Goal: Task Accomplishment & Management: Manage account settings

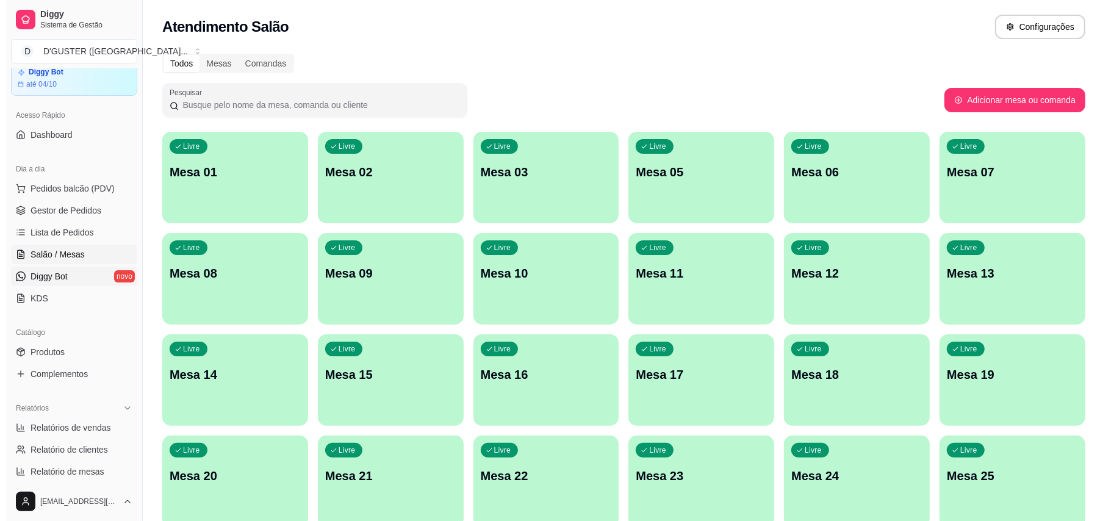
scroll to position [32, 0]
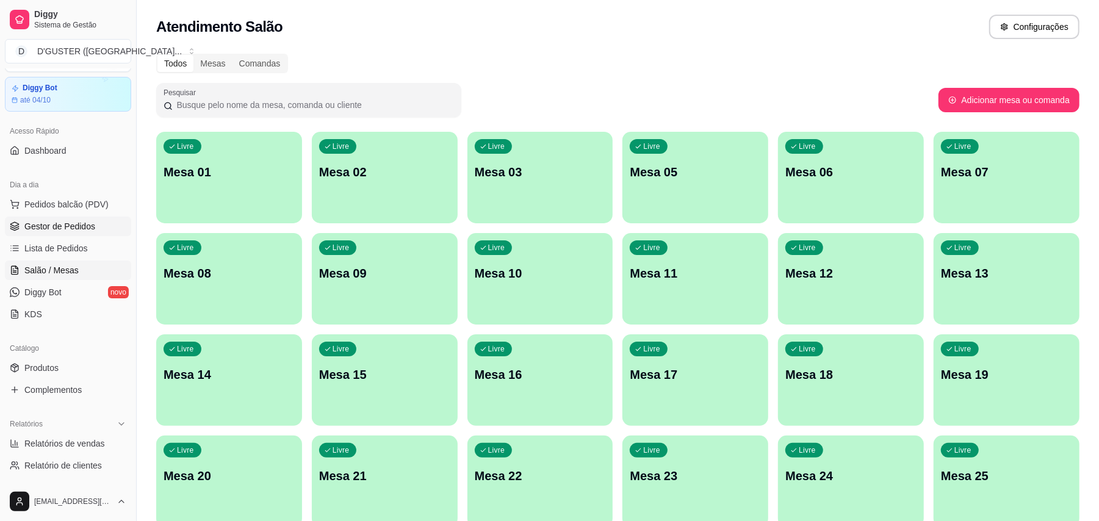
click at [79, 232] on span "Gestor de Pedidos" at bounding box center [59, 226] width 71 height 12
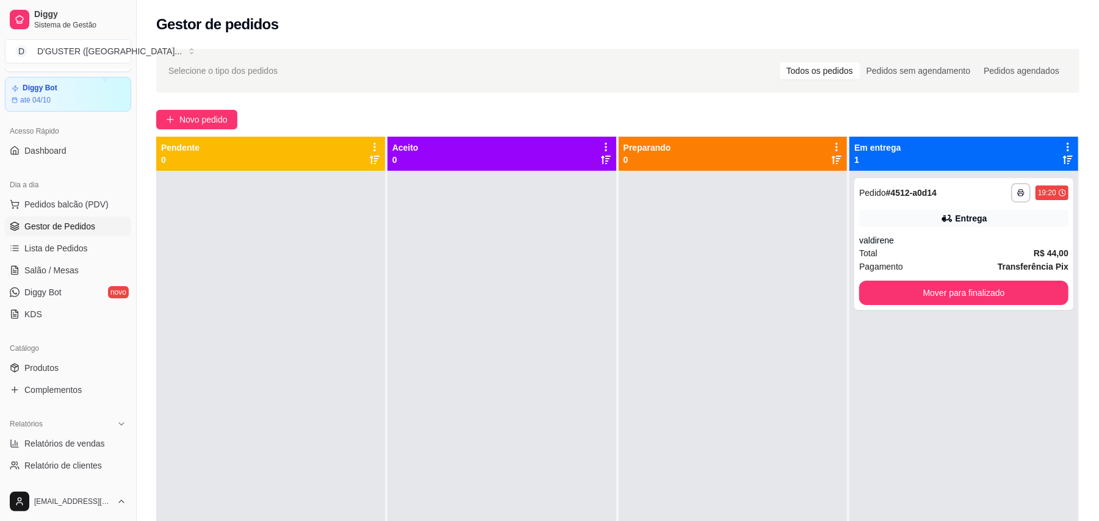
click at [205, 109] on div "**********" at bounding box center [618, 356] width 962 height 631
click at [205, 118] on span "Novo pedido" at bounding box center [203, 119] width 48 height 13
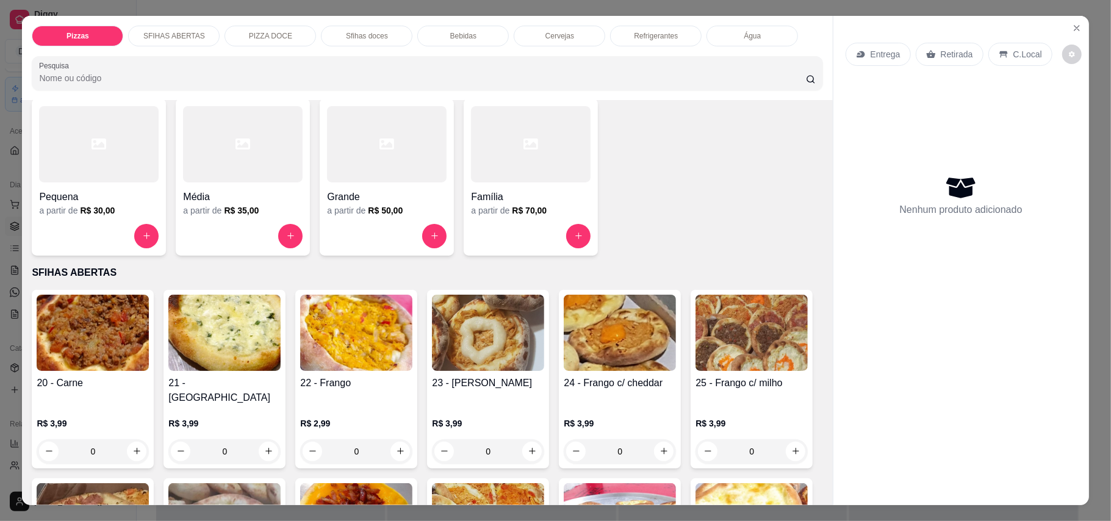
scroll to position [81, 0]
click at [941, 52] on p "Retirada" at bounding box center [957, 54] width 32 height 12
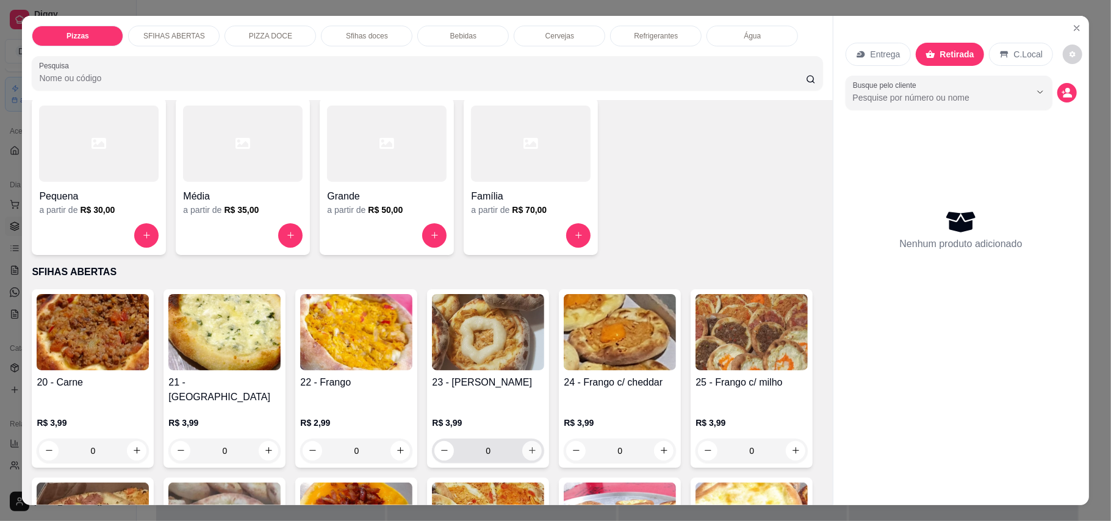
click at [528, 446] on icon "increase-product-quantity" at bounding box center [532, 450] width 9 height 9
type input "1"
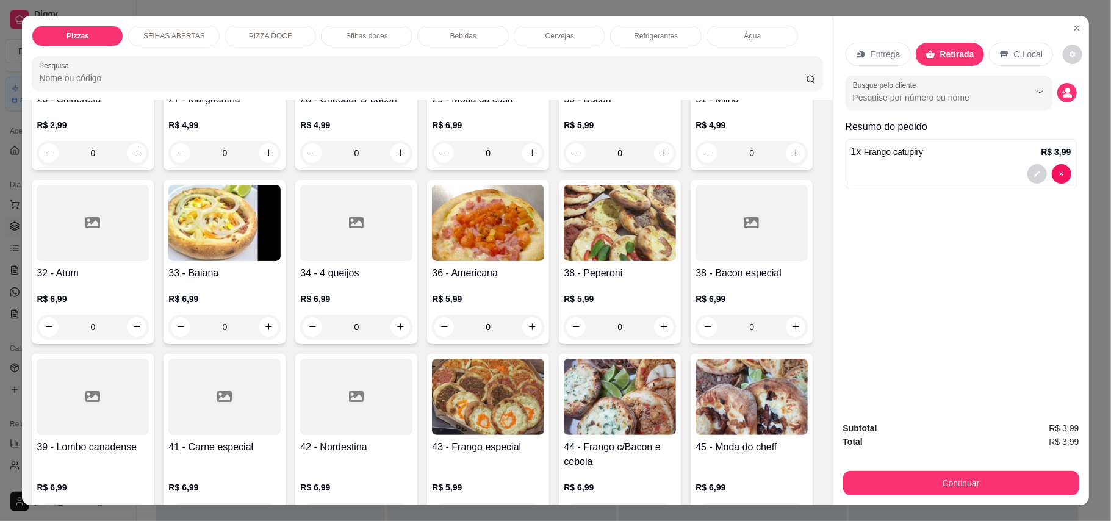
scroll to position [569, 0]
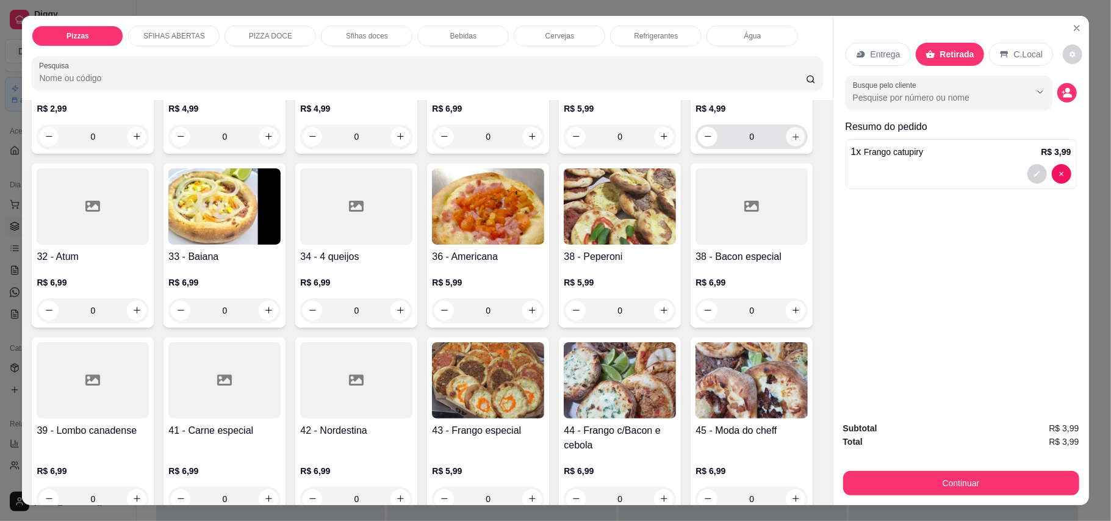
click at [791, 141] on icon "increase-product-quantity" at bounding box center [795, 136] width 9 height 9
type input "1"
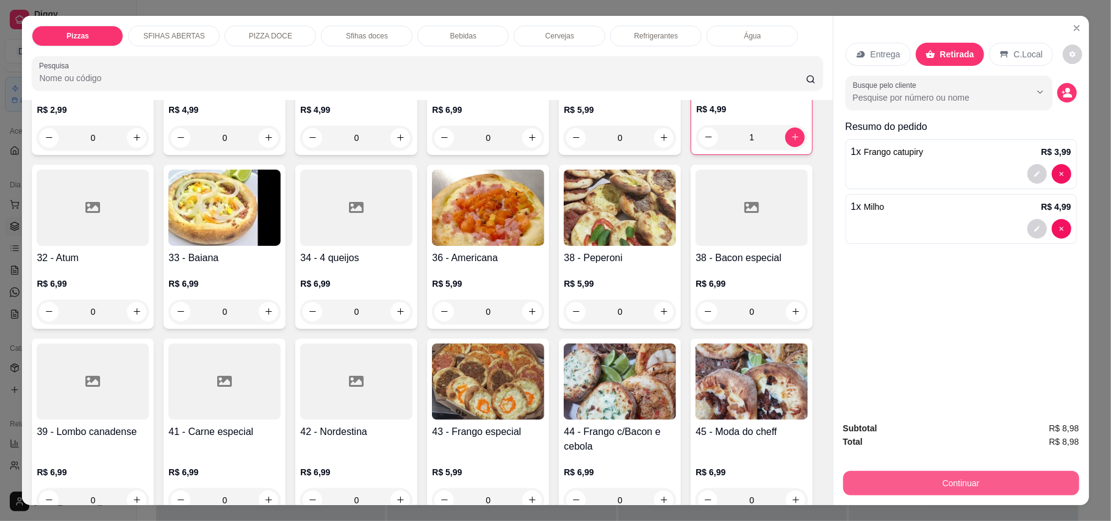
click at [958, 483] on button "Continuar" at bounding box center [961, 483] width 236 height 24
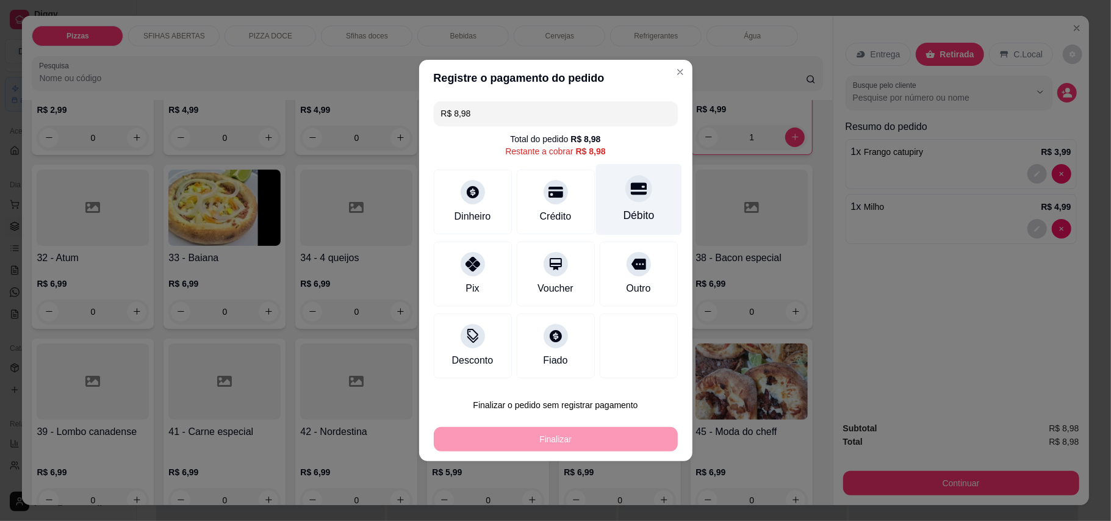
click at [626, 187] on div at bounding box center [639, 188] width 27 height 27
type input "R$ 0,00"
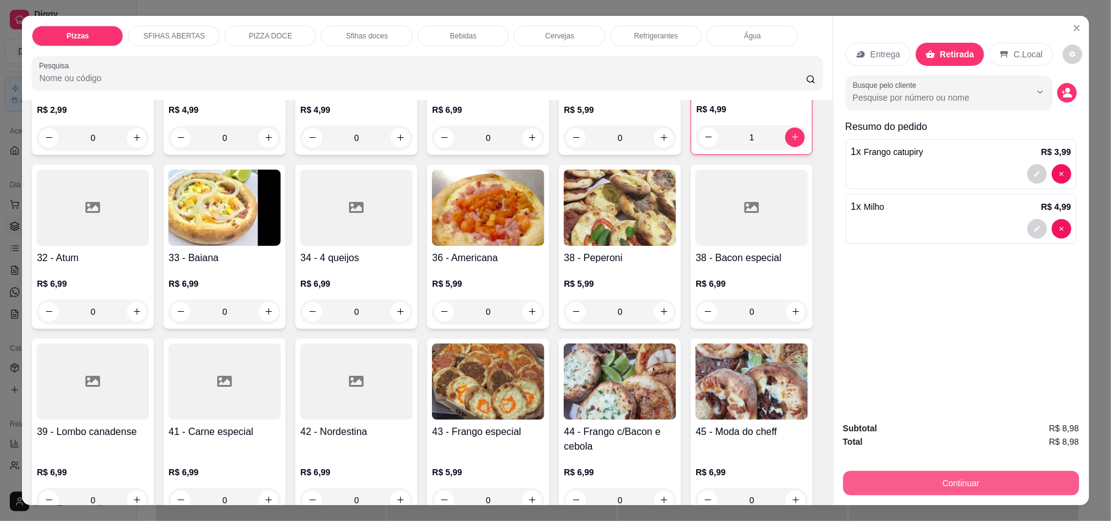
click at [938, 486] on button "Continuar" at bounding box center [961, 483] width 236 height 24
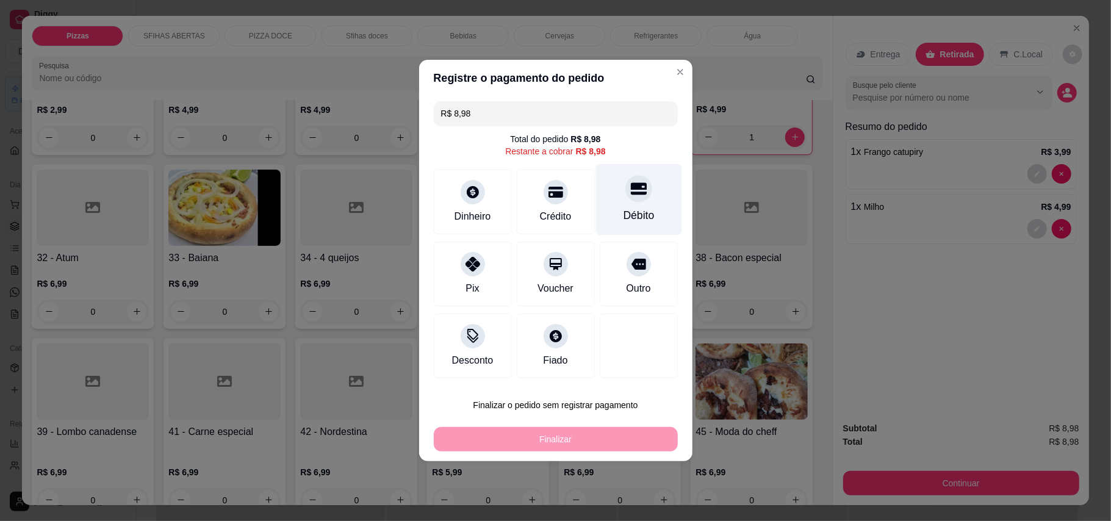
drag, startPoint x: 630, startPoint y: 201, endPoint x: 626, endPoint y: 206, distance: 6.6
click at [629, 201] on div at bounding box center [639, 188] width 27 height 27
type input "R$ 0,00"
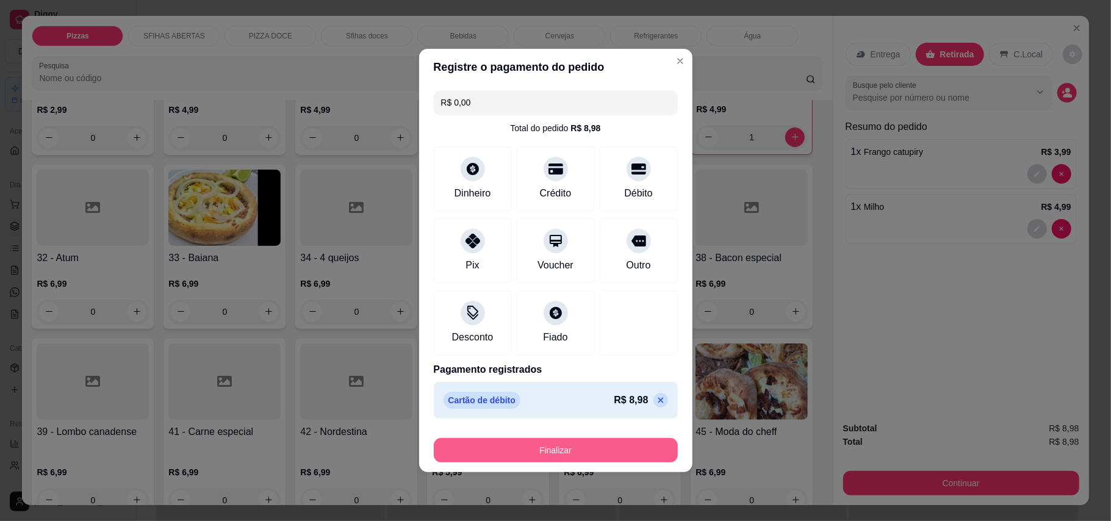
click at [579, 450] on button "Finalizar" at bounding box center [556, 450] width 244 height 24
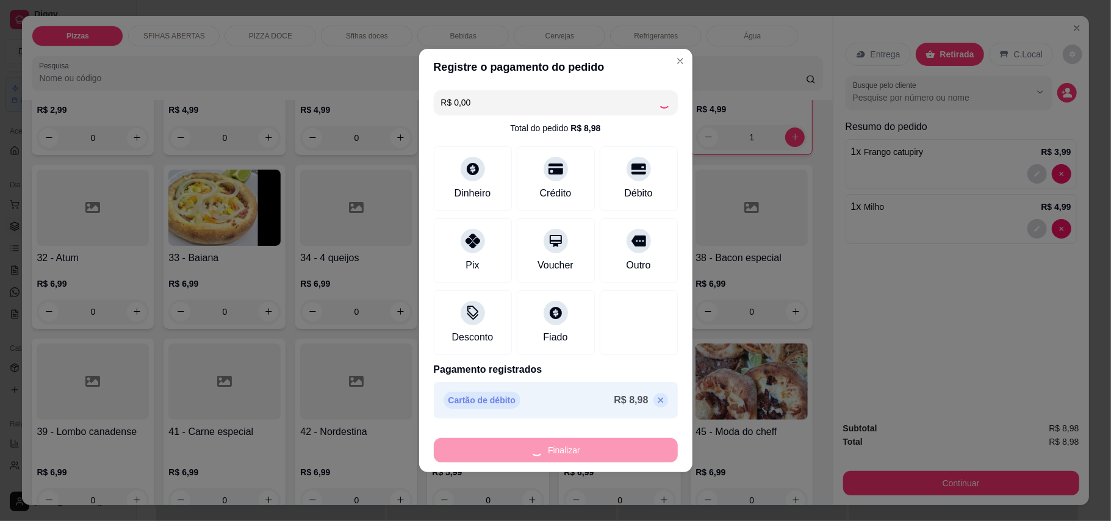
type input "0"
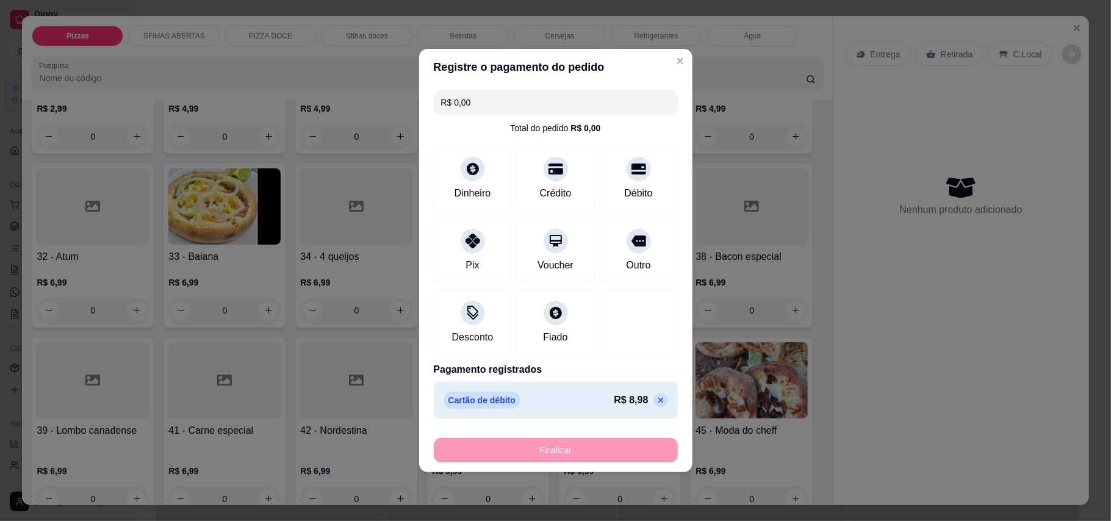
type input "-R$ 8,98"
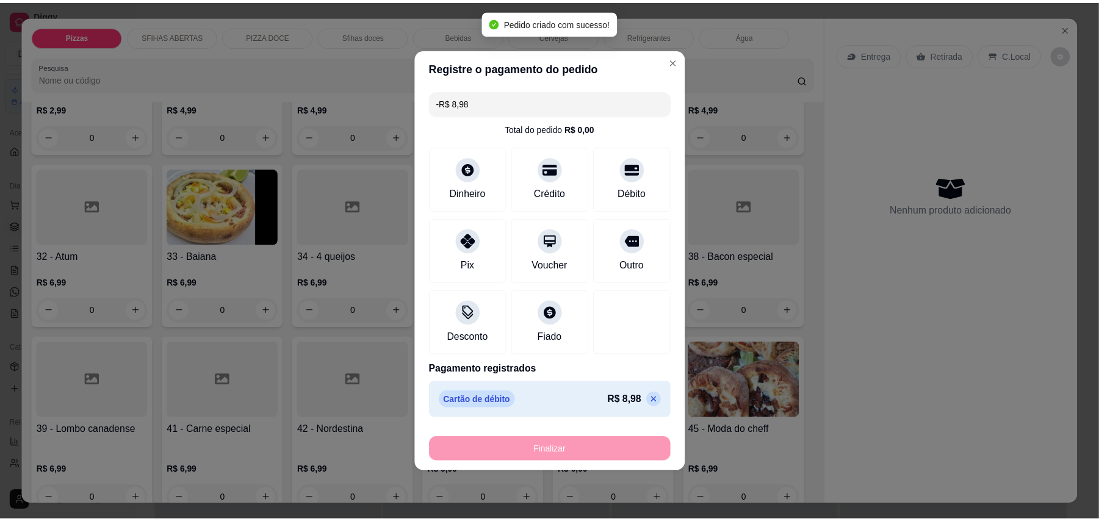
scroll to position [568, 0]
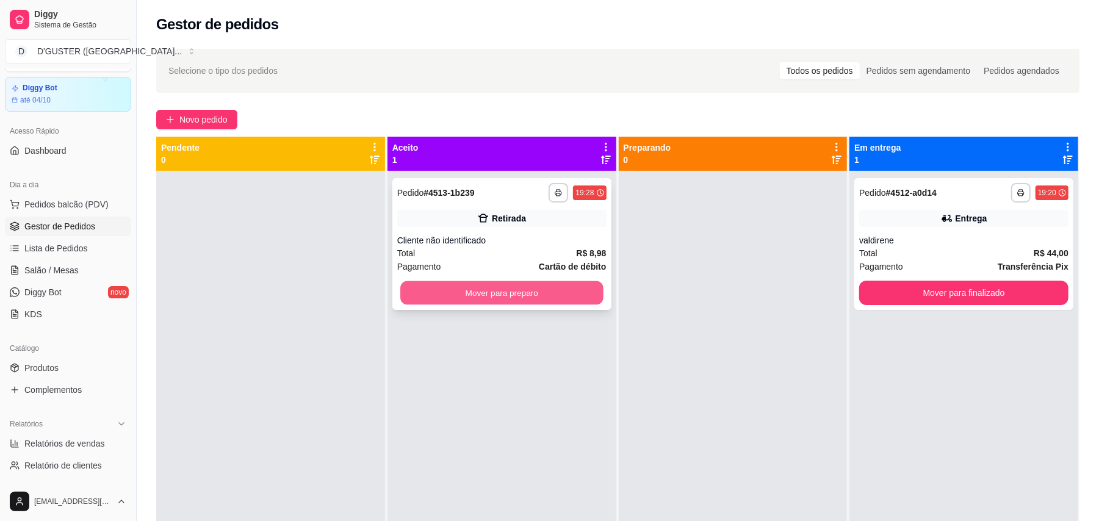
click at [532, 298] on button "Mover para preparo" at bounding box center [501, 293] width 203 height 24
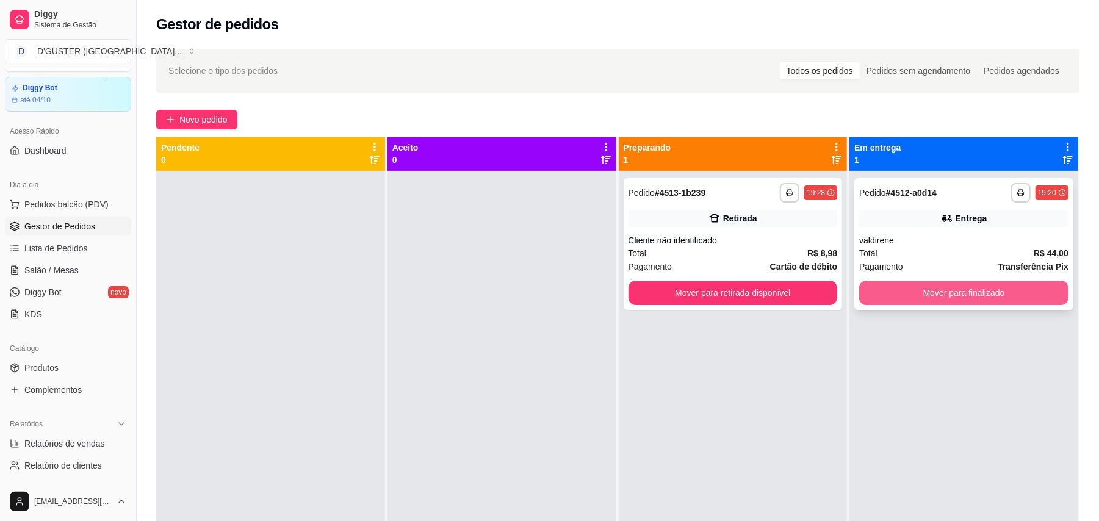
click at [948, 286] on button "Mover para finalizado" at bounding box center [963, 293] width 209 height 24
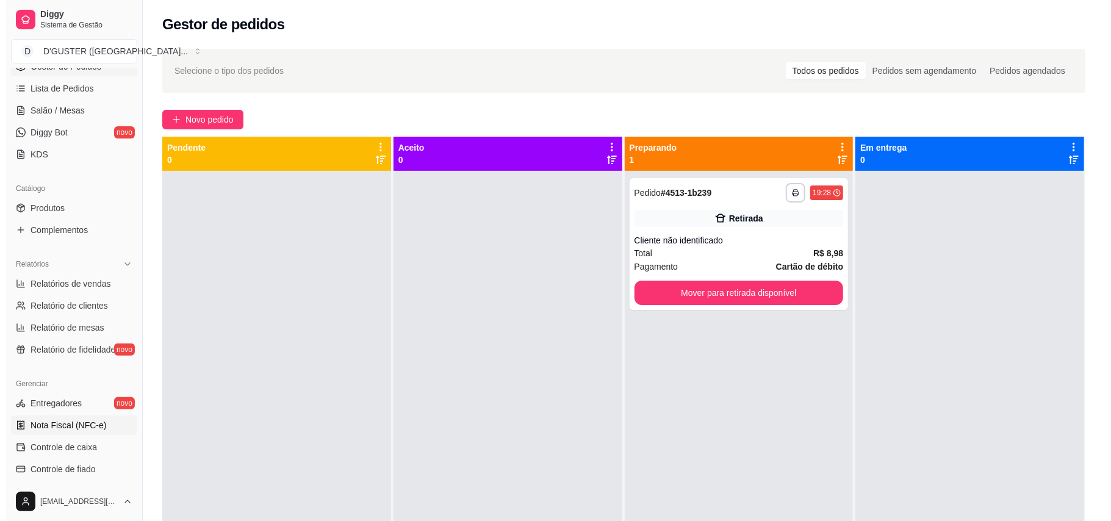
scroll to position [32, 0]
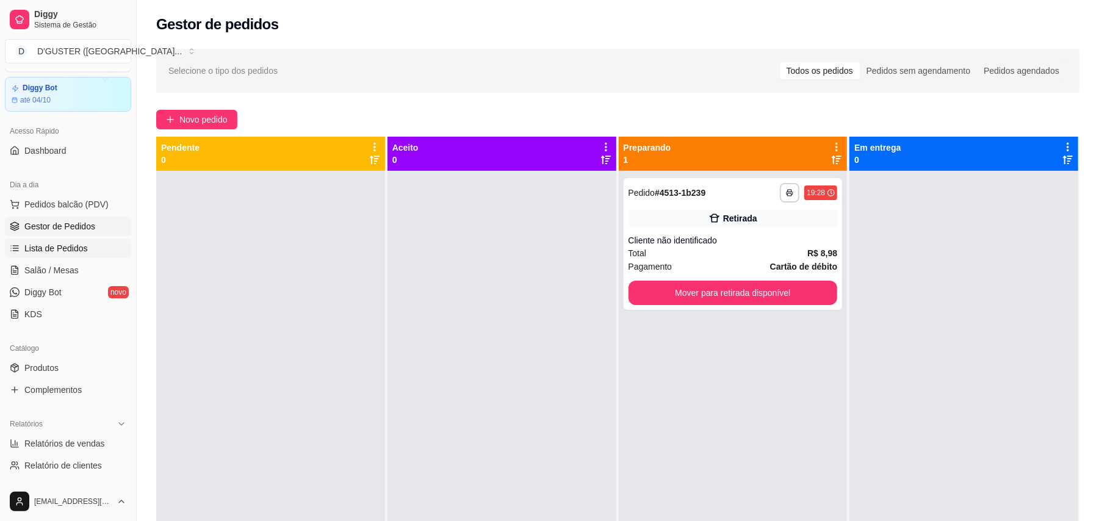
click at [71, 258] on link "Lista de Pedidos" at bounding box center [68, 249] width 126 height 20
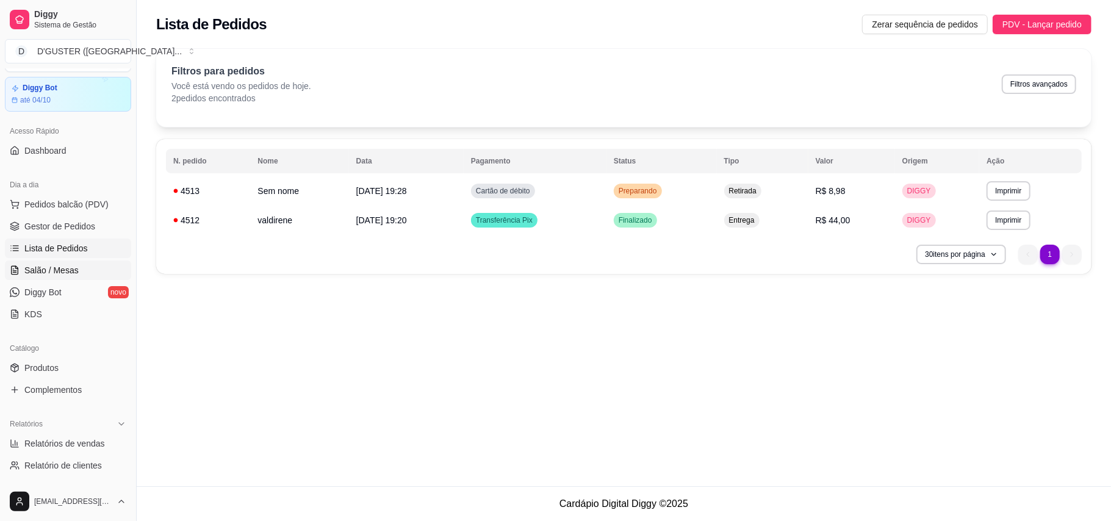
click at [60, 264] on link "Salão / Mesas" at bounding box center [68, 271] width 126 height 20
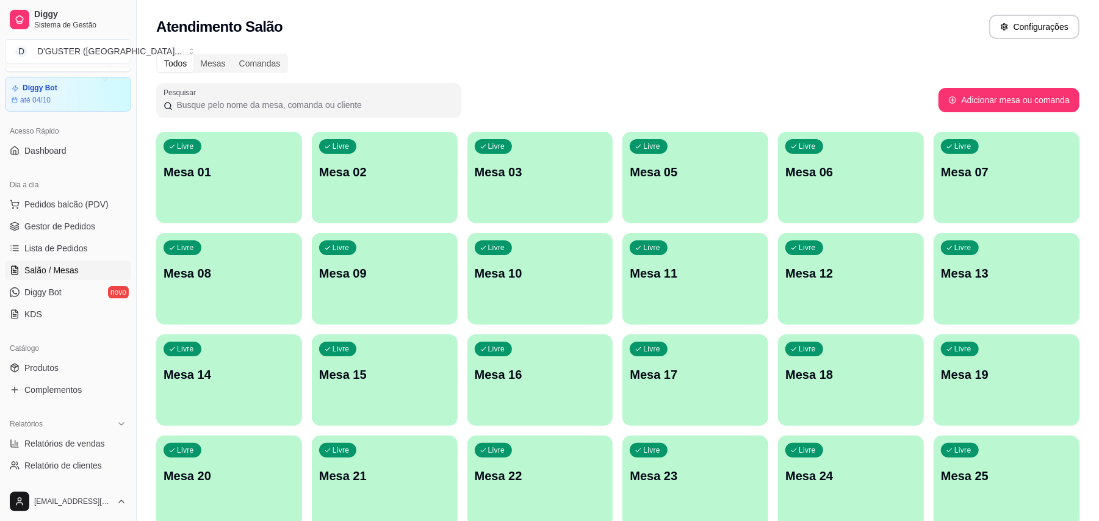
click at [257, 147] on div "Livre Mesa 01" at bounding box center [229, 170] width 146 height 77
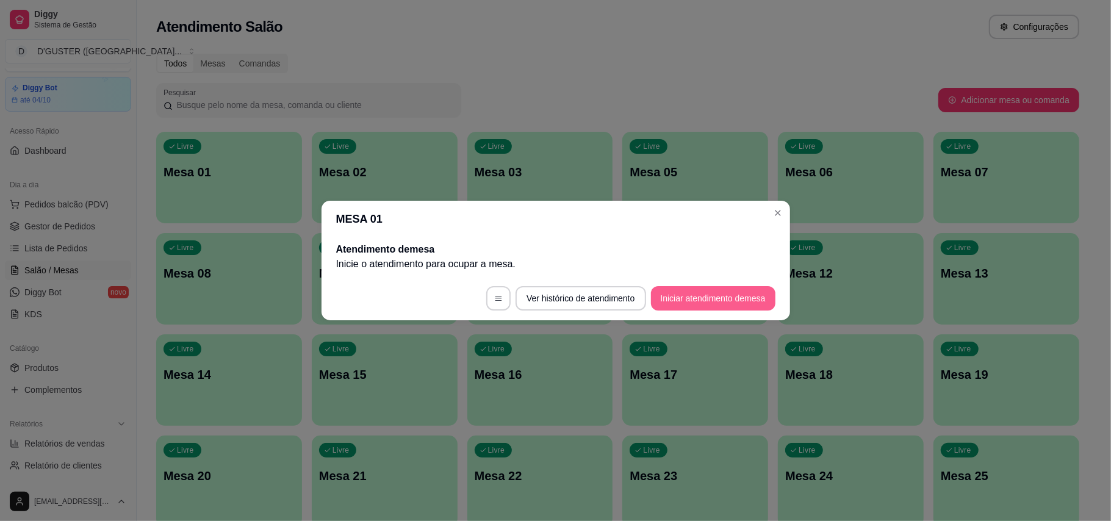
click at [688, 301] on button "Iniciar atendimento de mesa" at bounding box center [713, 298] width 124 height 24
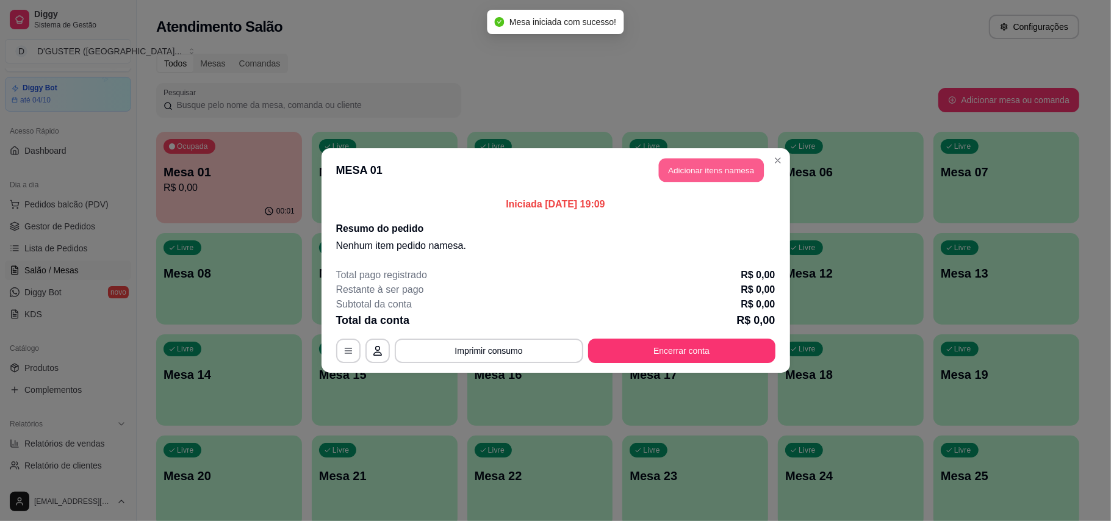
click at [723, 164] on button "Adicionar itens na mesa" at bounding box center [711, 171] width 105 height 24
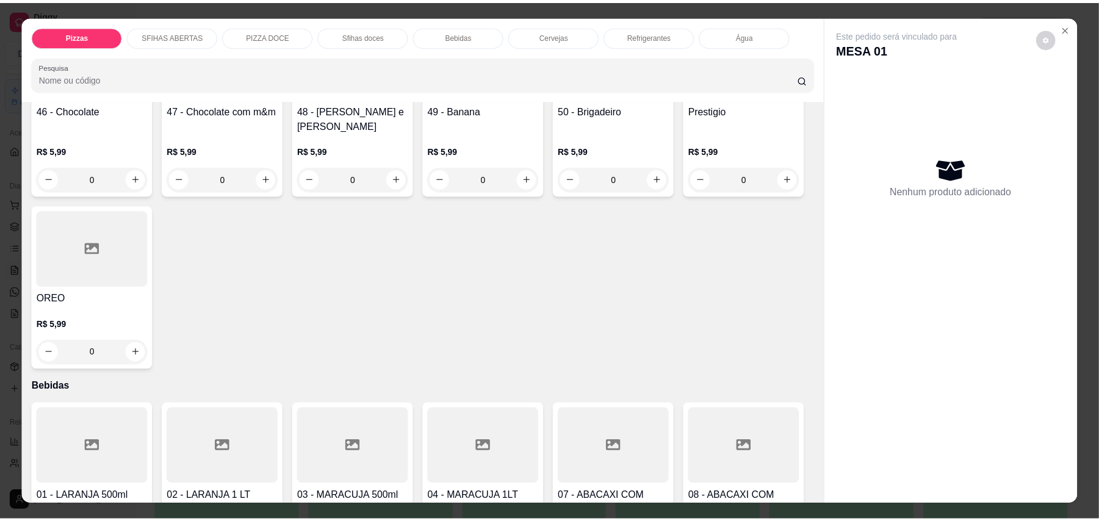
scroll to position [1465, 0]
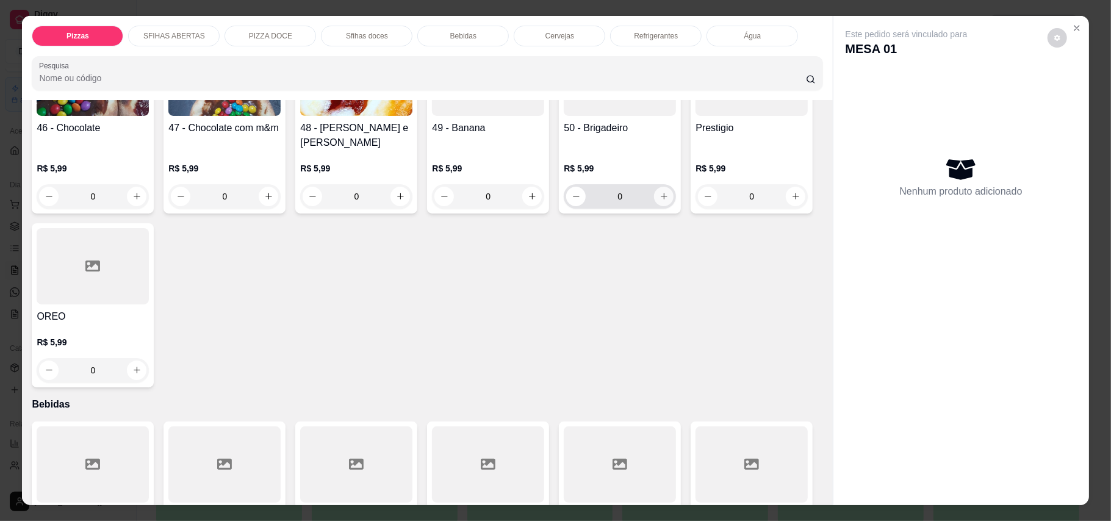
click at [654, 206] on button "increase-product-quantity" at bounding box center [664, 197] width 20 height 20
type input "1"
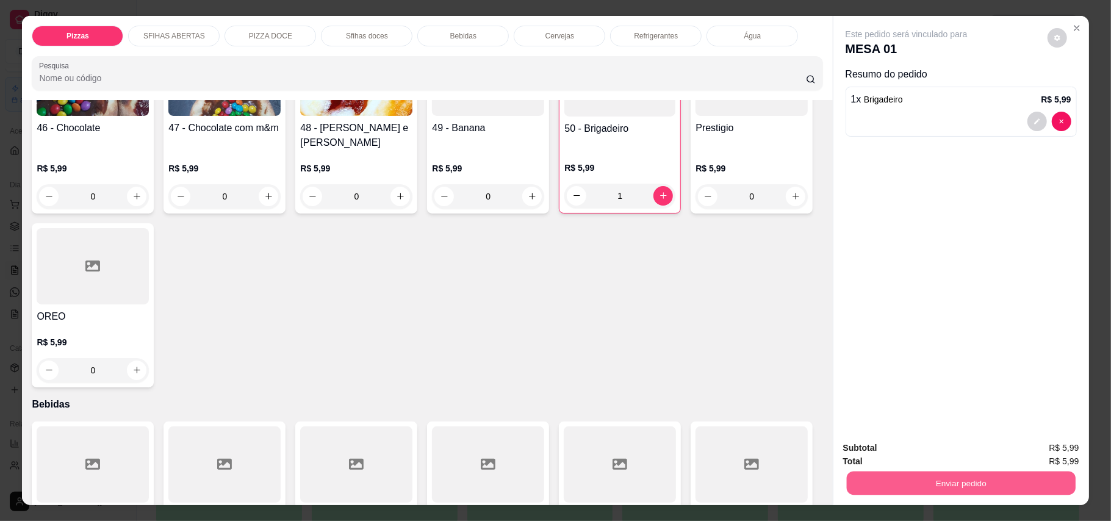
click at [875, 489] on button "Enviar pedido" at bounding box center [960, 484] width 229 height 24
click at [1045, 459] on button "Enviar pedido" at bounding box center [1046, 453] width 69 height 23
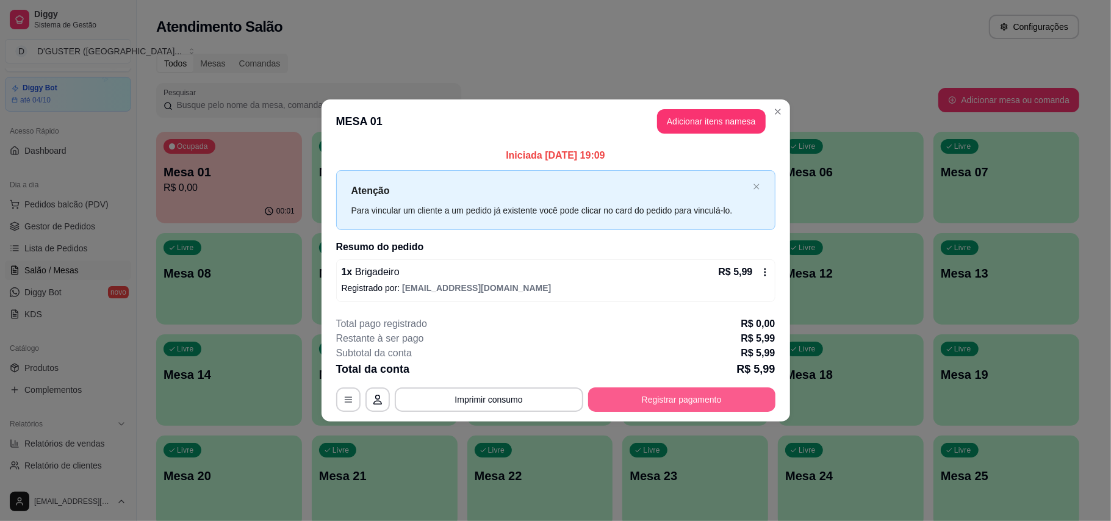
click at [644, 408] on button "Registrar pagamento" at bounding box center [681, 400] width 187 height 24
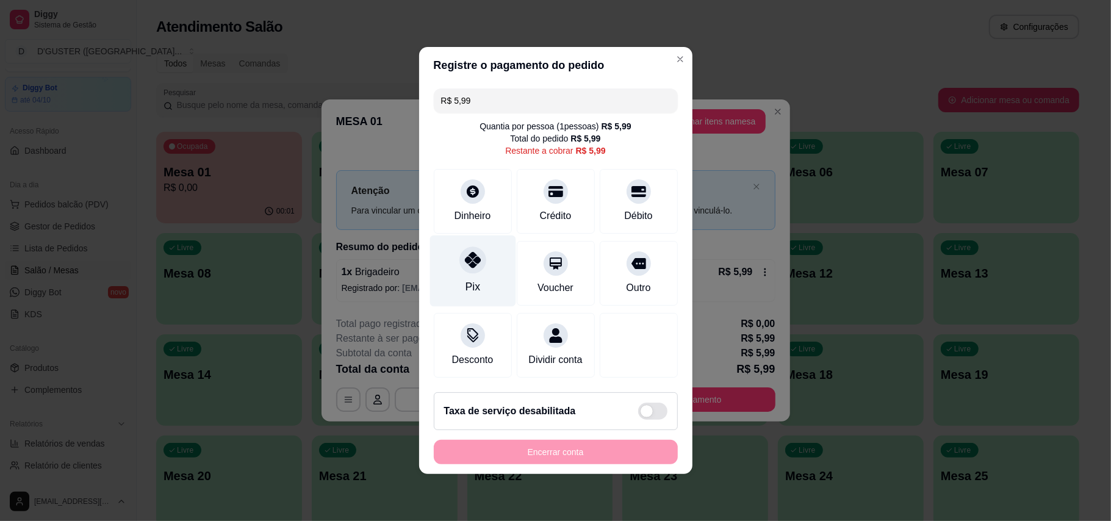
click at [472, 262] on div at bounding box center [473, 260] width 27 height 27
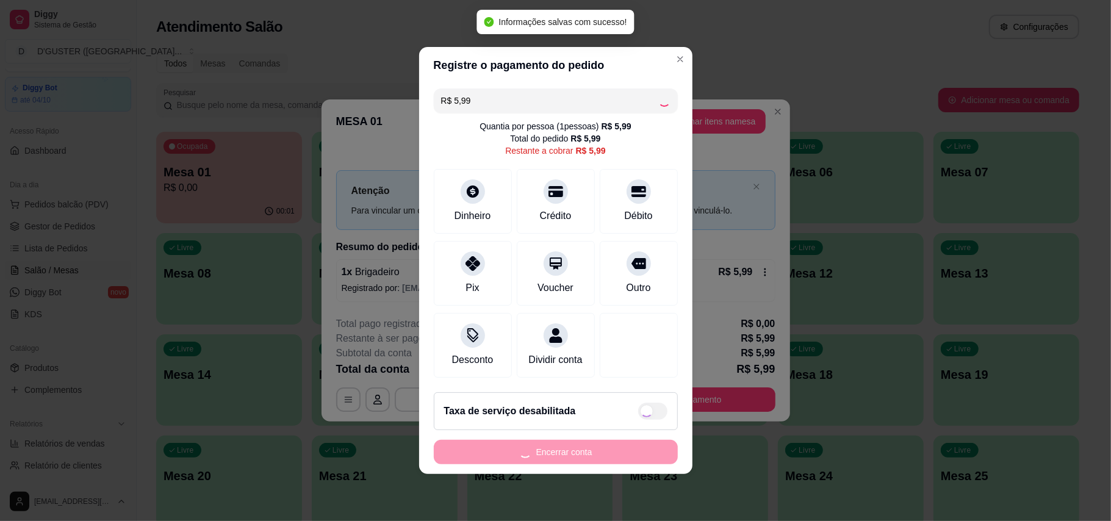
type input "R$ 0,00"
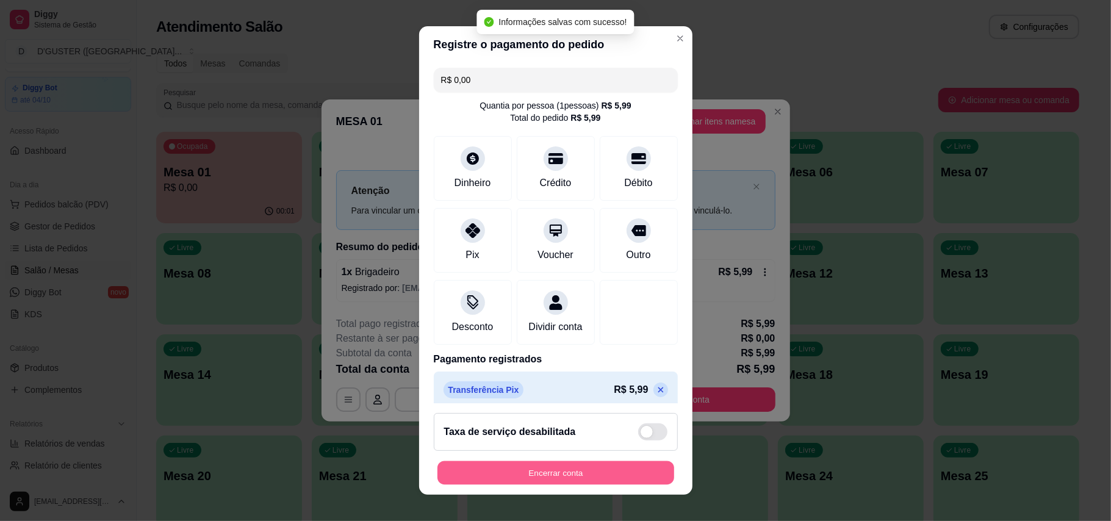
click at [625, 469] on button "Encerrar conta" at bounding box center [556, 473] width 237 height 24
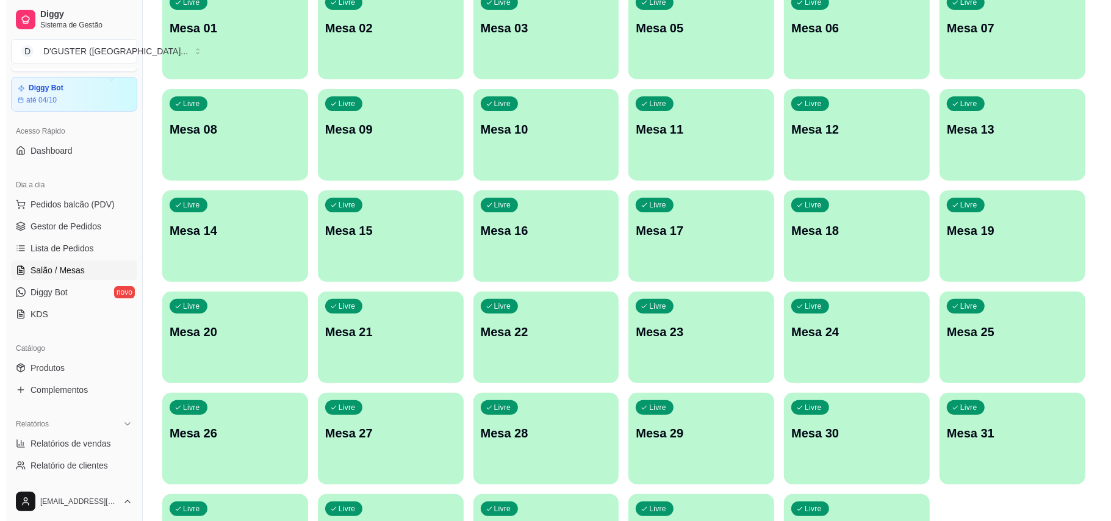
scroll to position [258, 0]
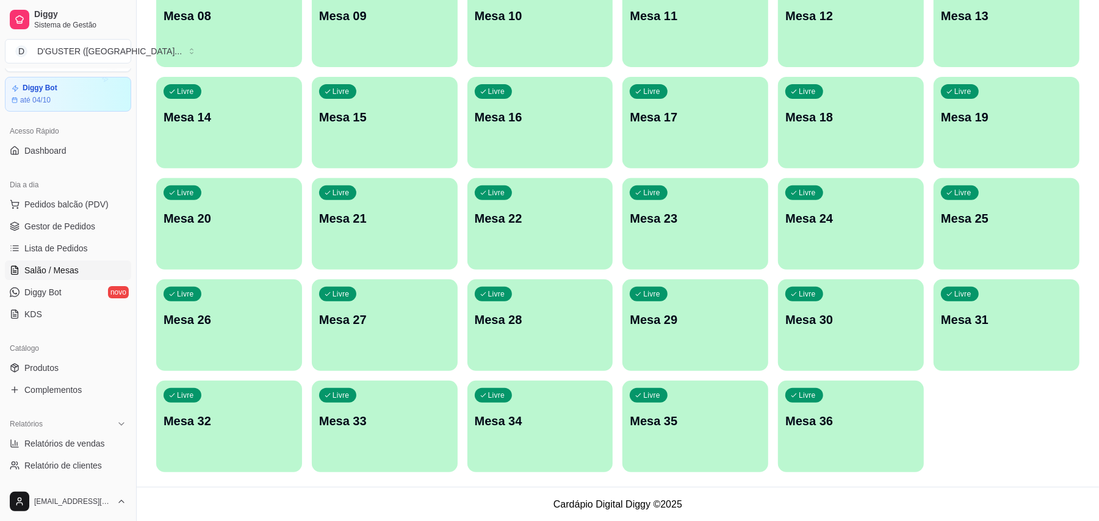
click at [855, 344] on div "Livre Mesa 30" at bounding box center [851, 317] width 146 height 77
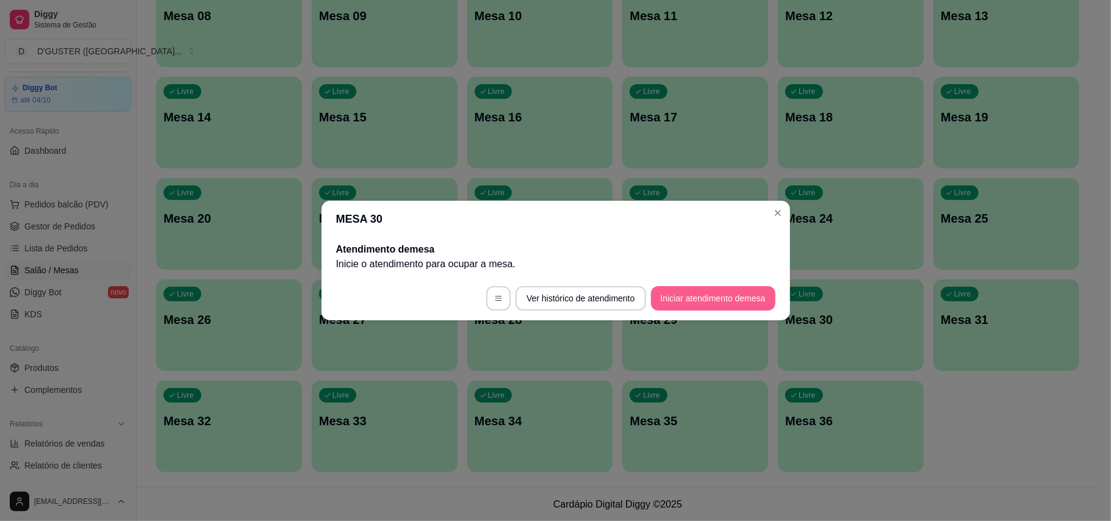
click at [714, 298] on button "Iniciar atendimento de mesa" at bounding box center [713, 298] width 124 height 24
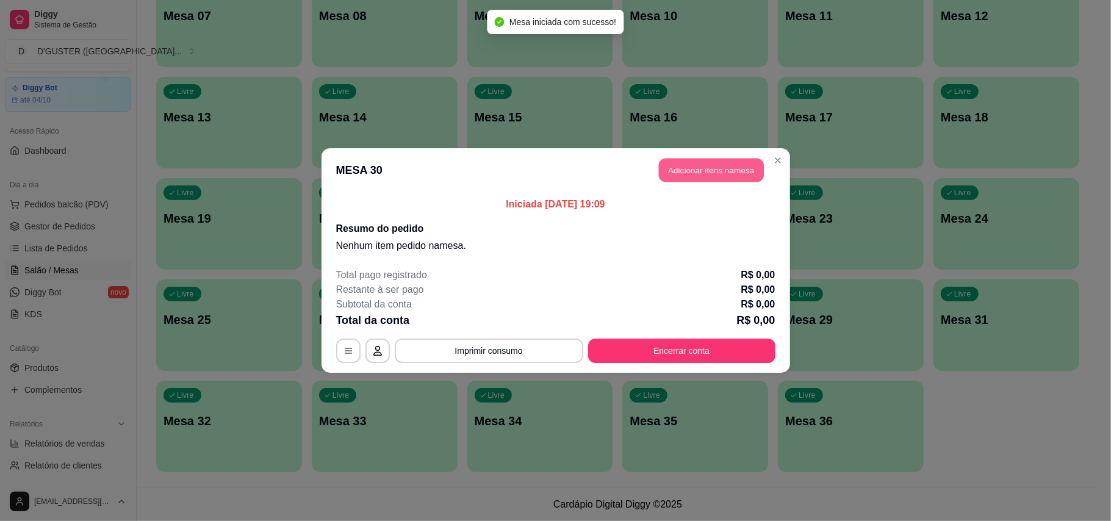
click at [690, 168] on button "Adicionar itens na mesa" at bounding box center [711, 171] width 105 height 24
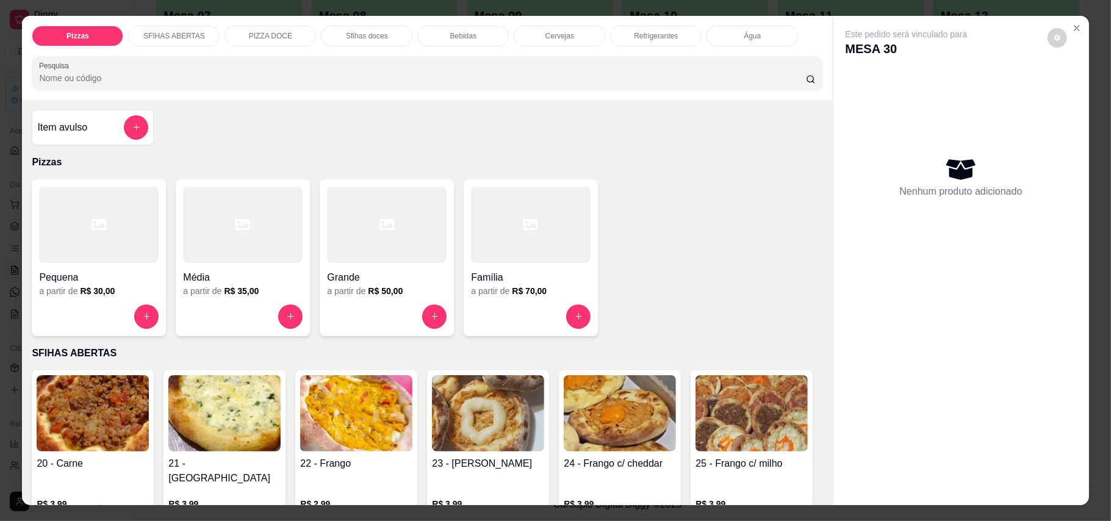
click at [236, 278] on h4 "Média" at bounding box center [243, 277] width 120 height 15
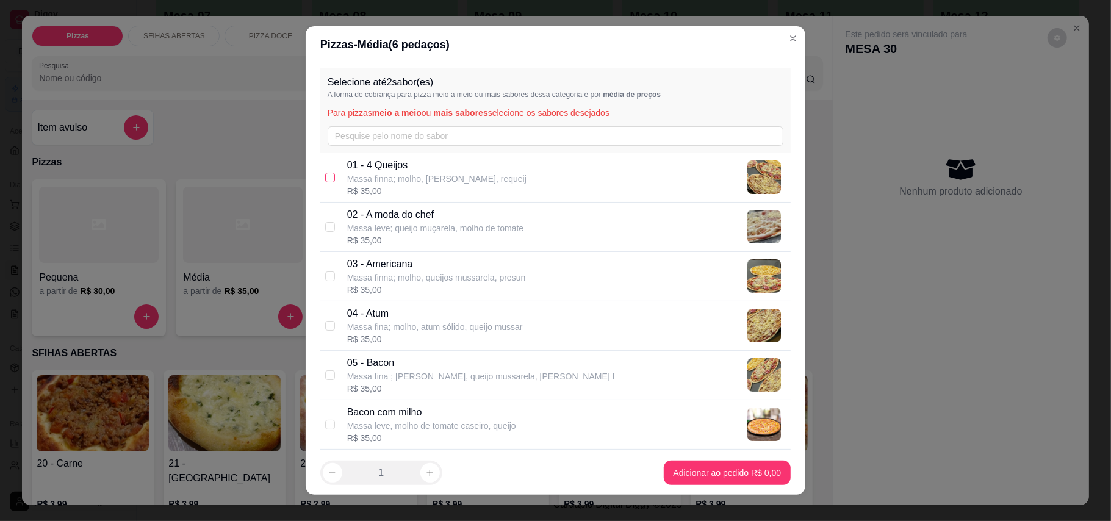
click at [325, 173] on input "checkbox" at bounding box center [330, 178] width 10 height 10
checkbox input "true"
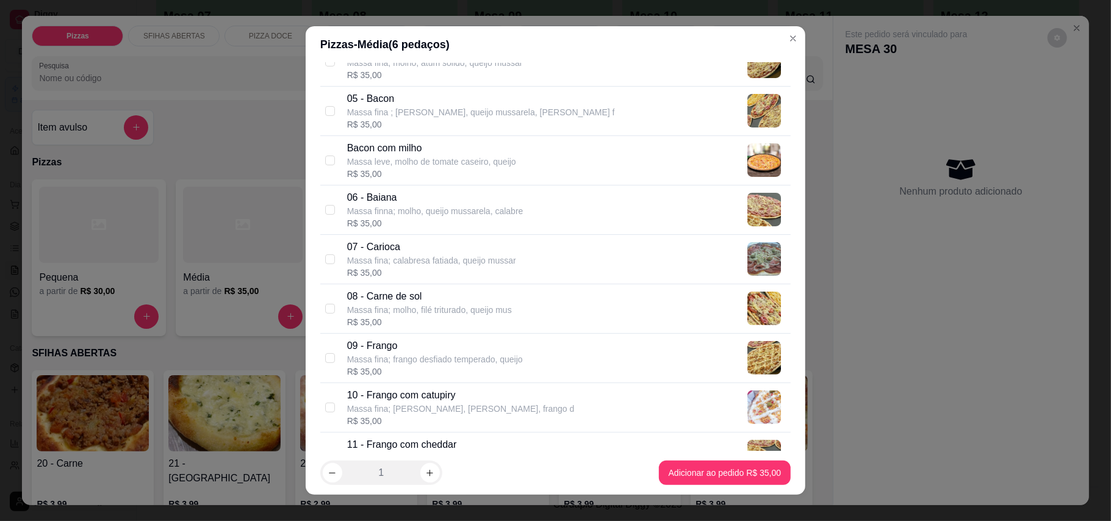
scroll to position [325, 0]
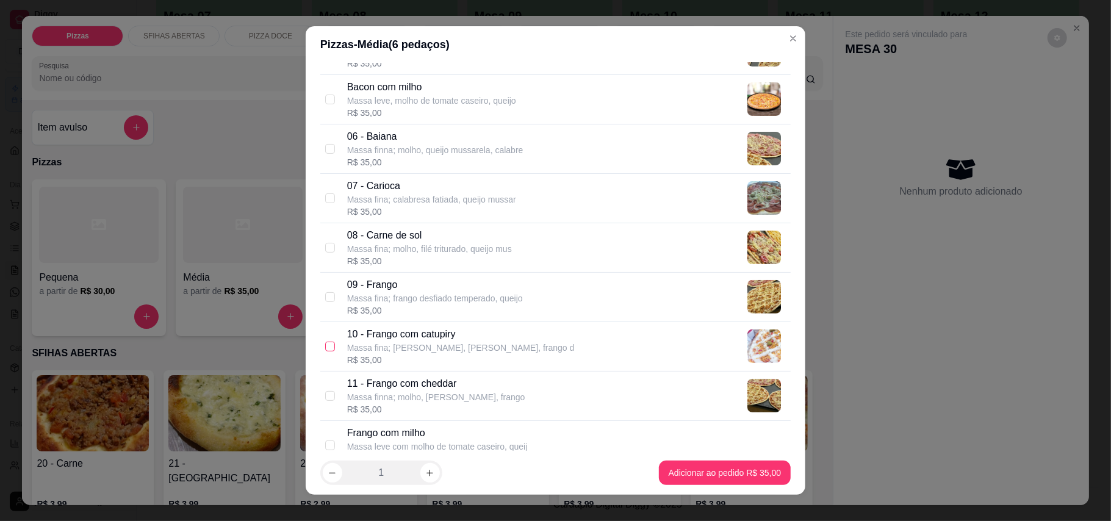
click at [325, 349] on input "checkbox" at bounding box center [330, 347] width 10 height 10
checkbox input "true"
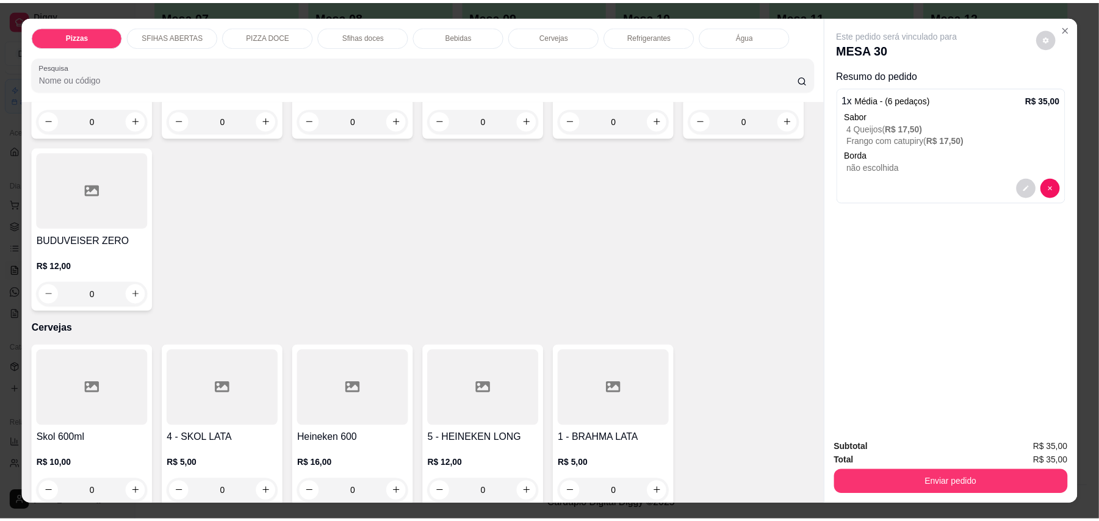
scroll to position [2115, 0]
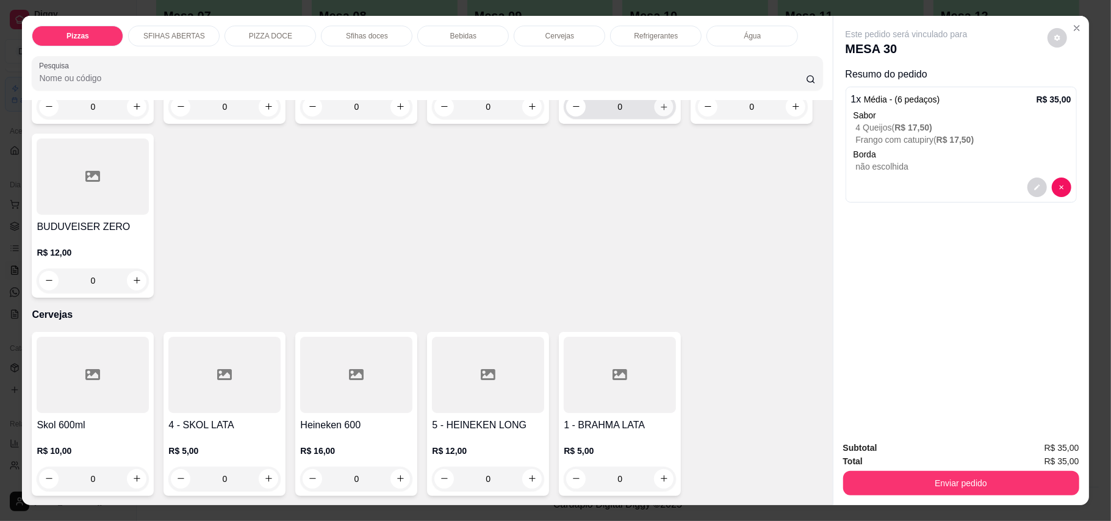
click at [660, 111] on icon "increase-product-quantity" at bounding box center [664, 106] width 9 height 9
type input "1"
click at [936, 464] on div "Total R$ 47,00" at bounding box center [961, 461] width 236 height 13
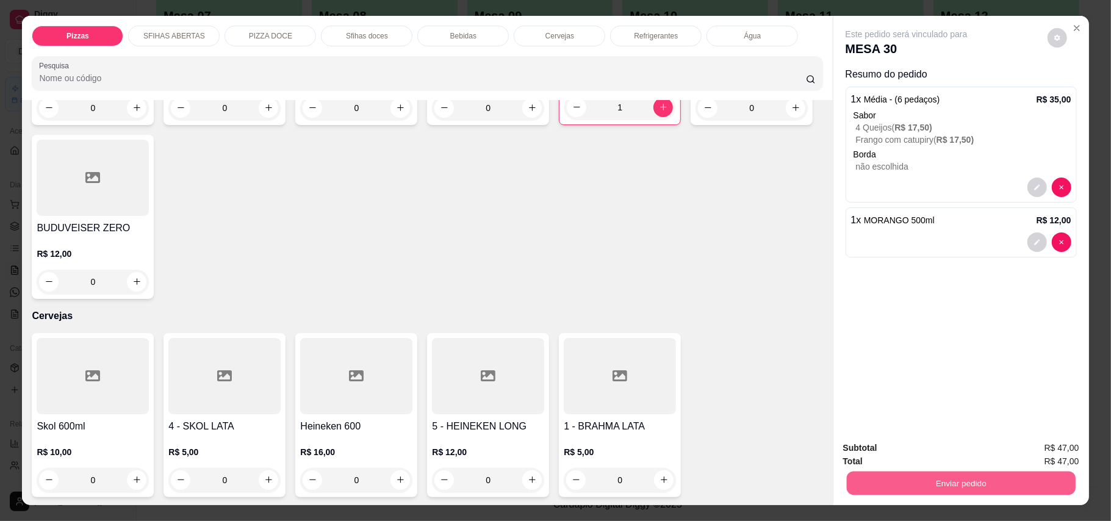
click at [942, 477] on button "Enviar pedido" at bounding box center [960, 484] width 229 height 24
click at [1045, 452] on button "Enviar pedido" at bounding box center [1046, 454] width 67 height 23
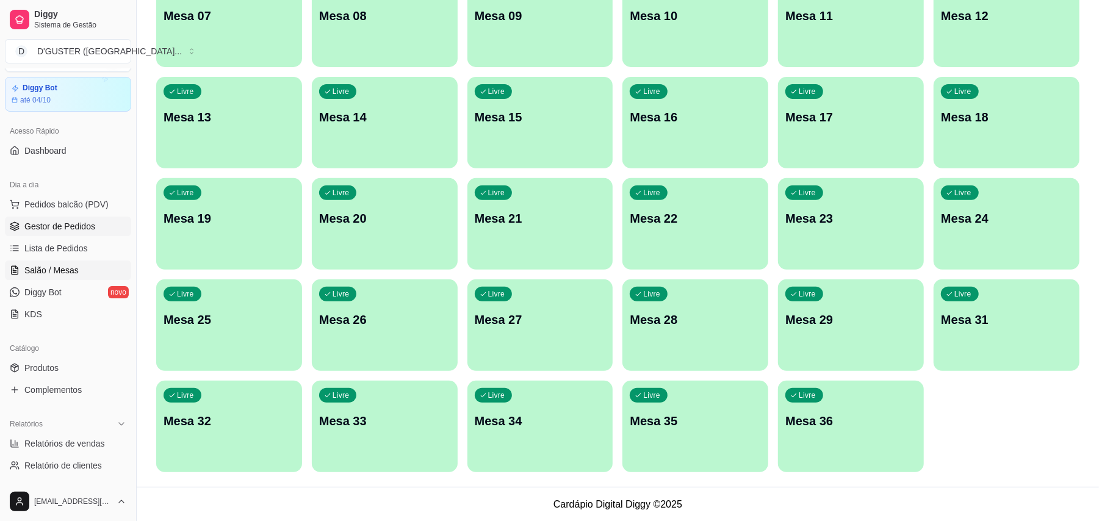
click at [54, 229] on span "Gestor de Pedidos" at bounding box center [59, 226] width 71 height 12
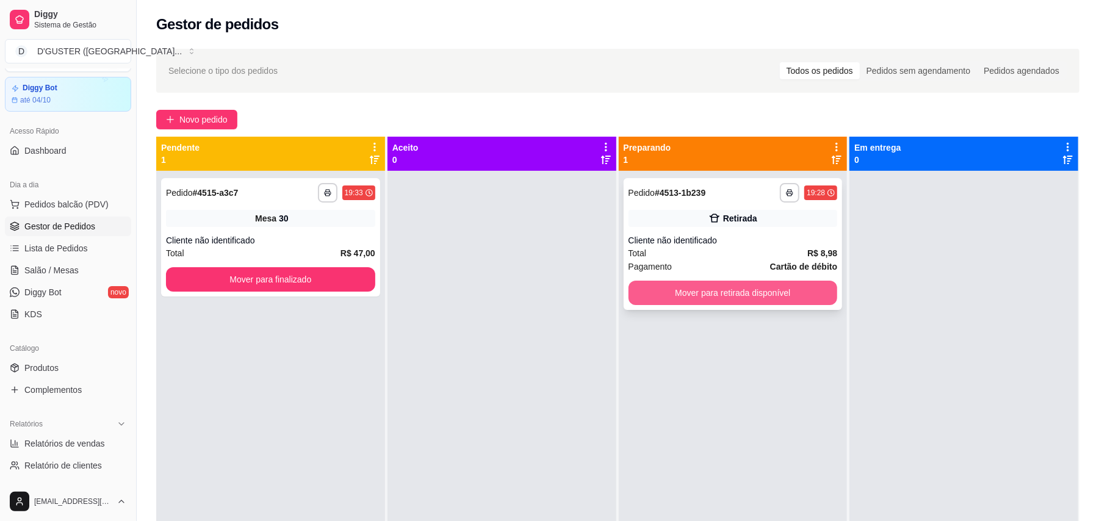
click at [755, 284] on button "Mover para retirada disponível" at bounding box center [733, 293] width 209 height 24
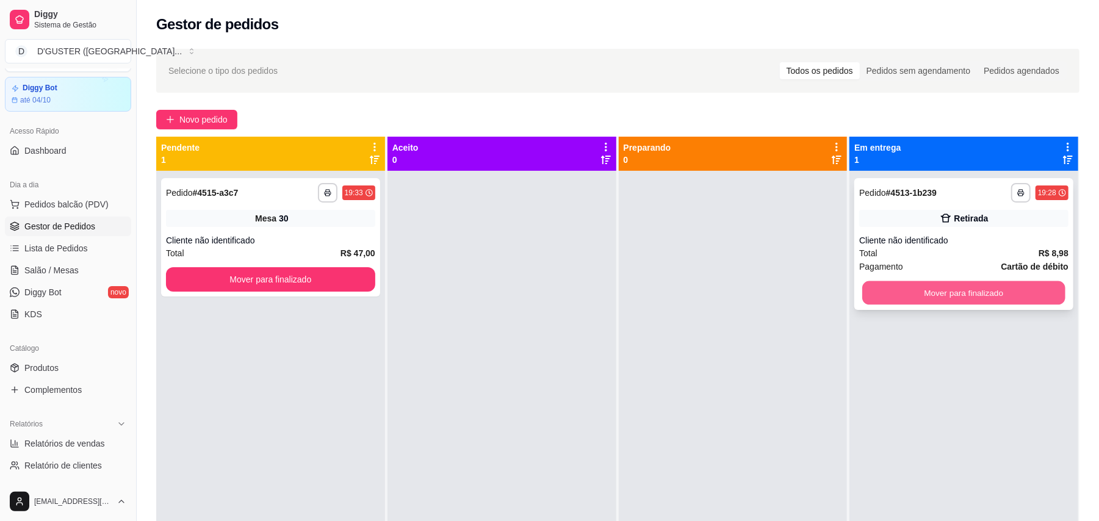
click at [919, 289] on button "Mover para finalizado" at bounding box center [963, 293] width 203 height 24
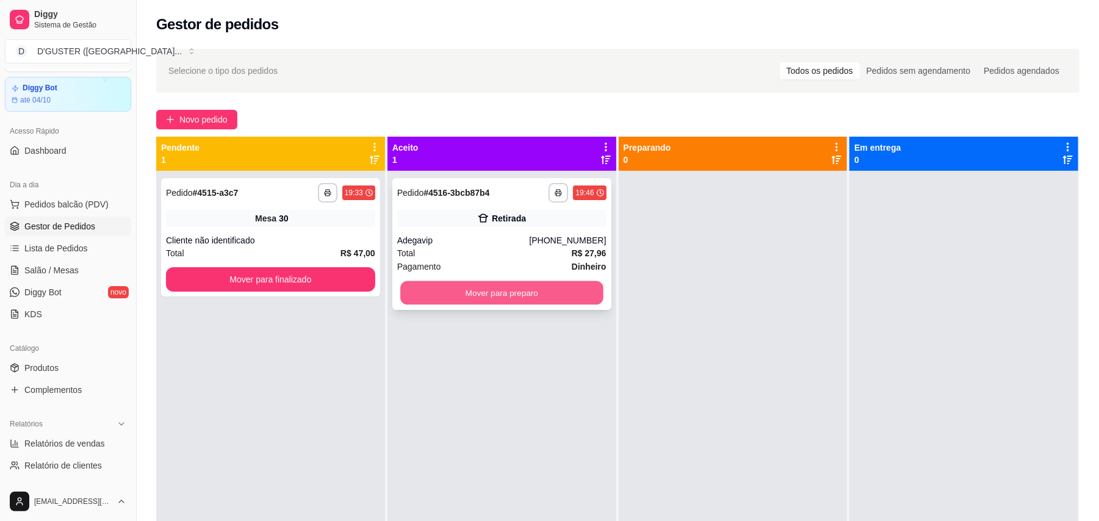
click at [465, 294] on button "Mover para preparo" at bounding box center [501, 293] width 203 height 24
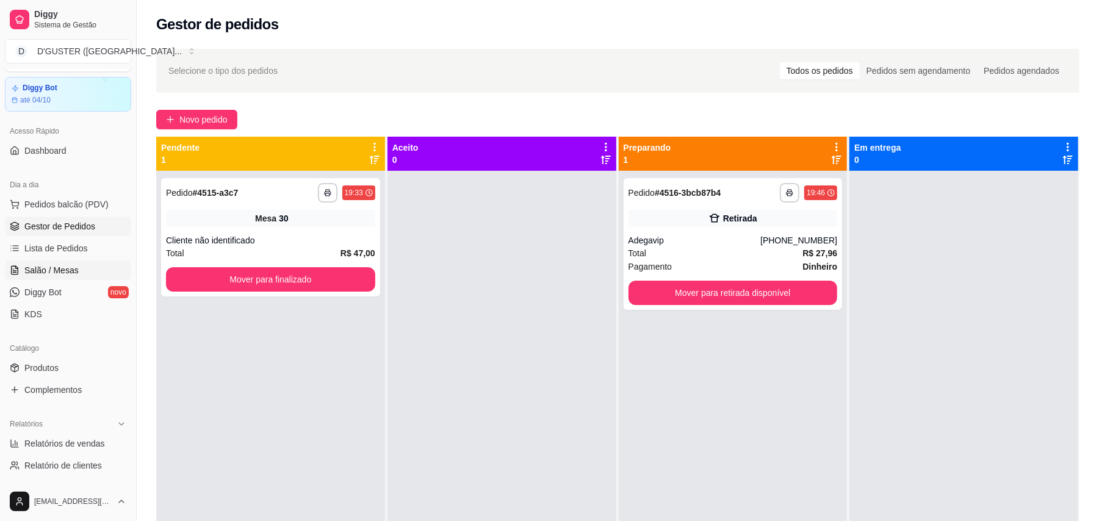
click at [76, 274] on link "Salão / Mesas" at bounding box center [68, 271] width 126 height 20
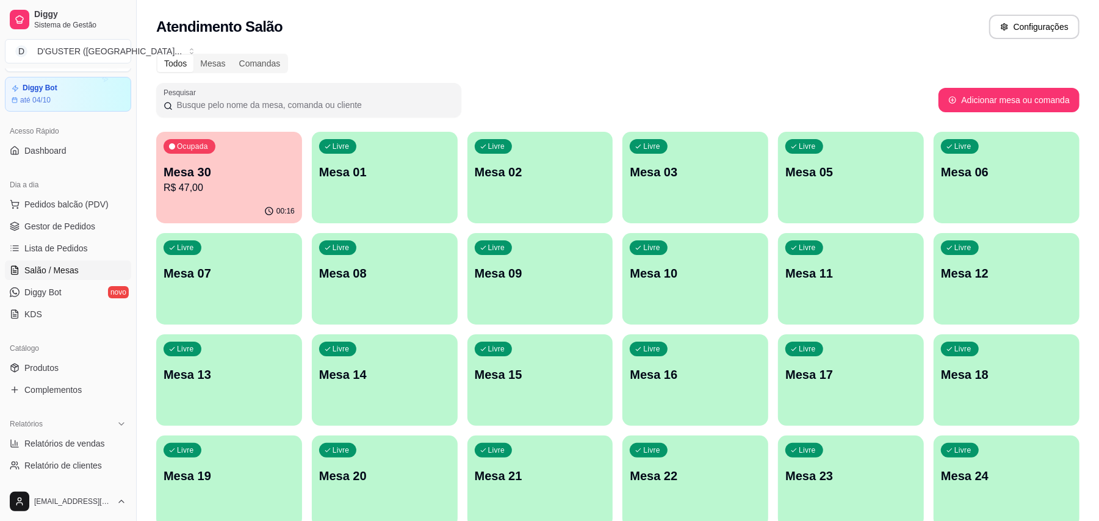
click at [719, 301] on div "Livre Mesa 10" at bounding box center [695, 271] width 146 height 77
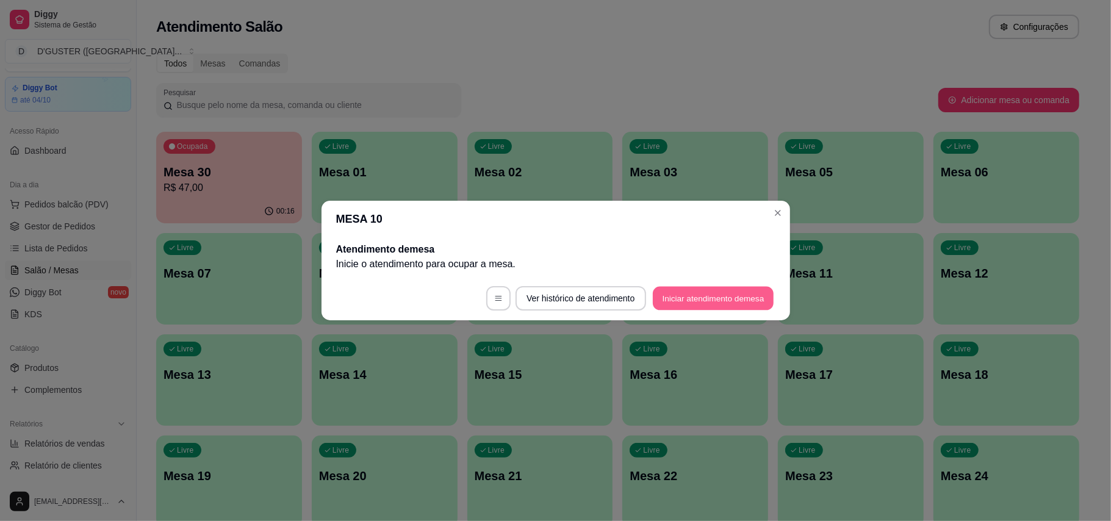
click at [733, 288] on button "Iniciar atendimento de mesa" at bounding box center [713, 299] width 121 height 24
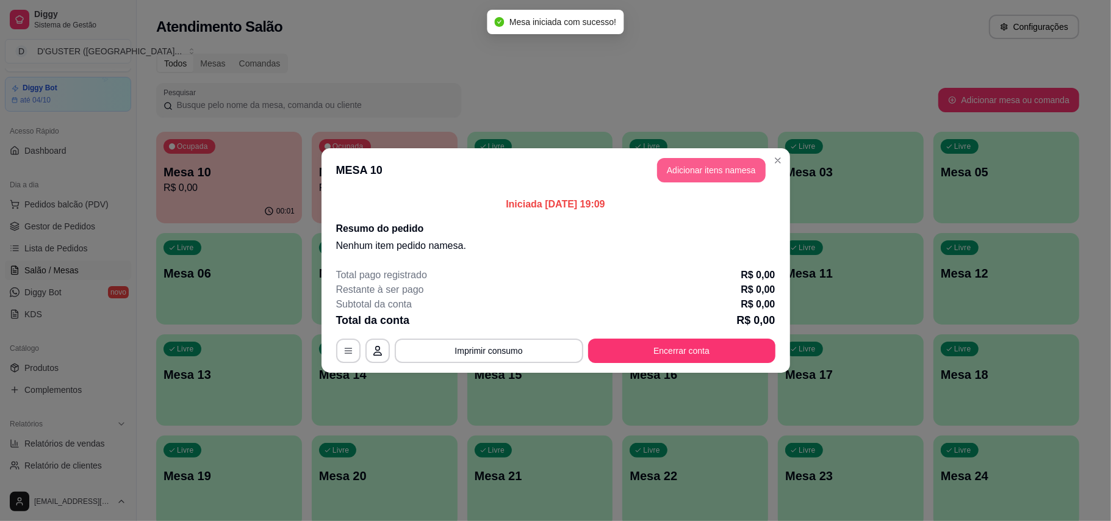
click at [725, 170] on button "Adicionar itens na mesa" at bounding box center [711, 170] width 109 height 24
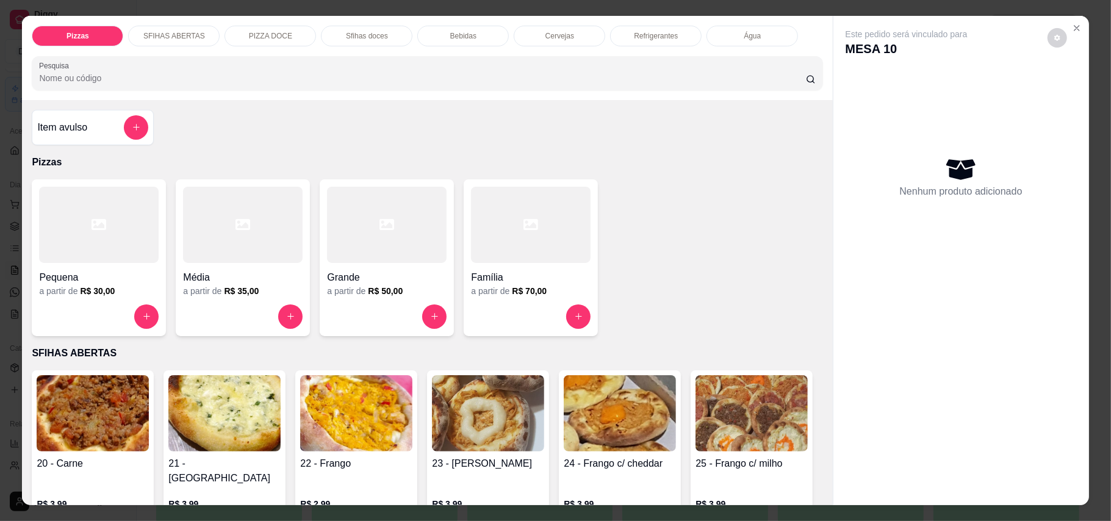
click at [536, 267] on div "Família" at bounding box center [531, 274] width 120 height 22
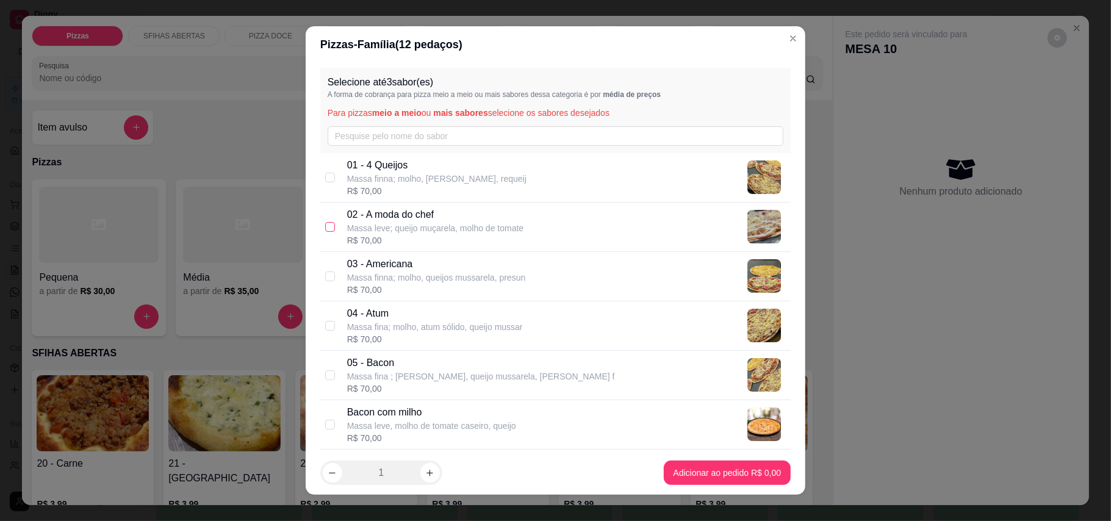
click at [325, 227] on input "checkbox" at bounding box center [330, 227] width 10 height 10
checkbox input "true"
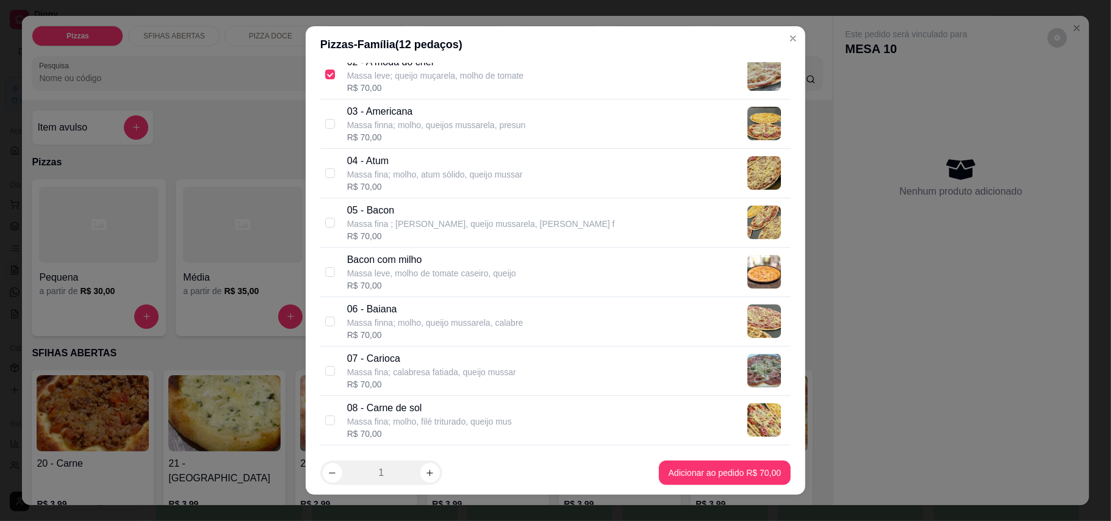
scroll to position [162, 0]
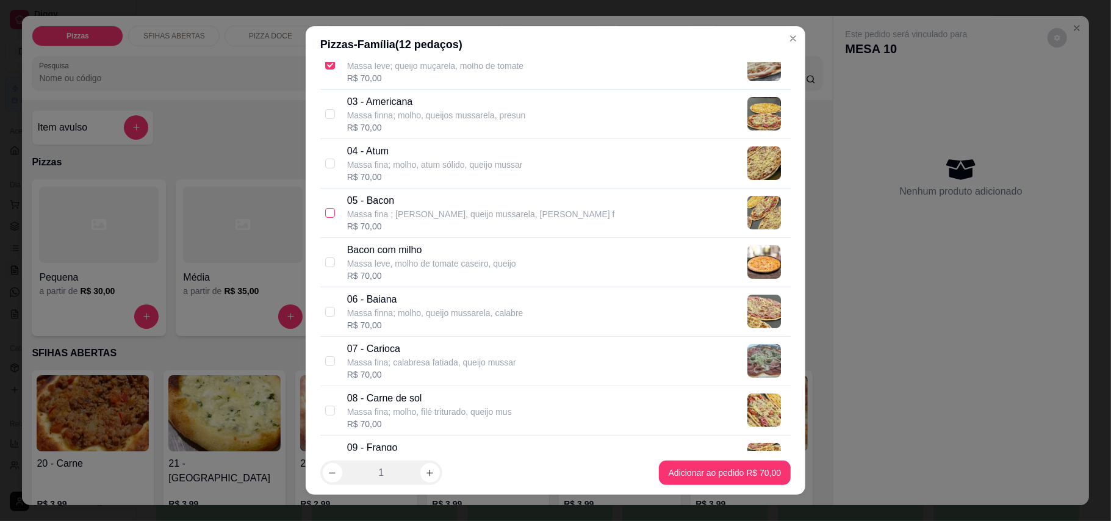
click at [325, 214] on input "checkbox" at bounding box center [330, 213] width 10 height 10
checkbox input "true"
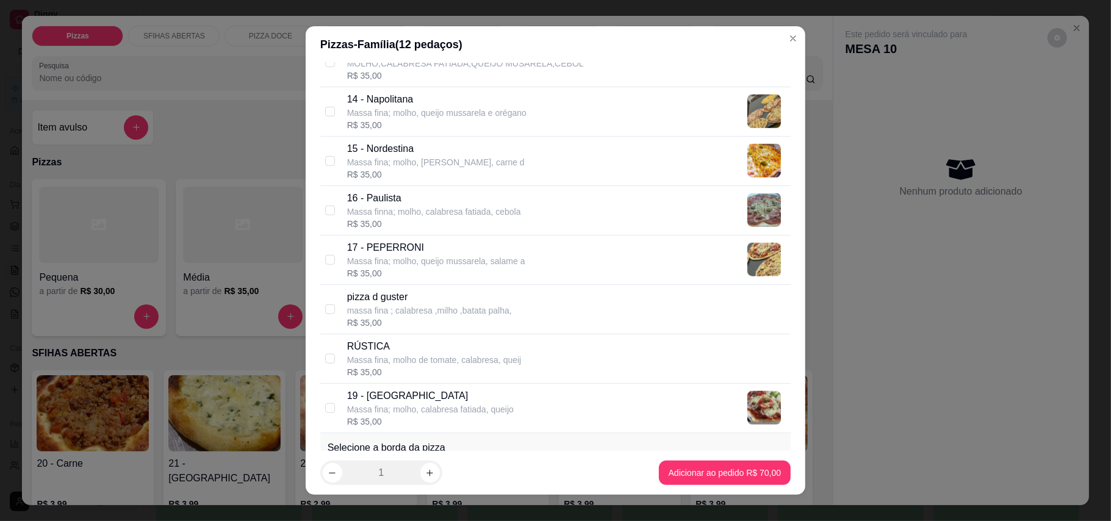
scroll to position [895, 0]
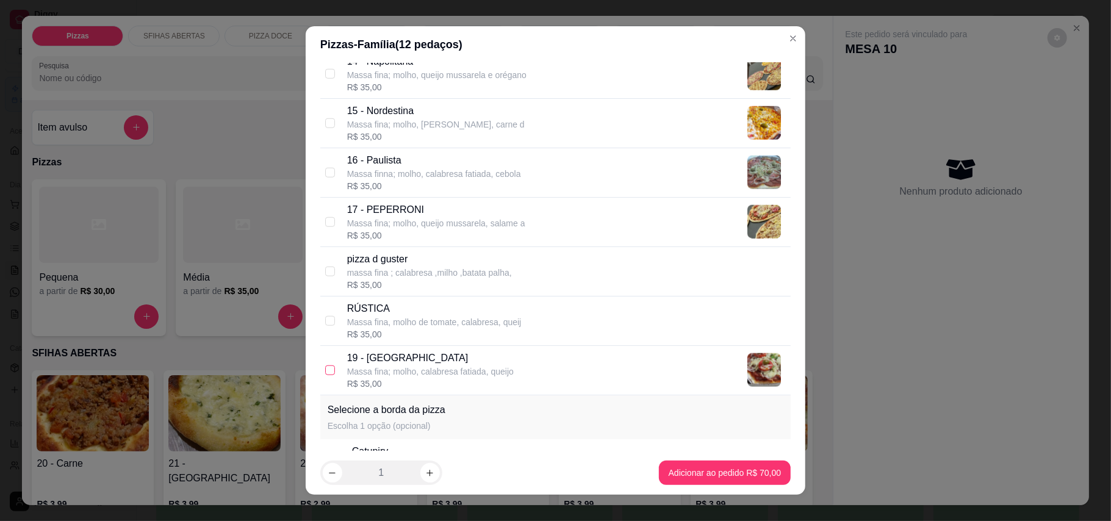
click at [328, 375] on input "checkbox" at bounding box center [330, 371] width 10 height 10
checkbox input "true"
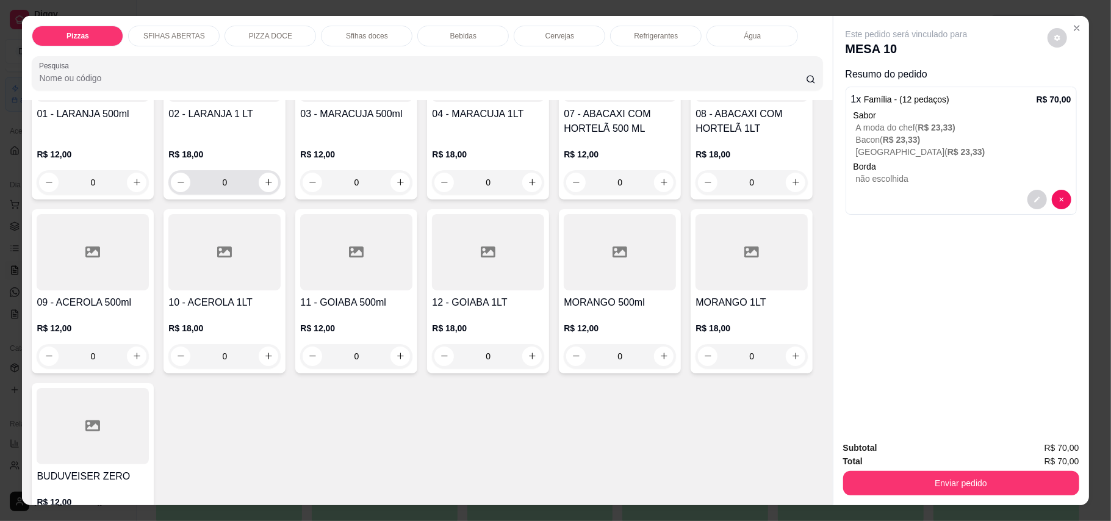
scroll to position [1871, 0]
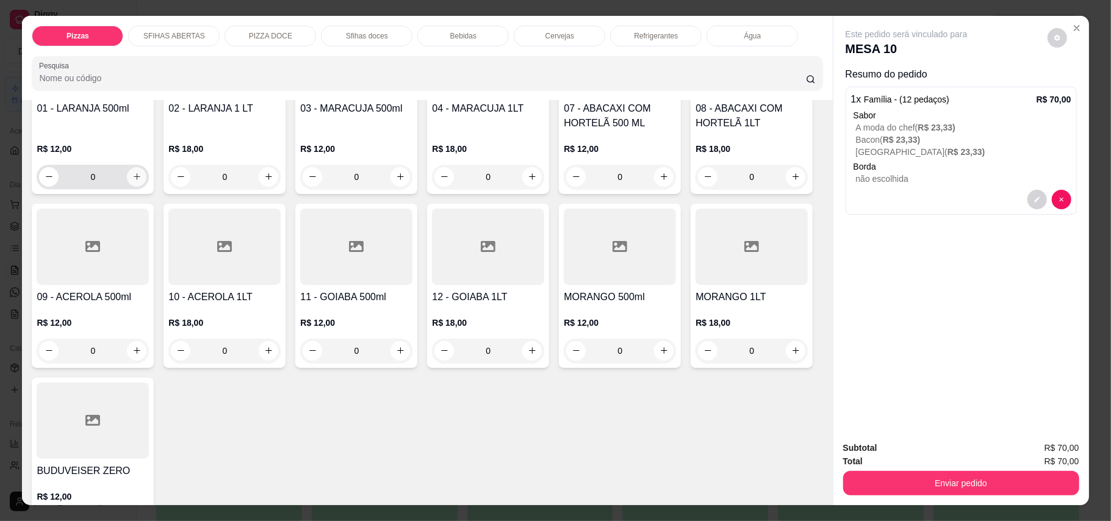
click at [132, 181] on icon "increase-product-quantity" at bounding box center [136, 176] width 9 height 9
type input "1"
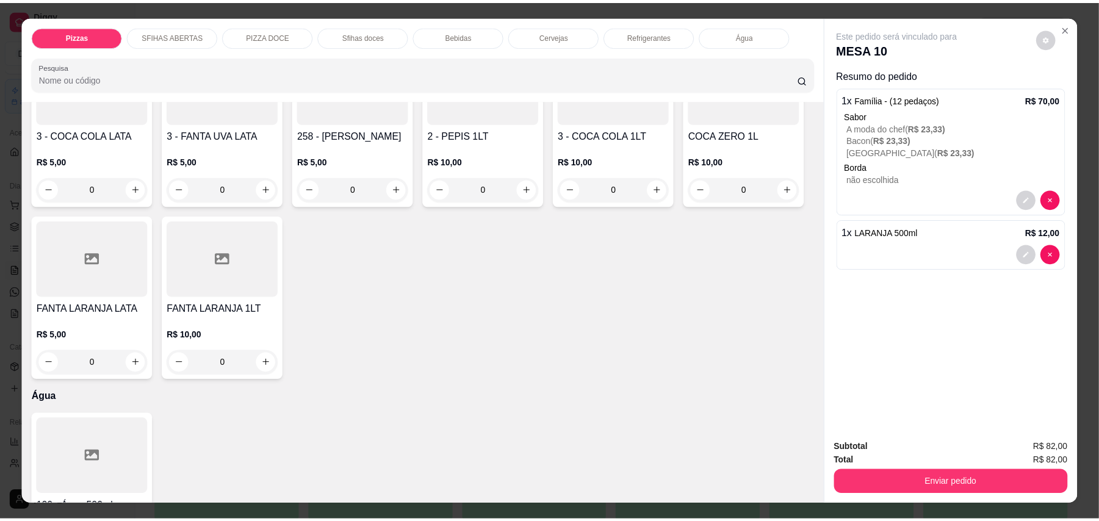
scroll to position [2685, 0]
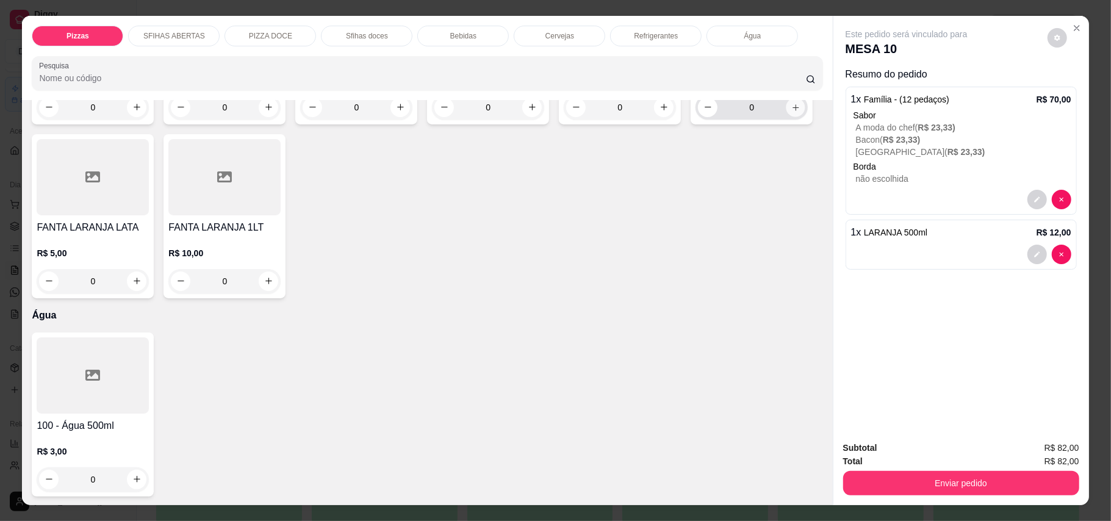
click at [787, 117] on button "increase-product-quantity" at bounding box center [796, 107] width 19 height 19
type input "1"
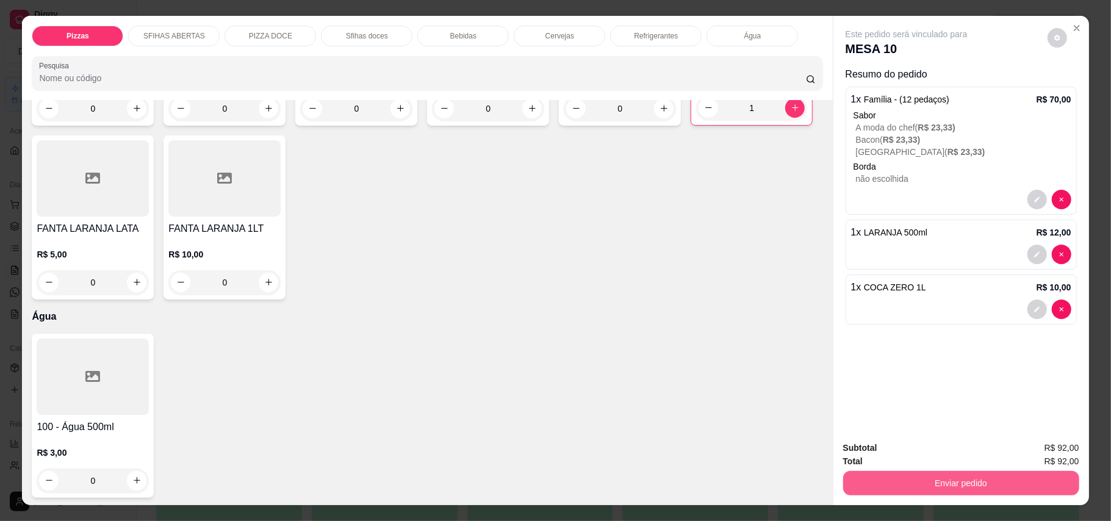
click at [947, 483] on button "Enviar pedido" at bounding box center [961, 483] width 236 height 24
click at [1048, 449] on button "Enviar pedido" at bounding box center [1046, 453] width 69 height 23
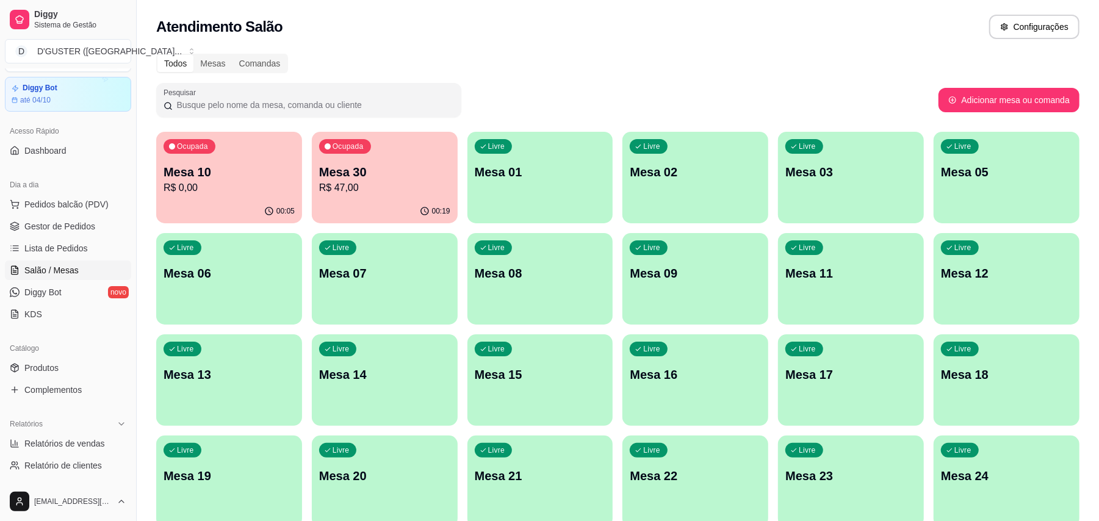
click at [404, 195] on div "Ocupada Mesa 30 R$ 47,00" at bounding box center [385, 166] width 146 height 68
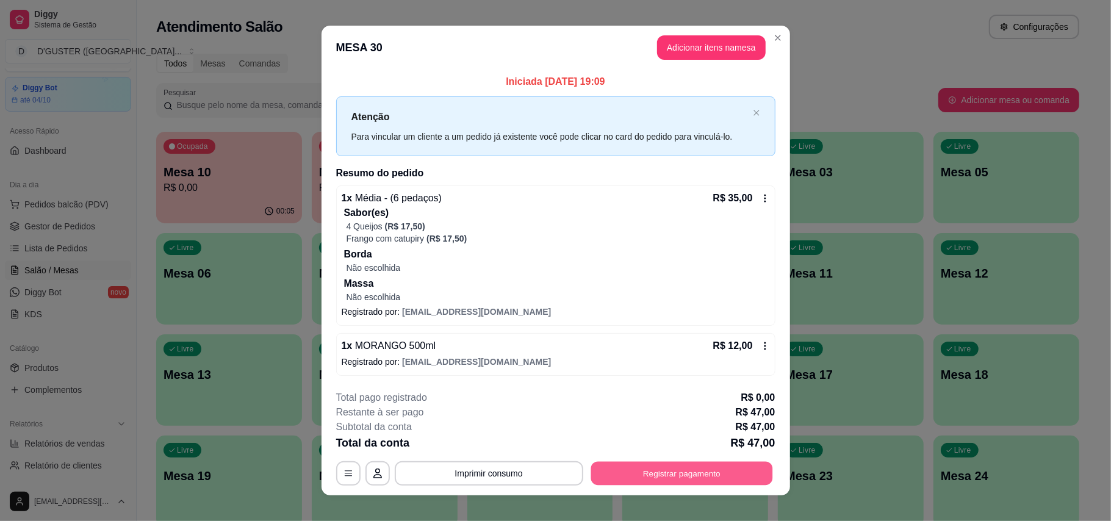
click at [708, 475] on button "Registrar pagamento" at bounding box center [682, 473] width 182 height 24
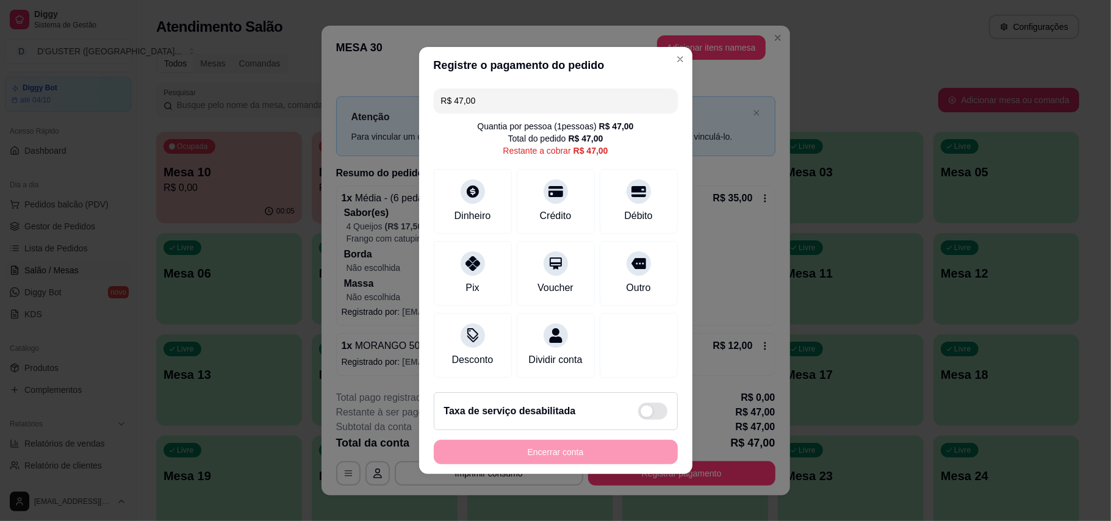
click at [557, 84] on div "R$ 47,00 Quantia por pessoa ( 1 pessoas) R$ 47,00 Total do pedido R$ 47,00 Rest…" at bounding box center [555, 233] width 273 height 299
click at [557, 88] on input "R$ 47,00" at bounding box center [555, 100] width 229 height 24
type input "R$ 23,50"
click at [469, 194] on div "Dinheiro" at bounding box center [473, 199] width 86 height 71
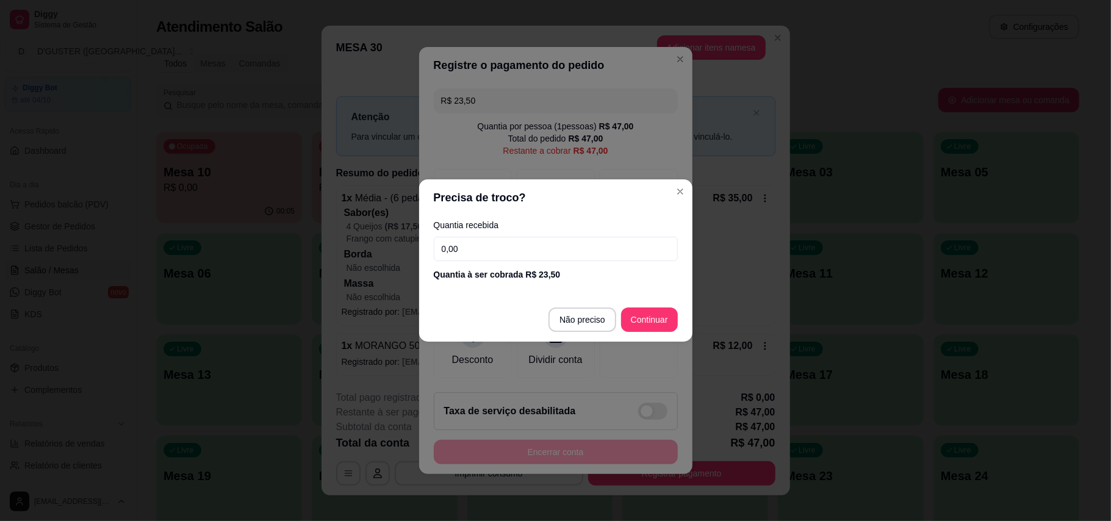
click at [530, 249] on input "0,00" at bounding box center [556, 249] width 244 height 24
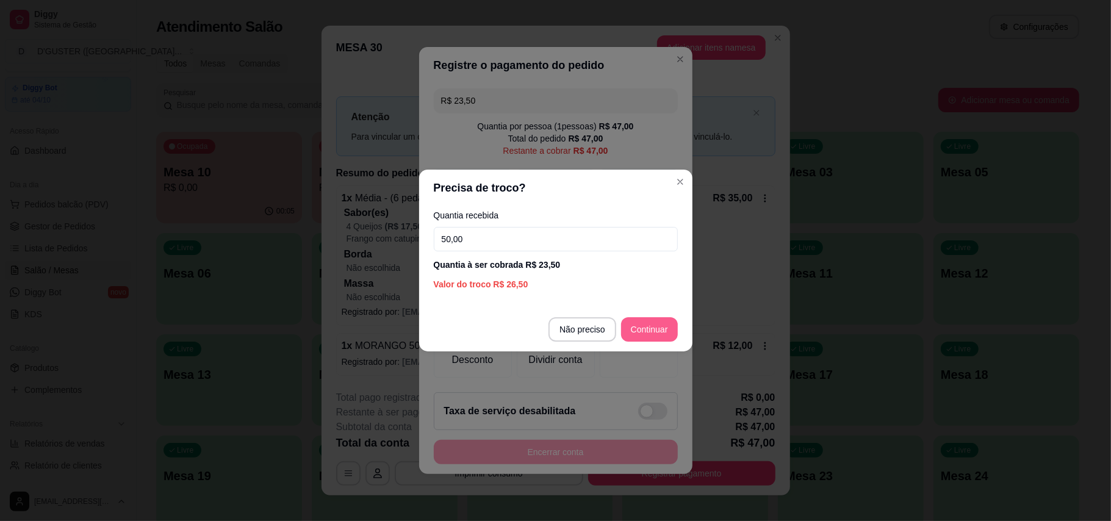
type input "50,00"
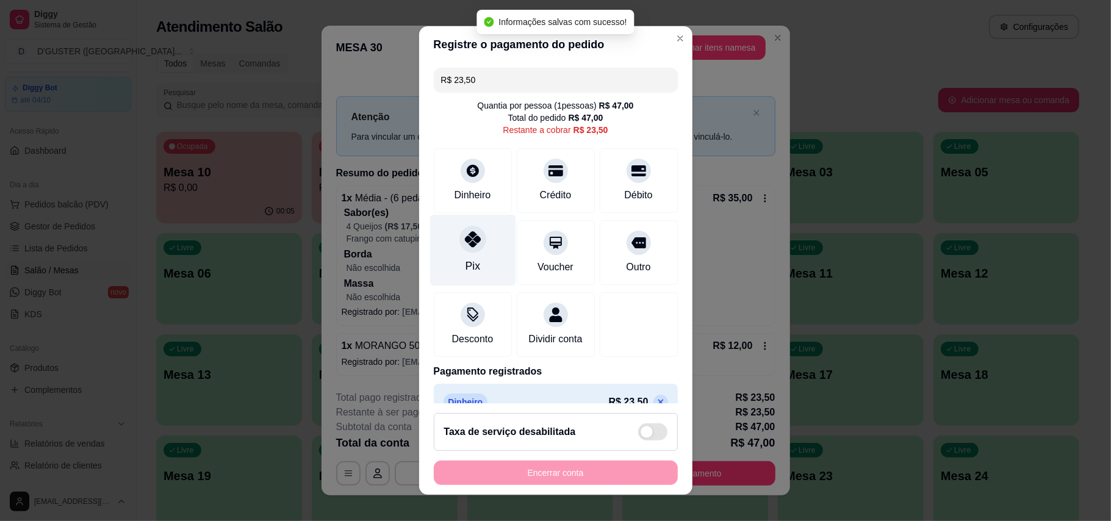
click at [474, 249] on div "Pix" at bounding box center [473, 249] width 86 height 71
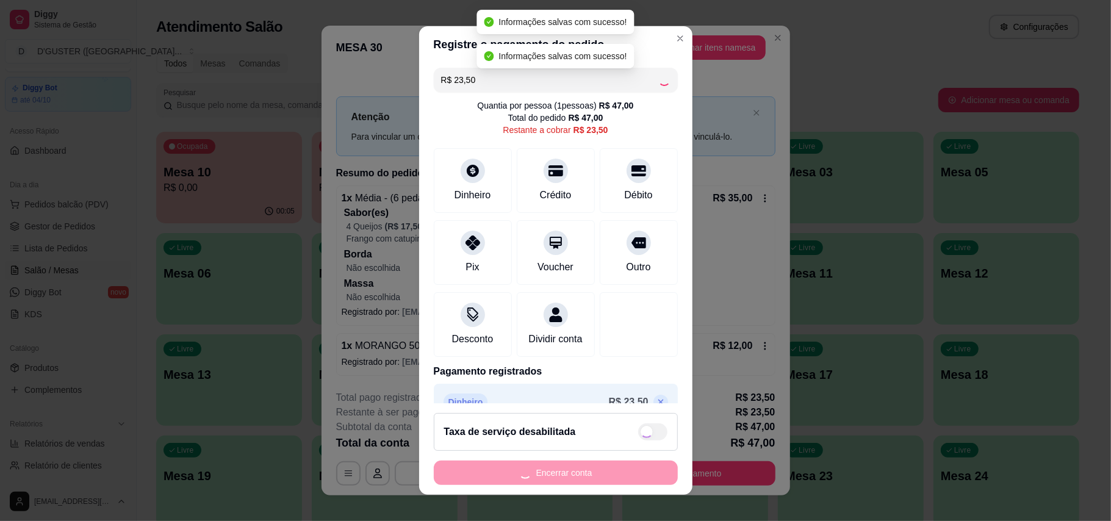
type input "R$ 0,00"
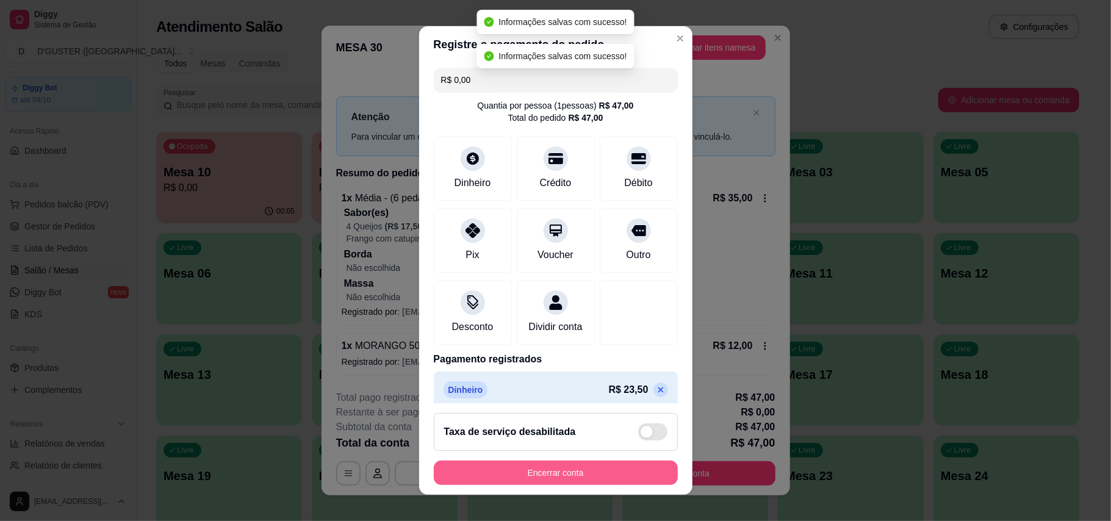
click at [580, 469] on button "Encerrar conta" at bounding box center [556, 473] width 244 height 24
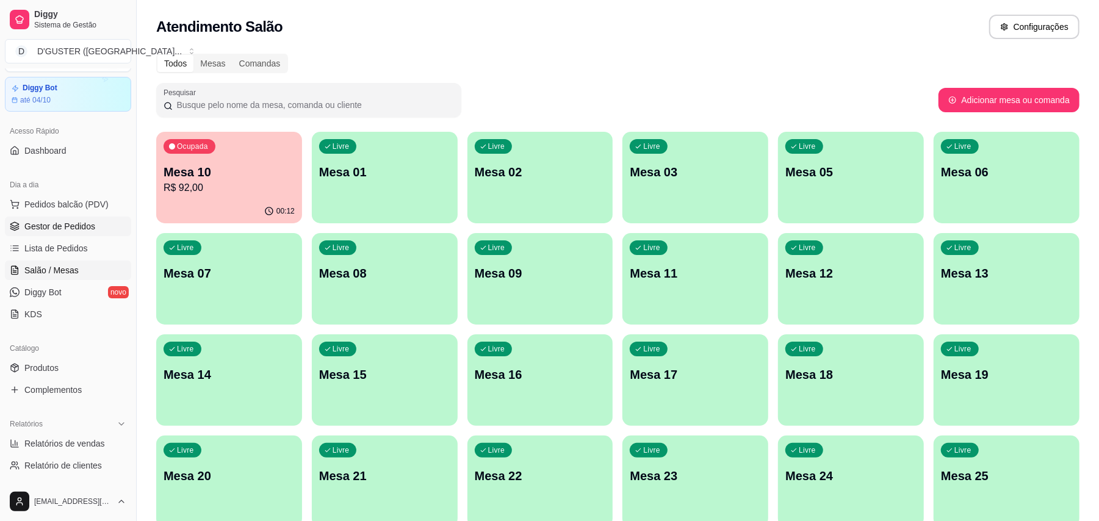
click at [85, 228] on span "Gestor de Pedidos" at bounding box center [59, 226] width 71 height 12
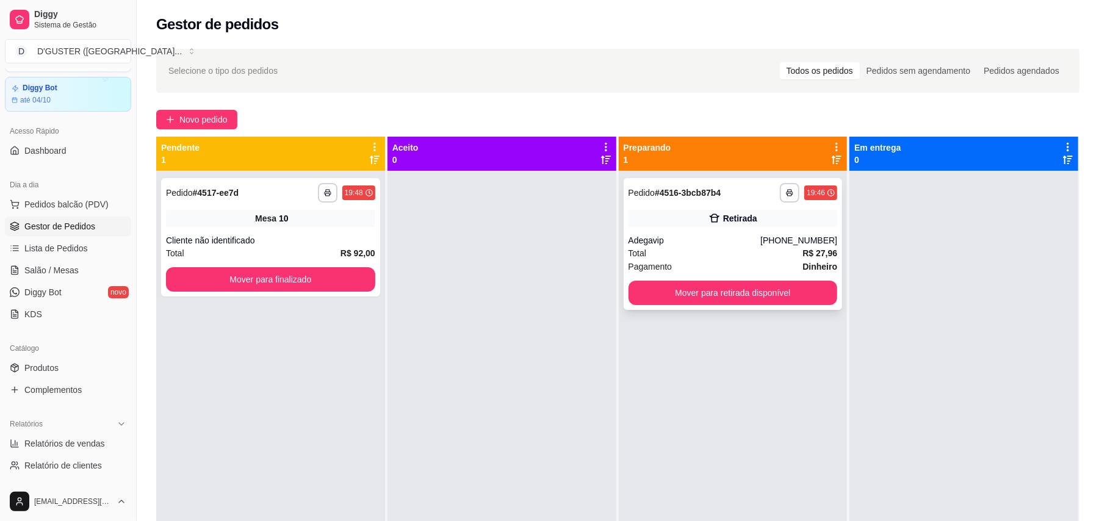
click at [733, 279] on div "**********" at bounding box center [733, 244] width 219 height 132
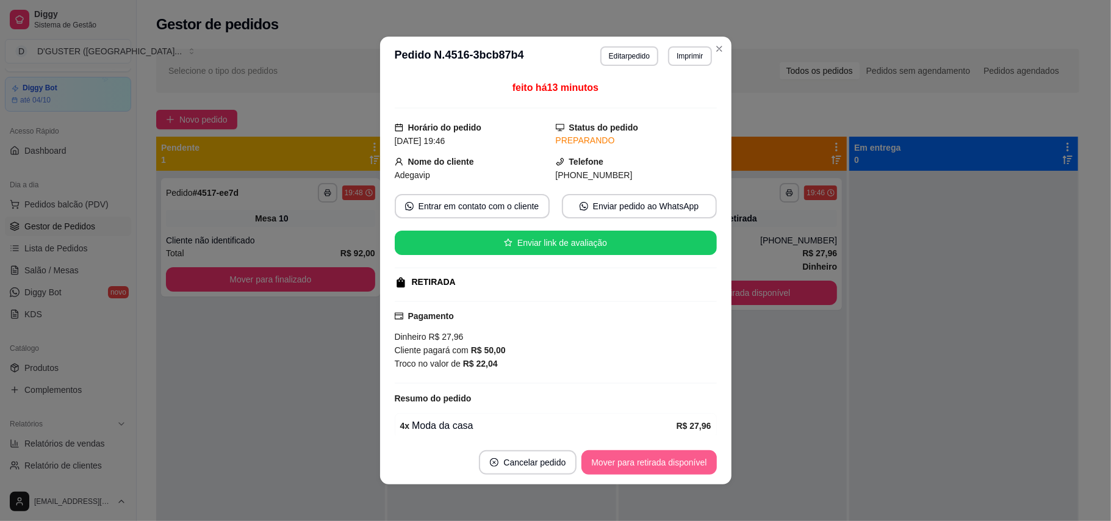
click at [665, 460] on button "Mover para retirada disponível" at bounding box center [649, 462] width 135 height 24
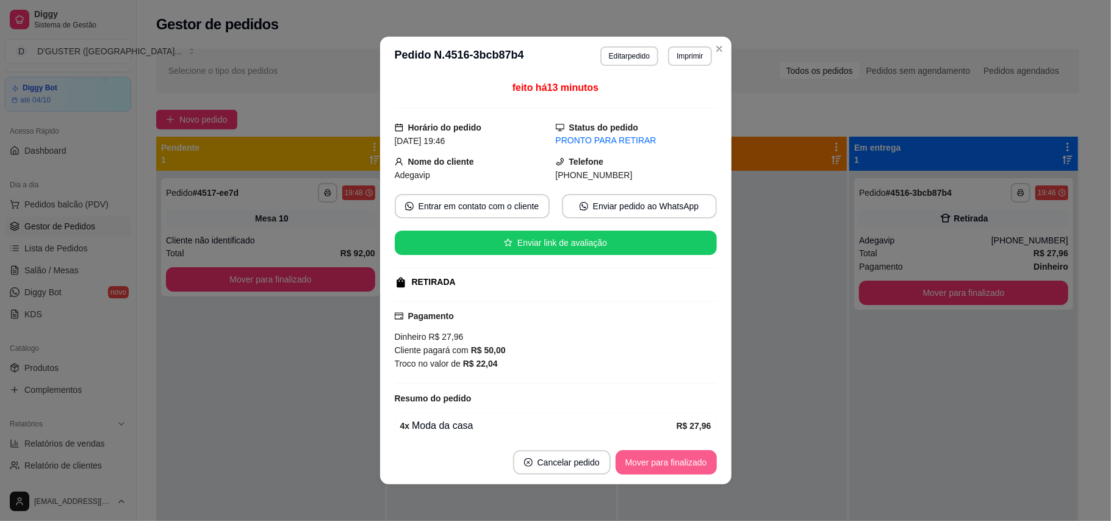
click at [674, 466] on button "Mover para finalizado" at bounding box center [666, 462] width 101 height 24
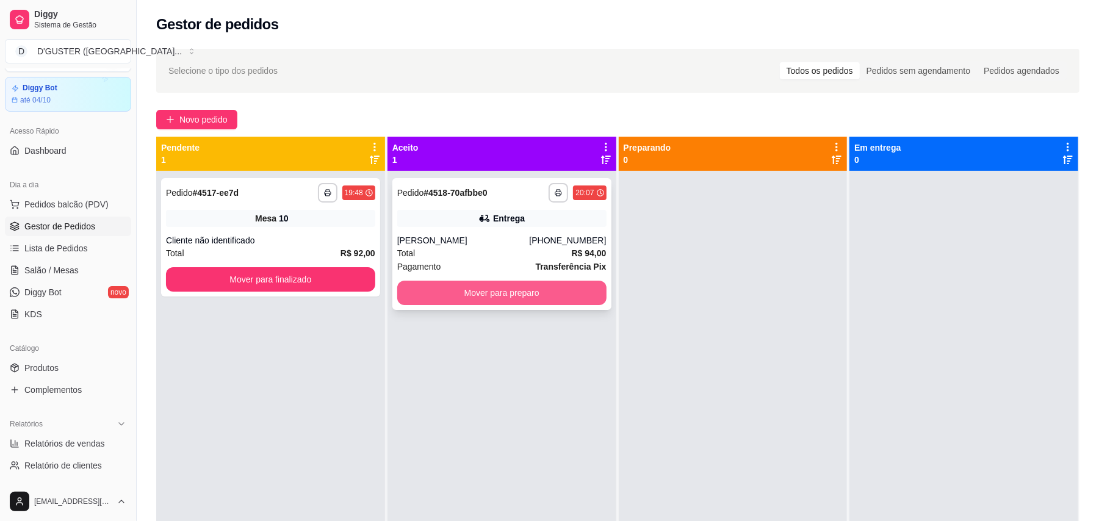
click at [564, 286] on button "Mover para preparo" at bounding box center [501, 293] width 209 height 24
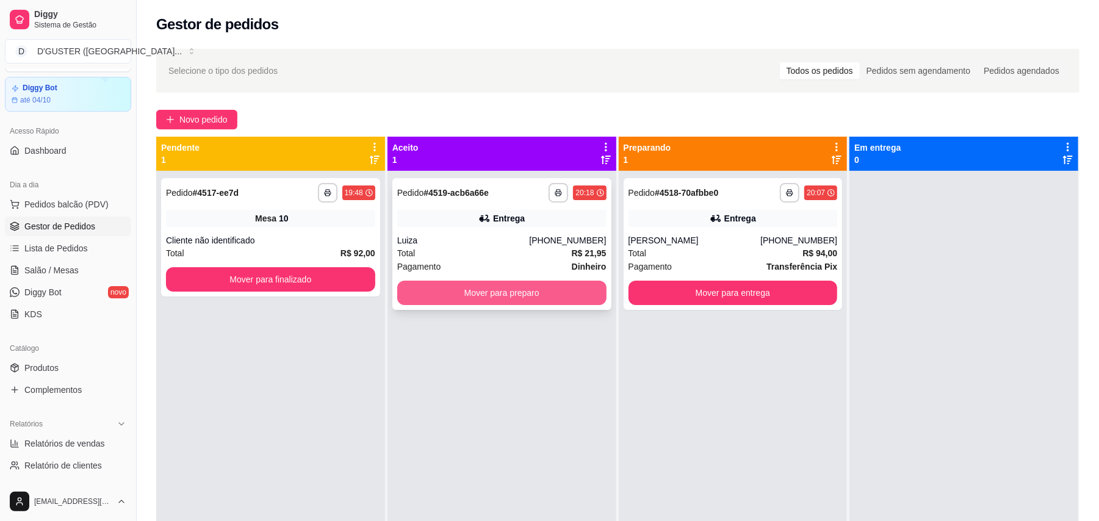
click at [449, 289] on button "Mover para preparo" at bounding box center [501, 293] width 209 height 24
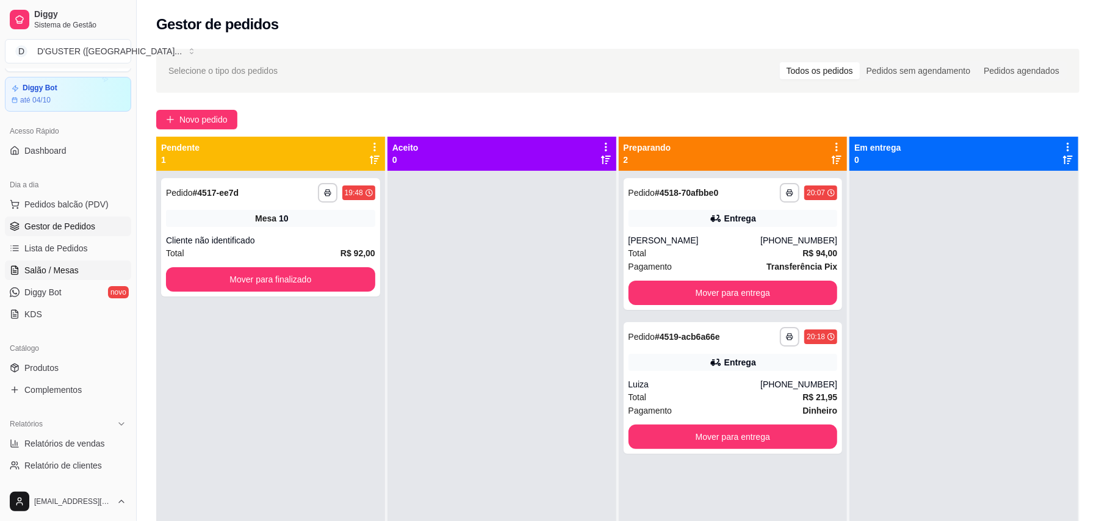
click at [65, 264] on span "Salão / Mesas" at bounding box center [51, 270] width 54 height 12
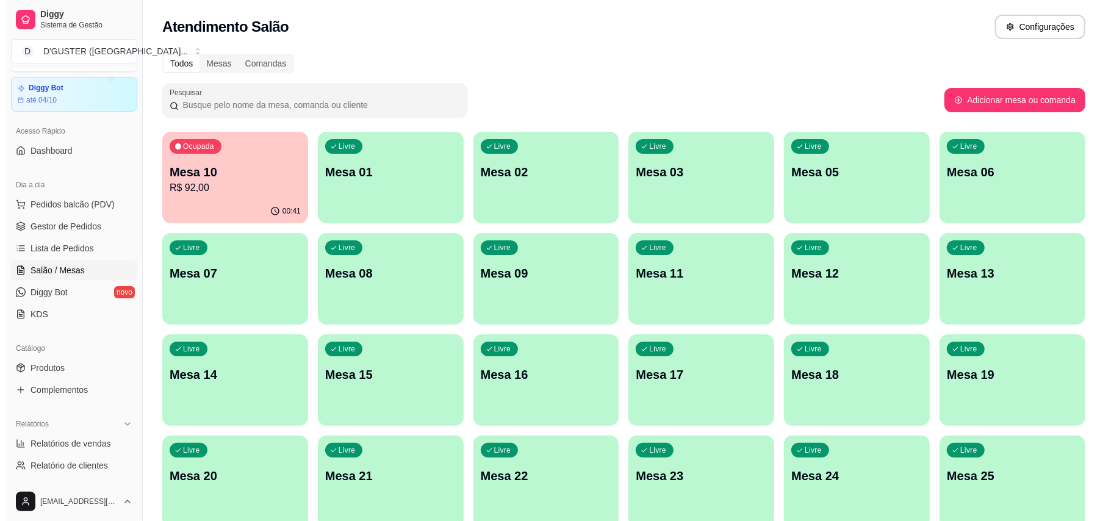
scroll to position [258, 0]
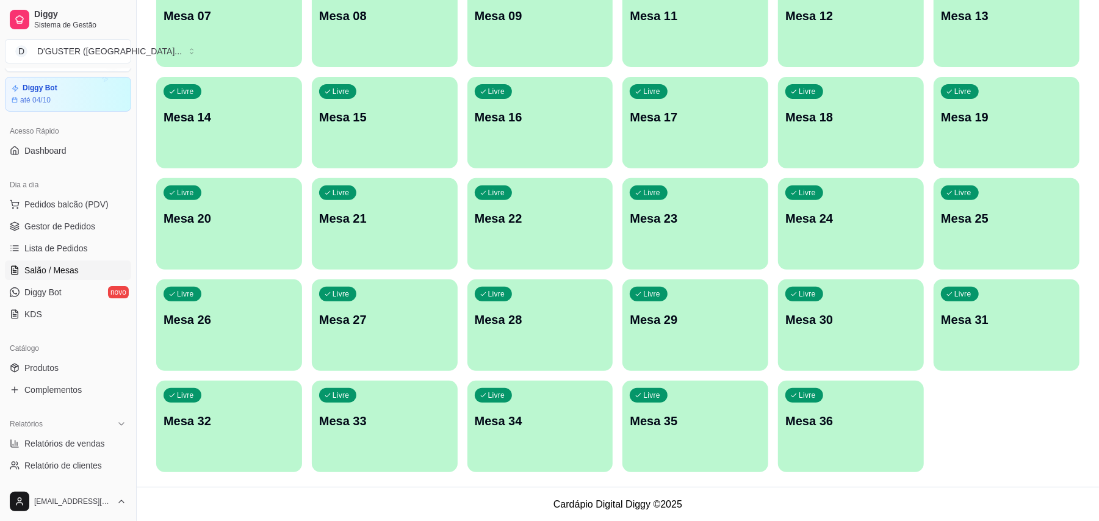
click at [820, 435] on div "Livre Mesa 36" at bounding box center [851, 419] width 146 height 77
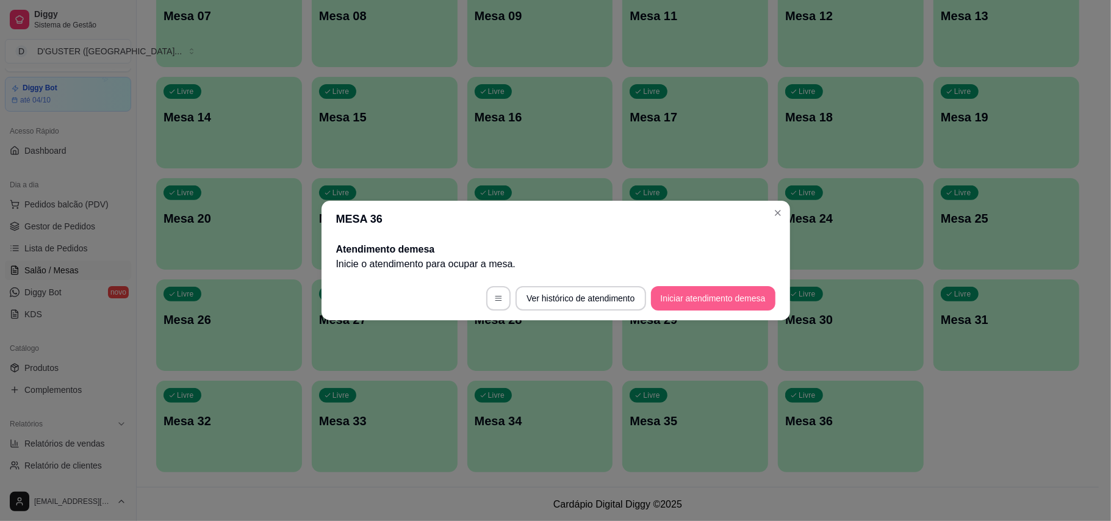
click at [710, 300] on button "Iniciar atendimento de mesa" at bounding box center [713, 298] width 124 height 24
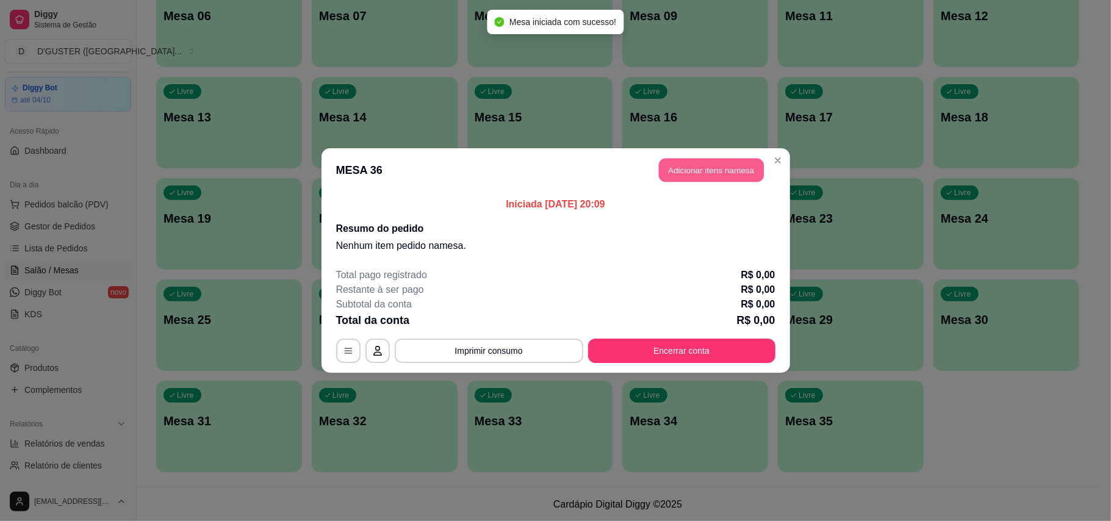
click at [719, 176] on button "Adicionar itens na mesa" at bounding box center [711, 171] width 105 height 24
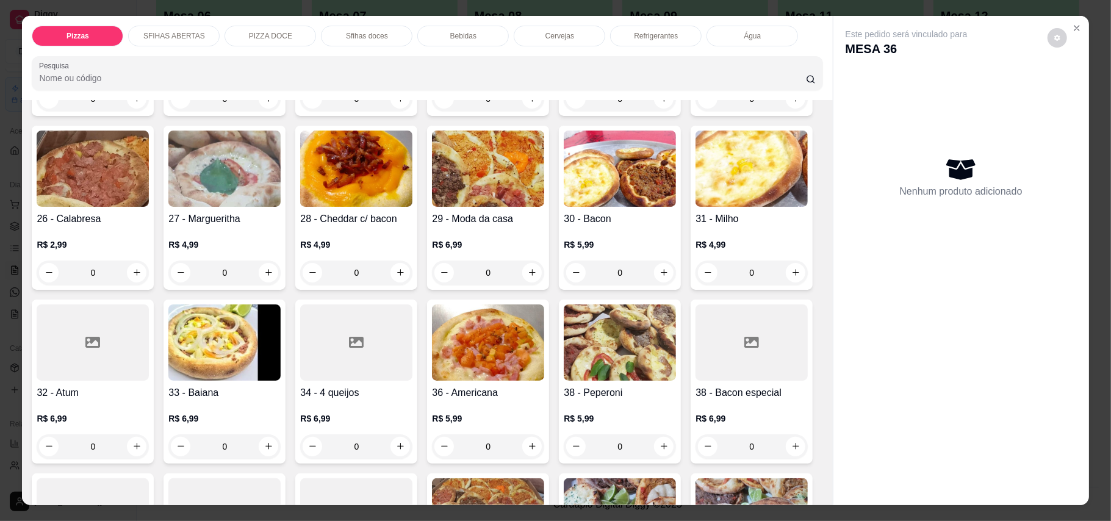
scroll to position [488, 0]
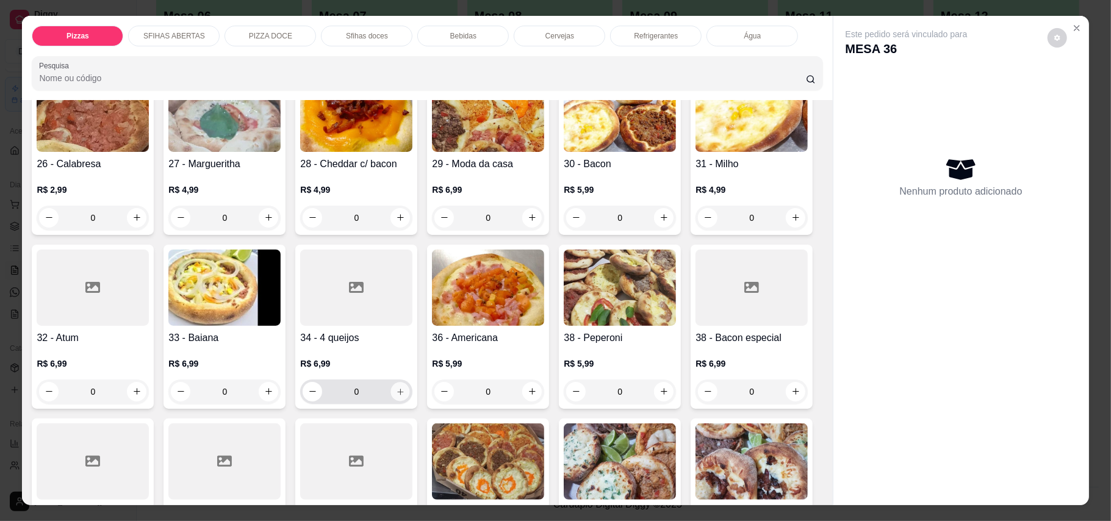
click at [410, 382] on button "increase-product-quantity" at bounding box center [400, 391] width 19 height 19
type input "1"
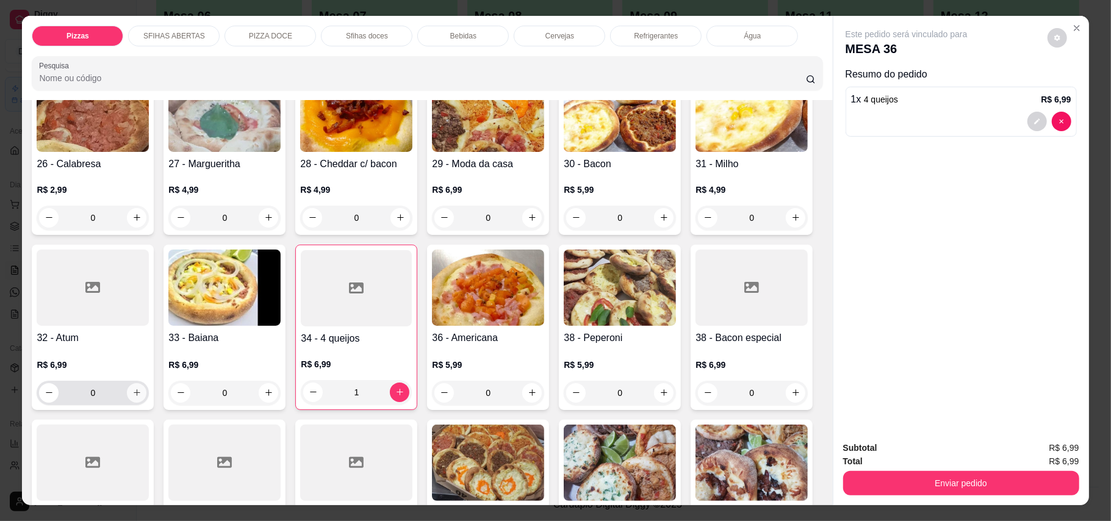
click at [146, 383] on button "increase-product-quantity" at bounding box center [137, 393] width 20 height 20
type input "1"
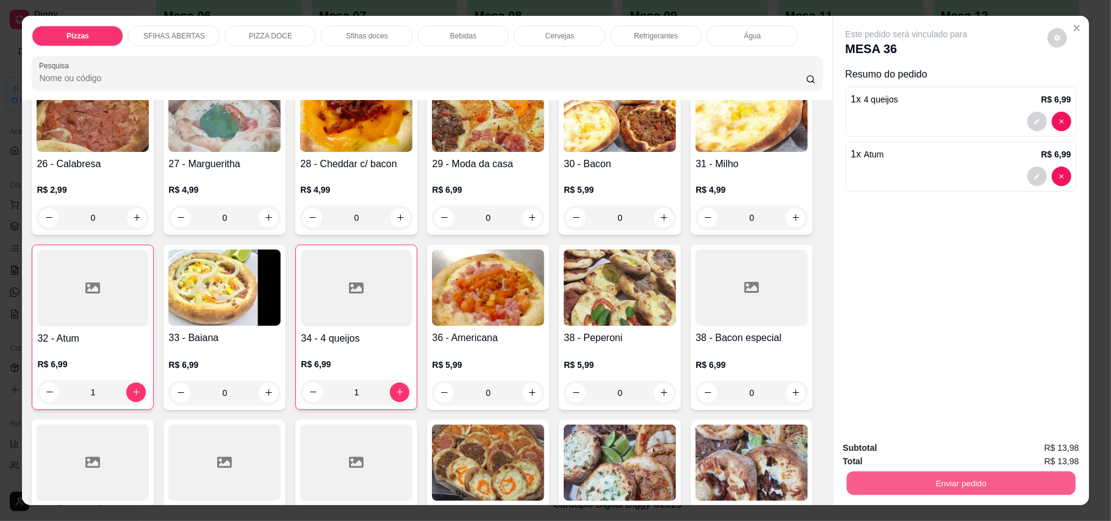
click at [882, 492] on button "Enviar pedido" at bounding box center [960, 484] width 229 height 24
click at [1058, 455] on button "Enviar pedido" at bounding box center [1046, 454] width 67 height 23
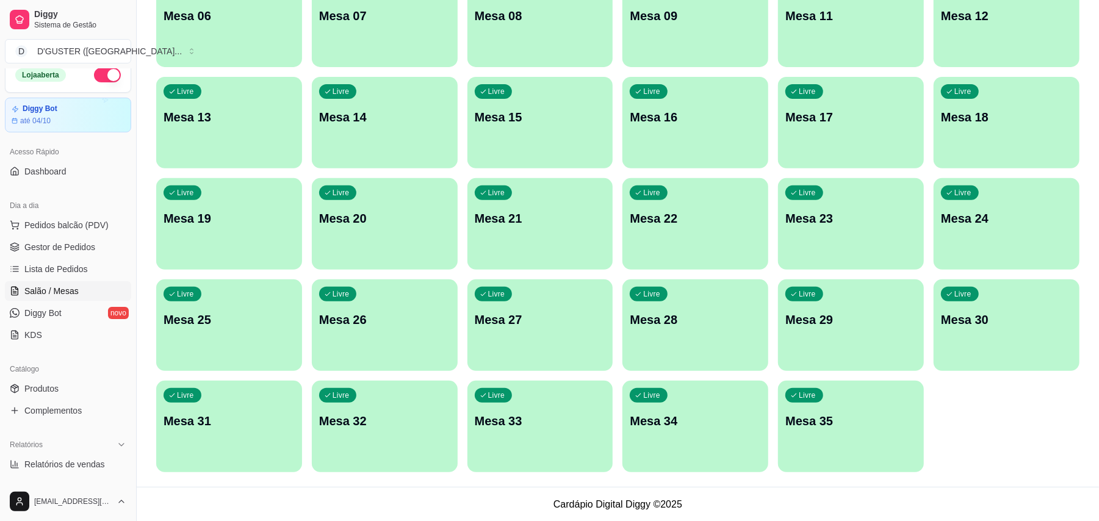
scroll to position [0, 0]
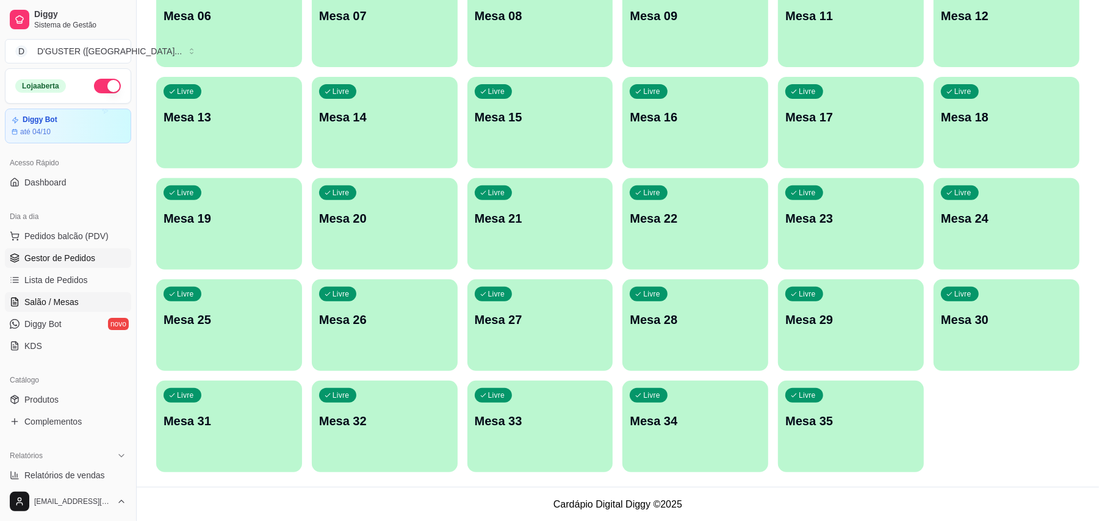
click at [68, 260] on span "Gestor de Pedidos" at bounding box center [59, 258] width 71 height 12
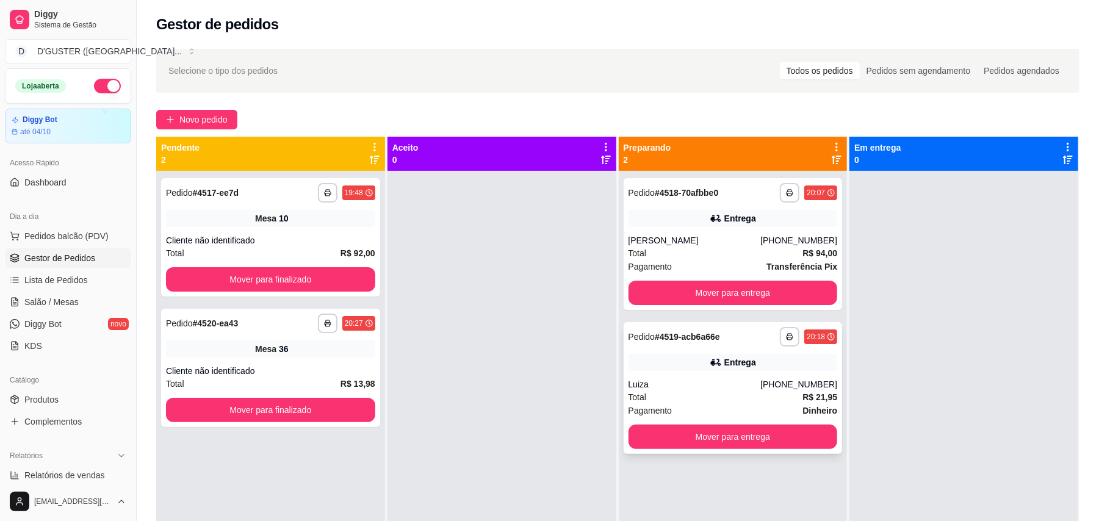
click at [723, 379] on div "Luiza" at bounding box center [695, 384] width 132 height 12
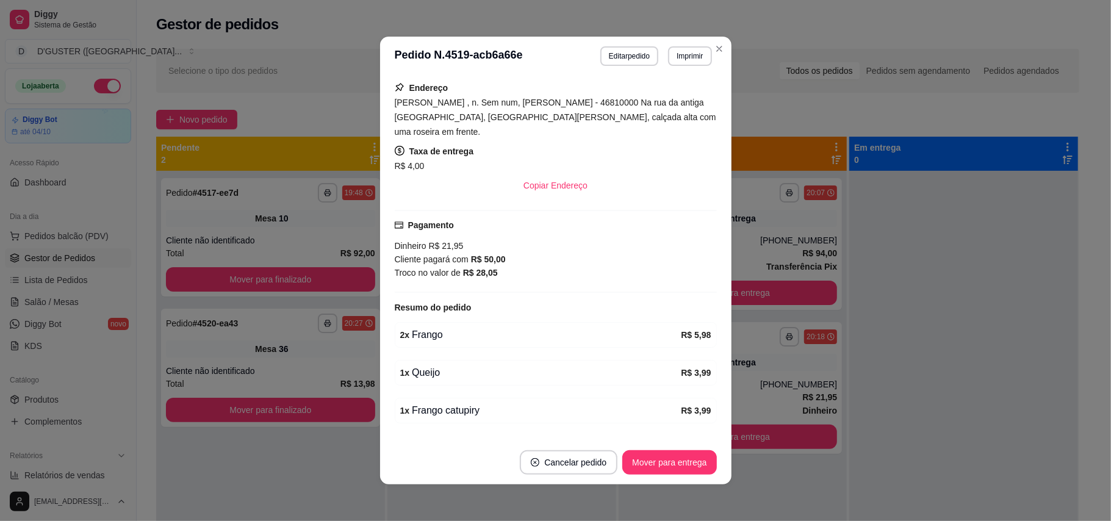
scroll to position [244, 0]
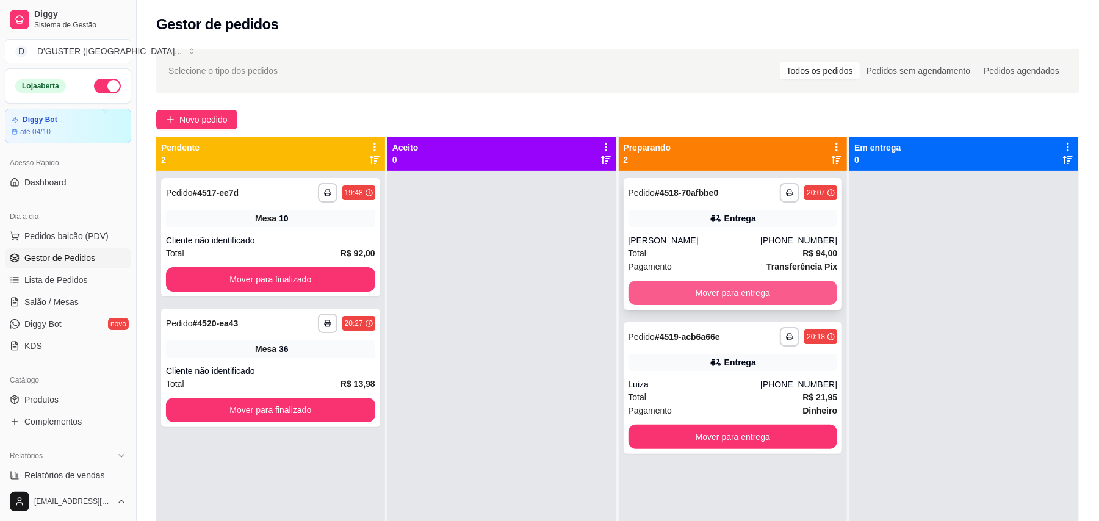
click at [762, 300] on button "Mover para entrega" at bounding box center [733, 293] width 209 height 24
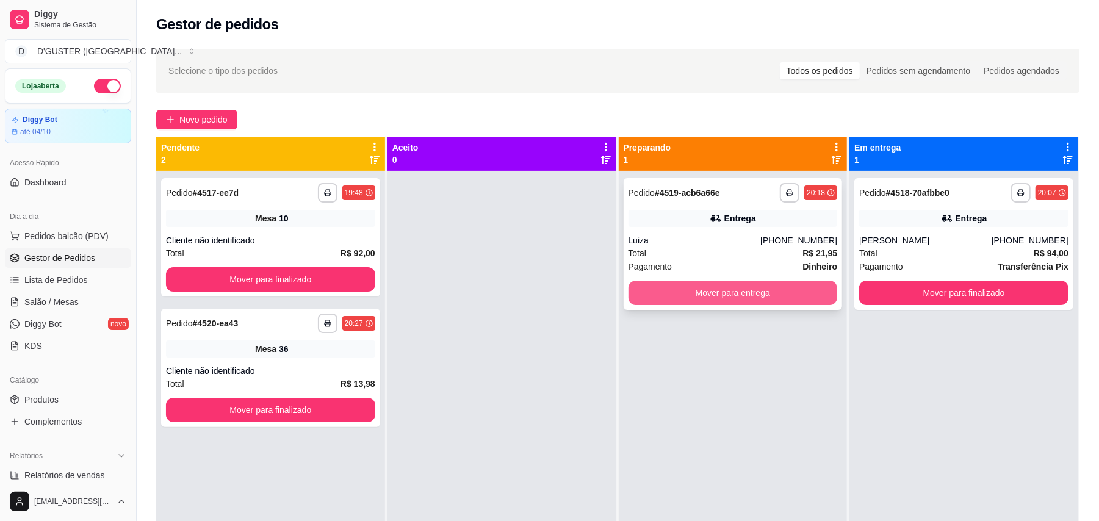
click at [773, 301] on button "Mover para entrega" at bounding box center [733, 293] width 209 height 24
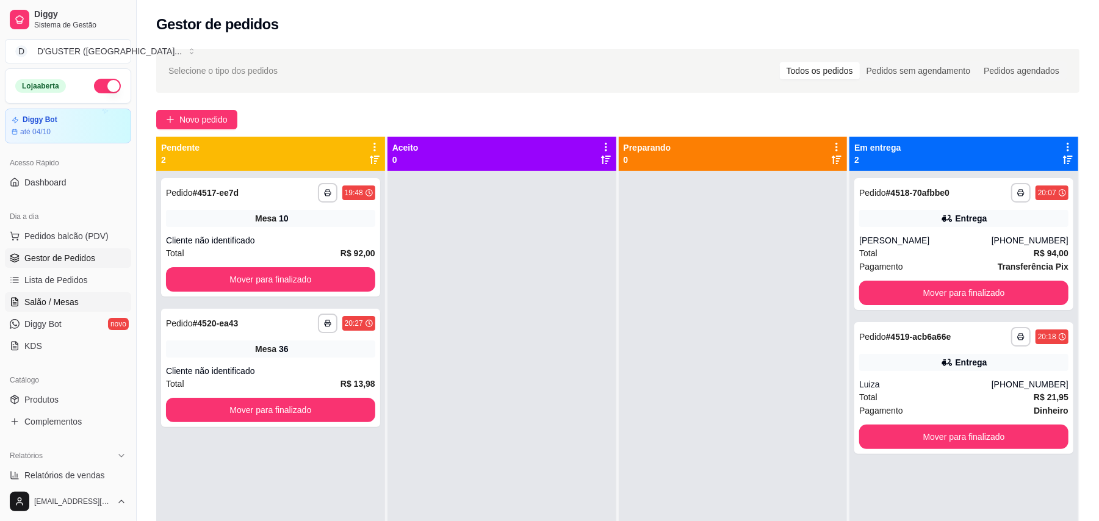
click at [74, 300] on span "Salão / Mesas" at bounding box center [51, 302] width 54 height 12
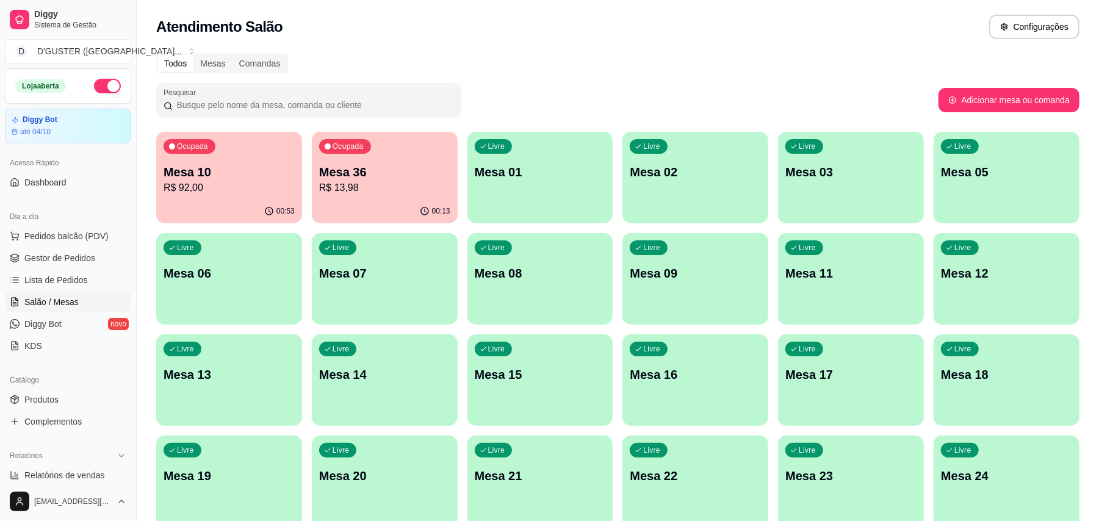
click at [205, 182] on p "R$ 92,00" at bounding box center [229, 188] width 131 height 15
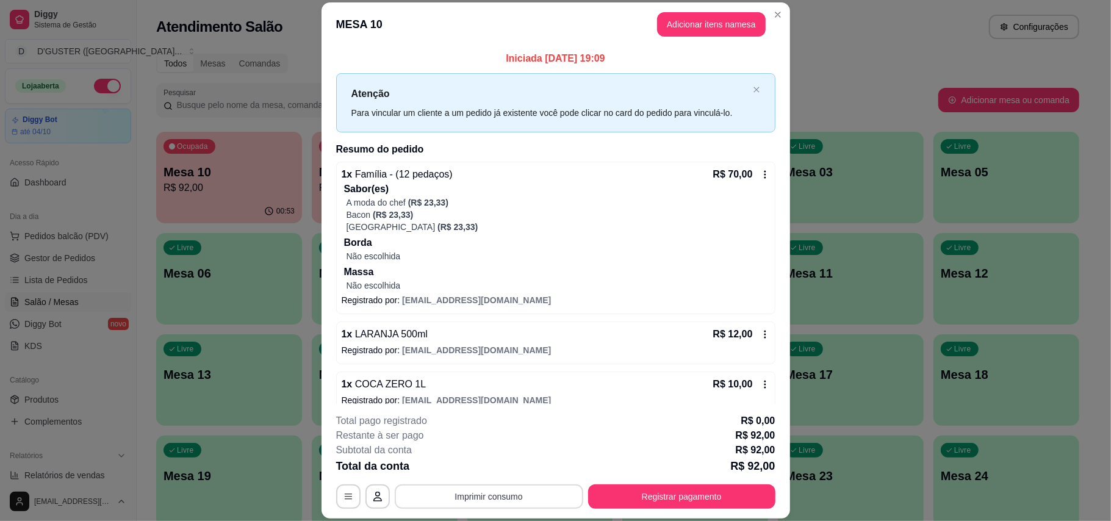
click at [501, 498] on button "Imprimir consumo" at bounding box center [489, 497] width 189 height 24
click at [511, 418] on button "IMPRESSORA" at bounding box center [486, 420] width 88 height 20
click at [696, 491] on button "Registrar pagamento" at bounding box center [682, 497] width 182 height 24
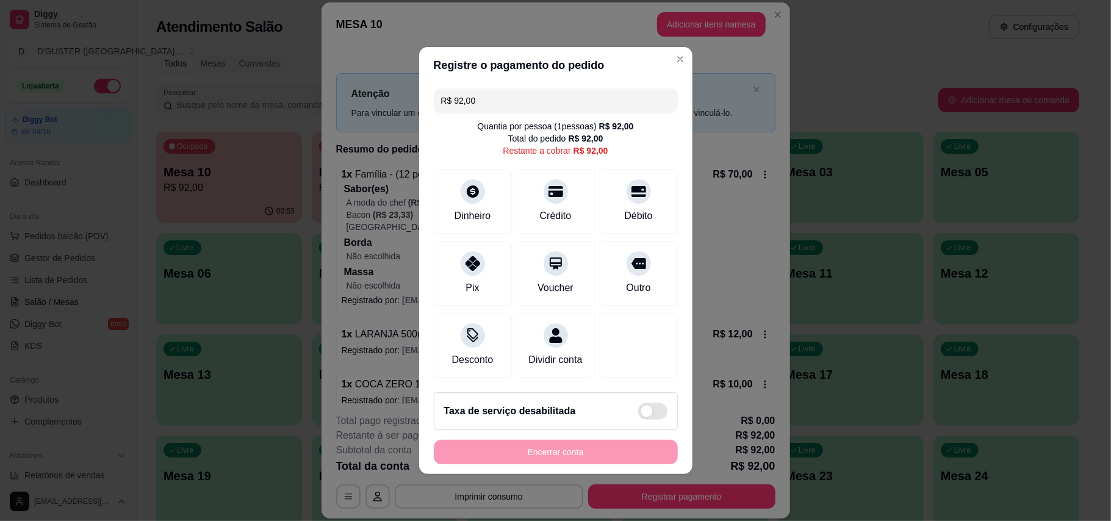
click at [560, 74] on header "Registre o pagamento do pedido" at bounding box center [555, 65] width 273 height 37
click at [563, 90] on input "R$ 92,00" at bounding box center [555, 100] width 229 height 24
click at [552, 196] on div "Crédito" at bounding box center [556, 199] width 86 height 71
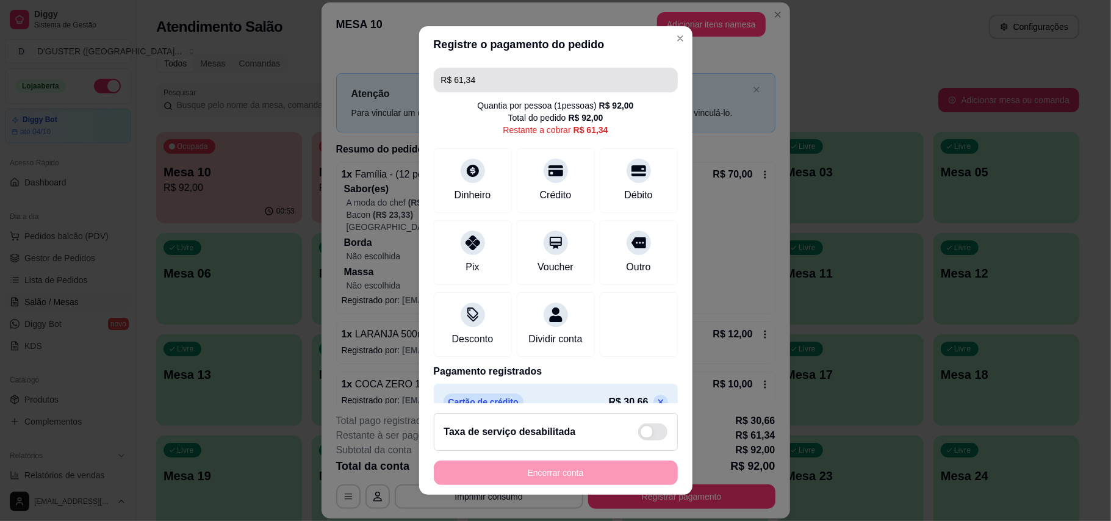
click at [509, 87] on input "R$ 61,34" at bounding box center [555, 80] width 229 height 24
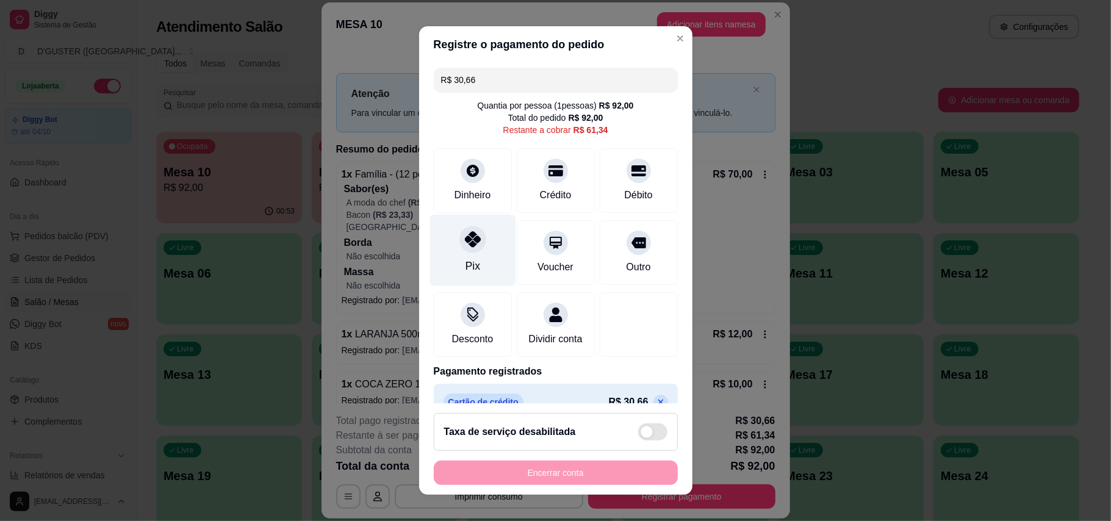
click at [464, 238] on icon at bounding box center [472, 239] width 16 height 16
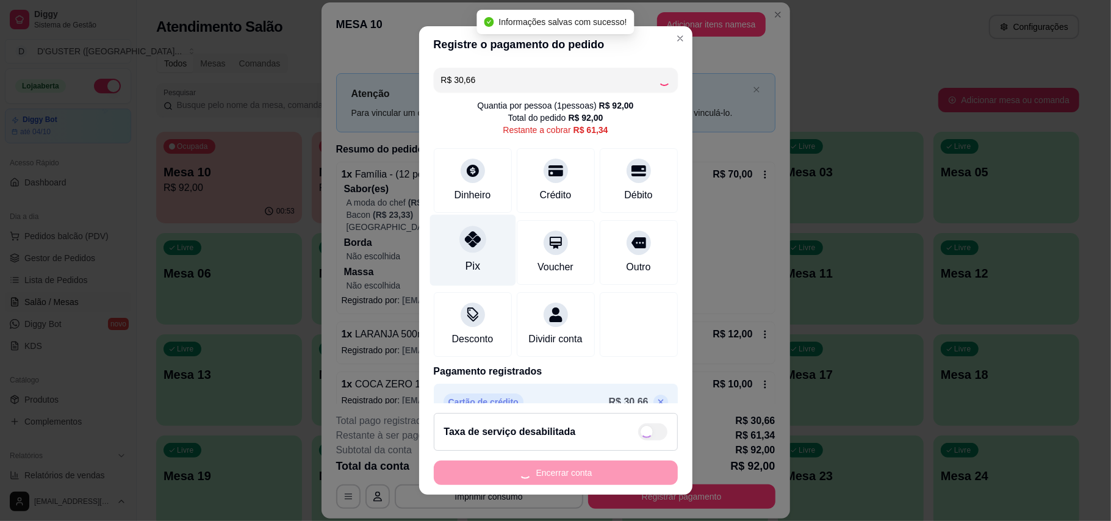
type input "R$ 30,68"
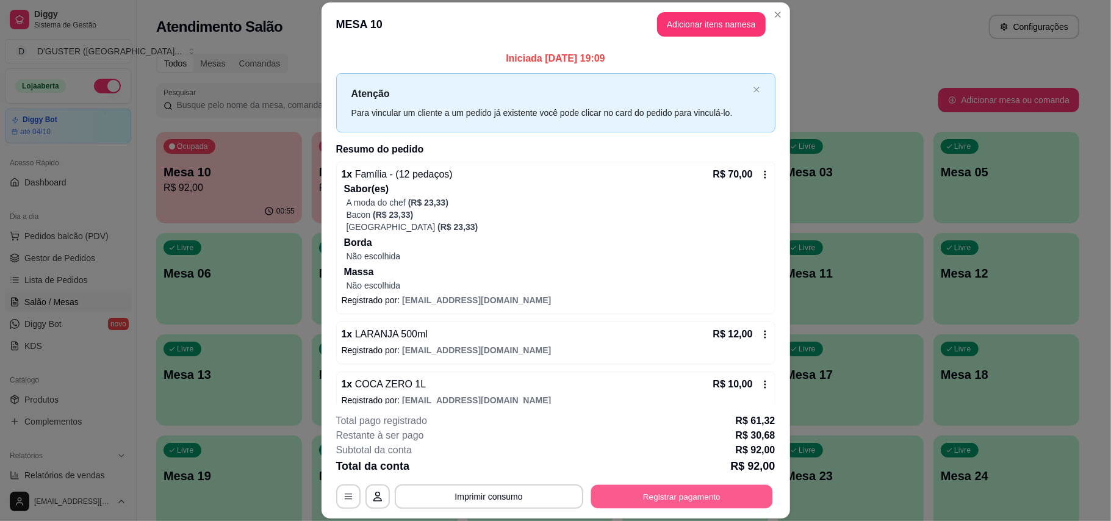
click at [652, 499] on button "Registrar pagamento" at bounding box center [682, 497] width 182 height 24
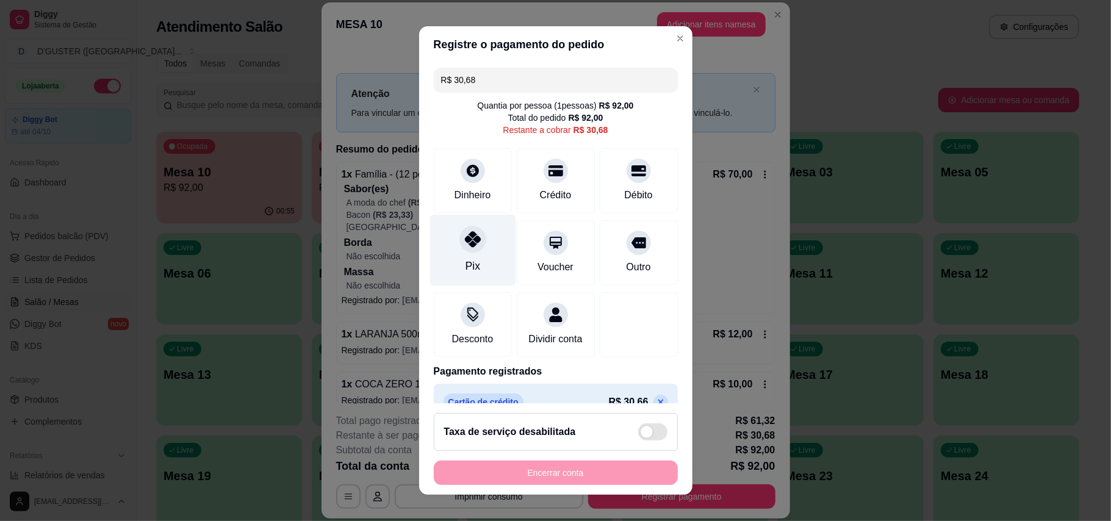
click at [465, 250] on div at bounding box center [473, 239] width 27 height 27
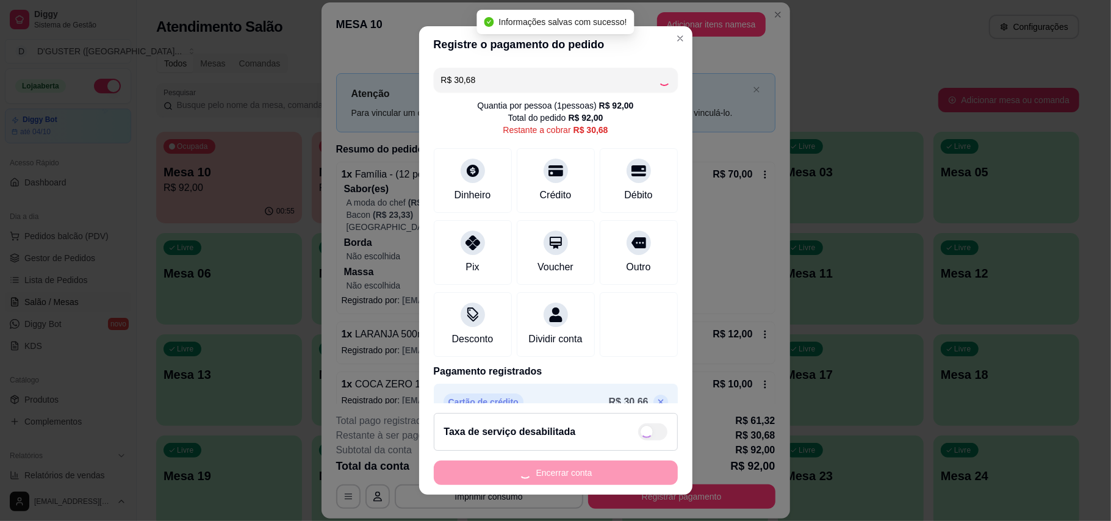
type input "R$ 0,00"
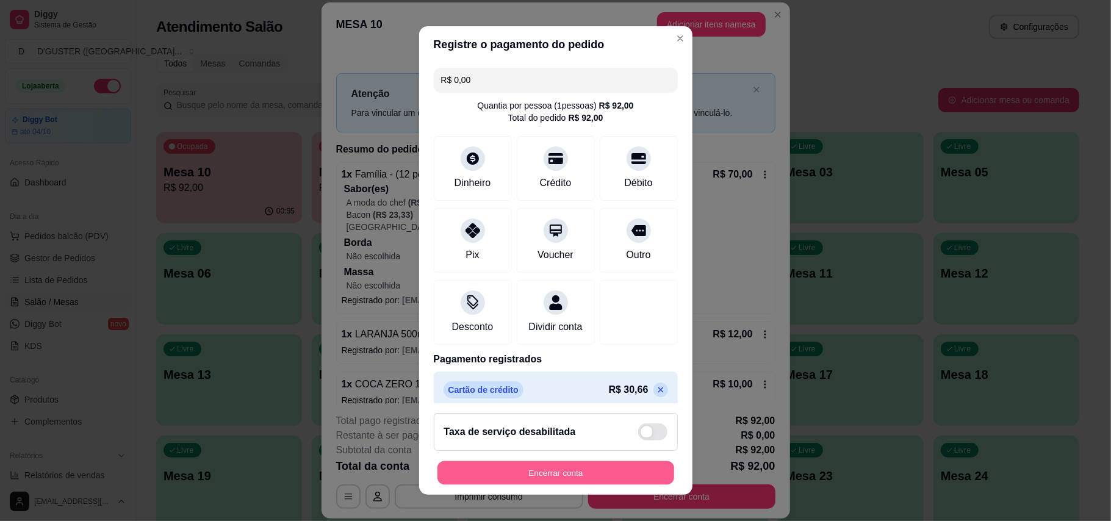
click at [549, 480] on button "Encerrar conta" at bounding box center [556, 473] width 237 height 24
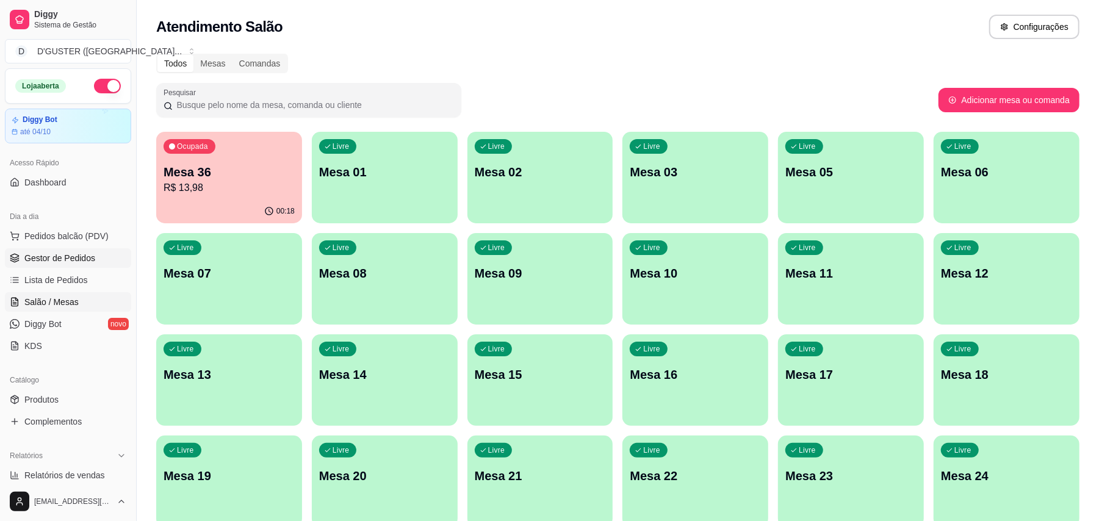
click at [93, 255] on link "Gestor de Pedidos" at bounding box center [68, 258] width 126 height 20
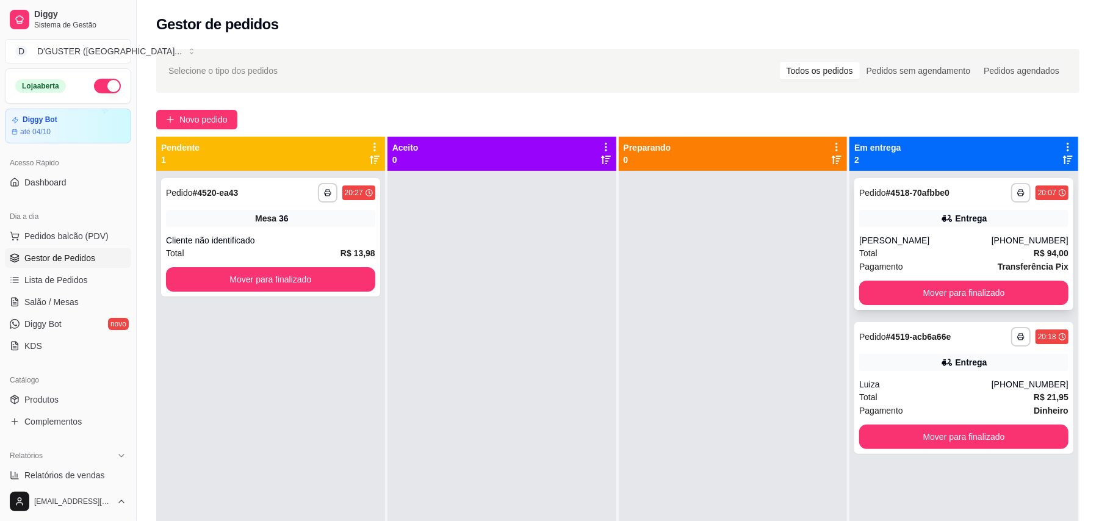
click at [979, 232] on div "**********" at bounding box center [963, 244] width 219 height 132
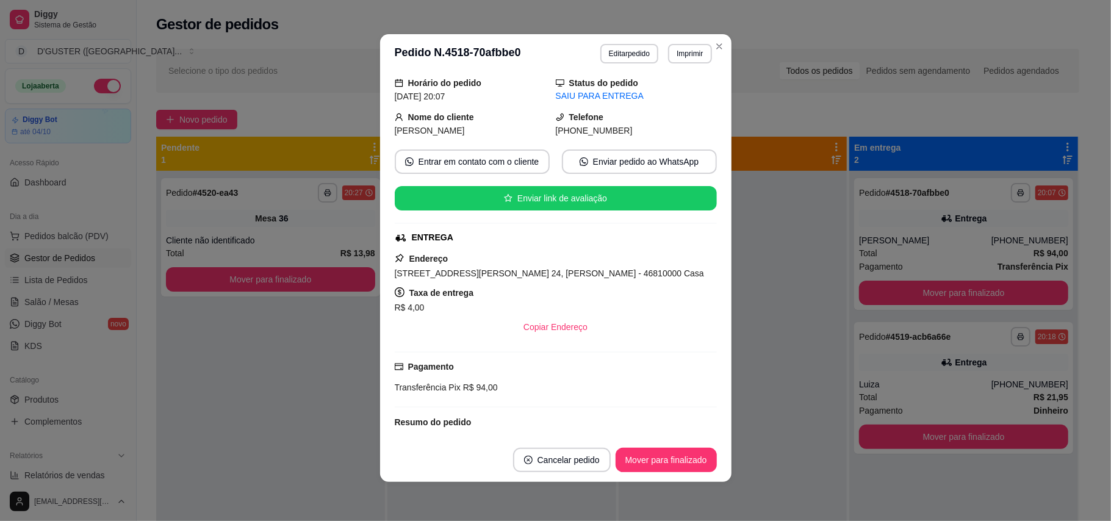
scroll to position [81, 0]
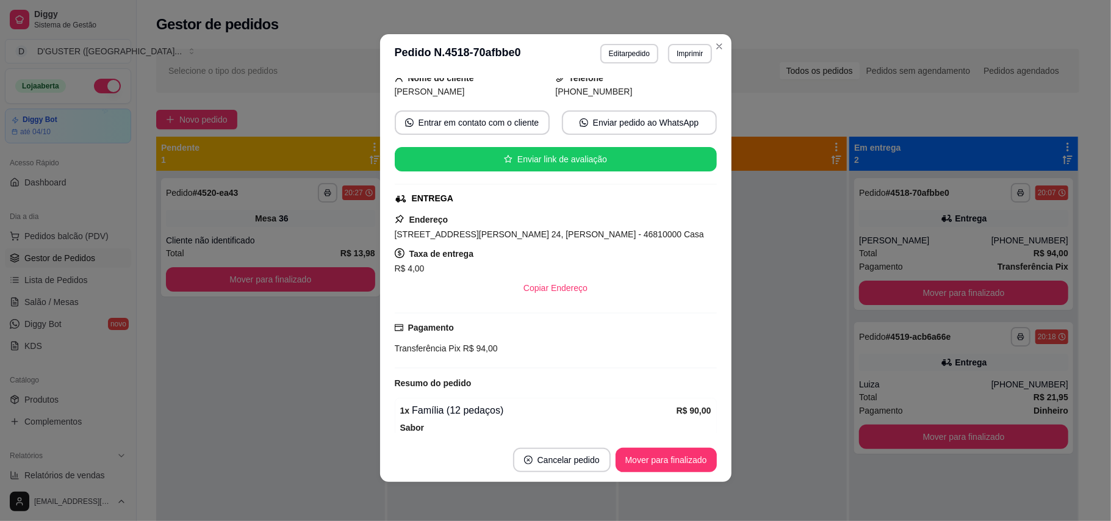
click at [719, 245] on div "feito há 38 minutos Horário do pedido [DATE] 20:07 Status do pedido SAIU PARA E…" at bounding box center [556, 255] width 352 height 365
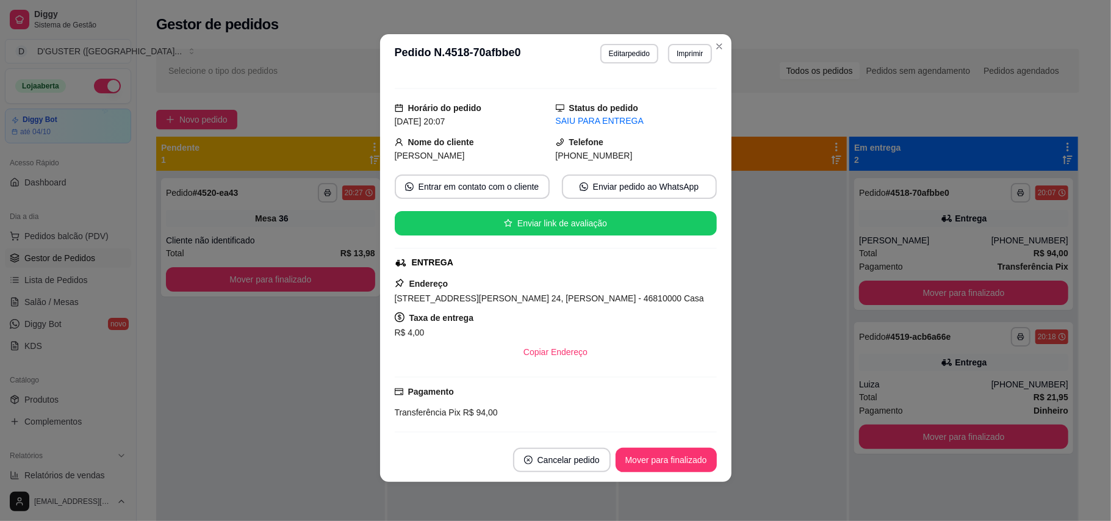
scroll to position [0, 0]
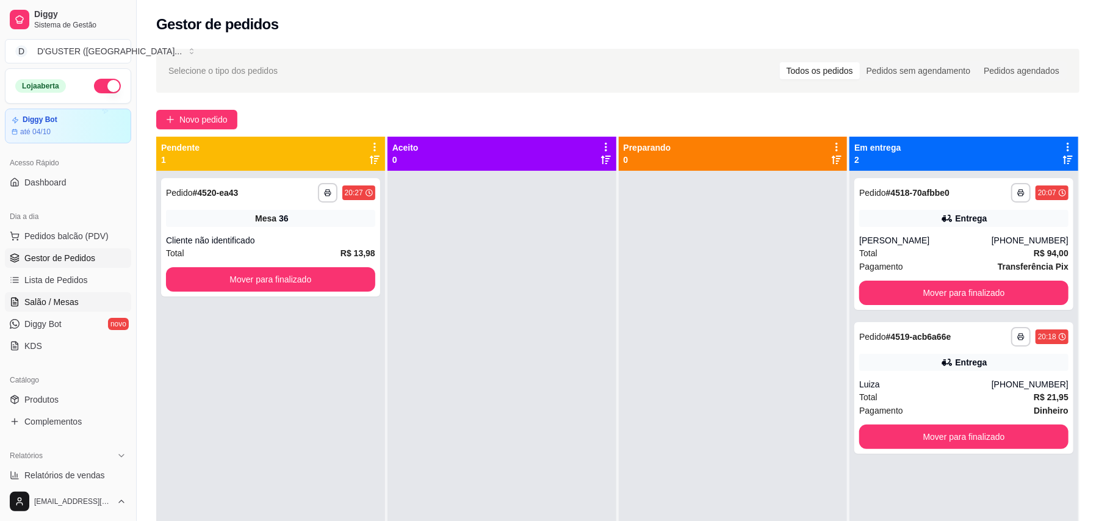
click at [41, 293] on link "Salão / Mesas" at bounding box center [68, 302] width 126 height 20
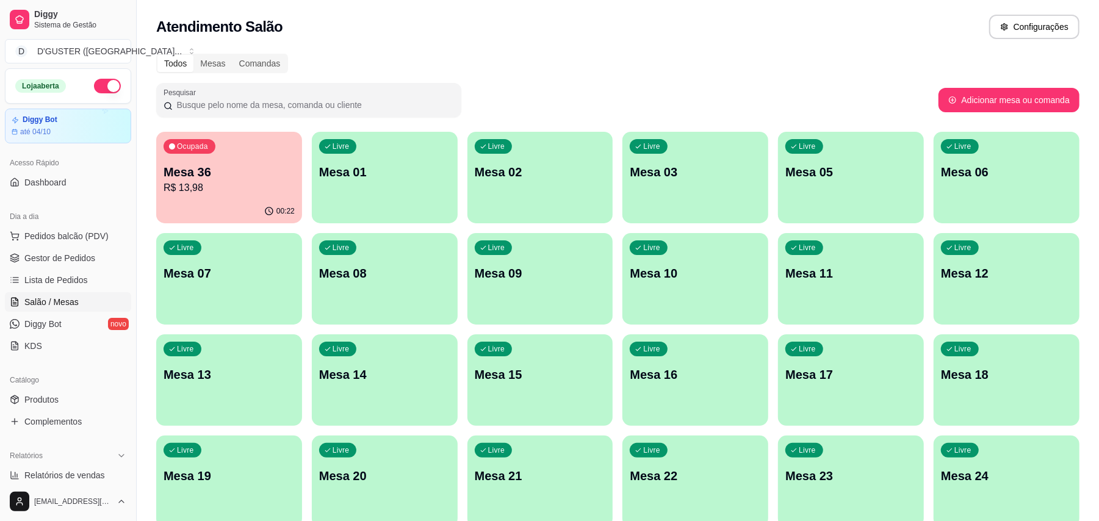
click at [218, 192] on p "R$ 13,98" at bounding box center [229, 188] width 131 height 15
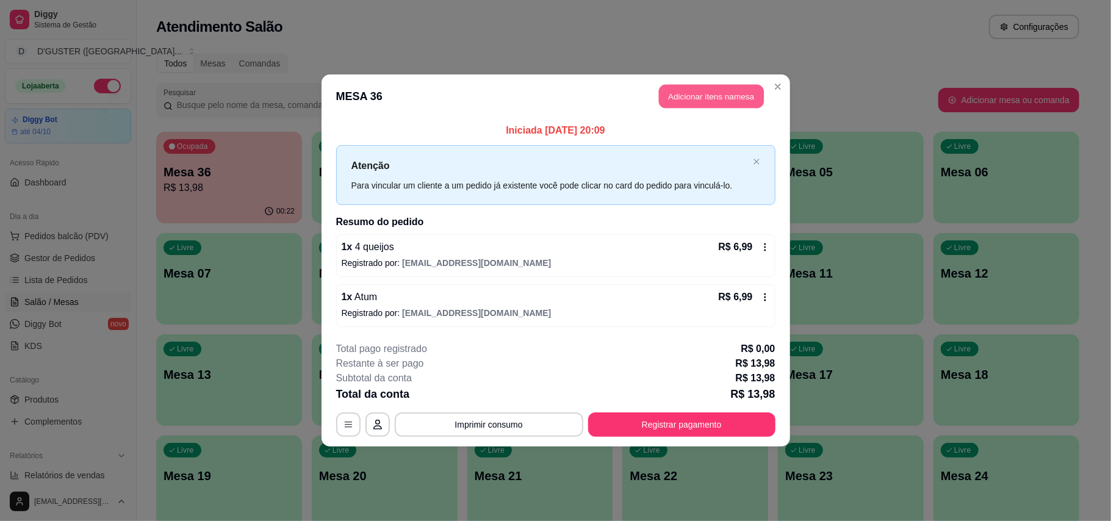
click at [716, 88] on button "Adicionar itens na mesa" at bounding box center [711, 97] width 105 height 24
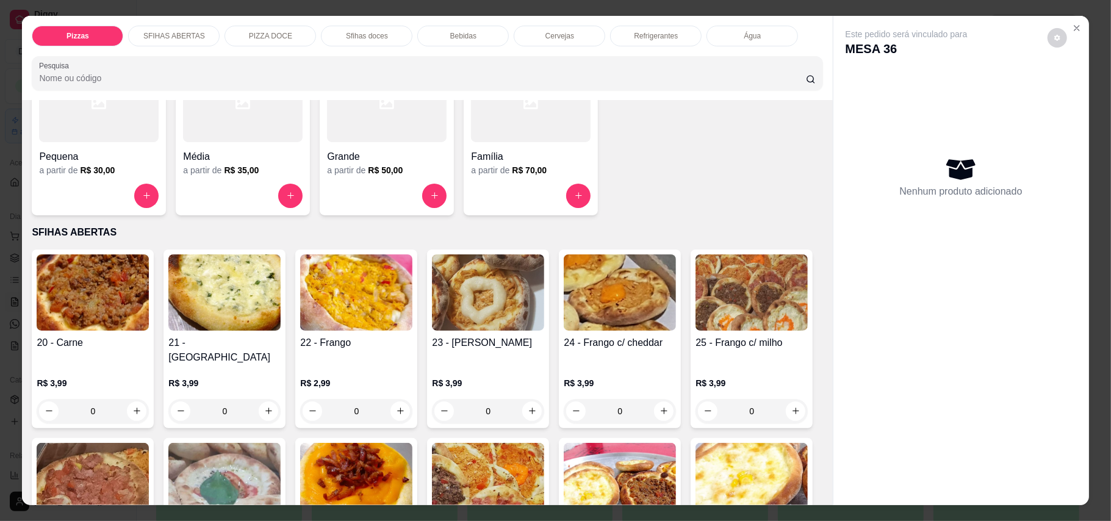
scroll to position [244, 0]
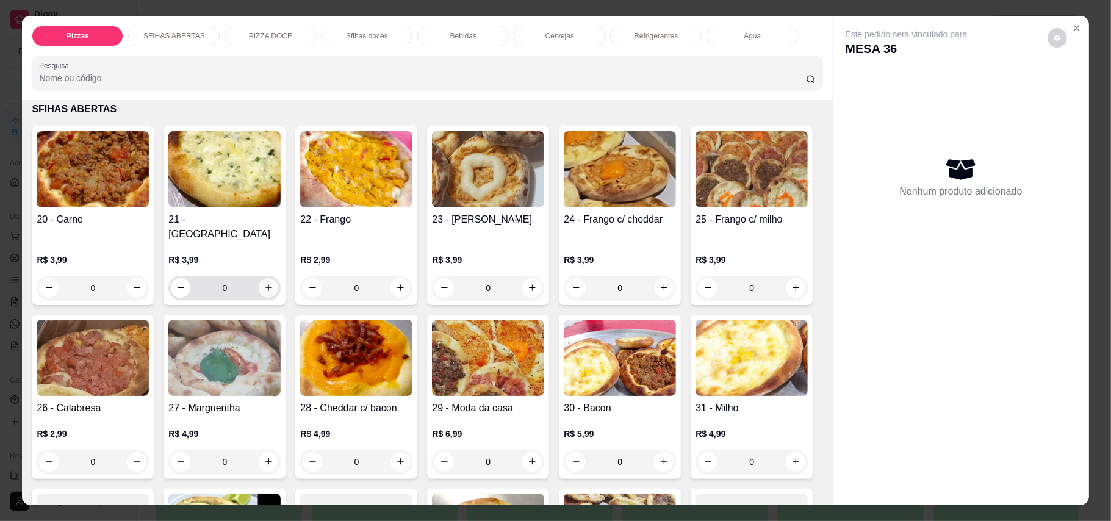
click at [267, 278] on button "increase-product-quantity" at bounding box center [269, 288] width 20 height 20
type input "1"
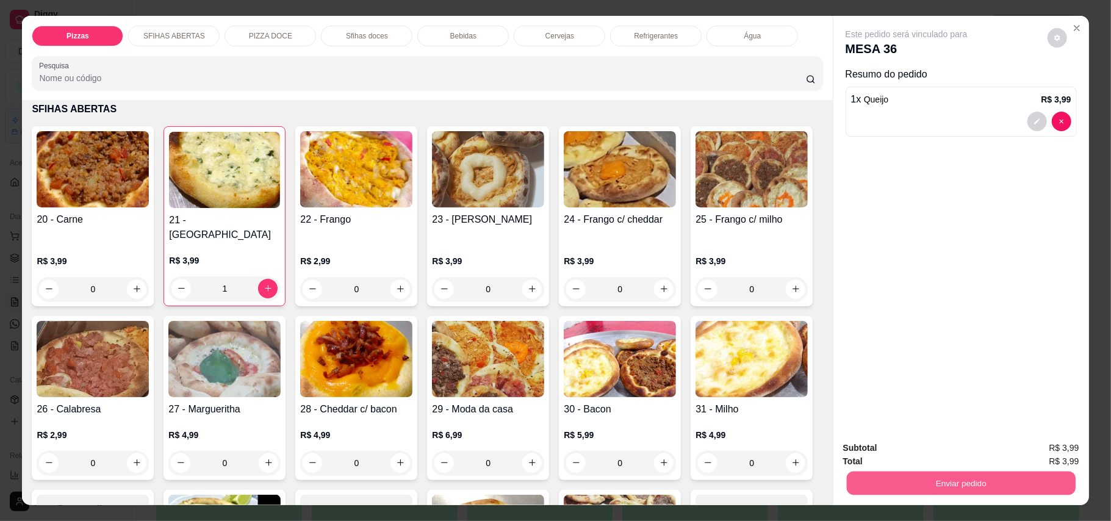
click at [987, 486] on button "Enviar pedido" at bounding box center [960, 484] width 229 height 24
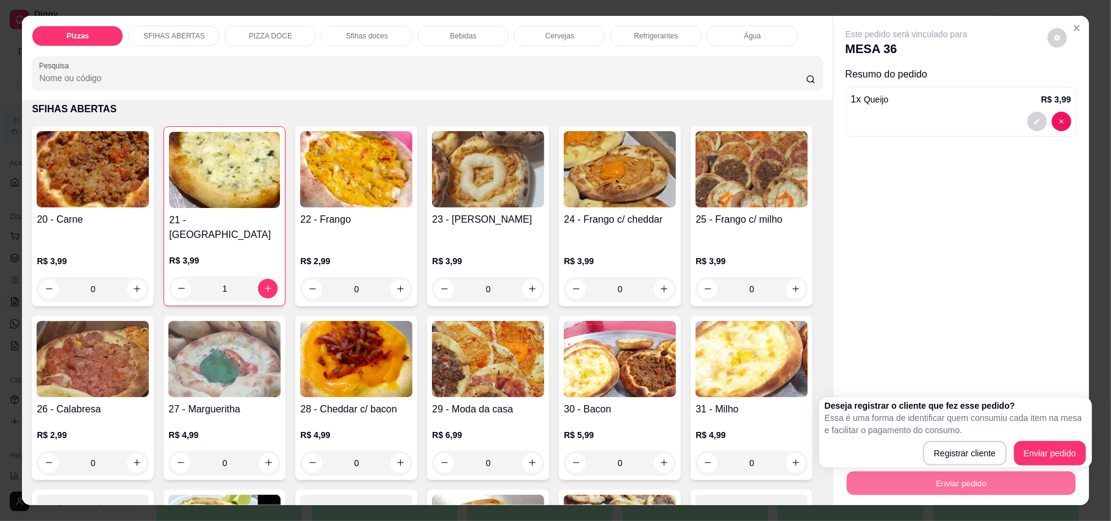
click at [1031, 440] on div "Deseja registrar o cliente que fez esse pedido? Essa é uma forma de identificar…" at bounding box center [955, 433] width 261 height 66
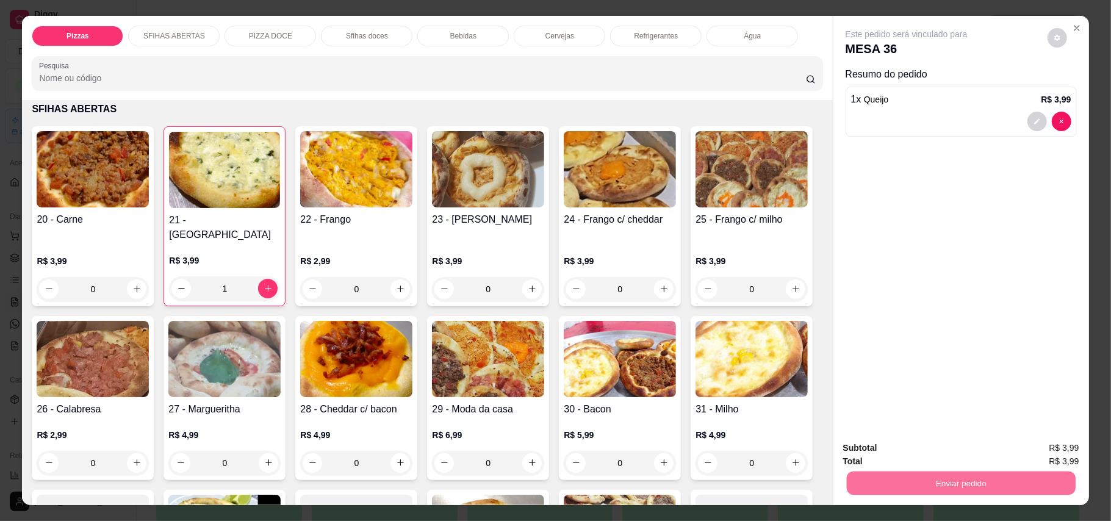
click at [1044, 450] on button "Enviar pedido" at bounding box center [1046, 453] width 67 height 23
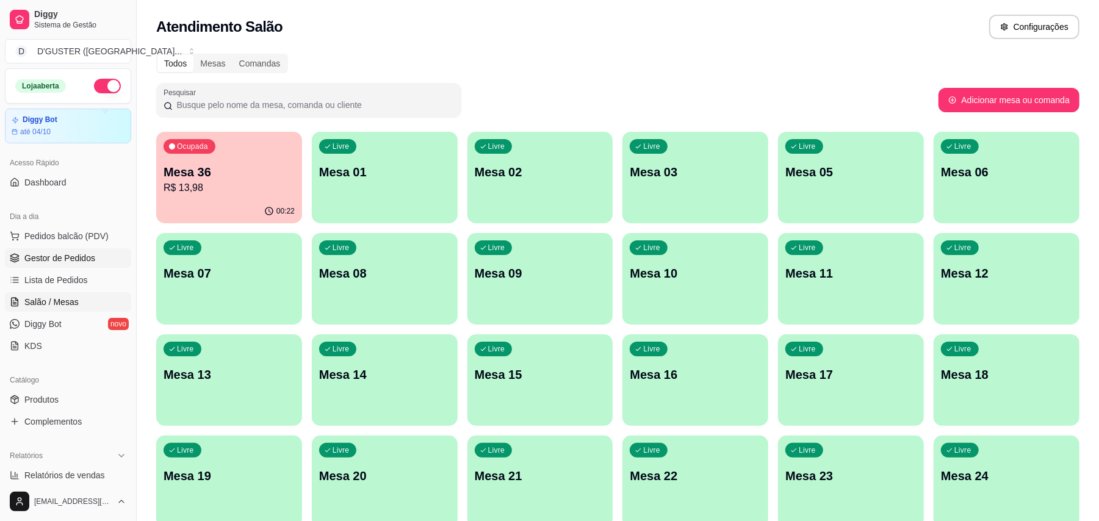
click at [86, 260] on span "Gestor de Pedidos" at bounding box center [59, 258] width 71 height 12
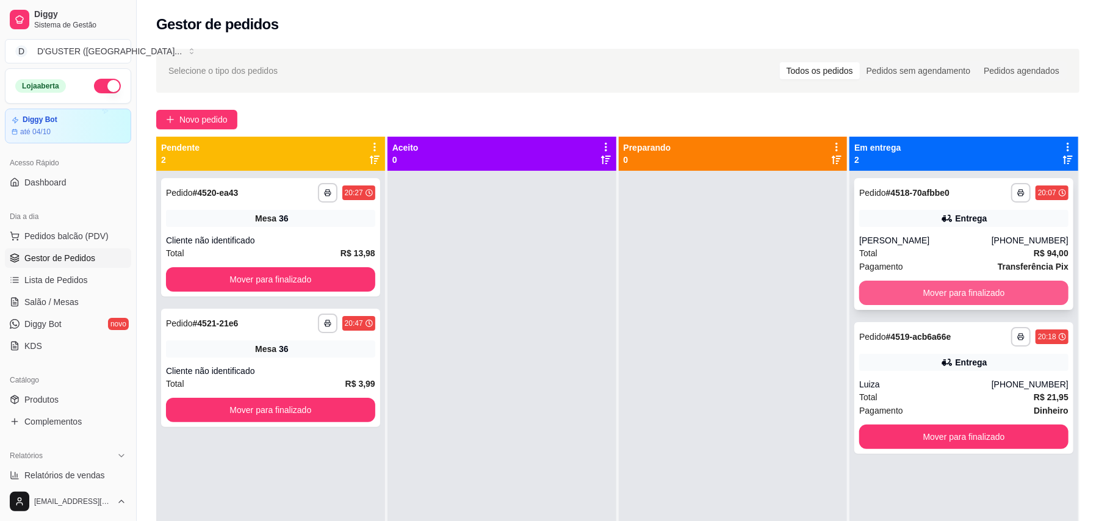
click at [965, 292] on button "Mover para finalizado" at bounding box center [963, 293] width 209 height 24
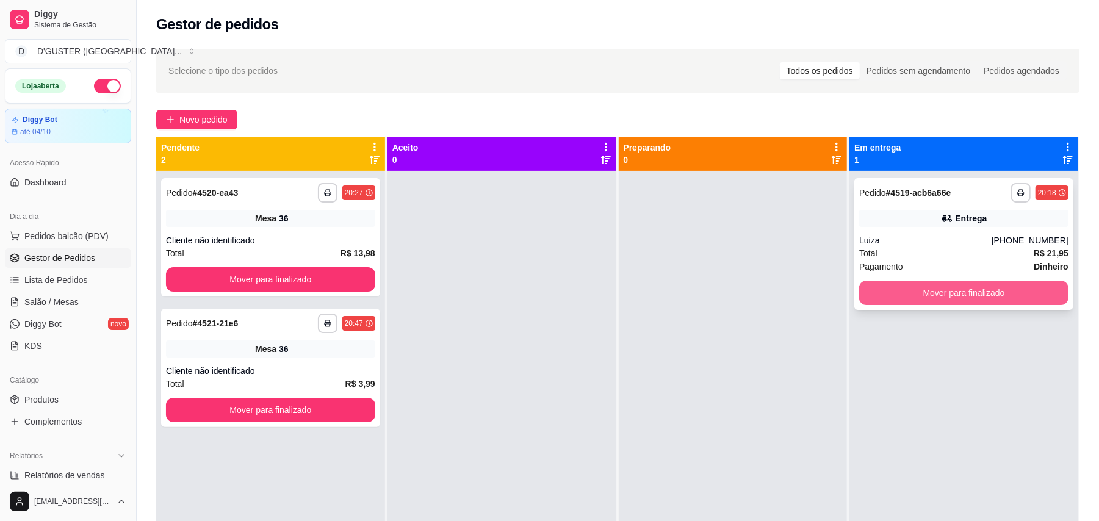
click at [942, 301] on button "Mover para finalizado" at bounding box center [963, 293] width 209 height 24
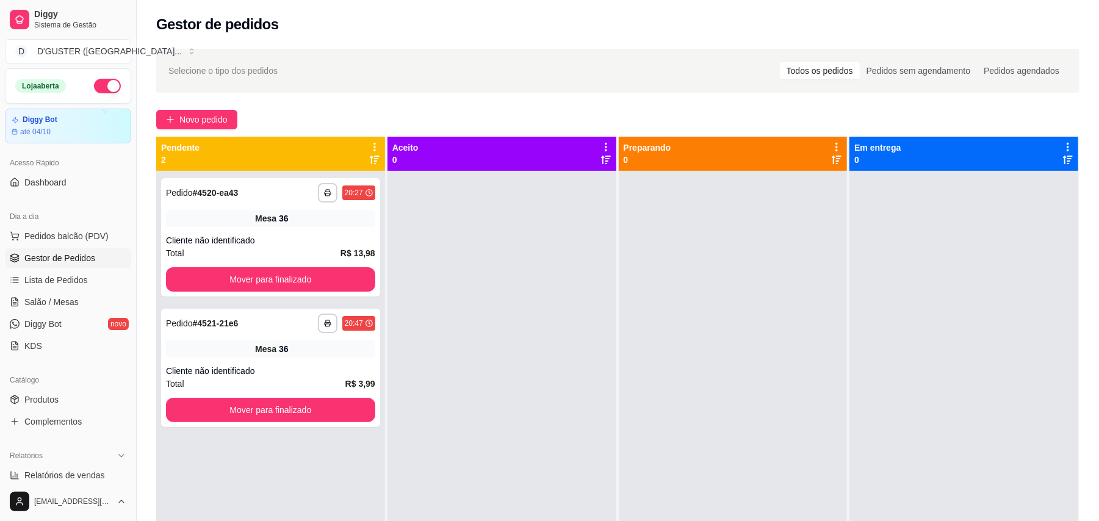
click at [774, 328] on div at bounding box center [733, 431] width 229 height 521
click at [78, 292] on ul "Pedidos balcão (PDV) Gestor de Pedidos Lista de Pedidos Salão / Mesas Diggy Bot…" at bounding box center [68, 290] width 126 height 129
click at [74, 306] on span "Salão / Mesas" at bounding box center [51, 302] width 54 height 12
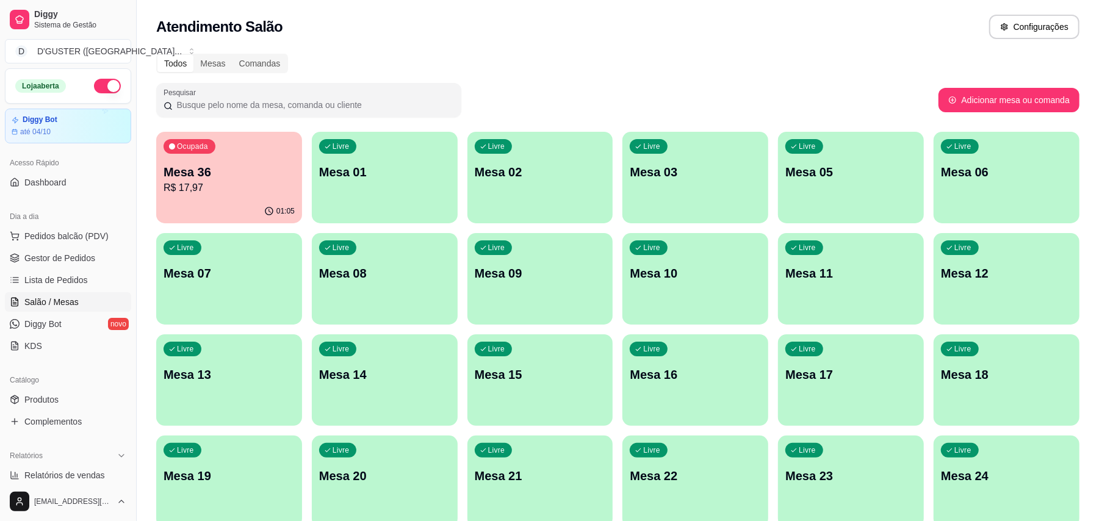
click at [696, 274] on p "Mesa 10" at bounding box center [695, 273] width 131 height 17
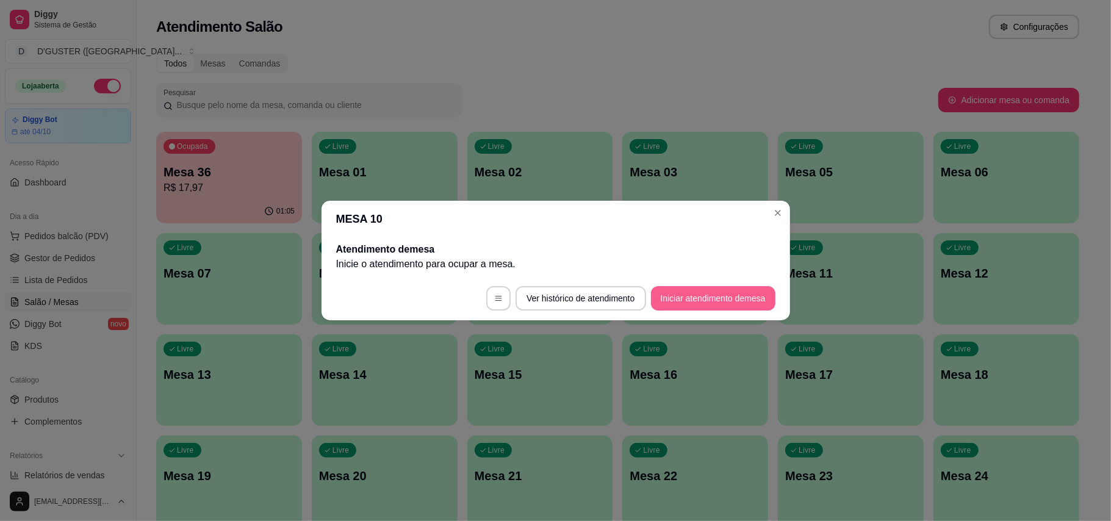
click at [726, 305] on button "Iniciar atendimento de mesa" at bounding box center [713, 298] width 124 height 24
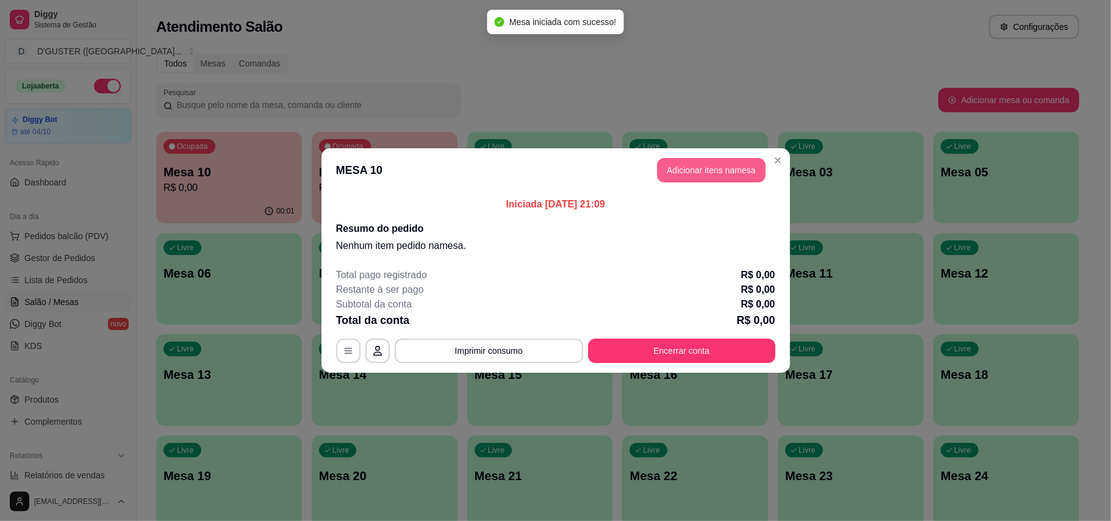
click at [719, 173] on button "Adicionar itens na mesa" at bounding box center [711, 170] width 109 height 24
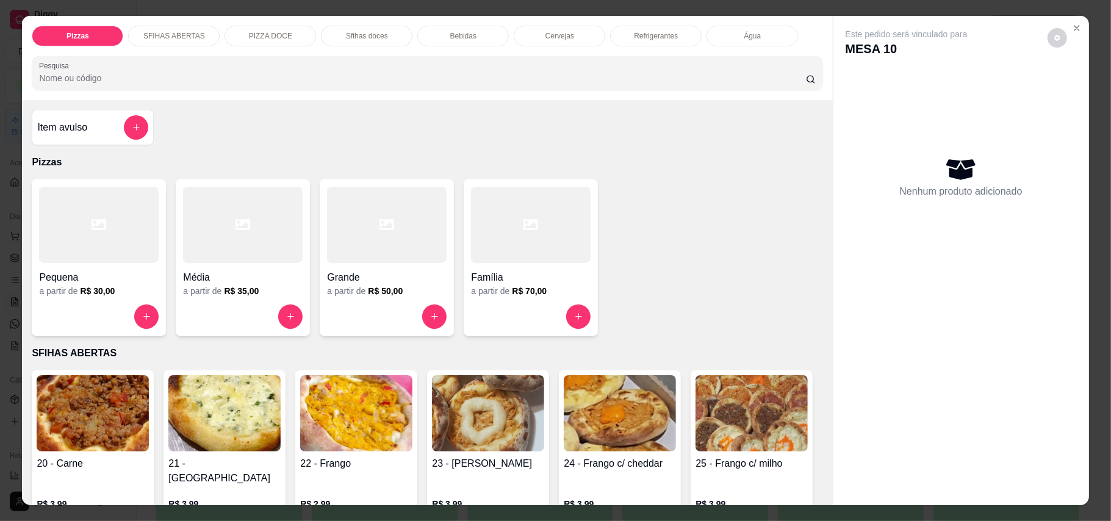
click at [528, 272] on h4 "Família" at bounding box center [531, 277] width 120 height 15
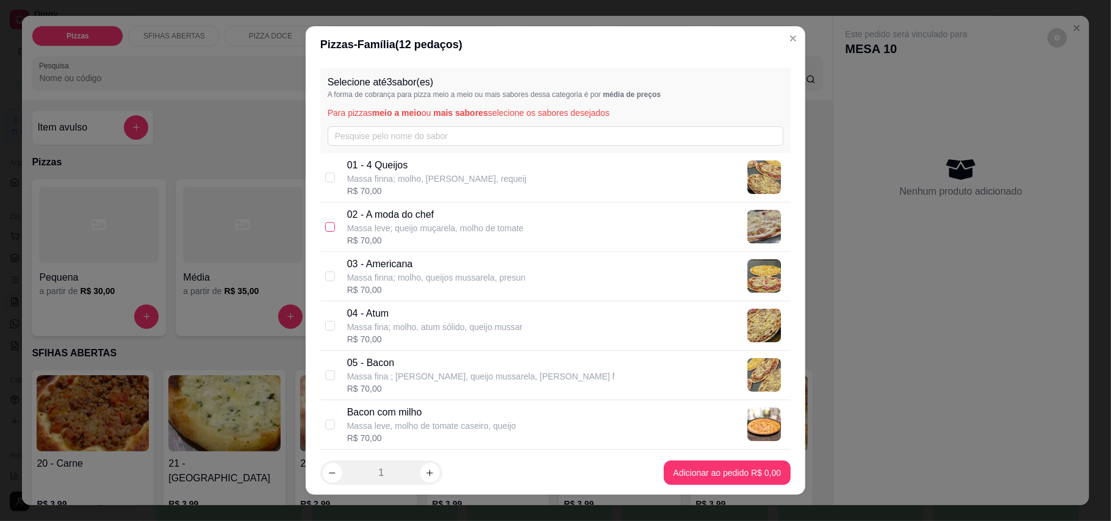
click at [325, 228] on input "checkbox" at bounding box center [330, 227] width 10 height 10
checkbox input "true"
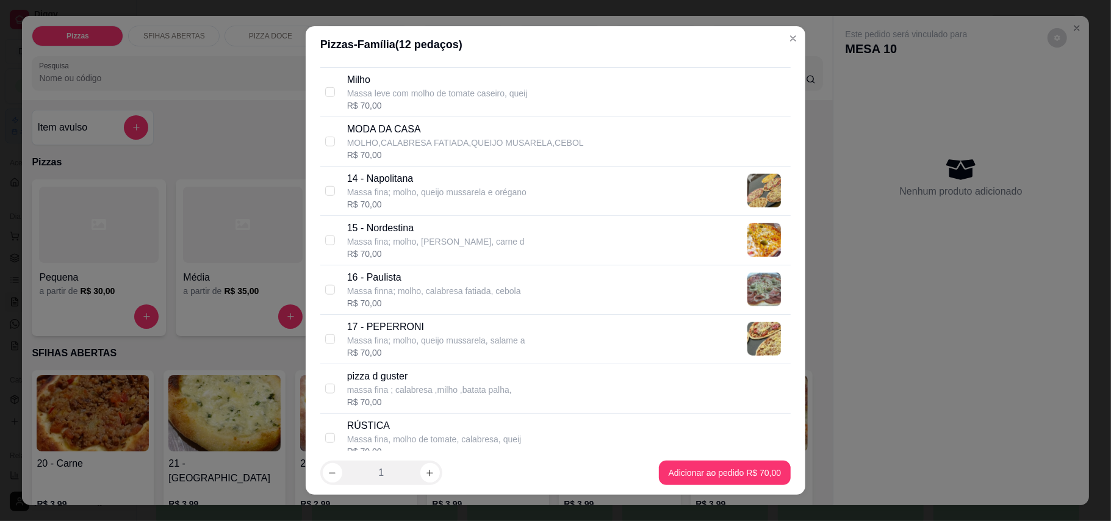
scroll to position [813, 0]
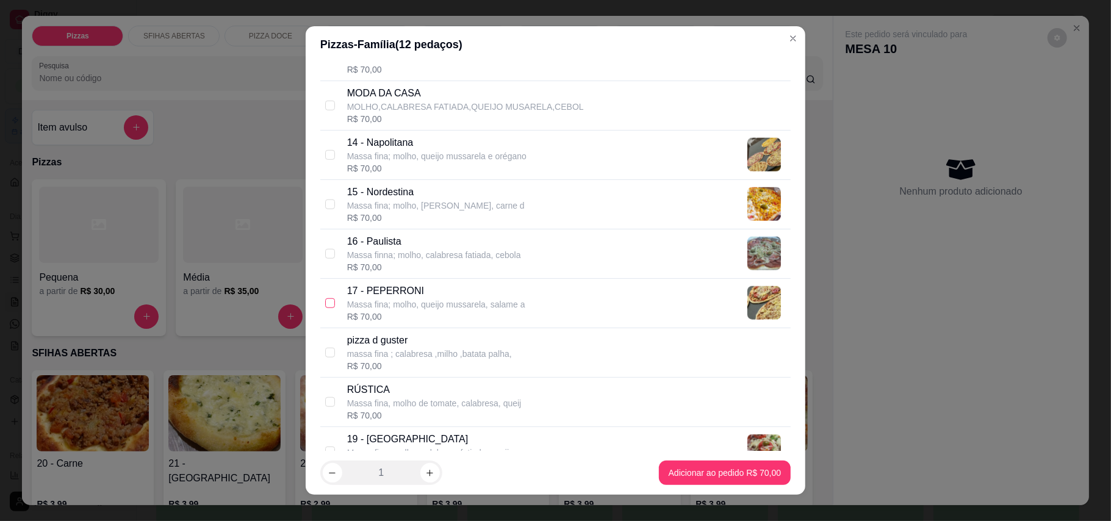
click at [325, 306] on input "checkbox" at bounding box center [330, 303] width 10 height 10
checkbox input "true"
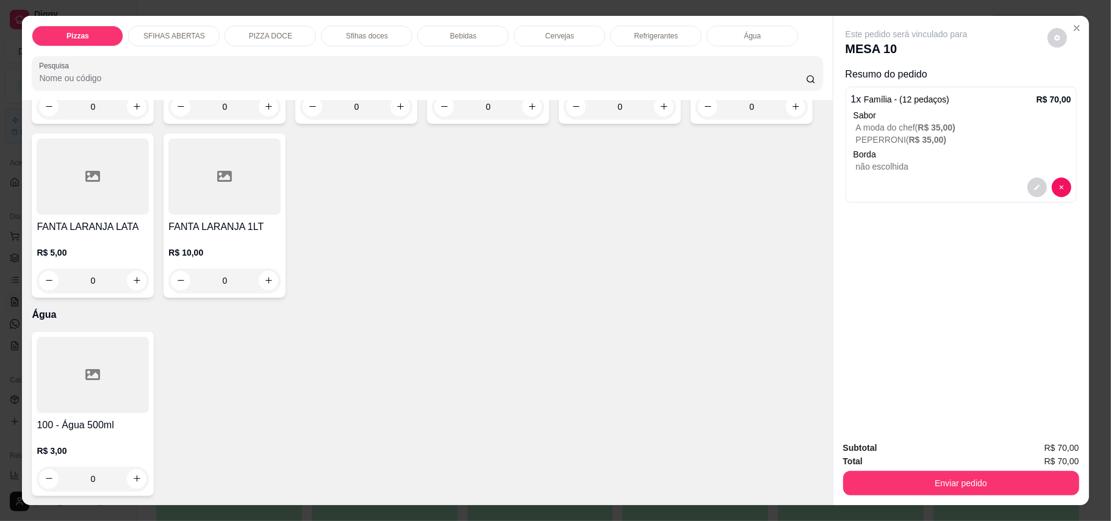
scroll to position [2830, 0]
click at [786, 117] on button "increase-product-quantity" at bounding box center [796, 107] width 20 height 20
type input "1"
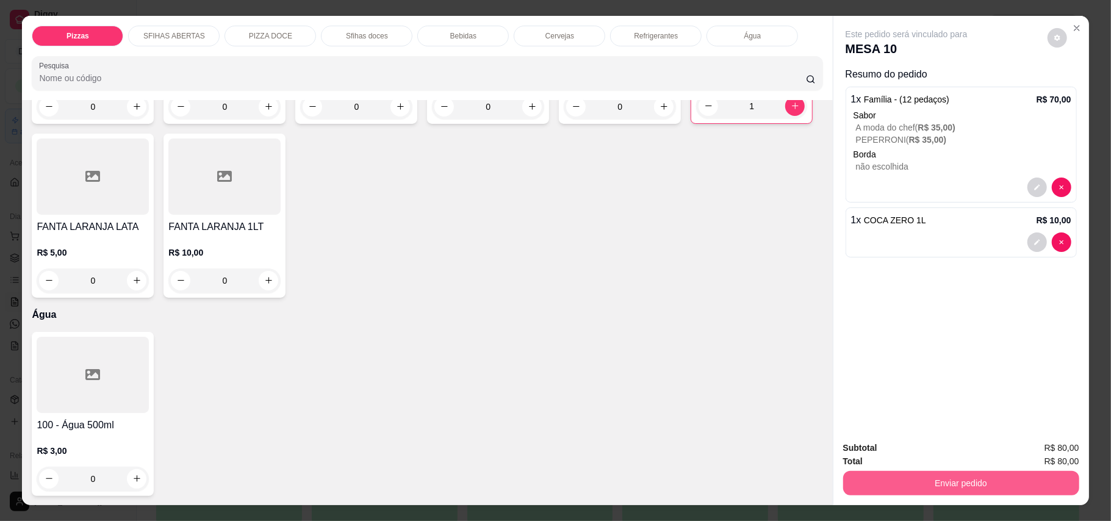
click at [951, 484] on button "Enviar pedido" at bounding box center [961, 483] width 236 height 24
click at [1038, 455] on button "Enviar pedido" at bounding box center [1046, 453] width 69 height 23
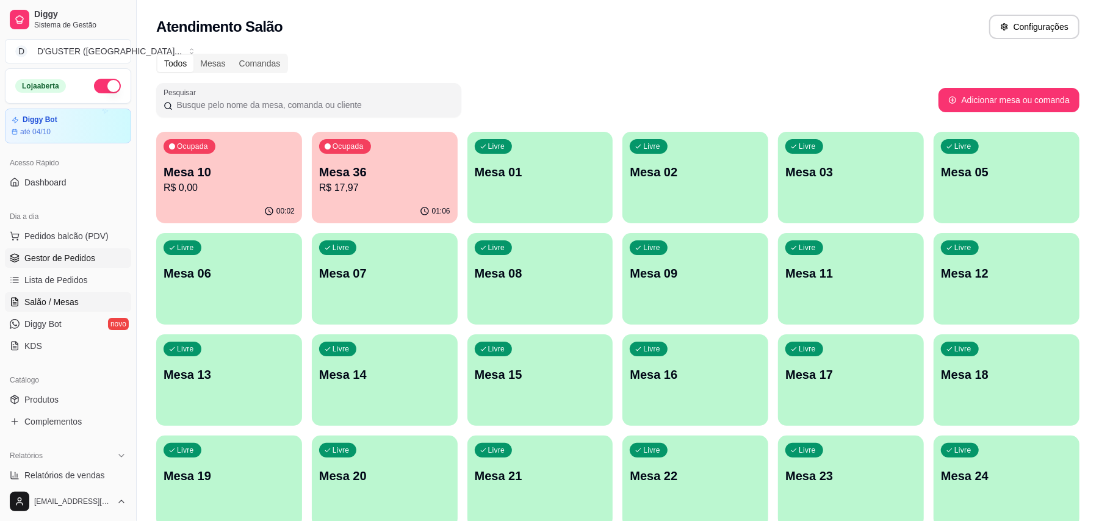
click at [86, 264] on span "Gestor de Pedidos" at bounding box center [59, 258] width 71 height 12
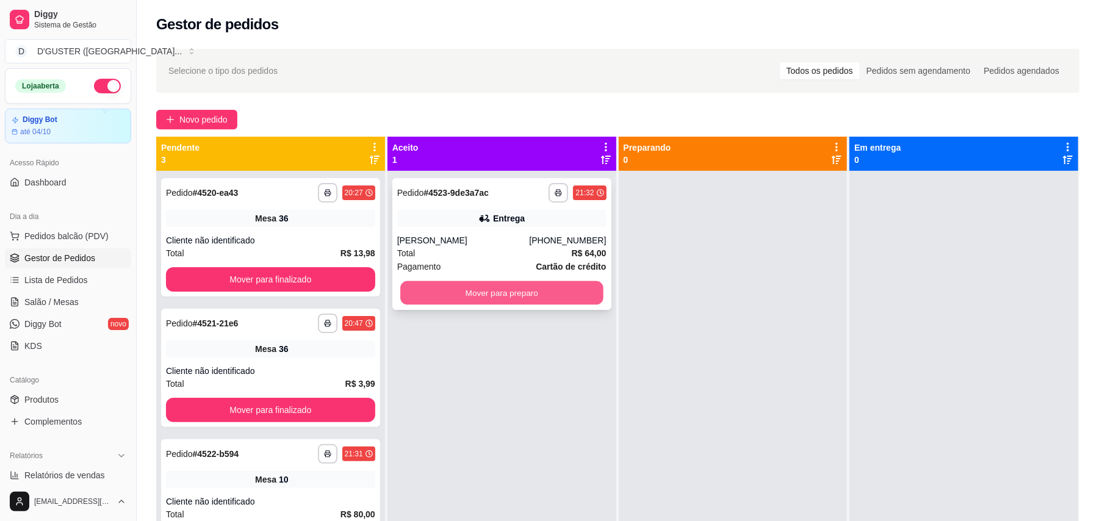
click at [506, 293] on button "Mover para preparo" at bounding box center [501, 293] width 203 height 24
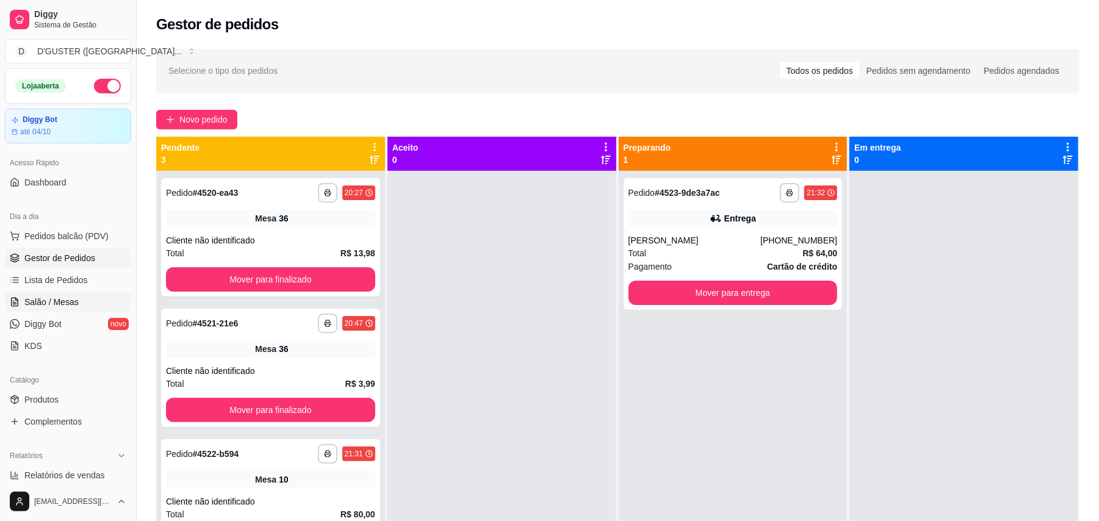
click at [54, 295] on link "Salão / Mesas" at bounding box center [68, 302] width 126 height 20
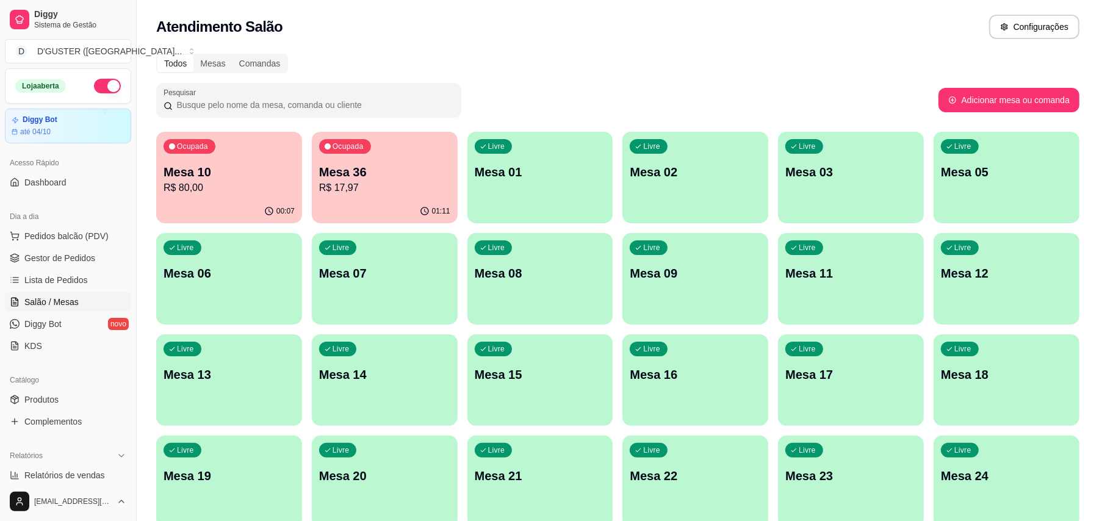
click at [381, 195] on div "Ocupada Mesa 36 R$ 17,97" at bounding box center [385, 166] width 146 height 68
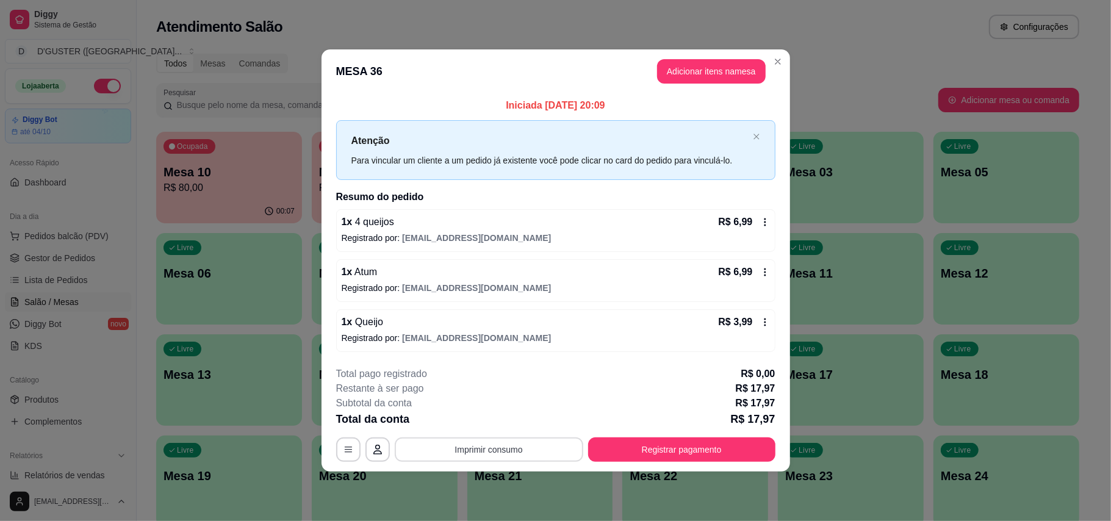
click at [489, 455] on button "Imprimir consumo" at bounding box center [489, 450] width 189 height 24
click at [499, 371] on button "IMPRESSORA" at bounding box center [493, 374] width 88 height 20
click at [712, 445] on button "Registrar pagamento" at bounding box center [682, 450] width 182 height 24
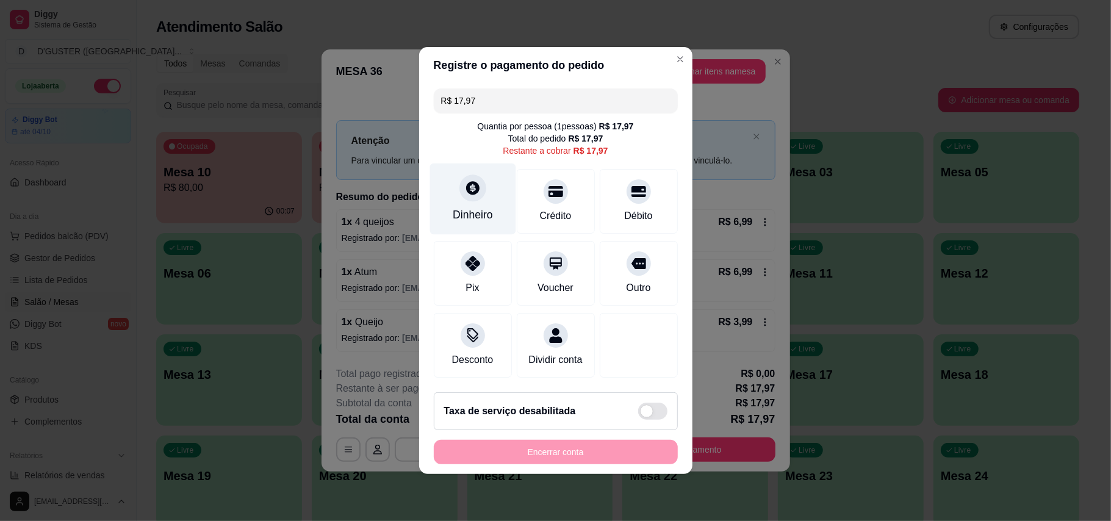
click at [467, 207] on div "Dinheiro" at bounding box center [473, 215] width 40 height 16
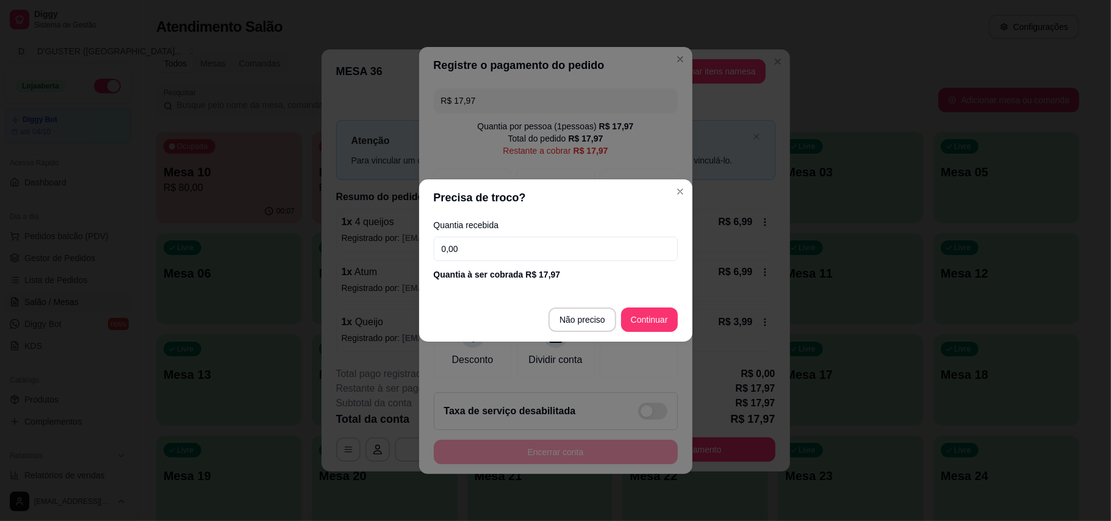
click at [571, 247] on input "0,00" at bounding box center [556, 249] width 244 height 24
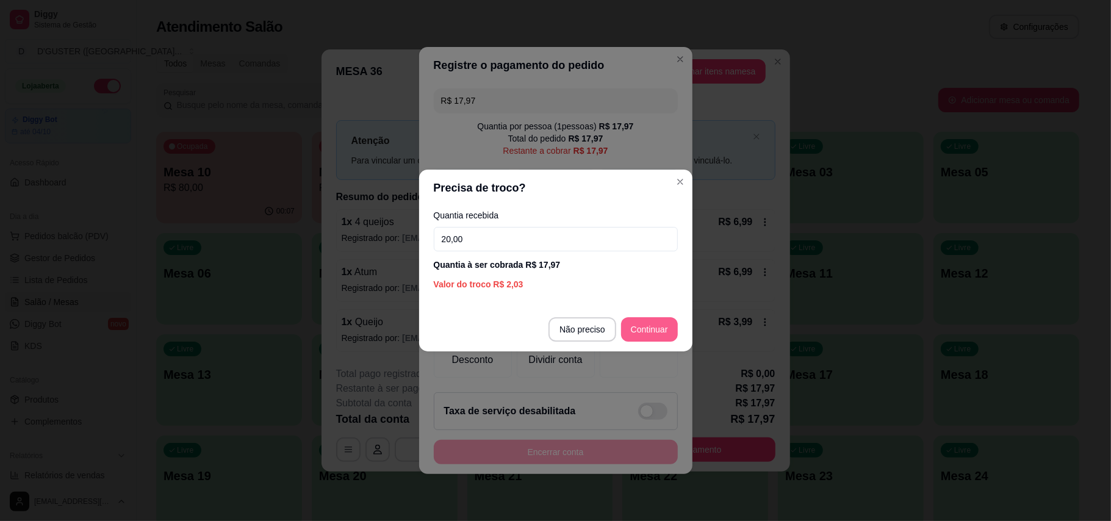
type input "20,00"
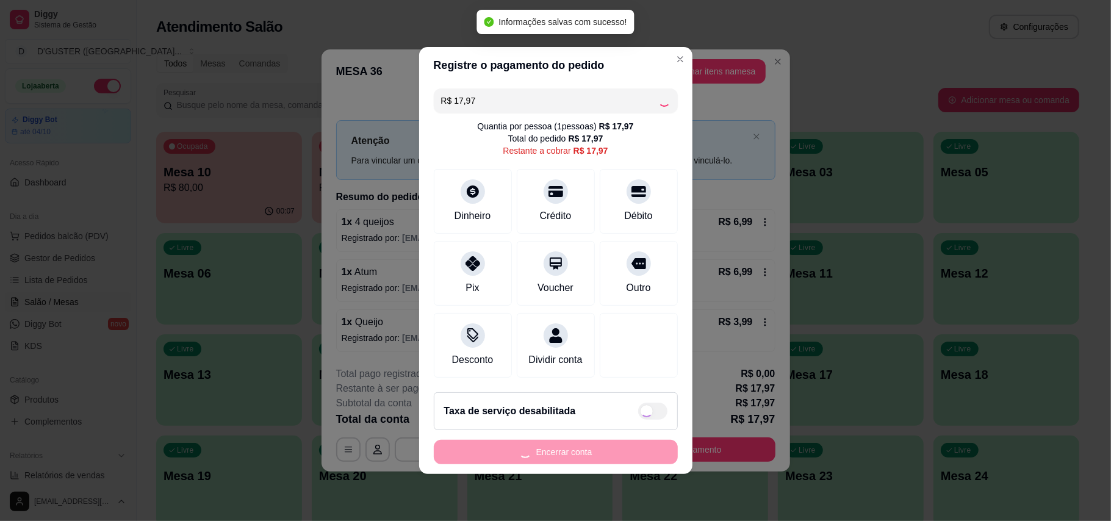
type input "R$ 0,00"
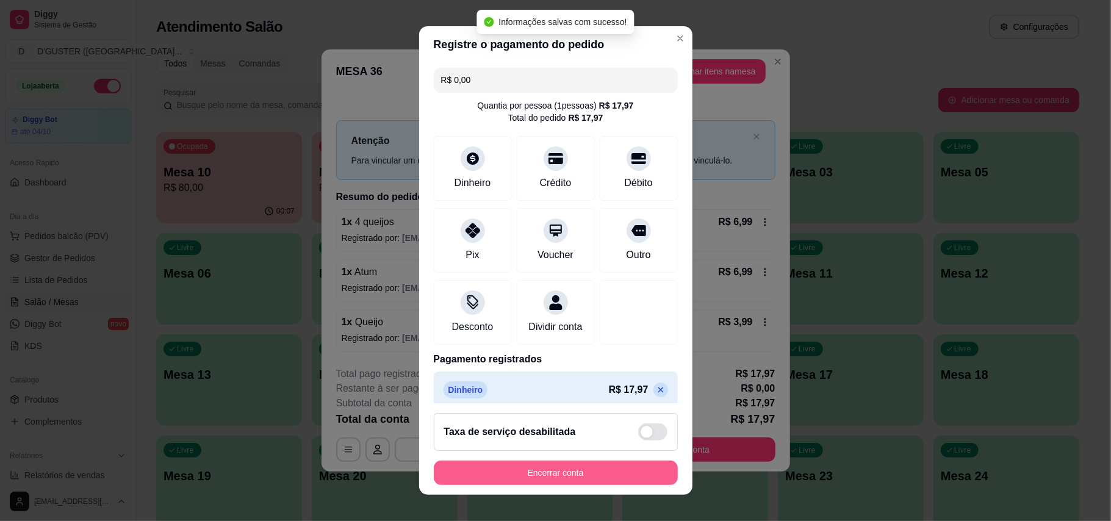
click at [606, 467] on button "Encerrar conta" at bounding box center [556, 473] width 244 height 24
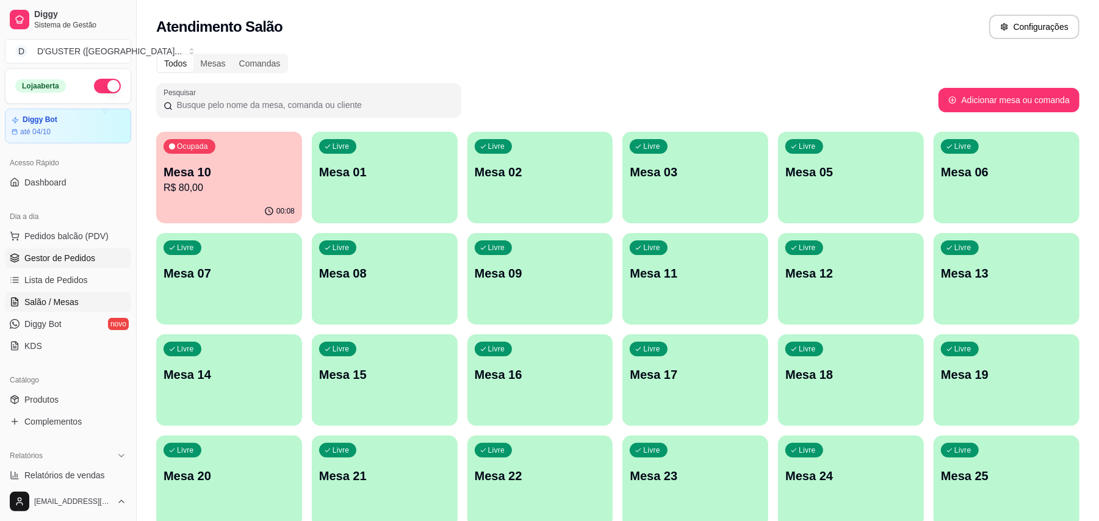
click at [79, 259] on span "Gestor de Pedidos" at bounding box center [59, 258] width 71 height 12
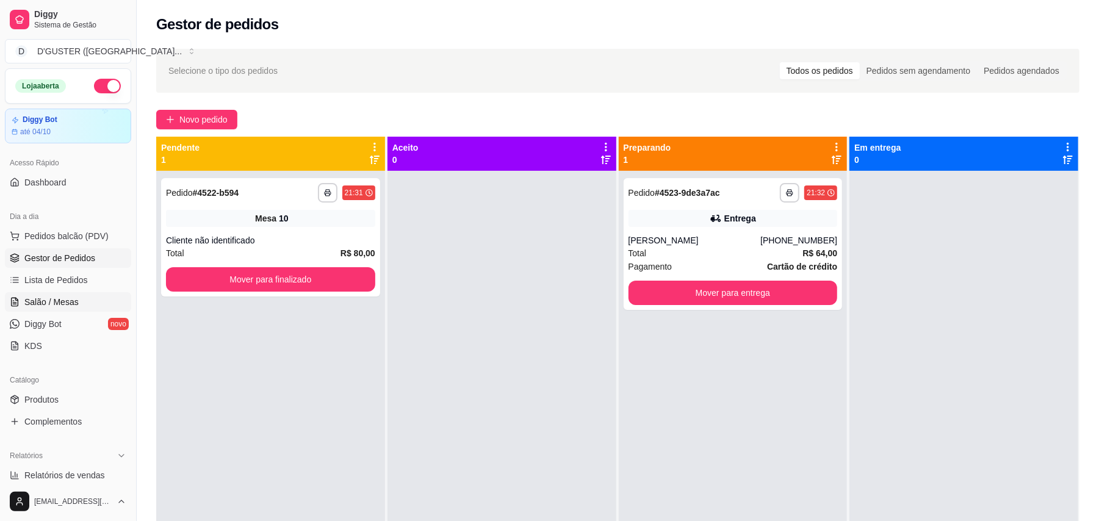
click at [65, 306] on span "Salão / Mesas" at bounding box center [51, 302] width 54 height 12
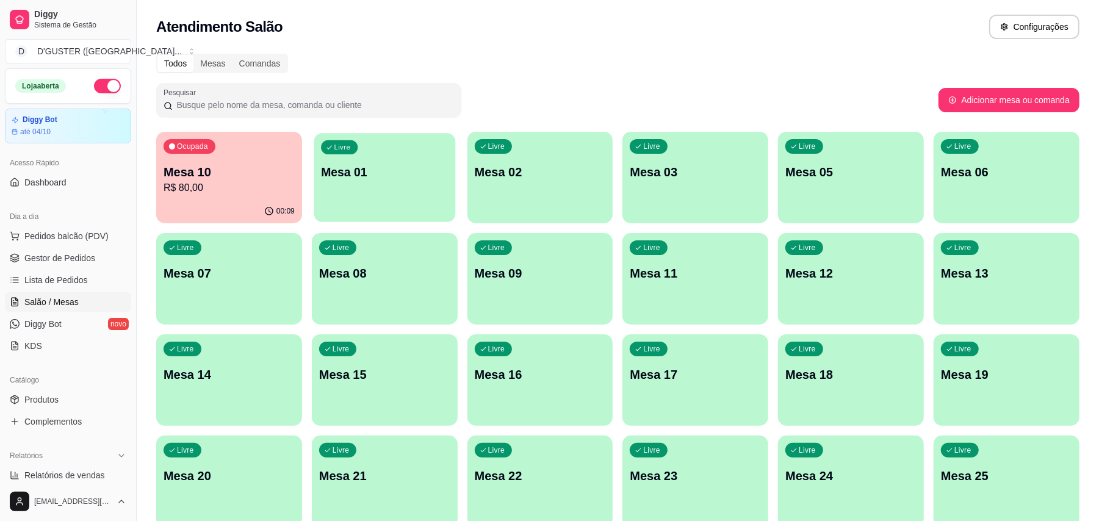
click at [349, 196] on div "Livre Mesa 01" at bounding box center [385, 170] width 142 height 74
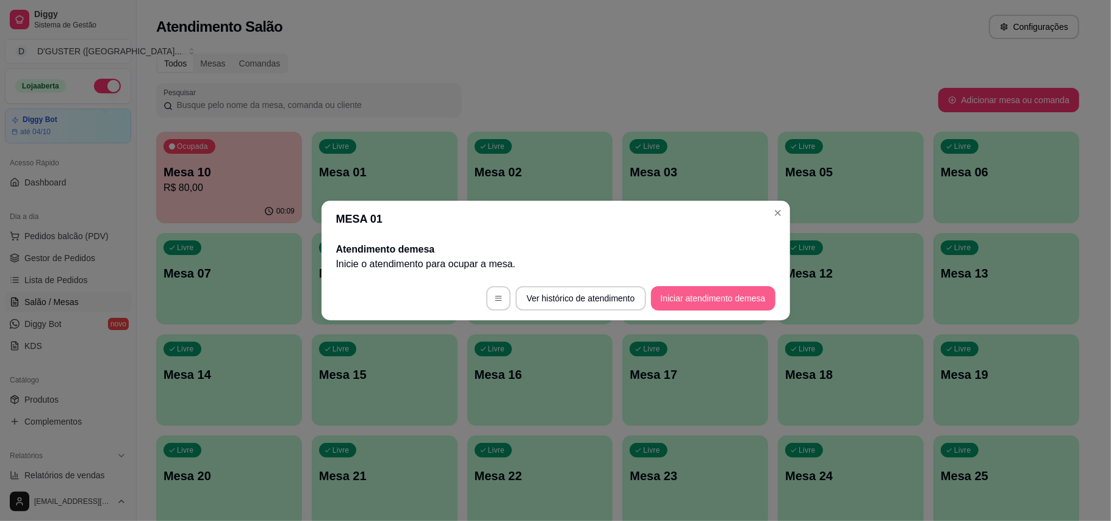
click at [718, 301] on button "Iniciar atendimento de mesa" at bounding box center [713, 298] width 124 height 24
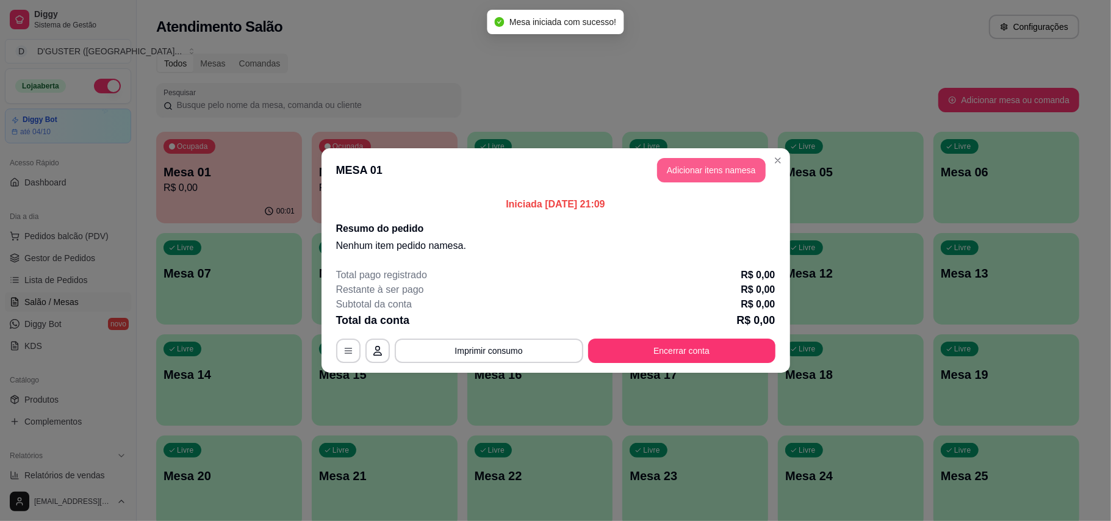
click at [719, 173] on button "Adicionar itens na mesa" at bounding box center [711, 170] width 109 height 24
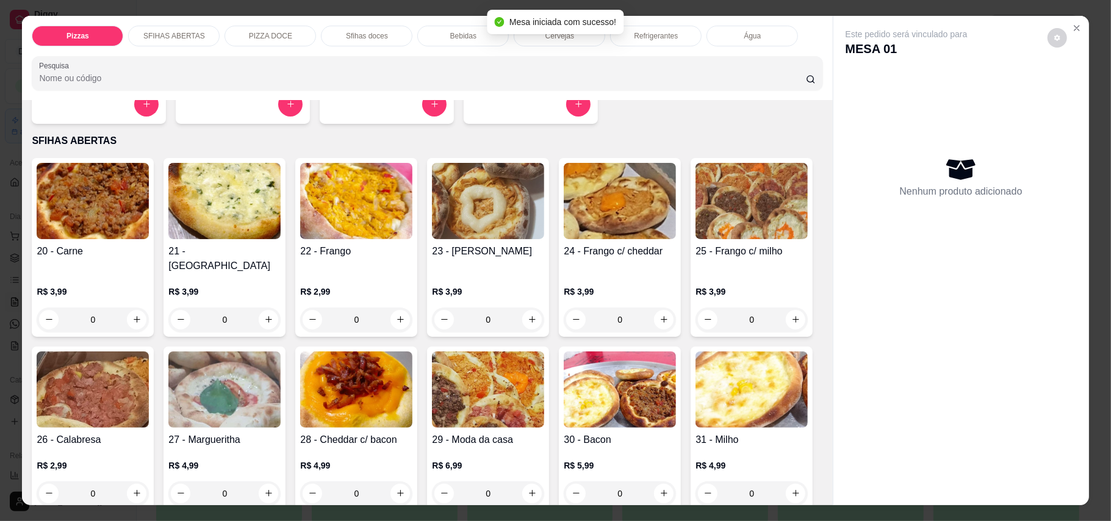
scroll to position [244, 0]
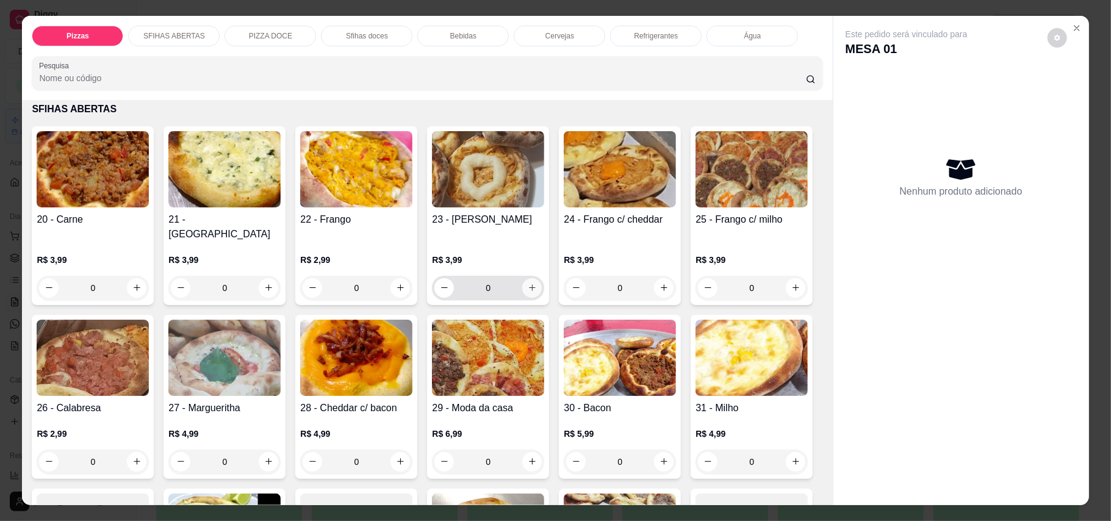
click at [528, 283] on icon "increase-product-quantity" at bounding box center [532, 287] width 9 height 9
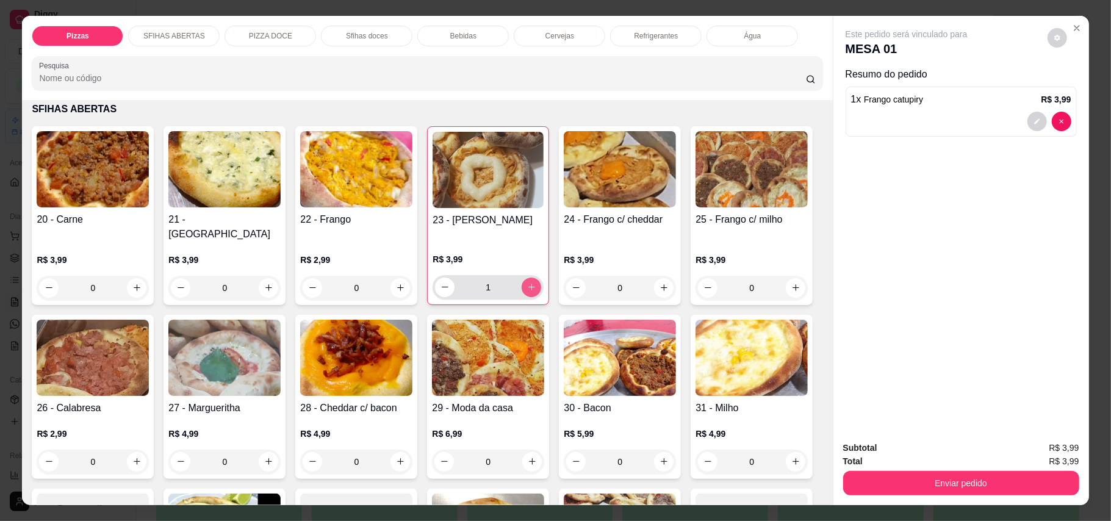
type input "1"
click at [142, 457] on icon "increase-product-quantity" at bounding box center [136, 461] width 9 height 9
type input "1"
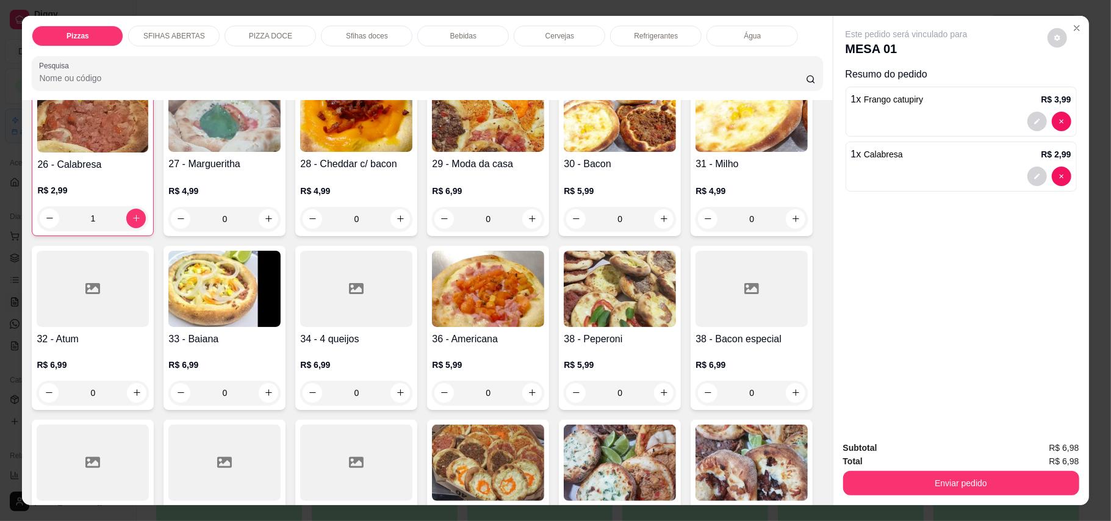
scroll to position [406, 0]
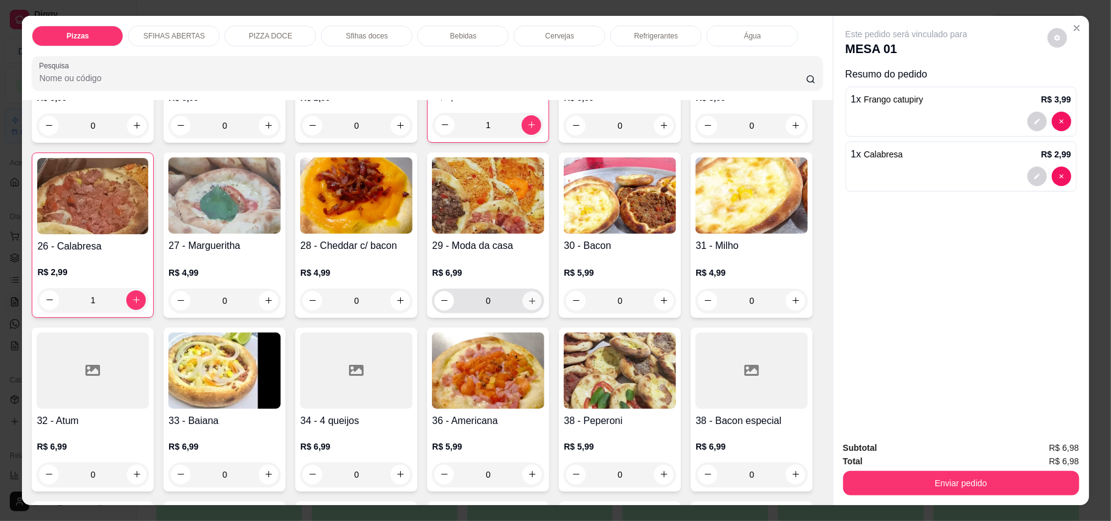
click at [542, 293] on button "increase-product-quantity" at bounding box center [532, 300] width 19 height 19
type input "1"
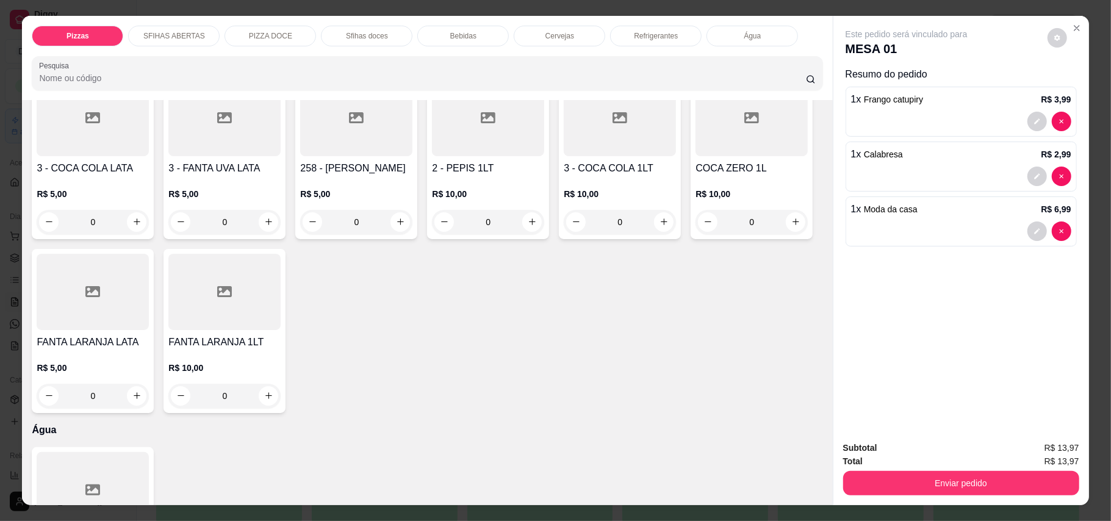
scroll to position [2590, 0]
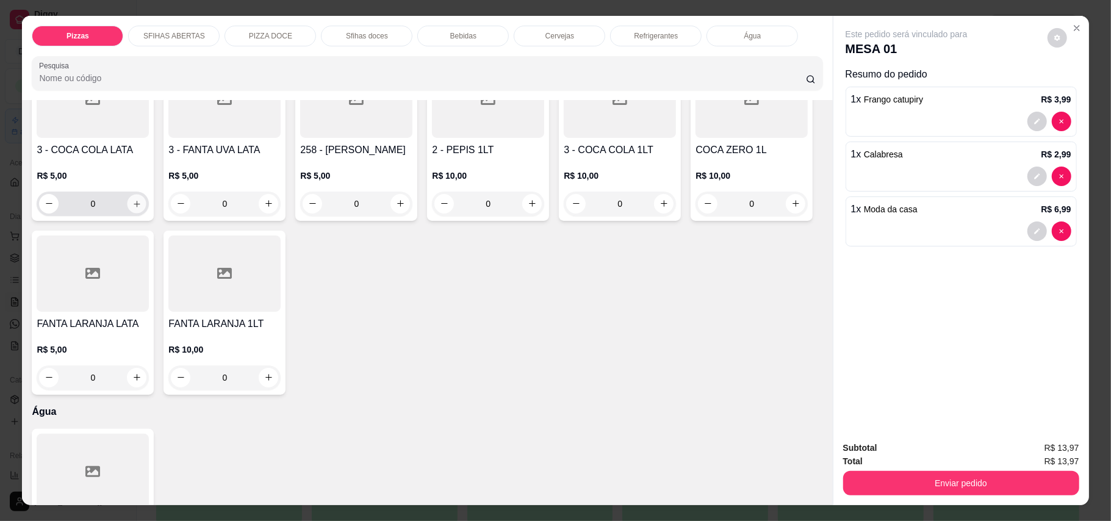
click at [137, 213] on button "increase-product-quantity" at bounding box center [137, 203] width 19 height 19
type input "1"
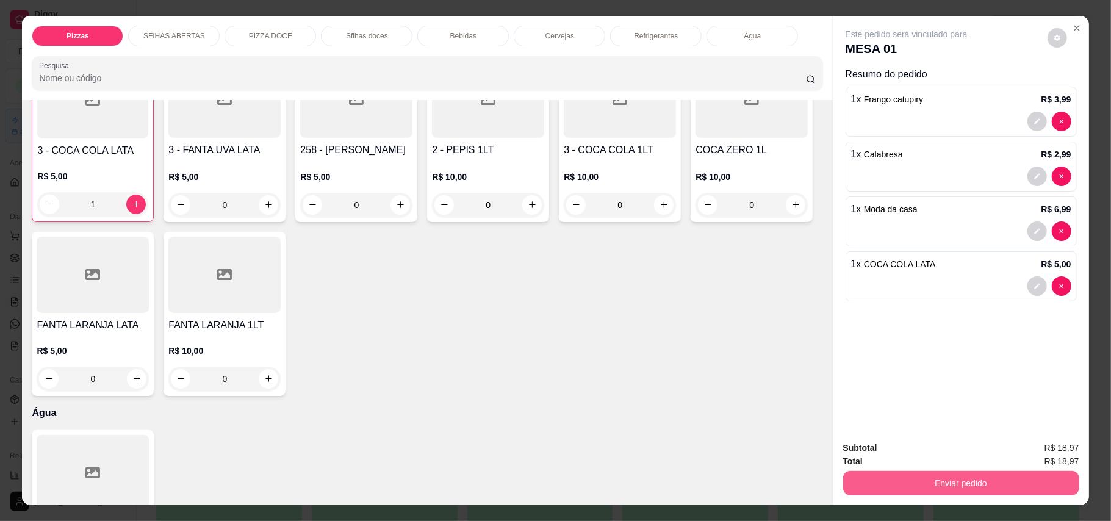
click at [980, 488] on button "Enviar pedido" at bounding box center [961, 483] width 236 height 24
click at [1063, 448] on button "Enviar pedido" at bounding box center [1046, 453] width 67 height 23
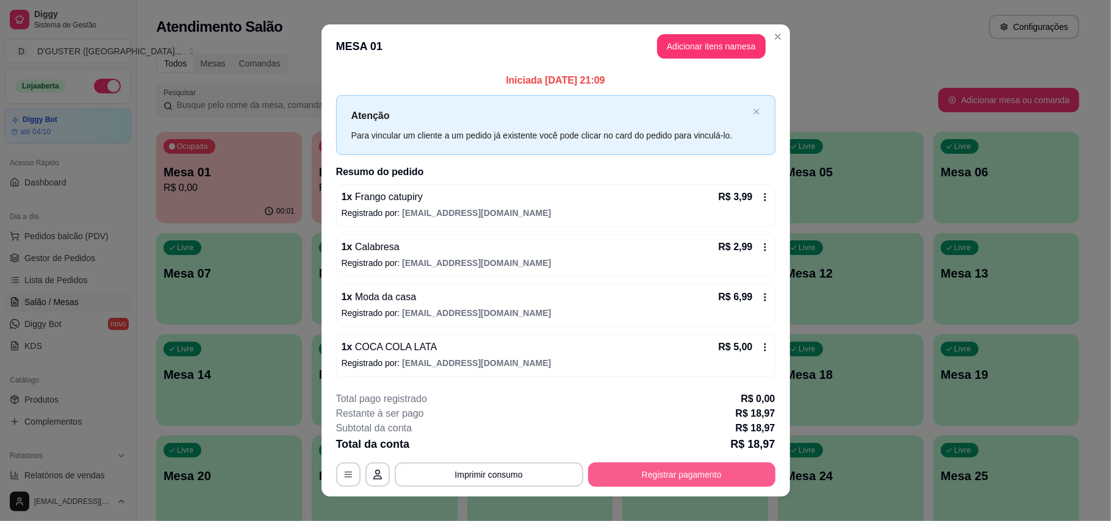
click at [694, 474] on button "Registrar pagamento" at bounding box center [681, 475] width 187 height 24
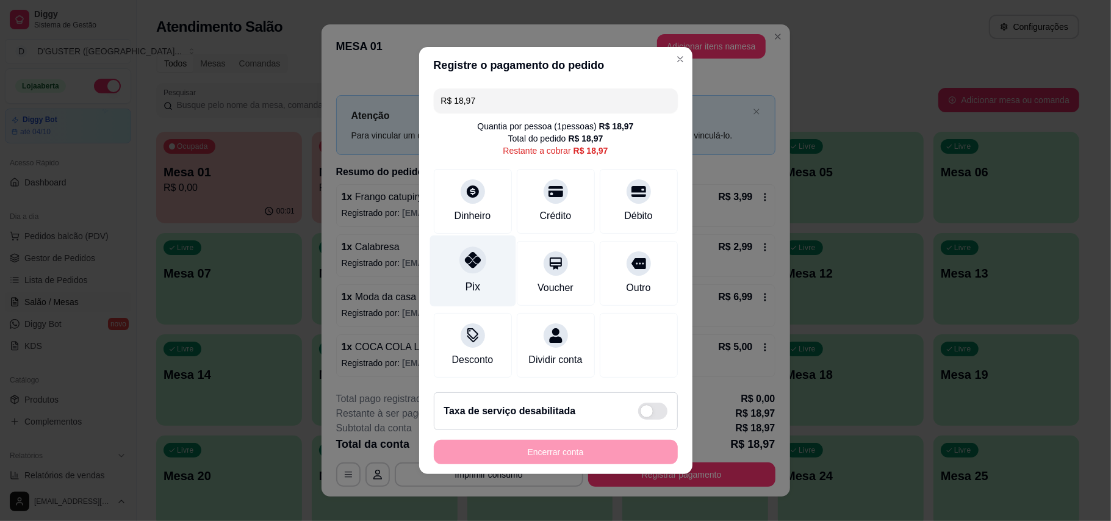
click at [472, 279] on div "Pix" at bounding box center [472, 287] width 15 height 16
type input "R$ 0,00"
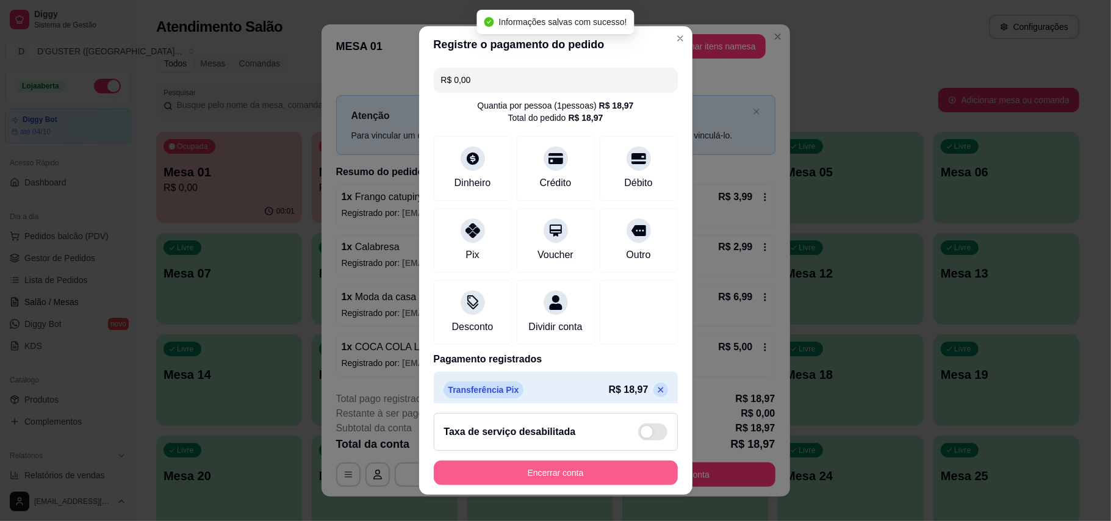
click at [560, 474] on button "Encerrar conta" at bounding box center [556, 473] width 244 height 24
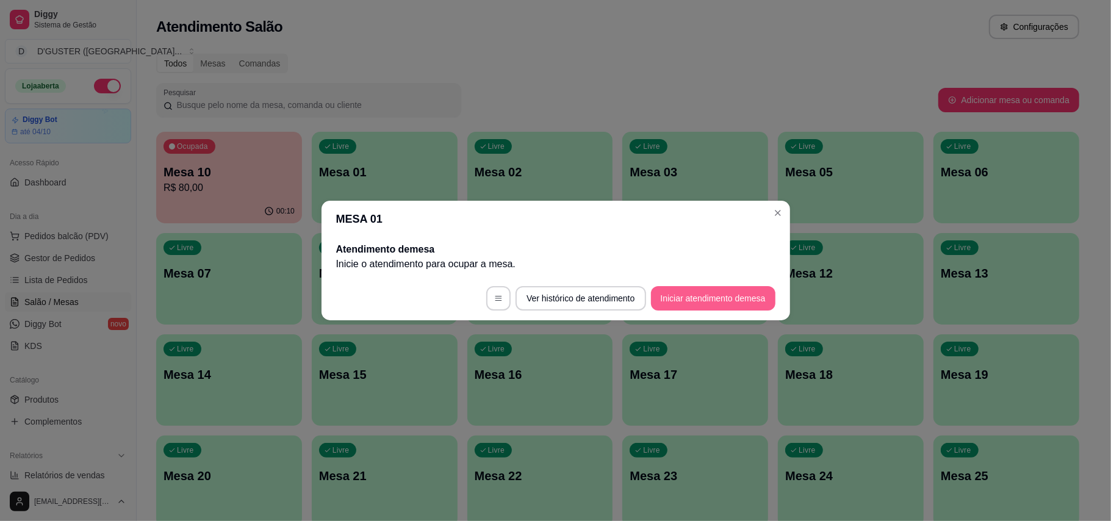
click at [740, 298] on button "Iniciar atendimento de mesa" at bounding box center [713, 298] width 124 height 24
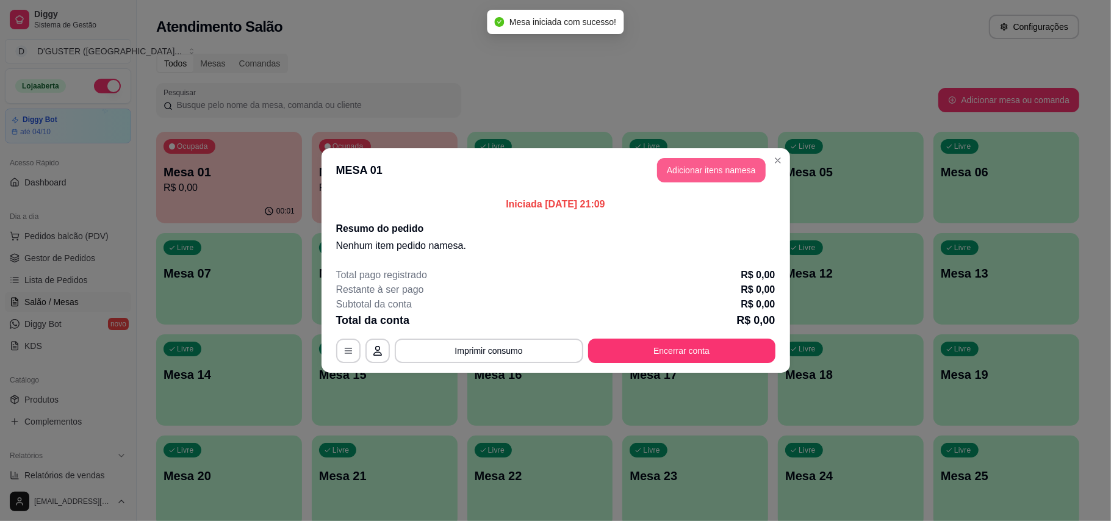
click at [709, 166] on button "Adicionar itens na mesa" at bounding box center [711, 170] width 109 height 24
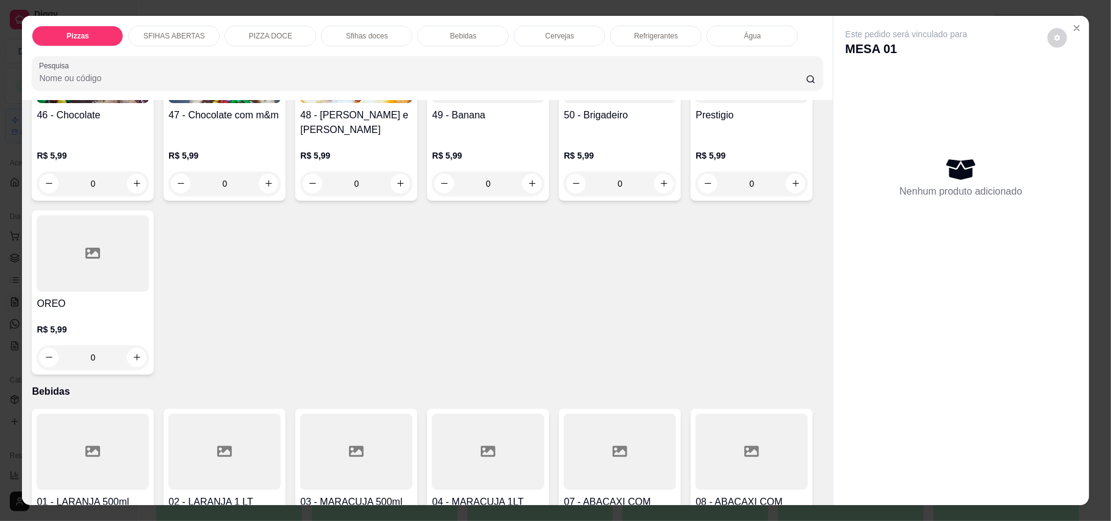
scroll to position [1465, 0]
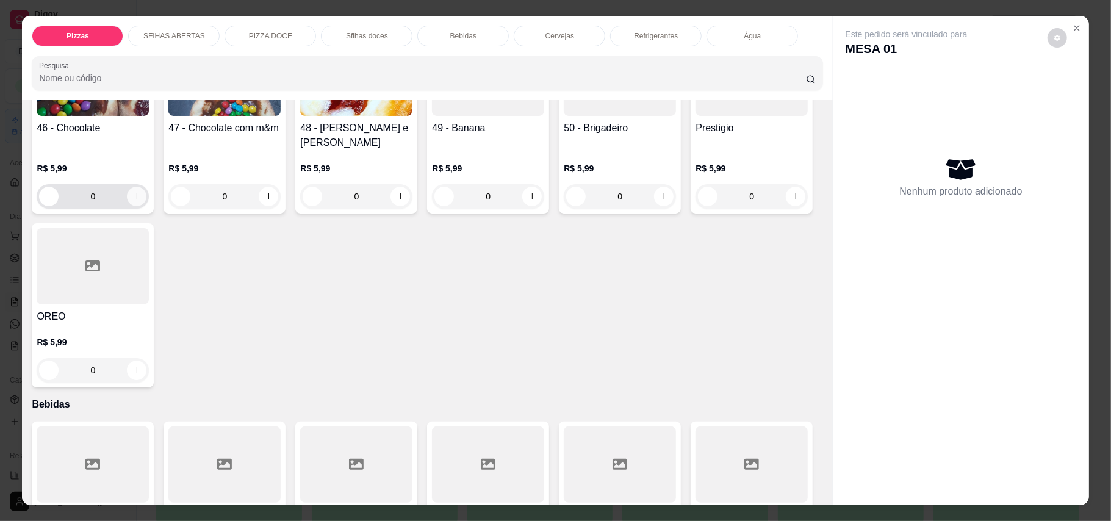
click at [132, 201] on icon "increase-product-quantity" at bounding box center [136, 196] width 9 height 9
type input "1"
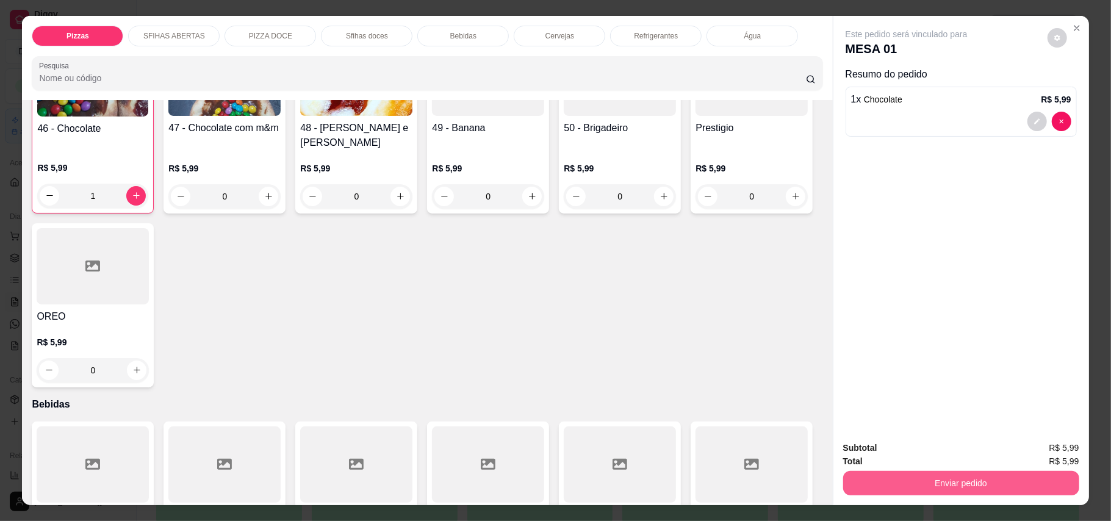
click at [1014, 486] on button "Enviar pedido" at bounding box center [961, 483] width 236 height 24
click at [1050, 442] on button "Enviar pedido" at bounding box center [1046, 453] width 69 height 23
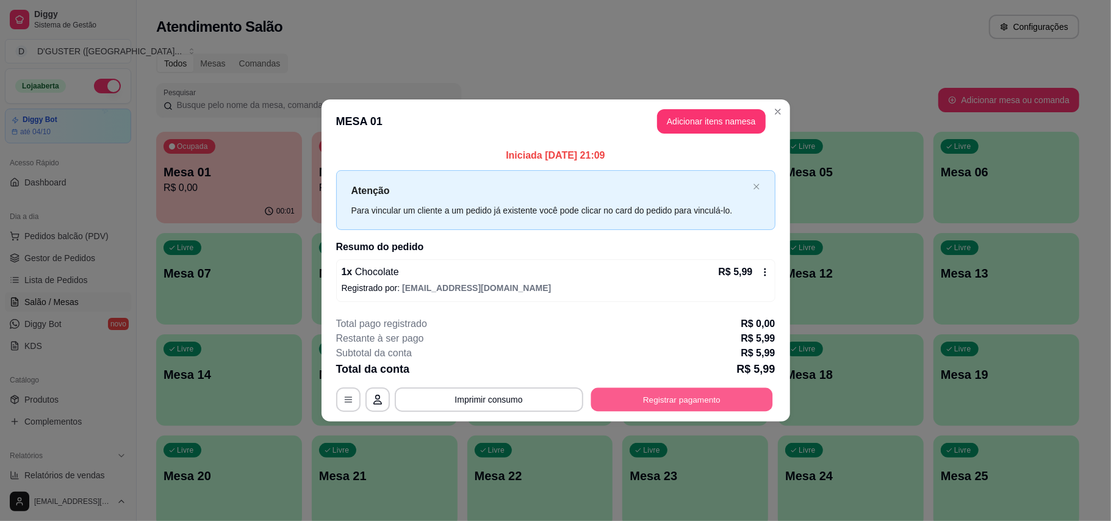
click at [709, 394] on button "Registrar pagamento" at bounding box center [682, 400] width 182 height 24
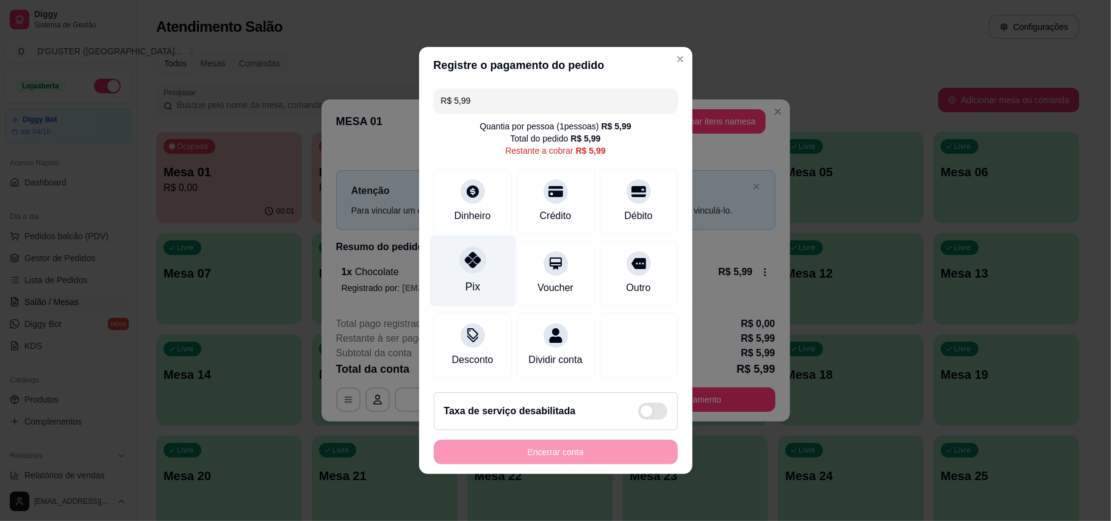
click at [464, 262] on div at bounding box center [473, 260] width 27 height 27
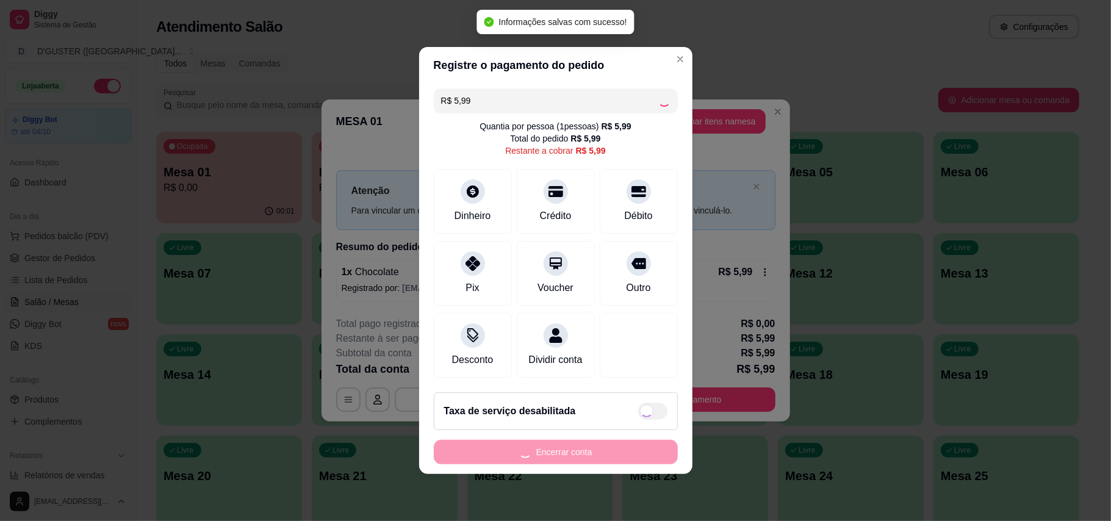
type input "R$ 0,00"
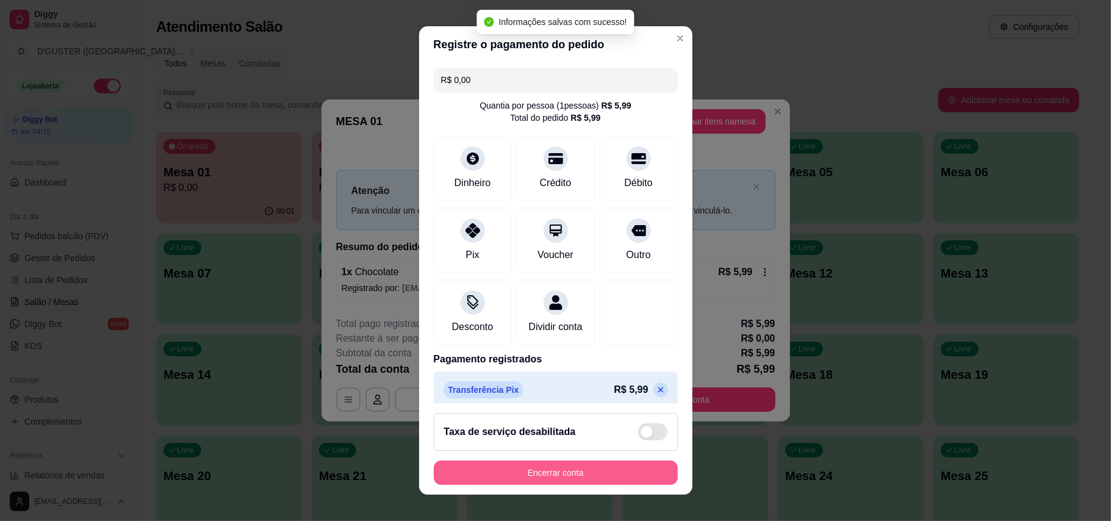
click at [554, 464] on button "Encerrar conta" at bounding box center [556, 473] width 244 height 24
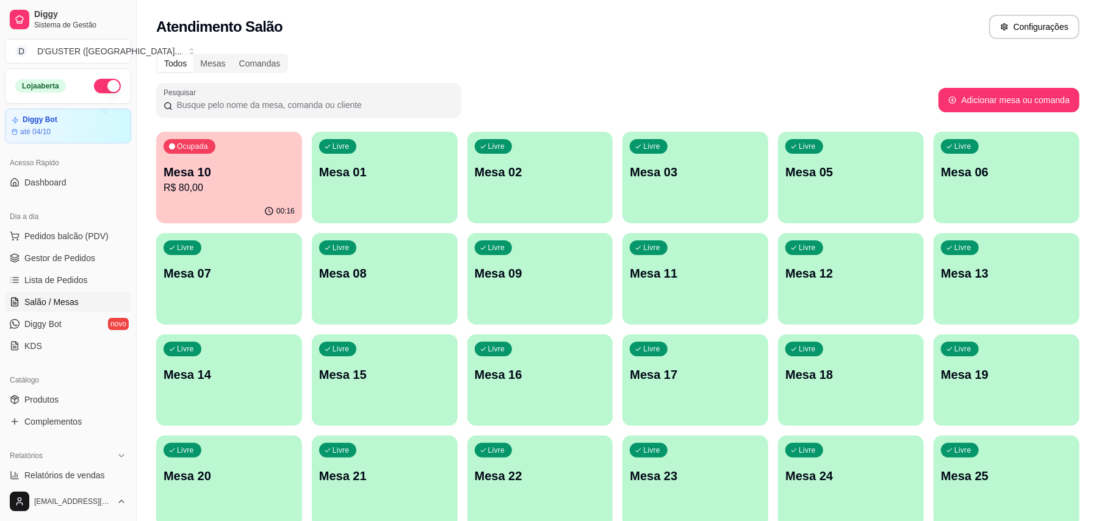
click at [216, 206] on div "00:16" at bounding box center [229, 212] width 146 height 24
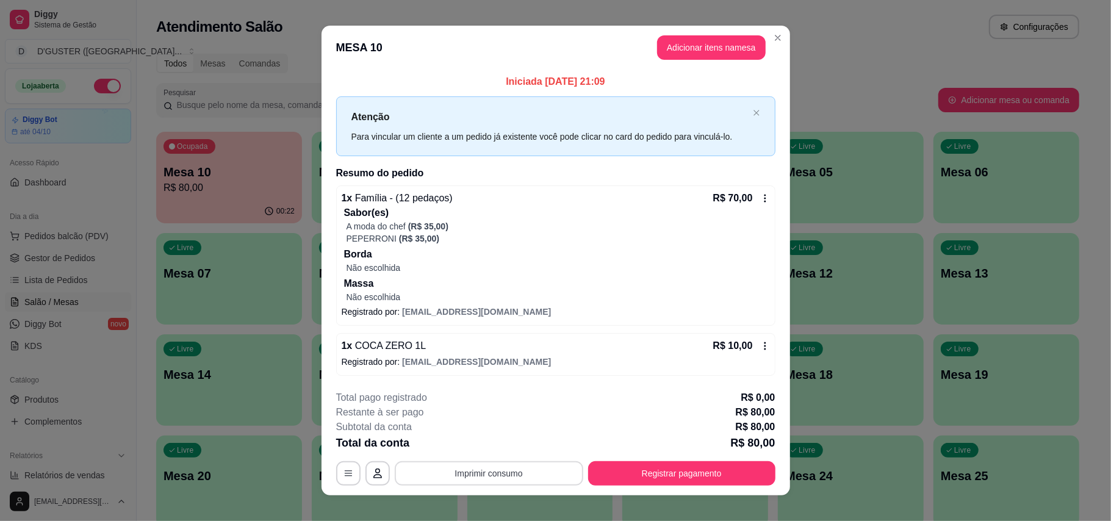
click at [478, 470] on button "Imprimir consumo" at bounding box center [489, 473] width 189 height 24
click at [506, 396] on button "IMPRESSORA" at bounding box center [486, 398] width 88 height 20
click at [699, 474] on button "Registrar pagamento" at bounding box center [681, 473] width 187 height 24
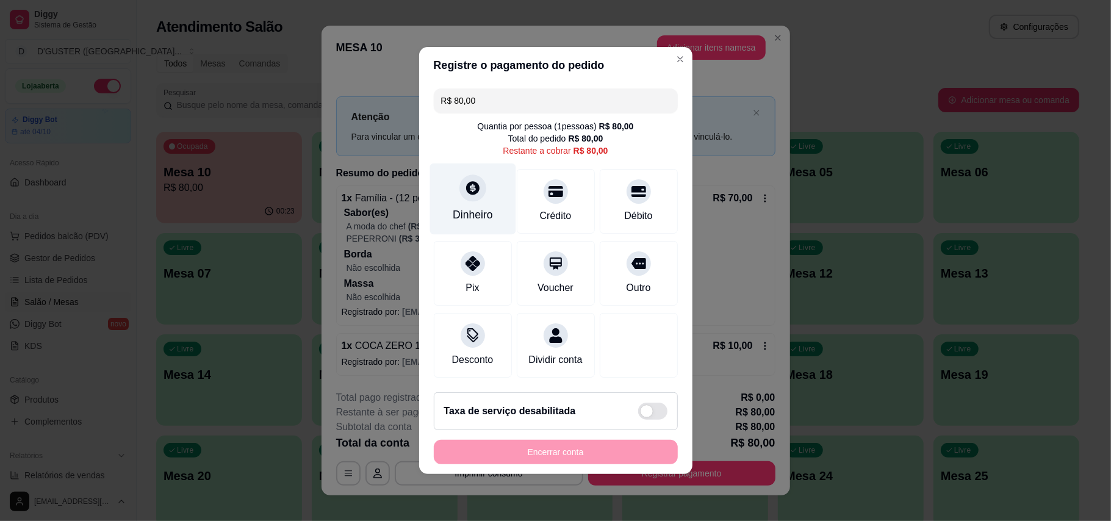
click at [485, 207] on div "Dinheiro" at bounding box center [473, 215] width 40 height 16
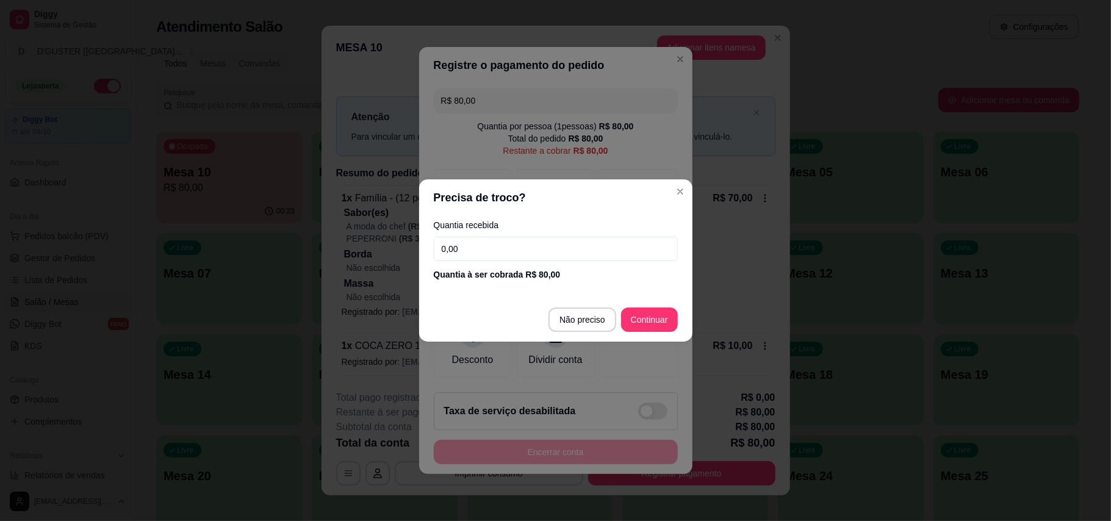
click at [654, 251] on input "0,00" at bounding box center [556, 249] width 244 height 24
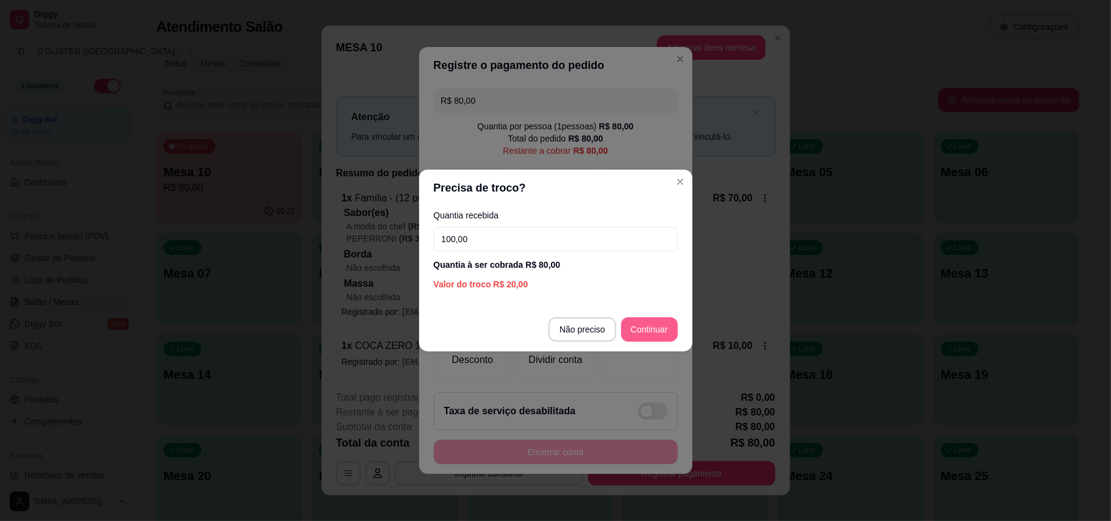
type input "100,00"
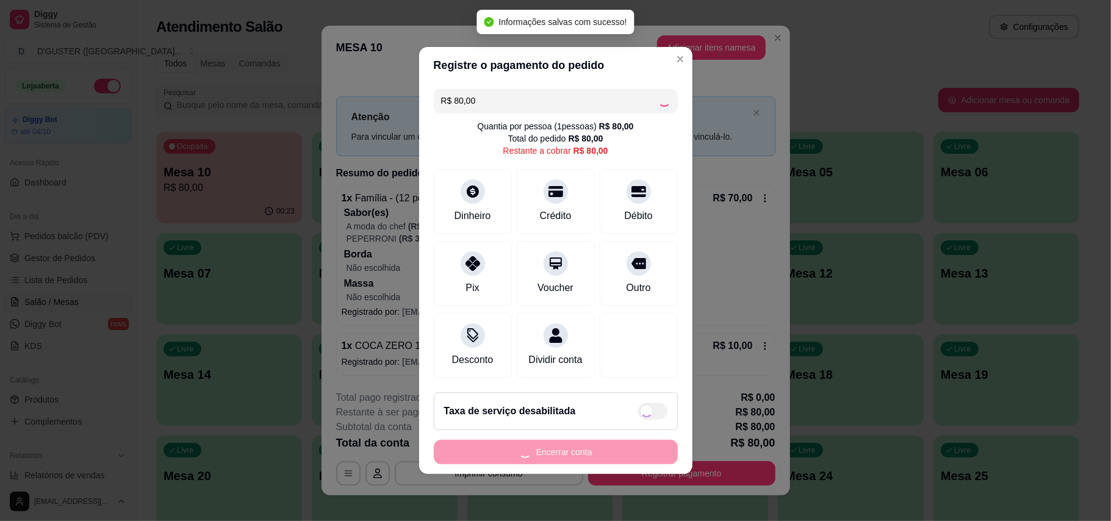
type input "R$ 0,00"
click at [591, 464] on button "Encerrar conta" at bounding box center [556, 452] width 244 height 24
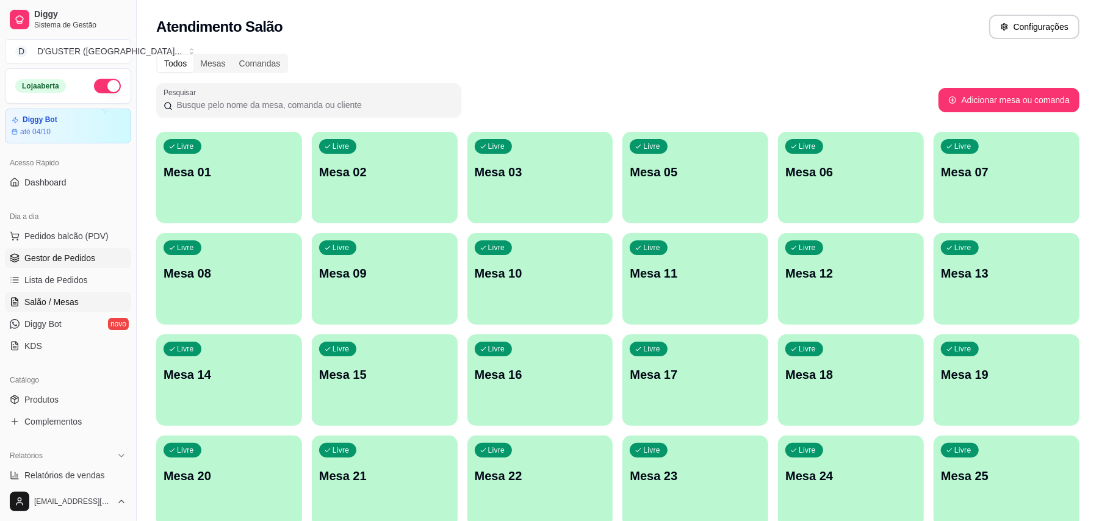
click at [71, 262] on span "Gestor de Pedidos" at bounding box center [59, 258] width 71 height 12
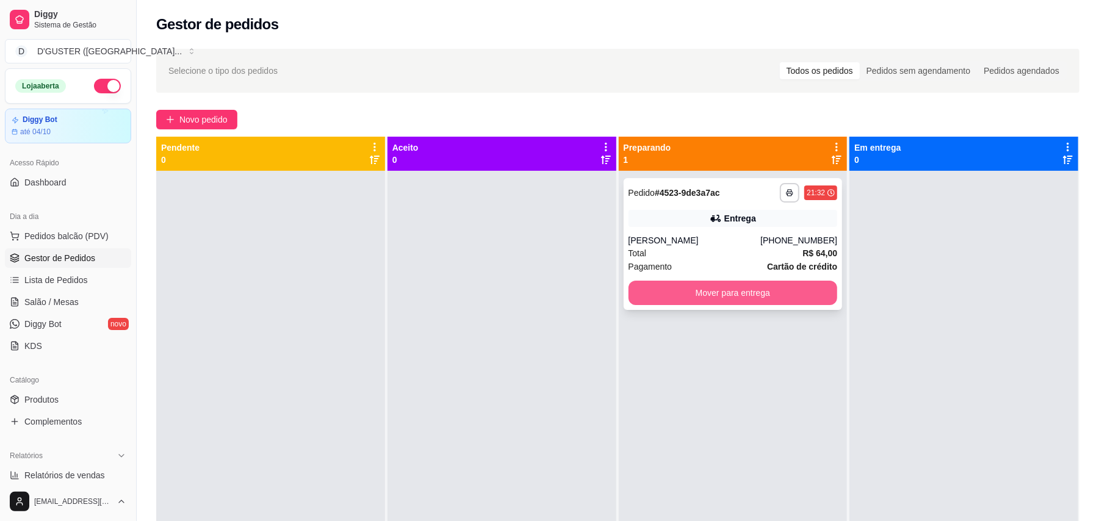
click at [685, 300] on button "Mover para entrega" at bounding box center [733, 293] width 209 height 24
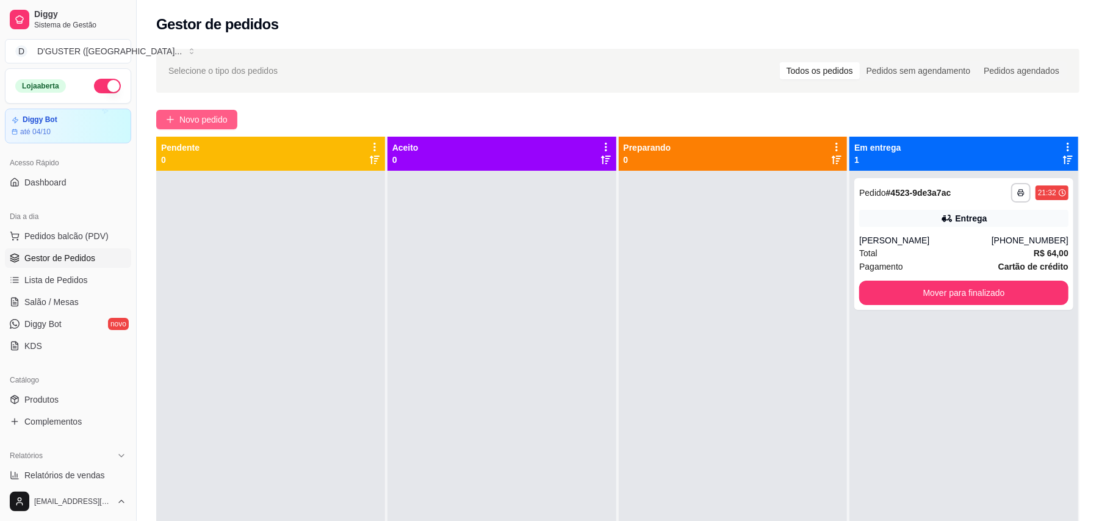
click at [170, 120] on icon "plus" at bounding box center [170, 119] width 7 height 1
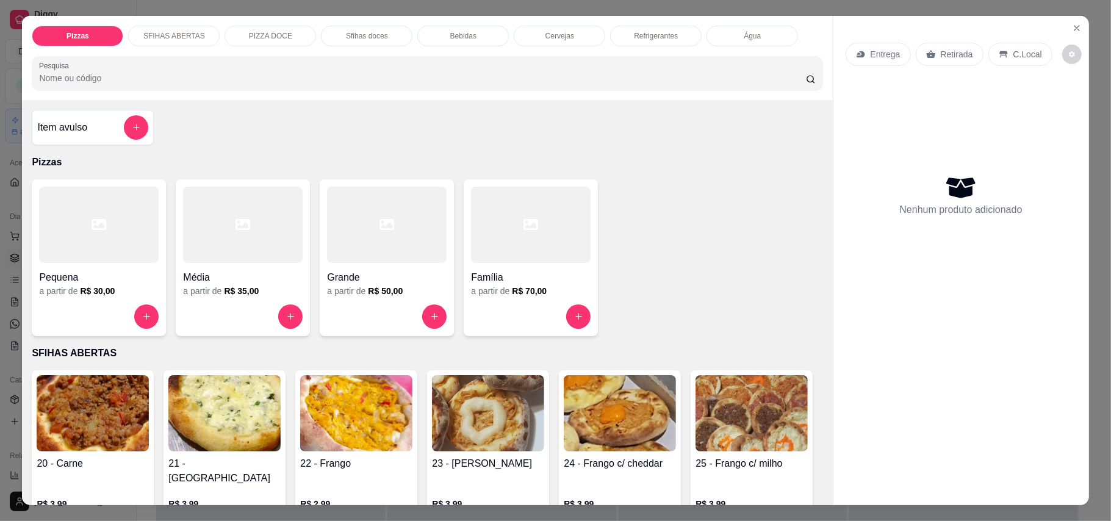
click at [926, 57] on icon at bounding box center [930, 54] width 9 height 8
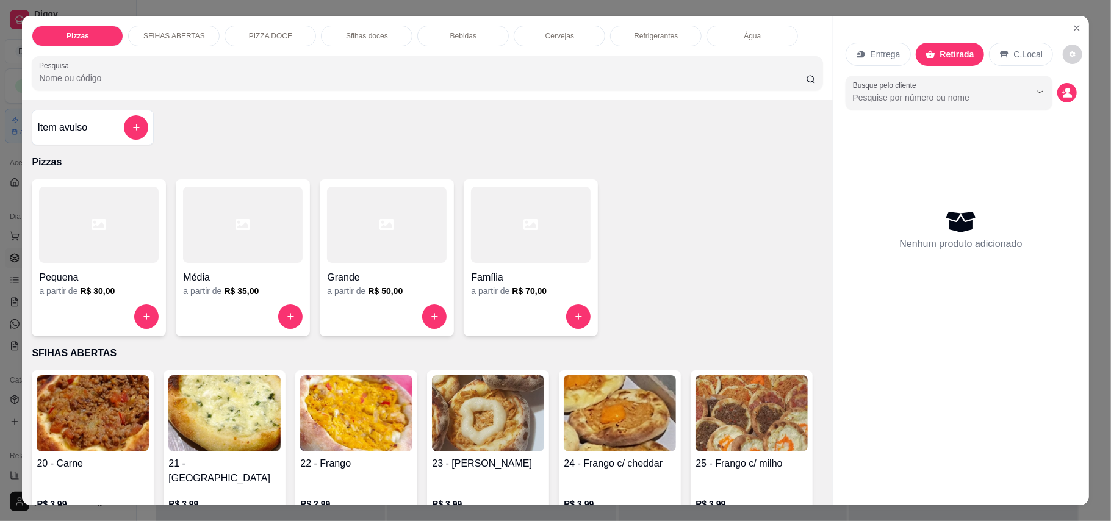
click at [83, 267] on div "Pequena" at bounding box center [99, 274] width 120 height 22
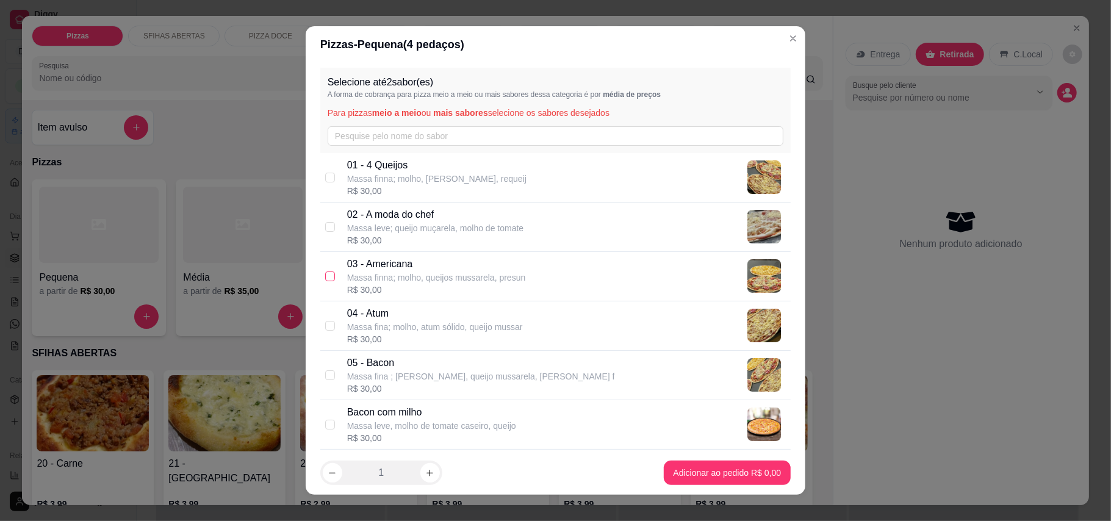
click at [325, 272] on input "checkbox" at bounding box center [330, 277] width 10 height 10
checkbox input "true"
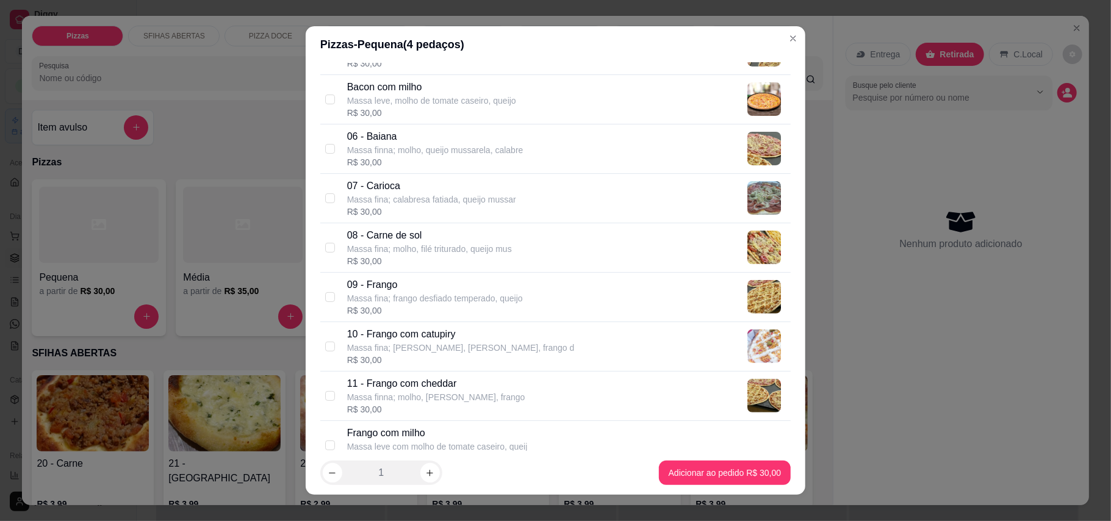
scroll to position [244, 0]
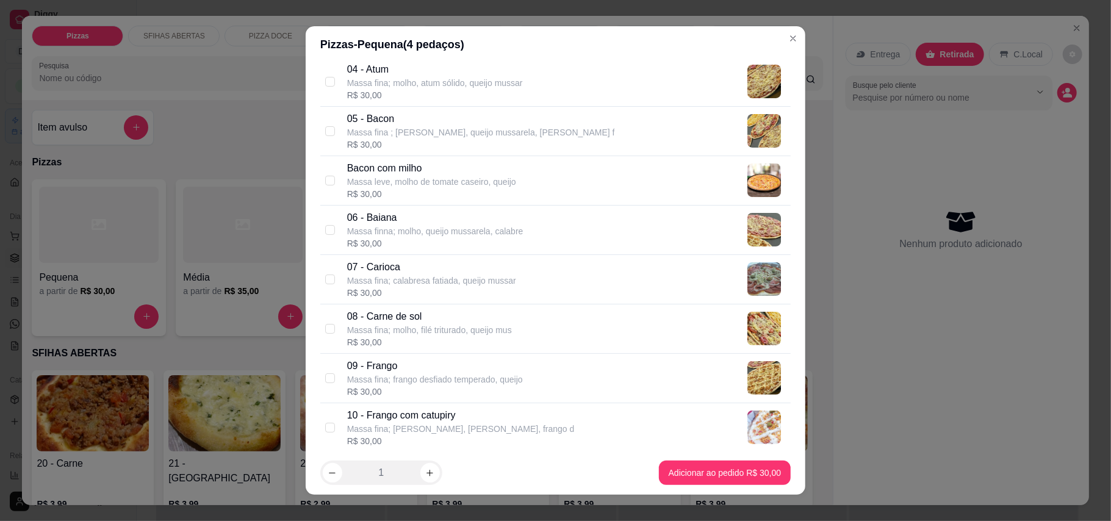
click at [320, 379] on div "09 - [PERSON_NAME] fina; frango desfiado temperado, queijo R$ 30,00" at bounding box center [555, 378] width 471 height 49
checkbox input "true"
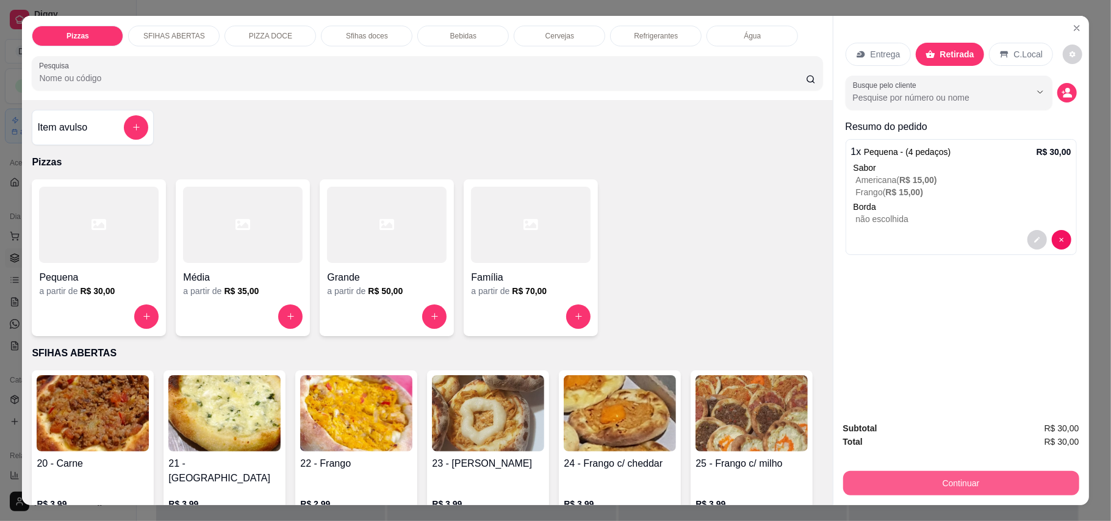
click at [873, 481] on button "Continuar" at bounding box center [961, 483] width 236 height 24
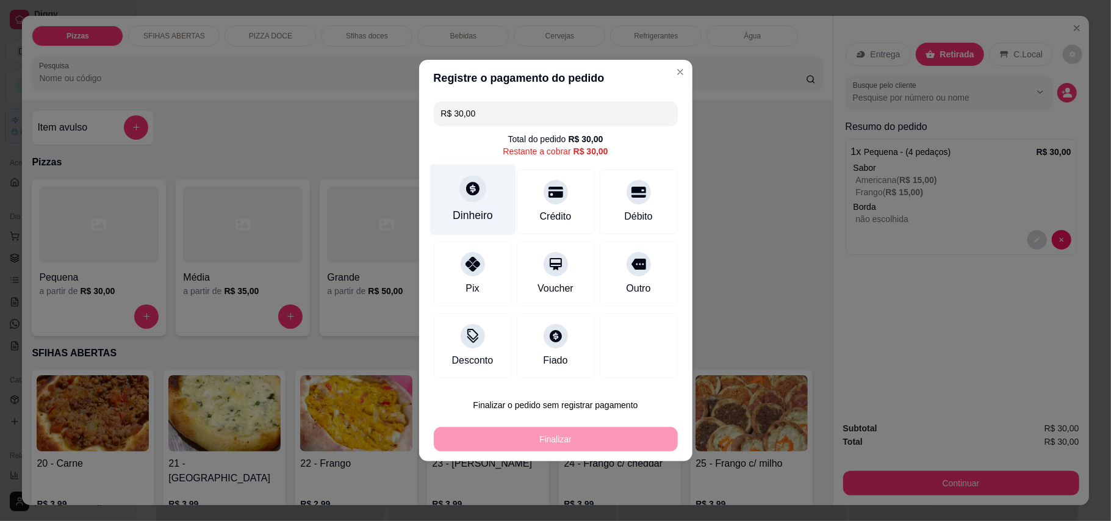
click at [463, 218] on div "Dinheiro" at bounding box center [473, 215] width 40 height 16
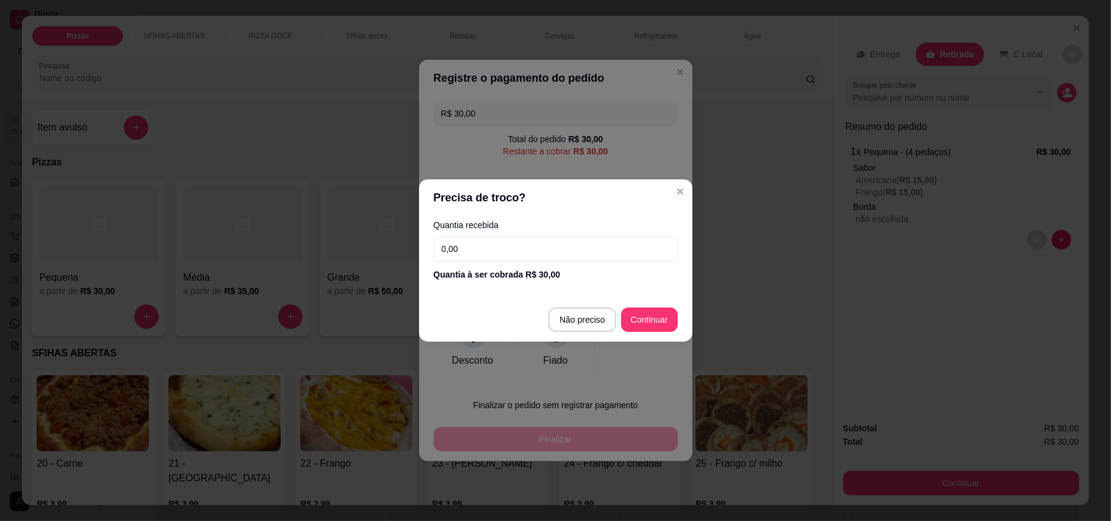
click at [567, 243] on input "0,00" at bounding box center [556, 249] width 244 height 24
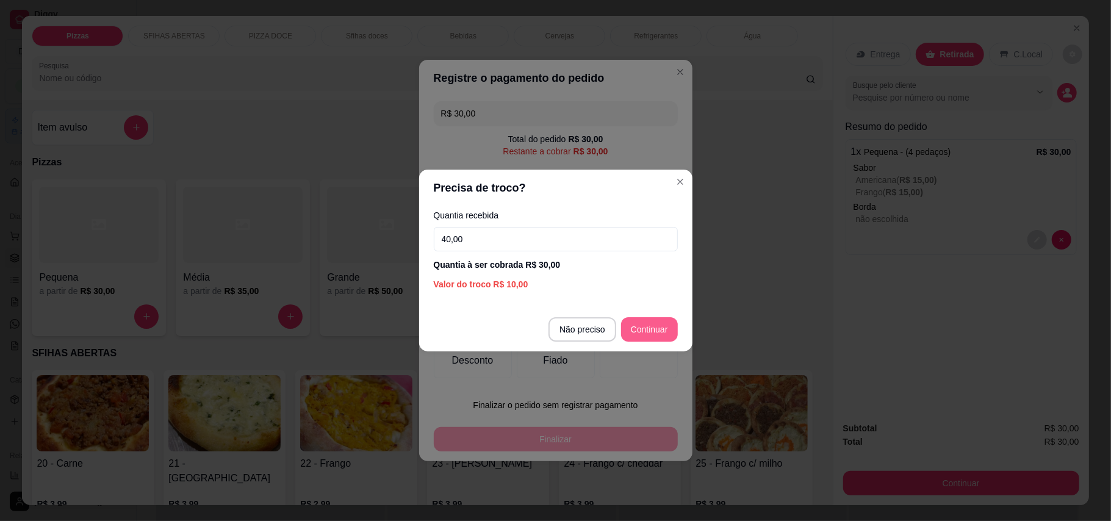
type input "40,00"
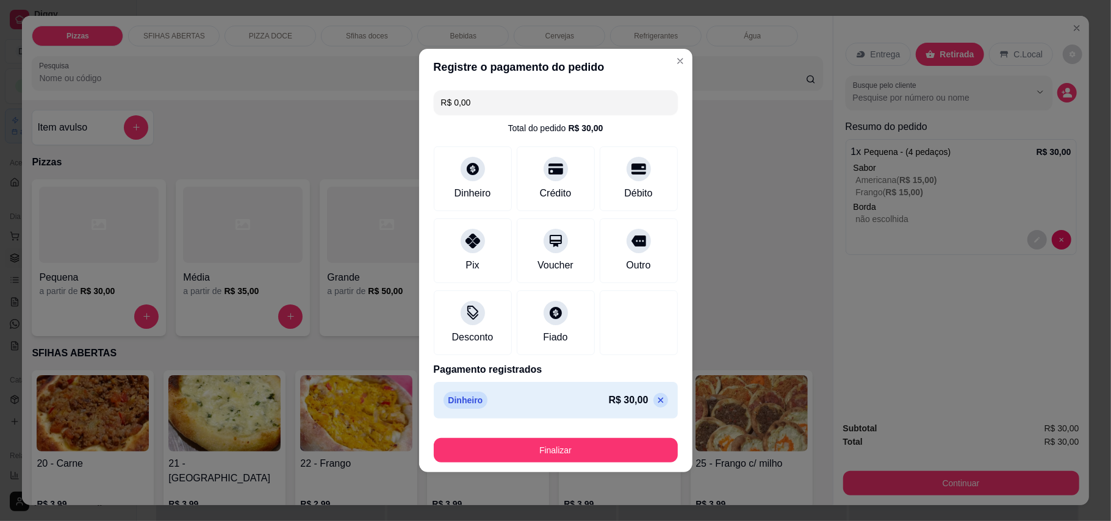
click at [594, 464] on footer "Finalizar" at bounding box center [555, 448] width 273 height 49
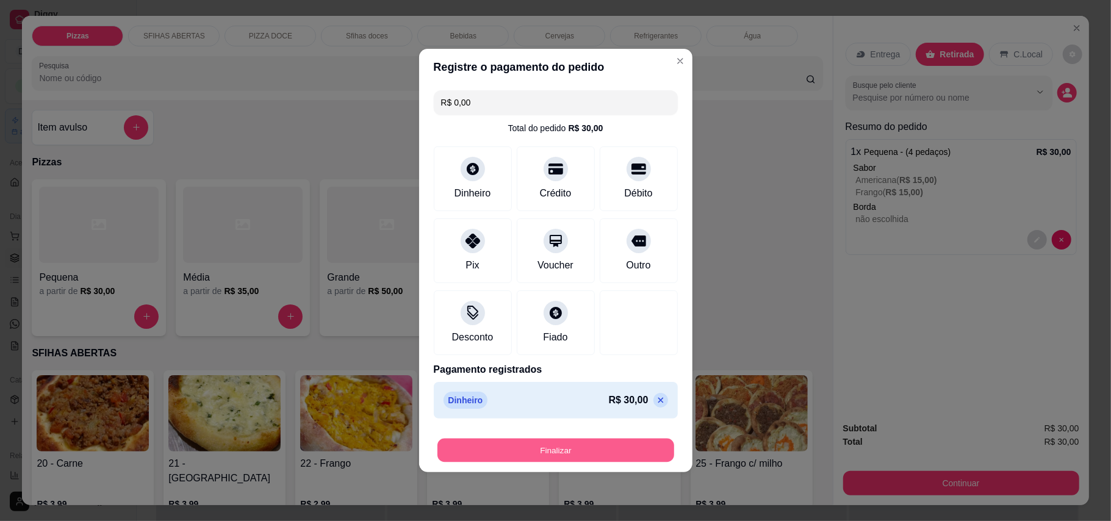
click at [597, 456] on button "Finalizar" at bounding box center [556, 451] width 237 height 24
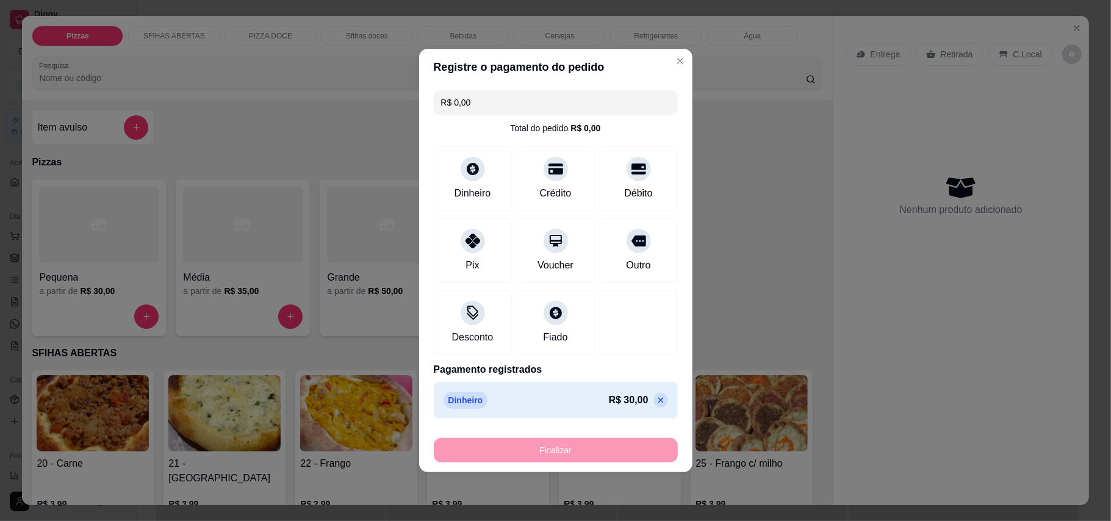
type input "-R$ 30,00"
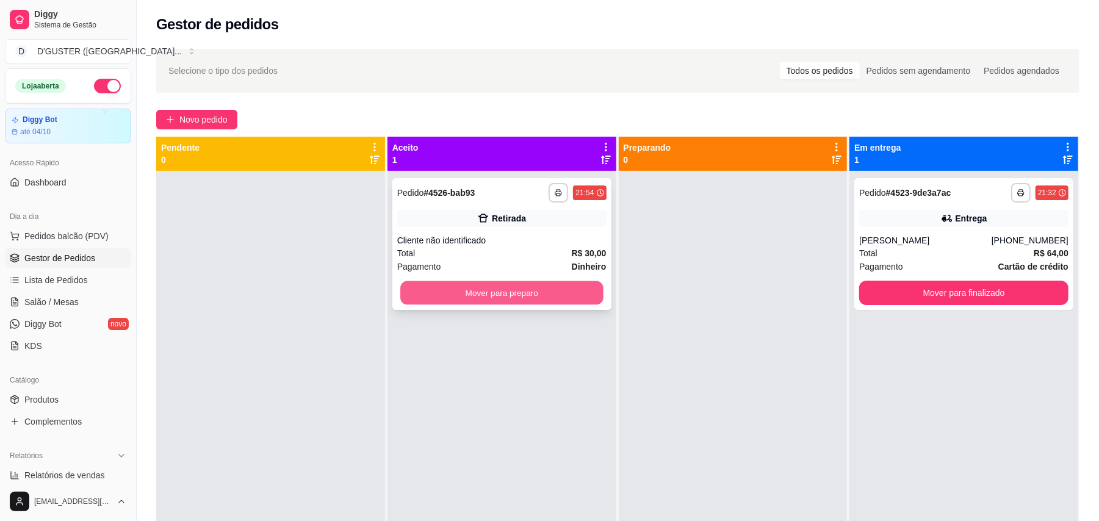
click at [543, 297] on button "Mover para preparo" at bounding box center [501, 293] width 203 height 24
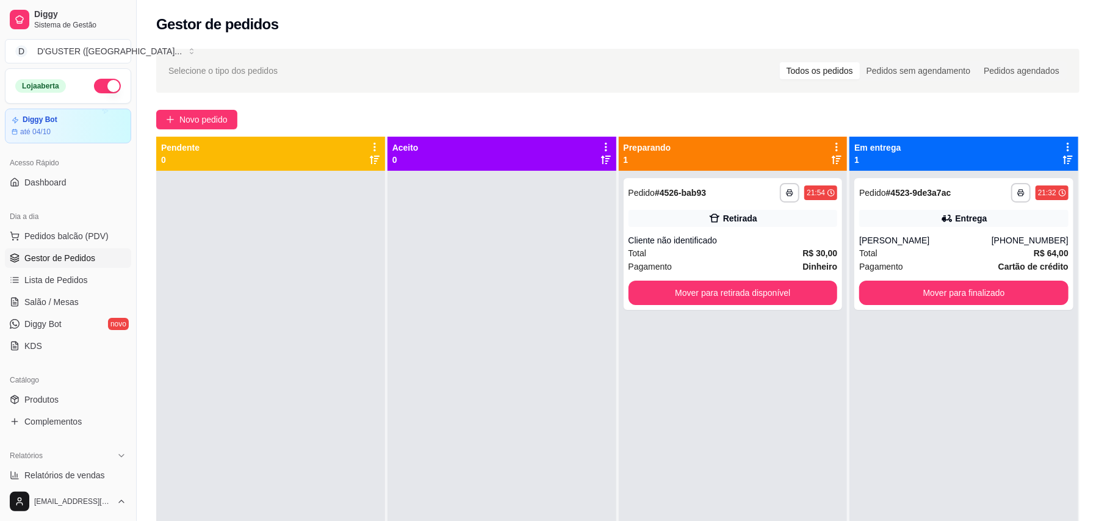
click at [546, 295] on div at bounding box center [502, 431] width 229 height 521
click at [742, 300] on button "Mover para retirada disponível" at bounding box center [733, 293] width 209 height 24
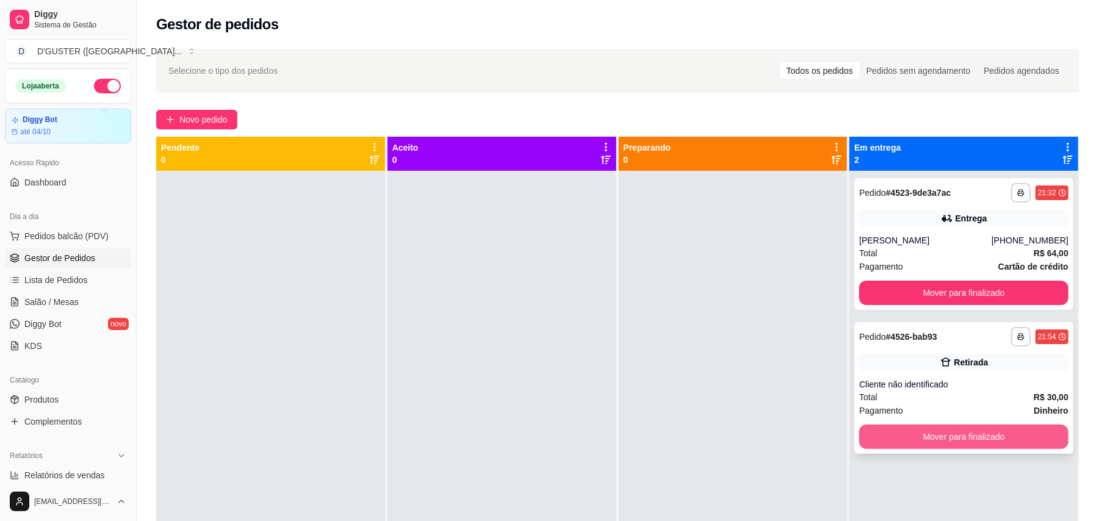
click at [1009, 436] on button "Mover para finalizado" at bounding box center [963, 437] width 209 height 24
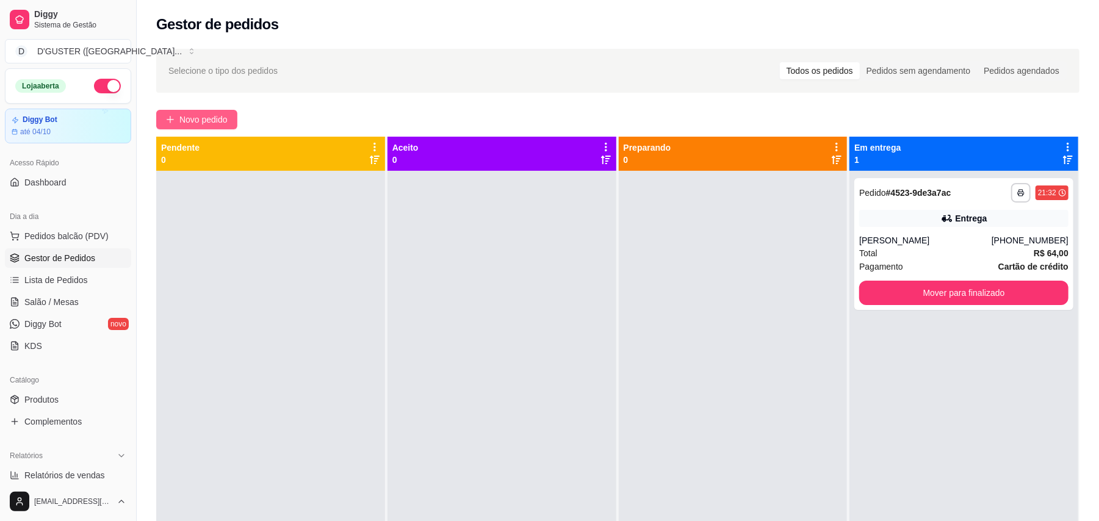
click at [213, 121] on span "Novo pedido" at bounding box center [203, 119] width 48 height 13
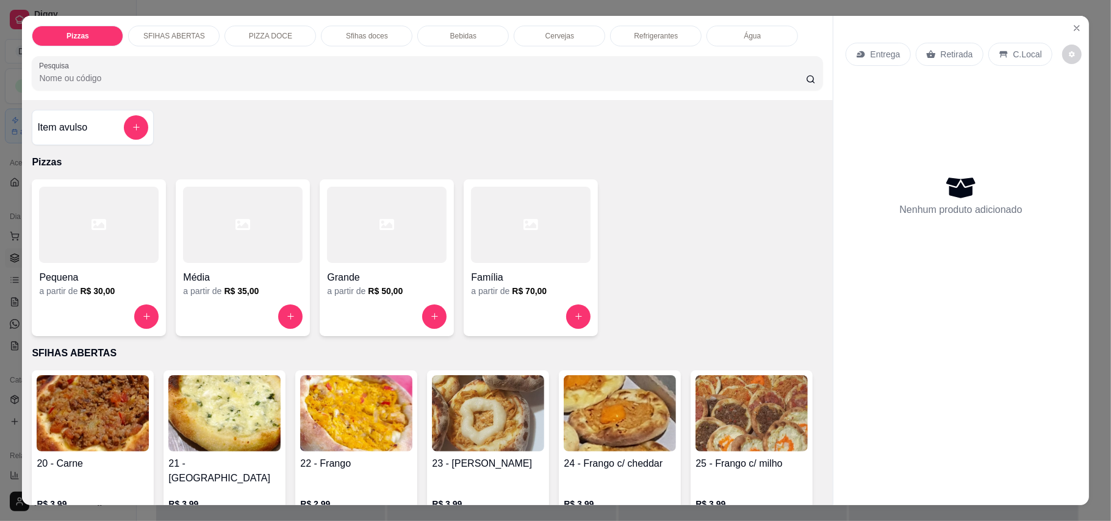
click at [953, 60] on p "Retirada" at bounding box center [957, 54] width 32 height 12
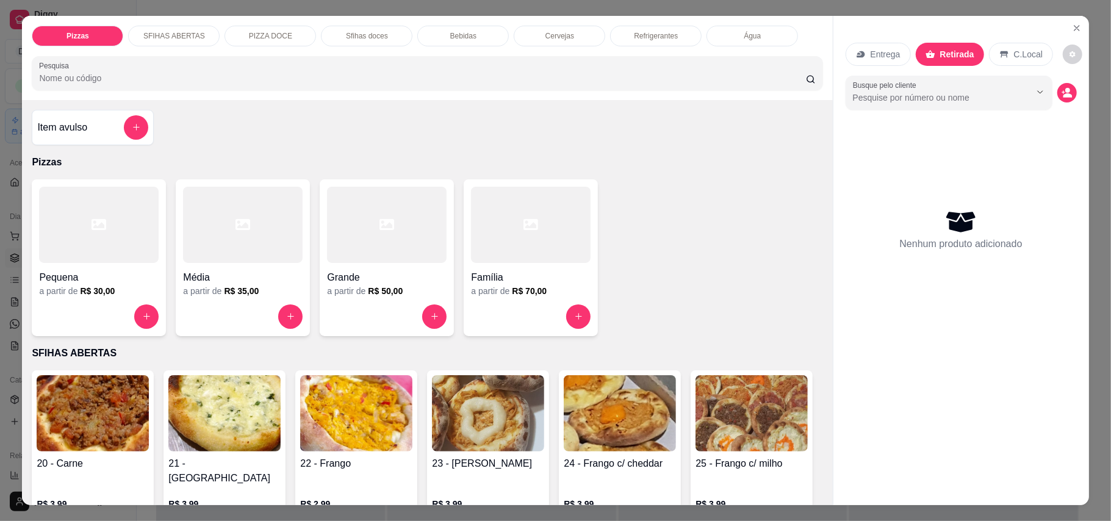
click at [374, 262] on div at bounding box center [387, 225] width 120 height 76
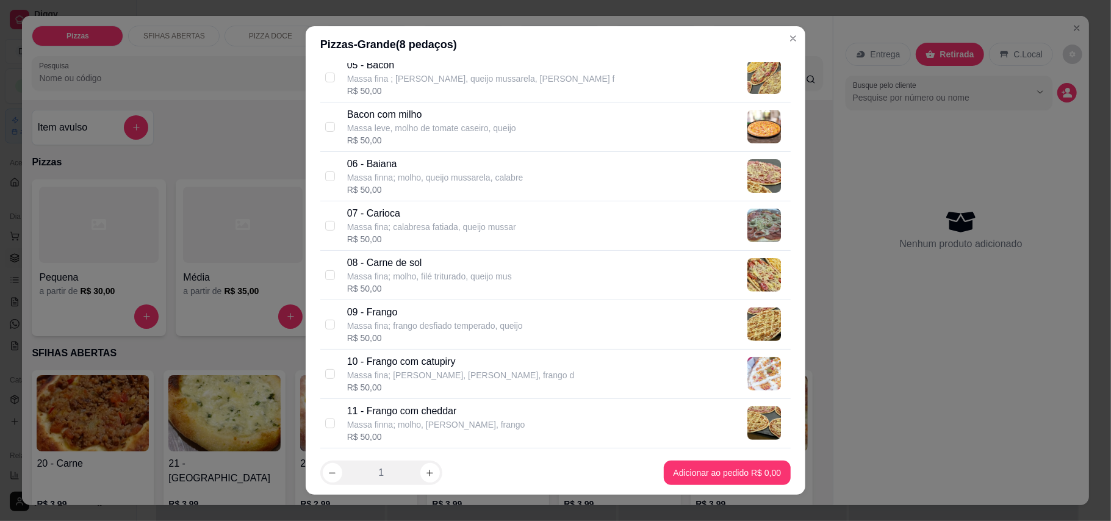
scroll to position [325, 0]
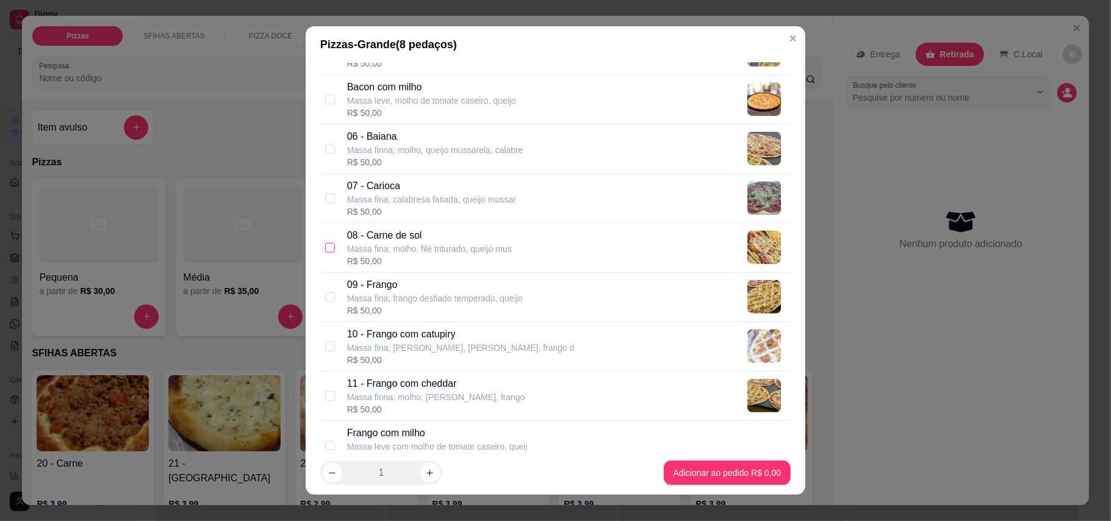
click at [325, 249] on input "checkbox" at bounding box center [330, 248] width 10 height 10
checkbox input "true"
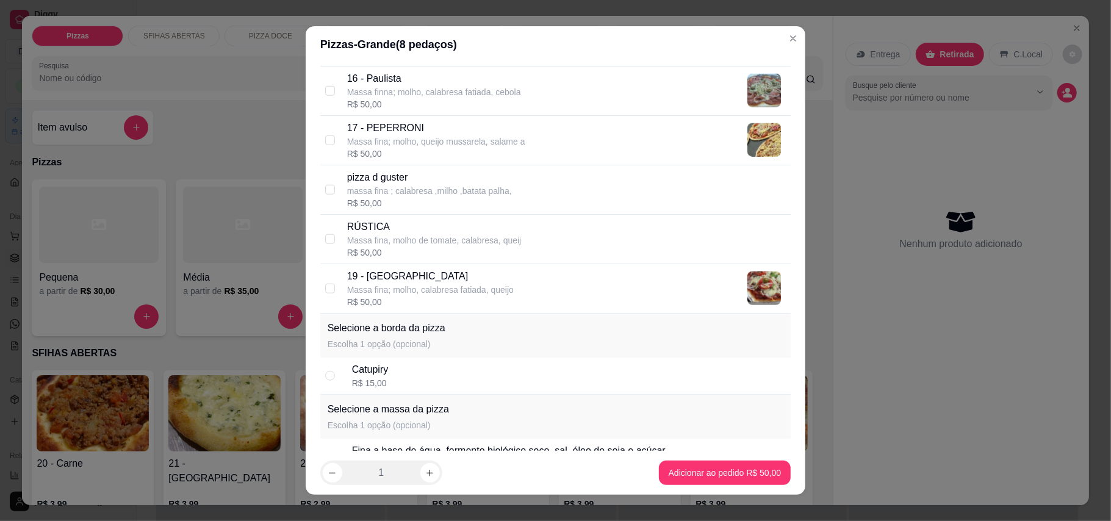
scroll to position [1058, 0]
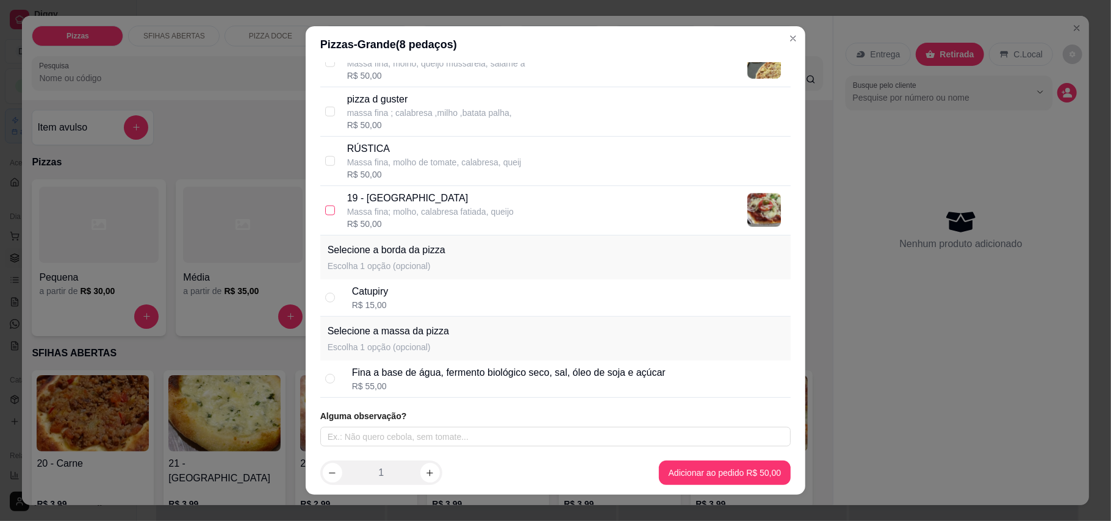
click at [325, 213] on input "checkbox" at bounding box center [330, 211] width 10 height 10
checkbox input "true"
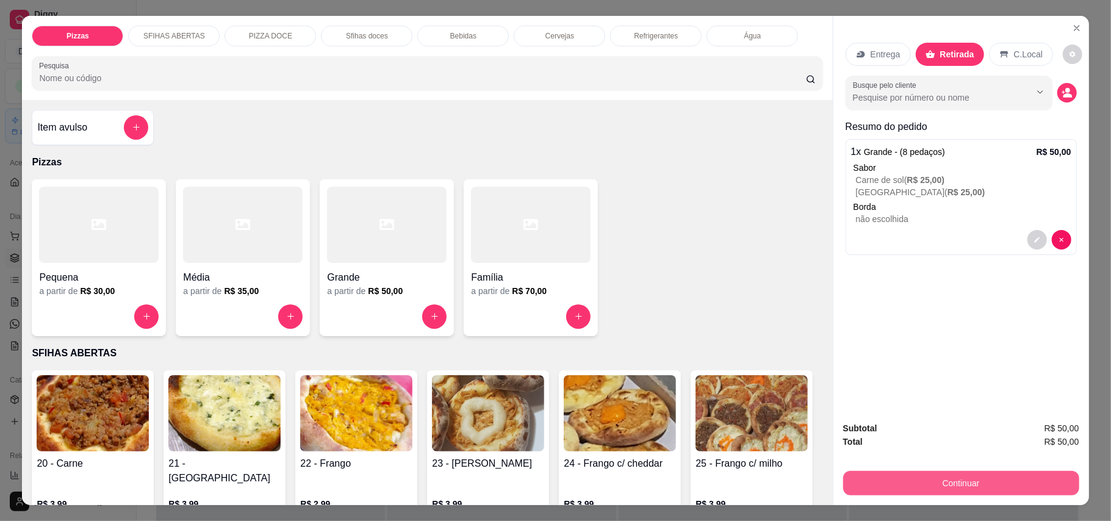
click at [950, 484] on button "Continuar" at bounding box center [961, 483] width 236 height 24
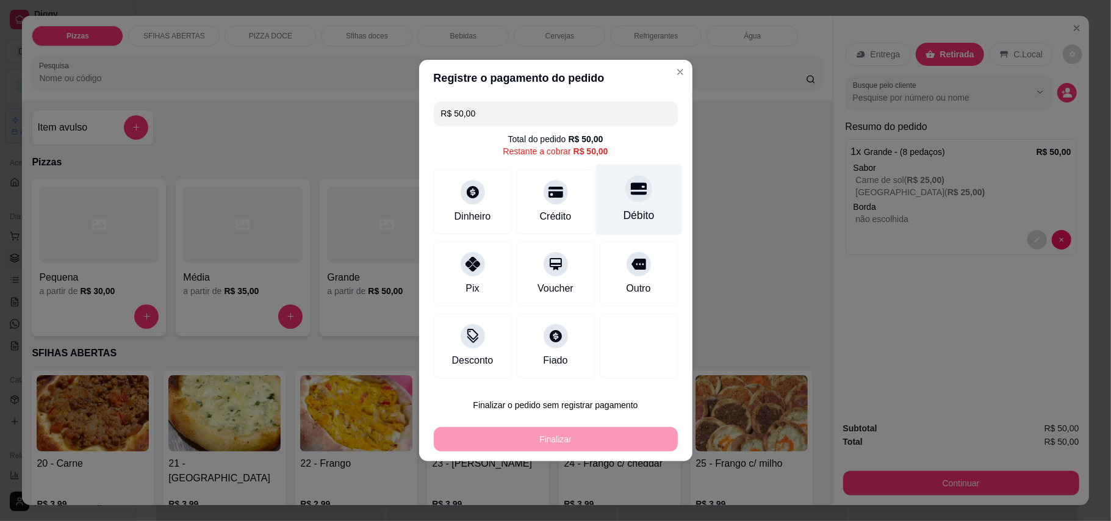
click at [620, 203] on div "Débito" at bounding box center [639, 199] width 86 height 71
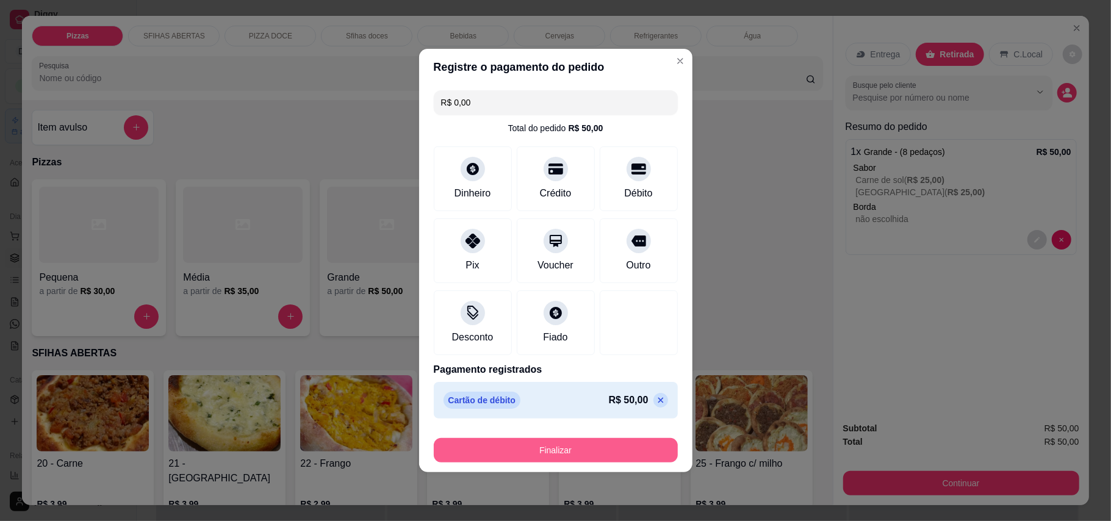
click at [620, 453] on button "Finalizar" at bounding box center [556, 450] width 244 height 24
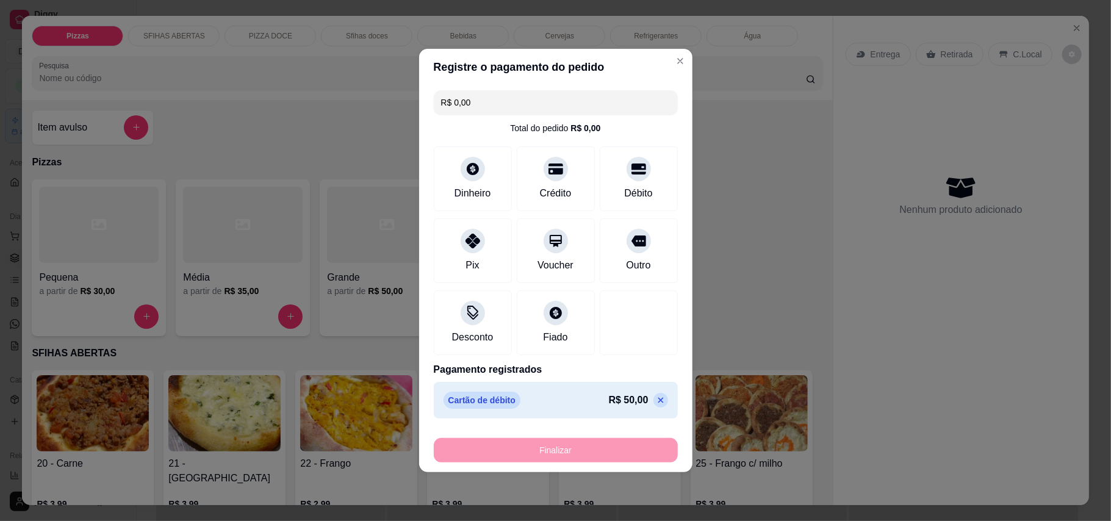
type input "-R$ 50,00"
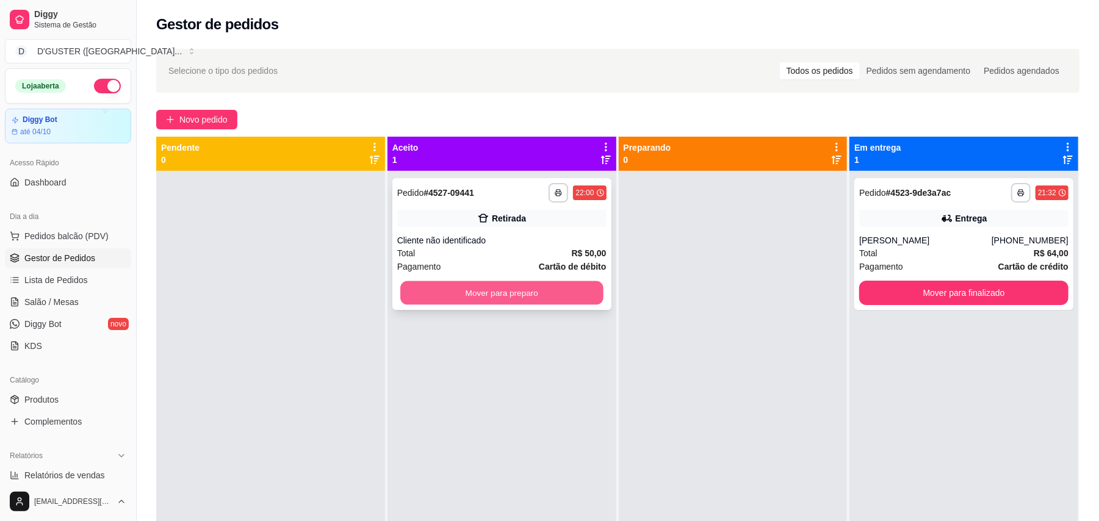
click at [539, 294] on button "Mover para preparo" at bounding box center [501, 293] width 203 height 24
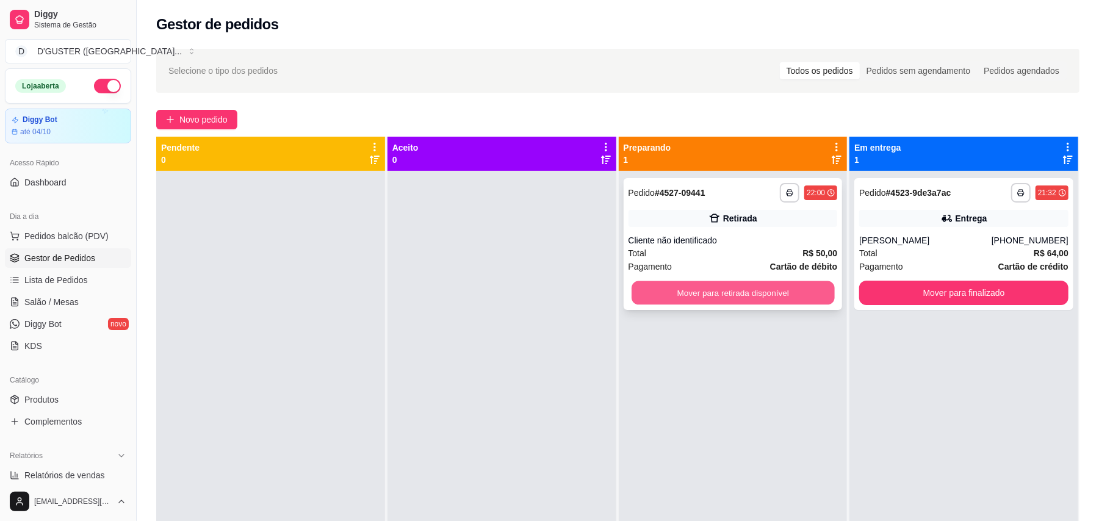
click at [734, 296] on button "Mover para retirada disponível" at bounding box center [733, 293] width 203 height 24
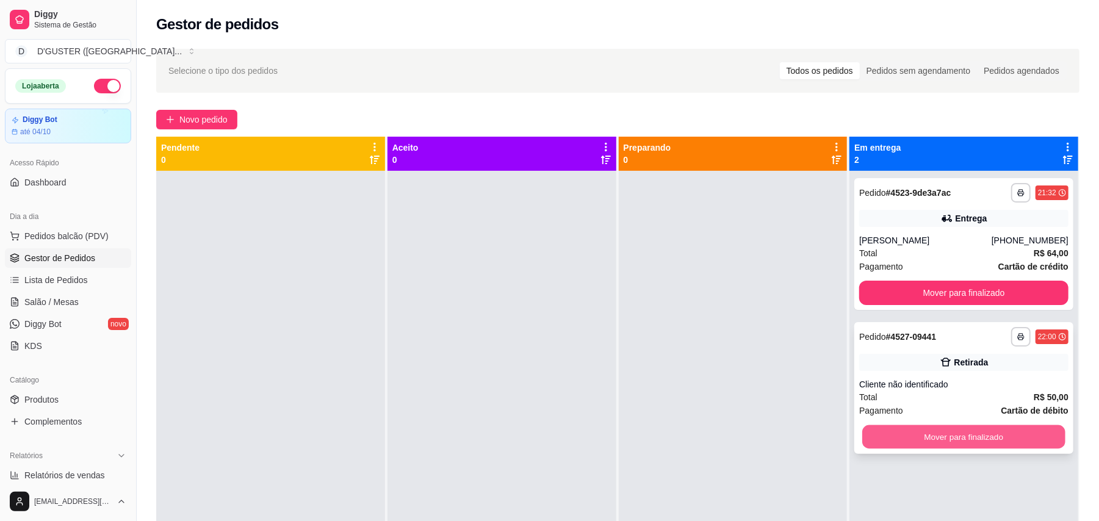
click at [974, 434] on button "Mover para finalizado" at bounding box center [963, 437] width 203 height 24
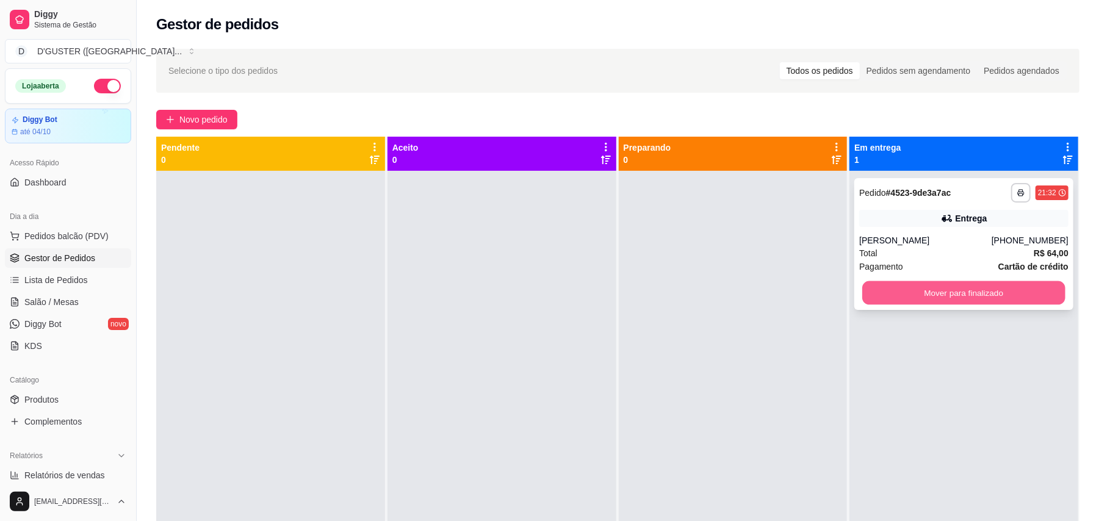
click at [965, 287] on button "Mover para finalizado" at bounding box center [963, 293] width 203 height 24
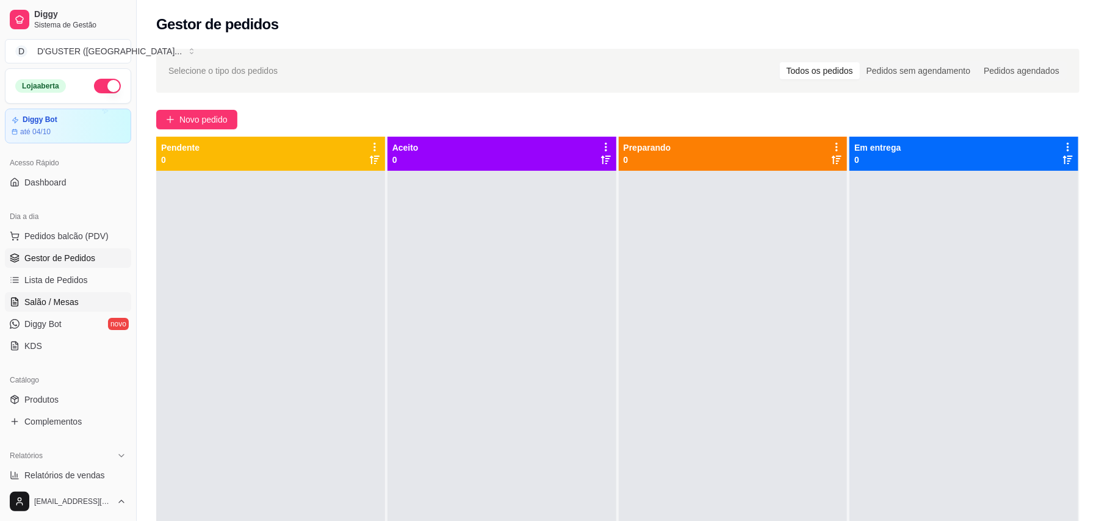
click at [62, 308] on span "Salão / Mesas" at bounding box center [51, 302] width 54 height 12
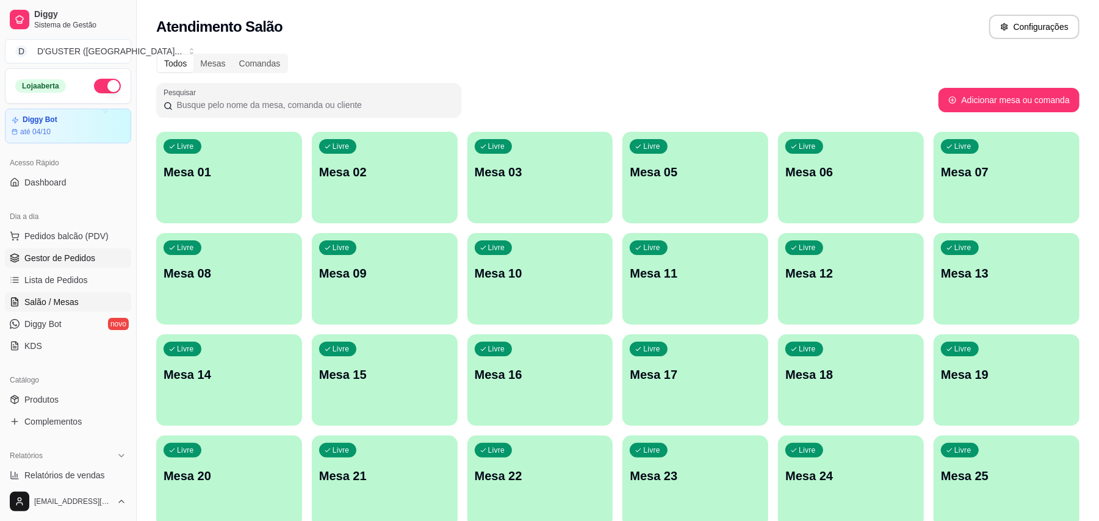
click at [86, 253] on span "Gestor de Pedidos" at bounding box center [59, 258] width 71 height 12
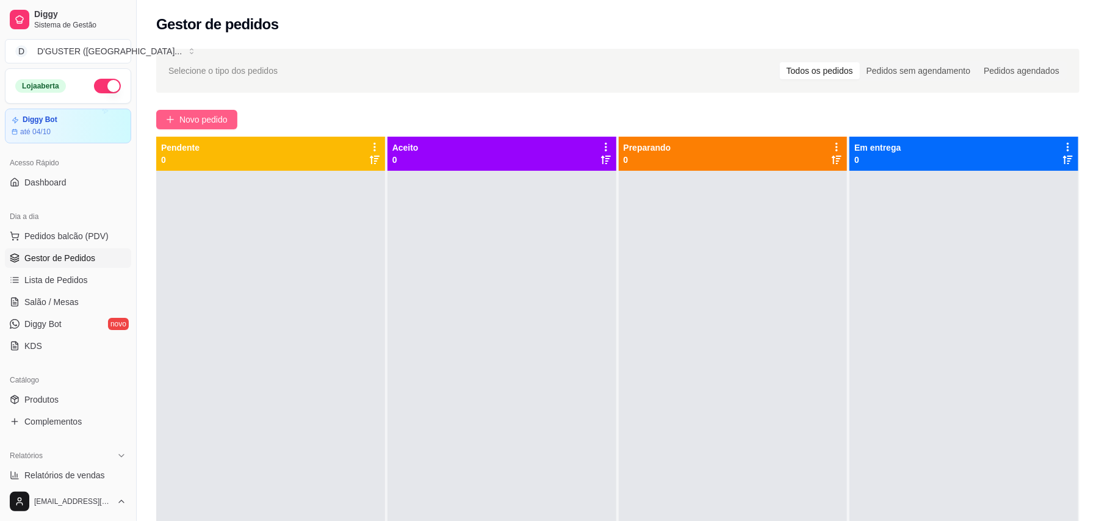
click at [200, 122] on span "Novo pedido" at bounding box center [203, 119] width 48 height 13
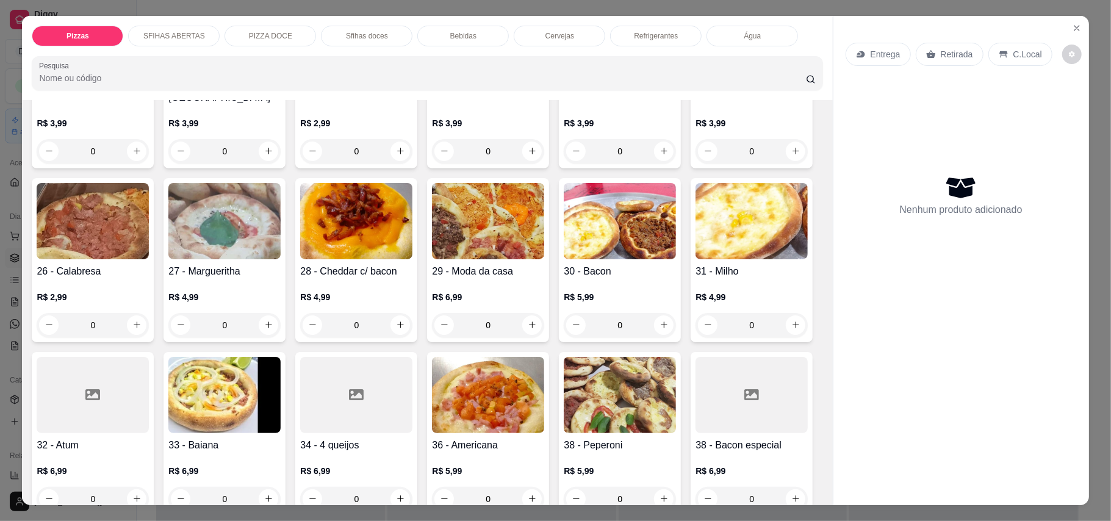
scroll to position [406, 0]
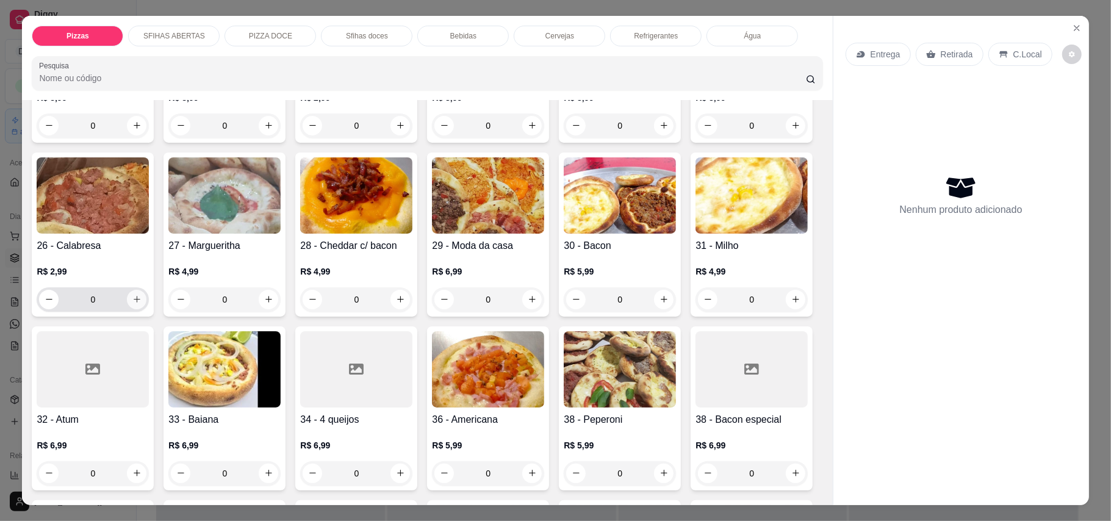
click at [142, 295] on icon "increase-product-quantity" at bounding box center [136, 299] width 9 height 9
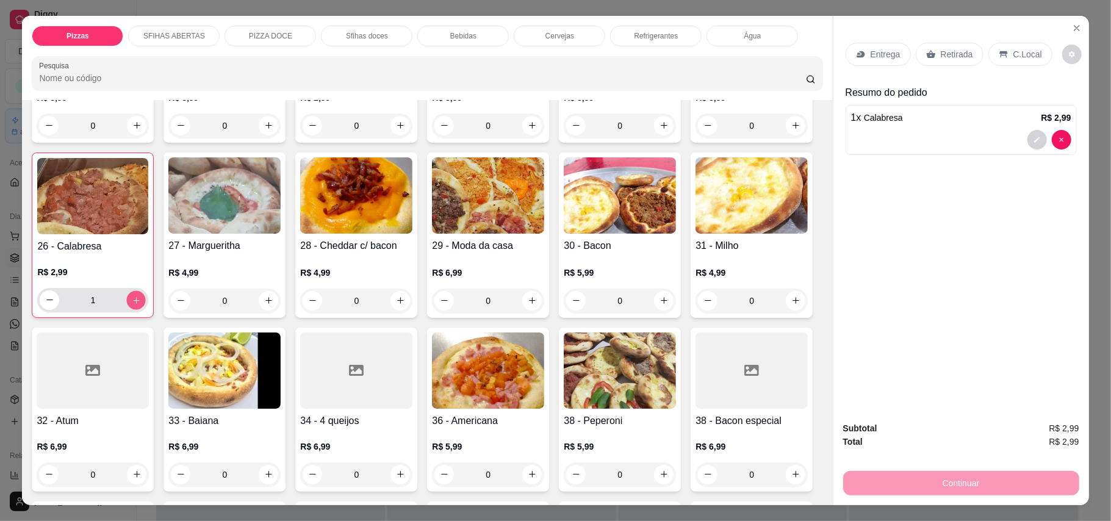
click at [141, 295] on icon "increase-product-quantity" at bounding box center [136, 299] width 9 height 9
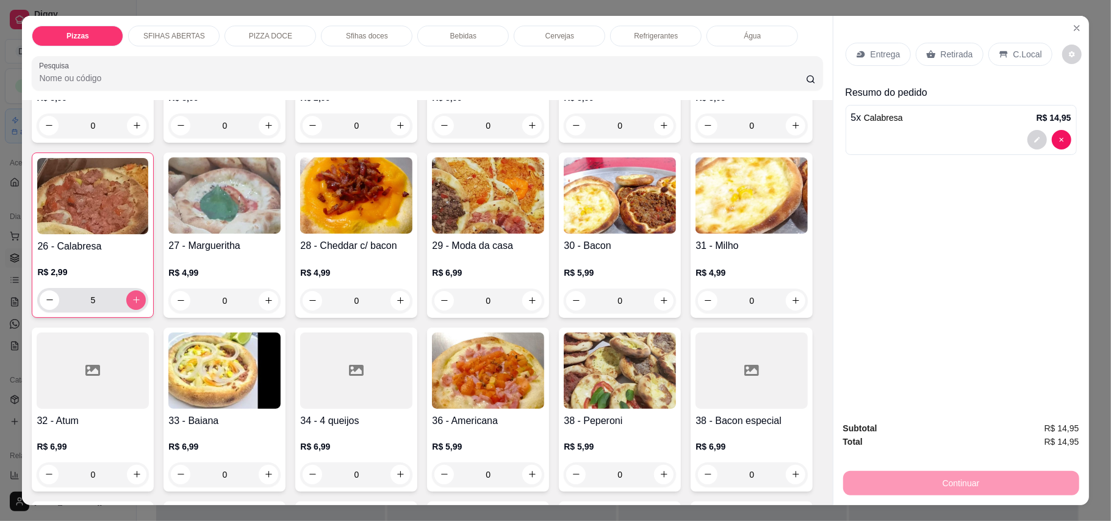
type input "6"
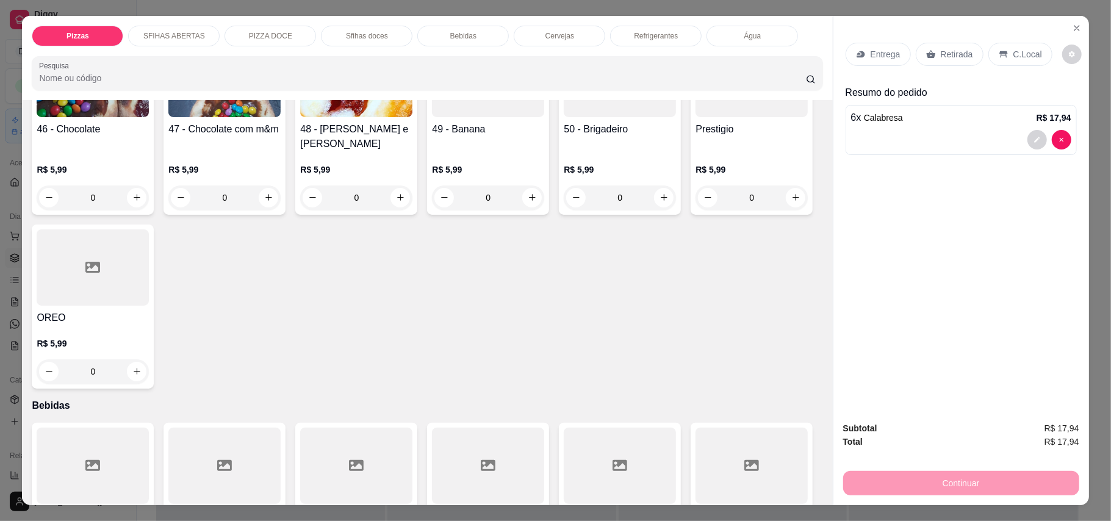
scroll to position [1546, 0]
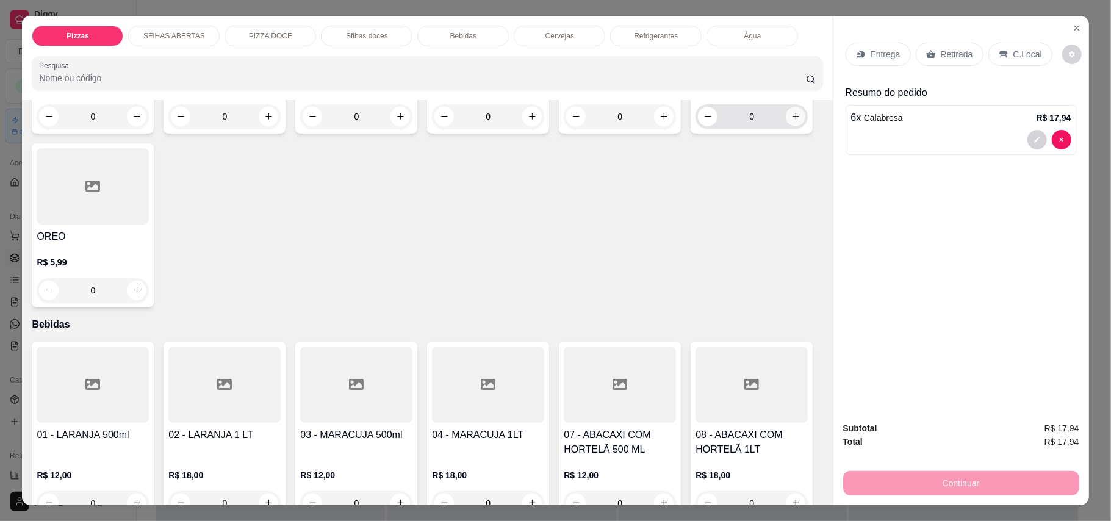
click at [786, 126] on button "increase-product-quantity" at bounding box center [796, 117] width 20 height 20
click at [786, 125] on button "increase-product-quantity" at bounding box center [795, 115] width 19 height 19
type input "2"
click at [953, 52] on p "Retirada" at bounding box center [957, 54] width 32 height 12
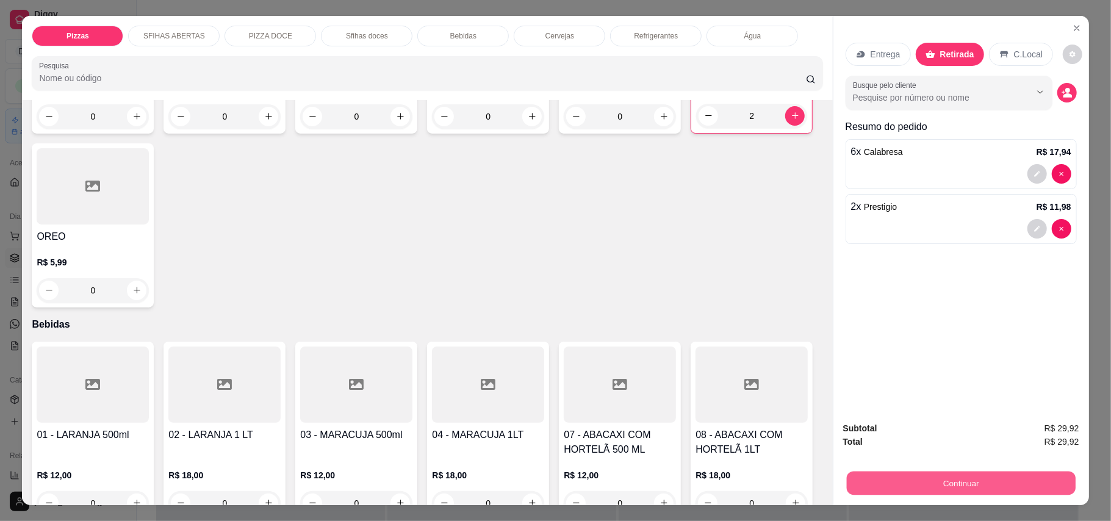
click at [879, 489] on button "Continuar" at bounding box center [960, 484] width 229 height 24
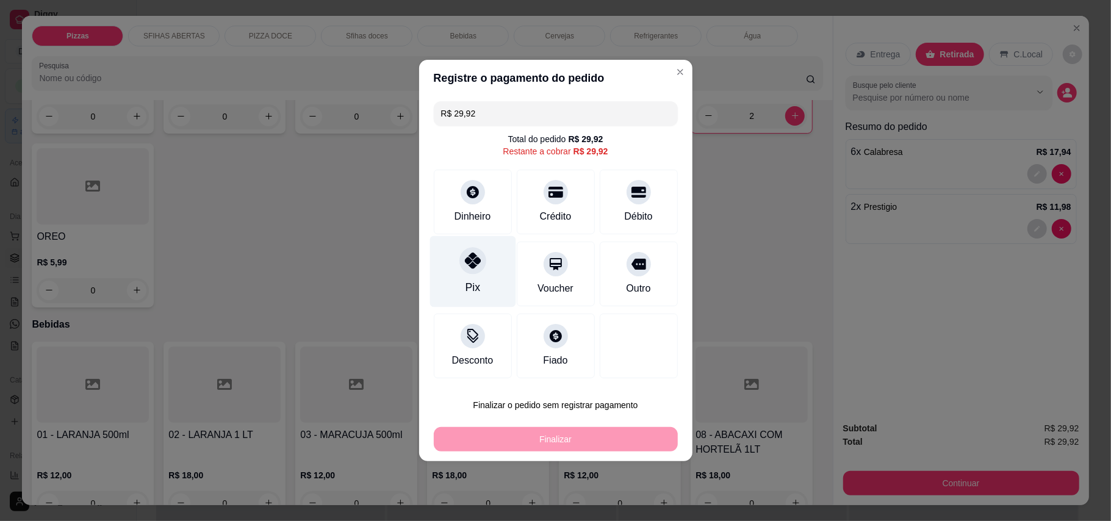
click at [467, 260] on icon at bounding box center [472, 261] width 16 height 16
type input "R$ 0,00"
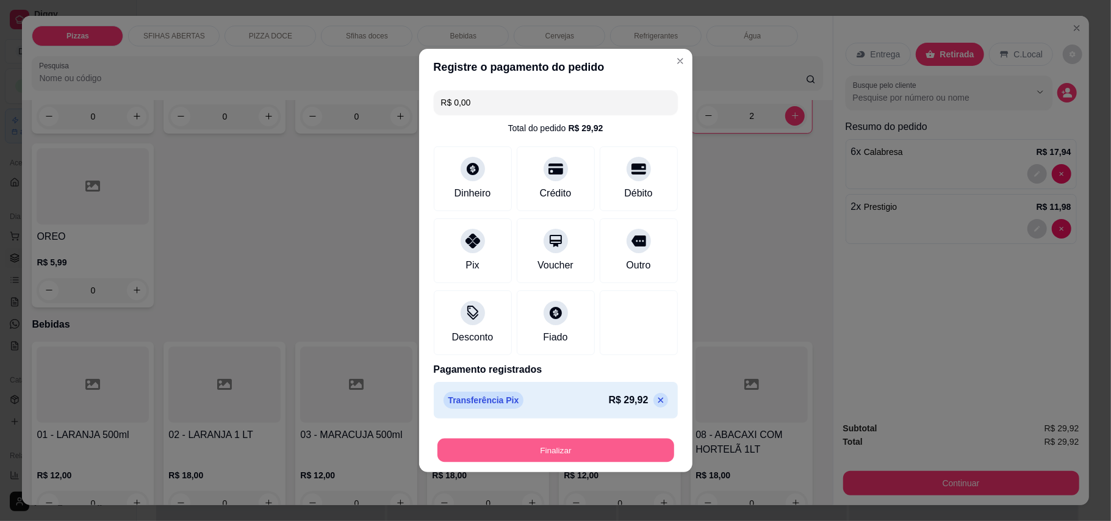
click at [579, 452] on button "Finalizar" at bounding box center [556, 451] width 237 height 24
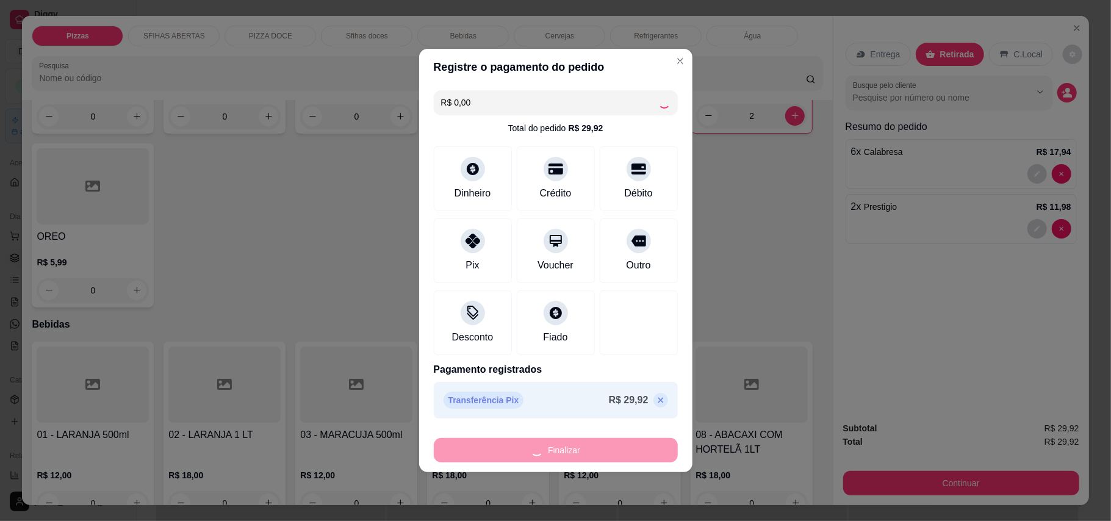
type input "0"
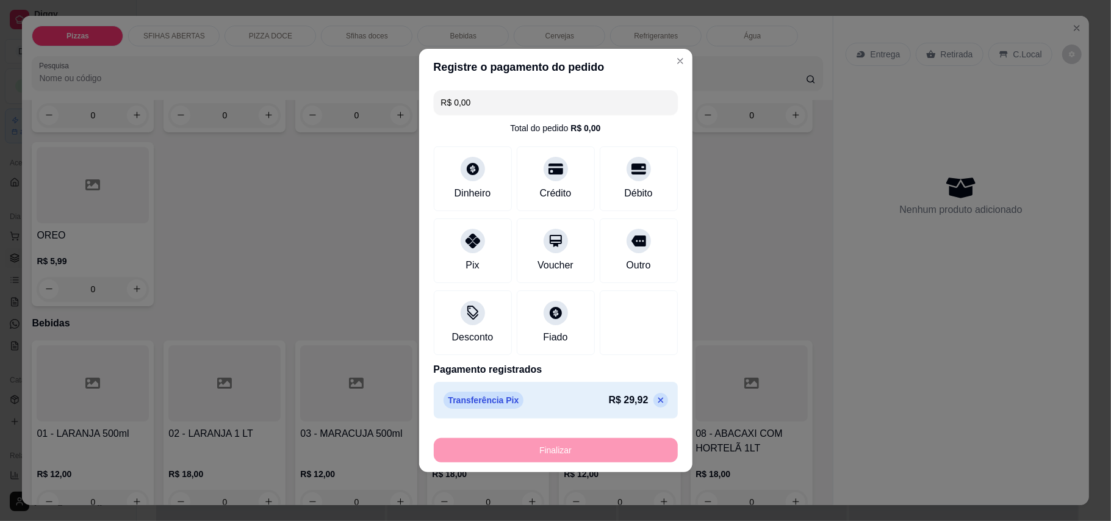
type input "-R$ 29,92"
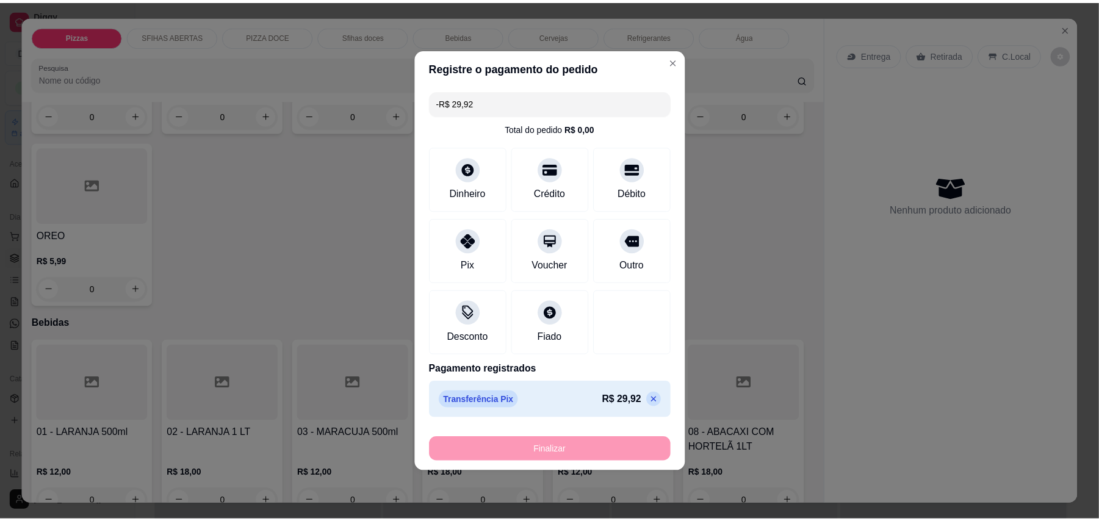
scroll to position [1544, 0]
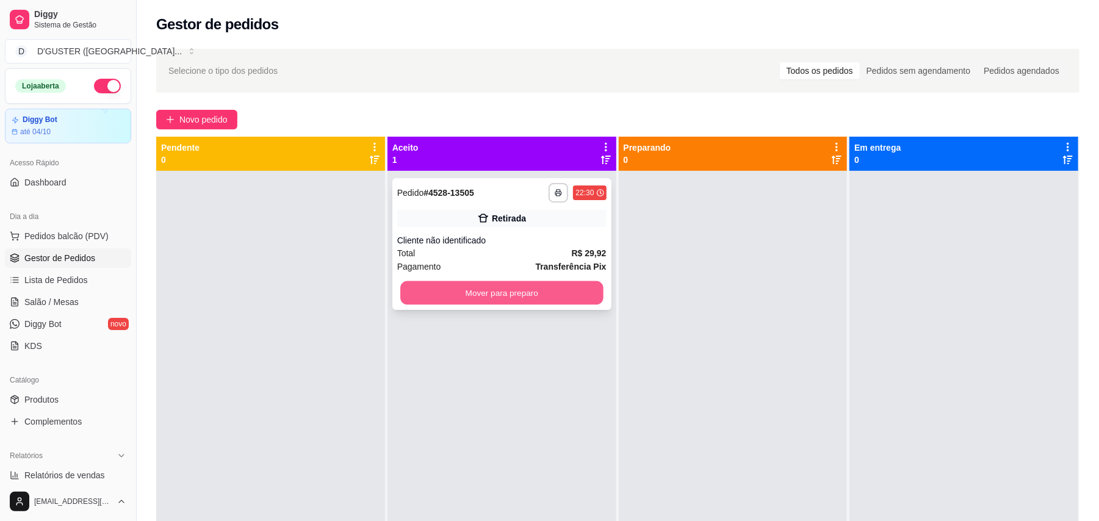
click at [497, 292] on button "Mover para preparo" at bounding box center [501, 293] width 203 height 24
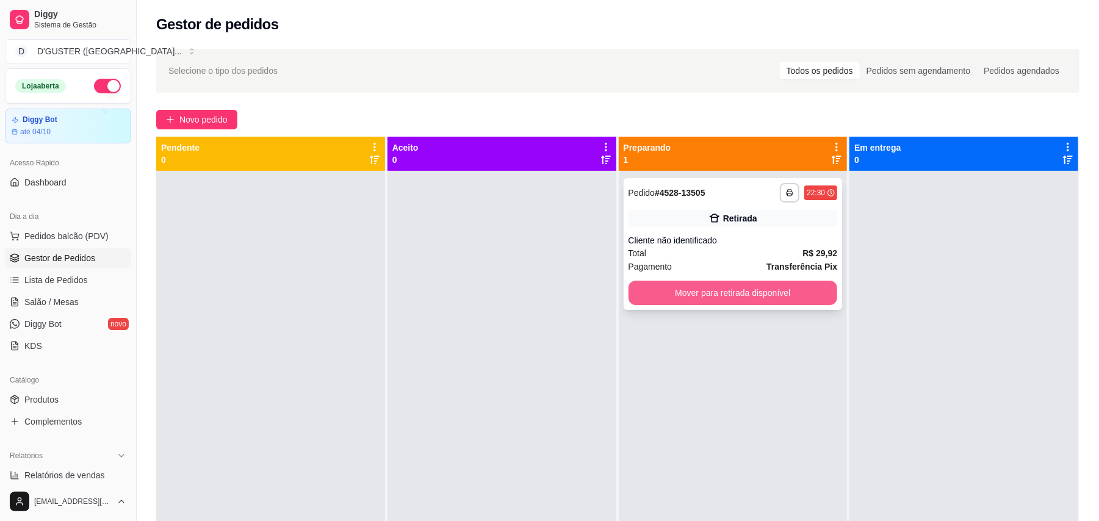
click at [766, 289] on button "Mover para retirada disponível" at bounding box center [733, 293] width 209 height 24
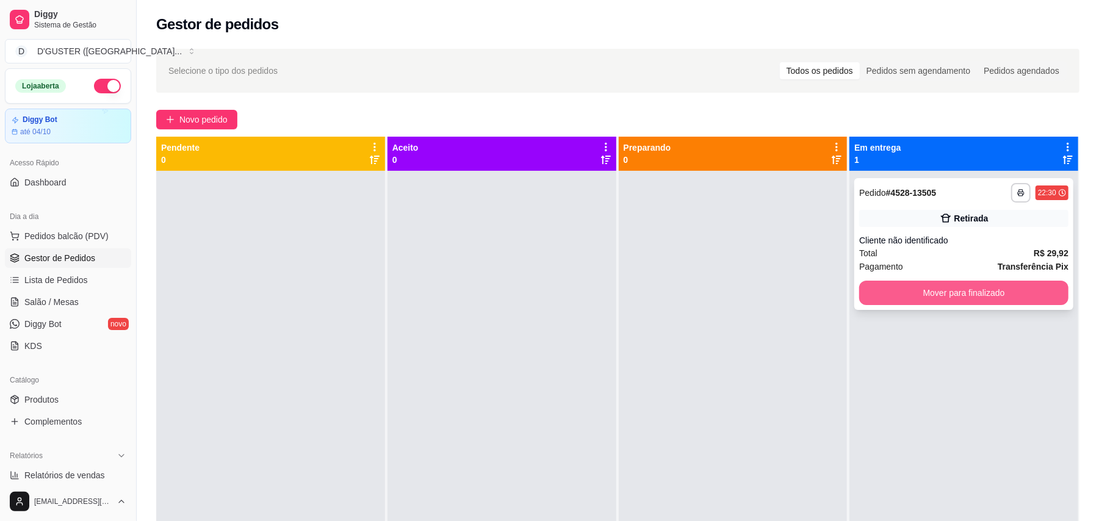
click at [904, 288] on button "Mover para finalizado" at bounding box center [963, 293] width 209 height 24
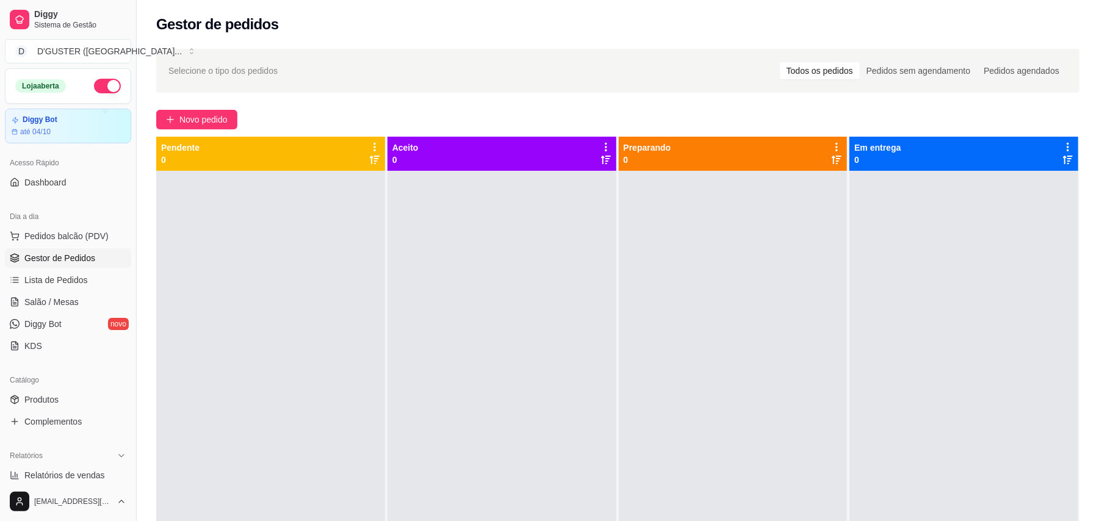
click at [94, 88] on button "button" at bounding box center [107, 86] width 27 height 15
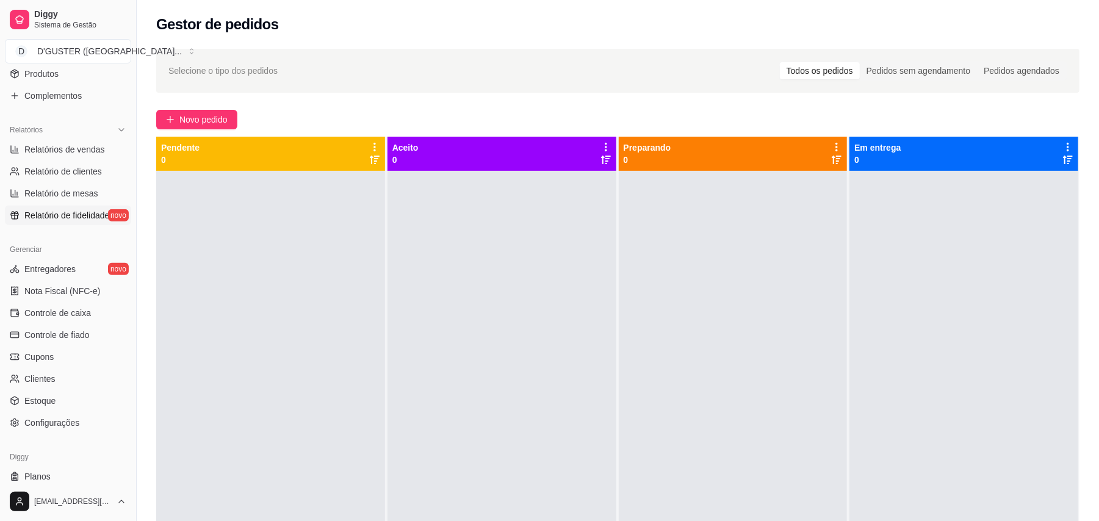
scroll to position [357, 0]
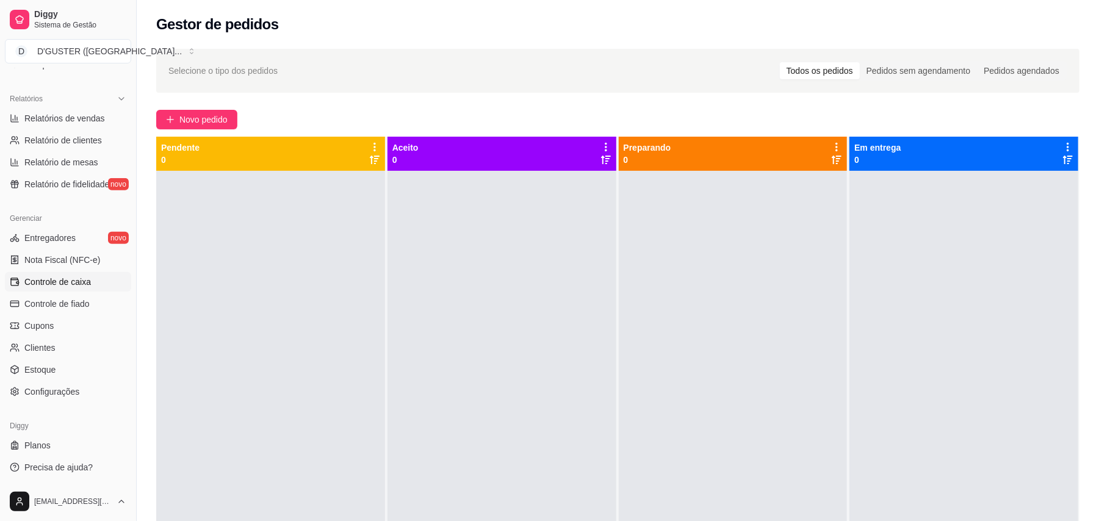
click at [35, 286] on span "Controle de caixa" at bounding box center [57, 282] width 67 height 12
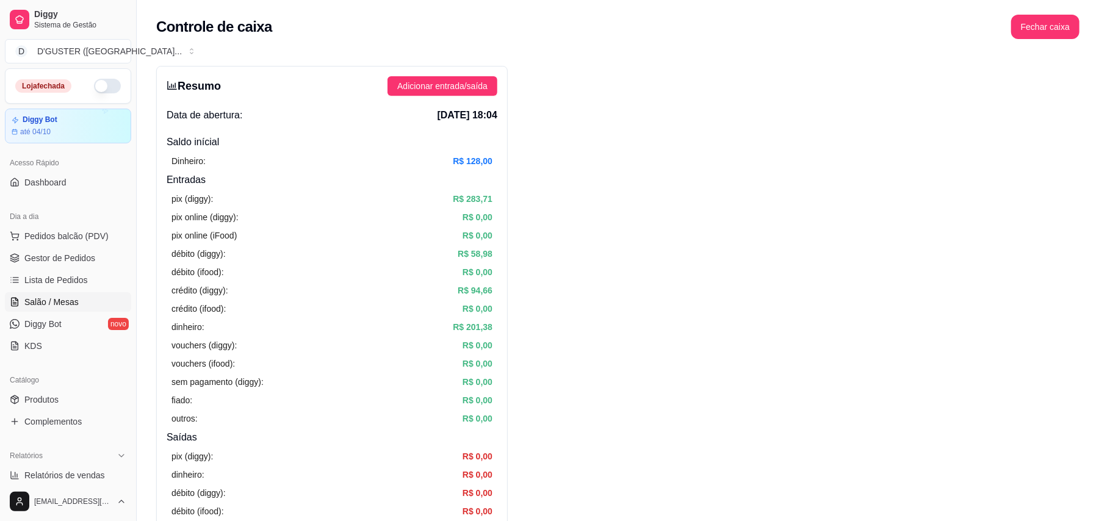
click at [62, 297] on span "Salão / Mesas" at bounding box center [51, 302] width 54 height 12
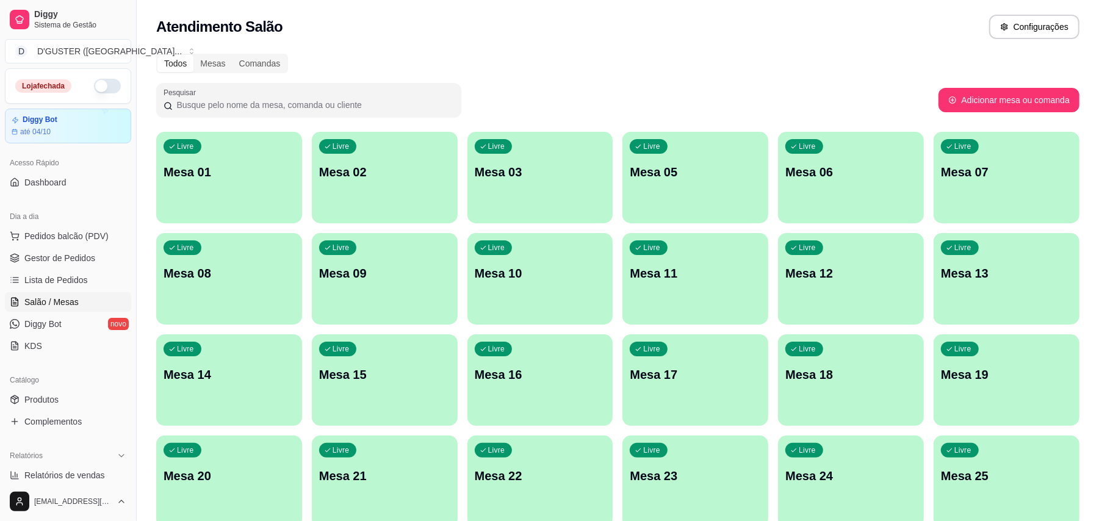
click at [230, 222] on div "button" at bounding box center [229, 216] width 146 height 15
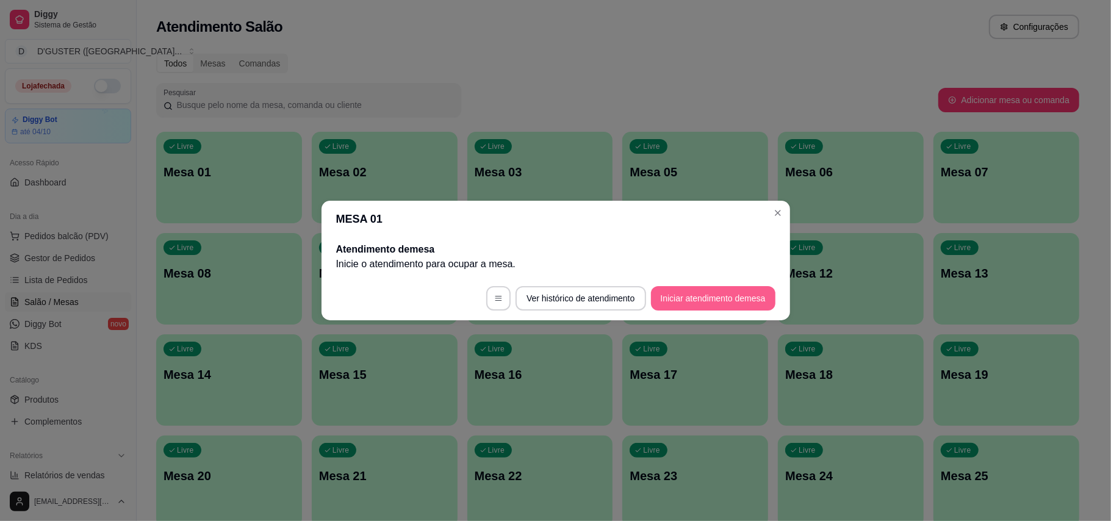
click at [690, 304] on button "Iniciar atendimento de mesa" at bounding box center [713, 298] width 124 height 24
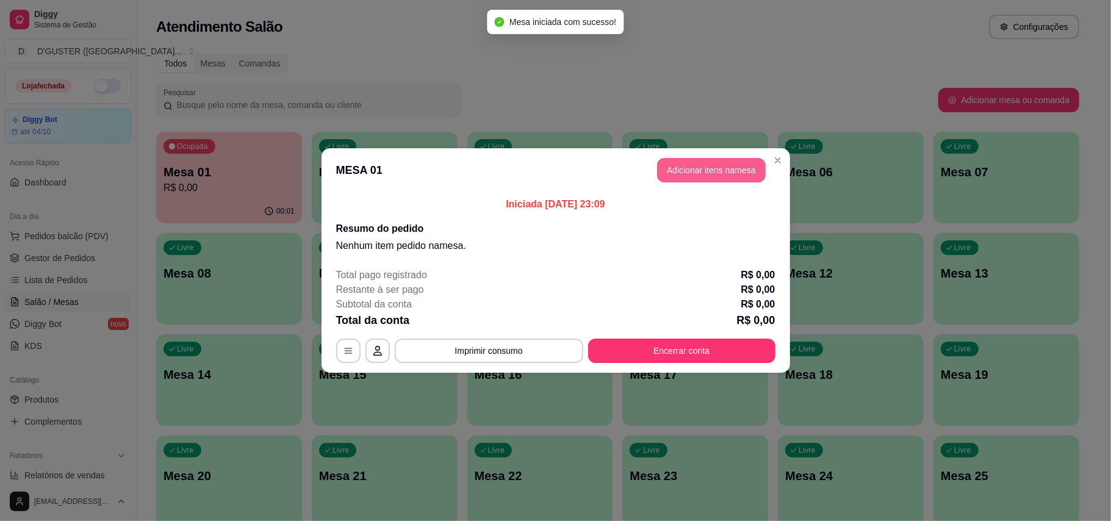
click at [709, 175] on button "Adicionar itens na mesa" at bounding box center [711, 170] width 109 height 24
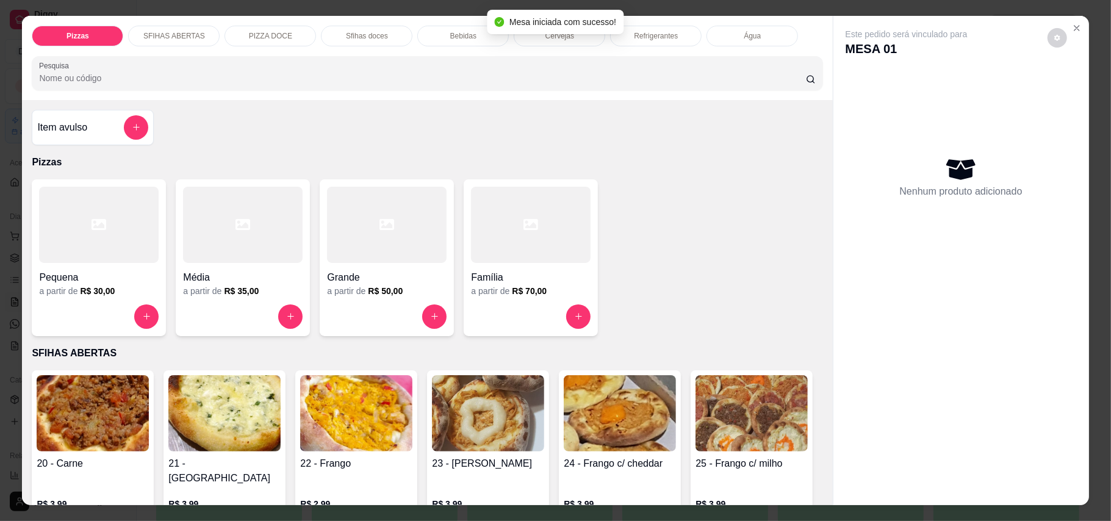
click at [85, 135] on div "Item avulso" at bounding box center [92, 127] width 111 height 24
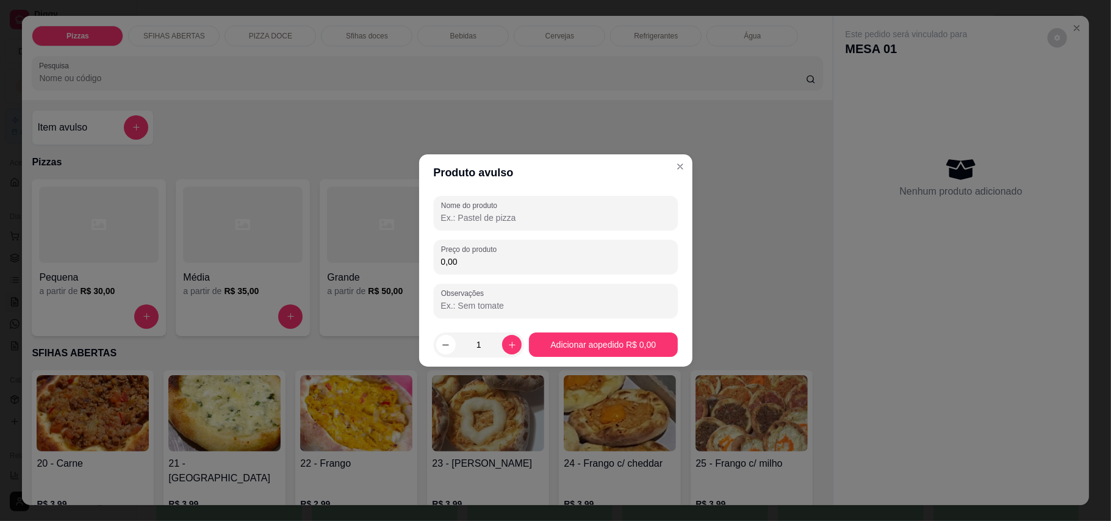
click at [516, 217] on input "Nome do produto" at bounding box center [555, 218] width 229 height 12
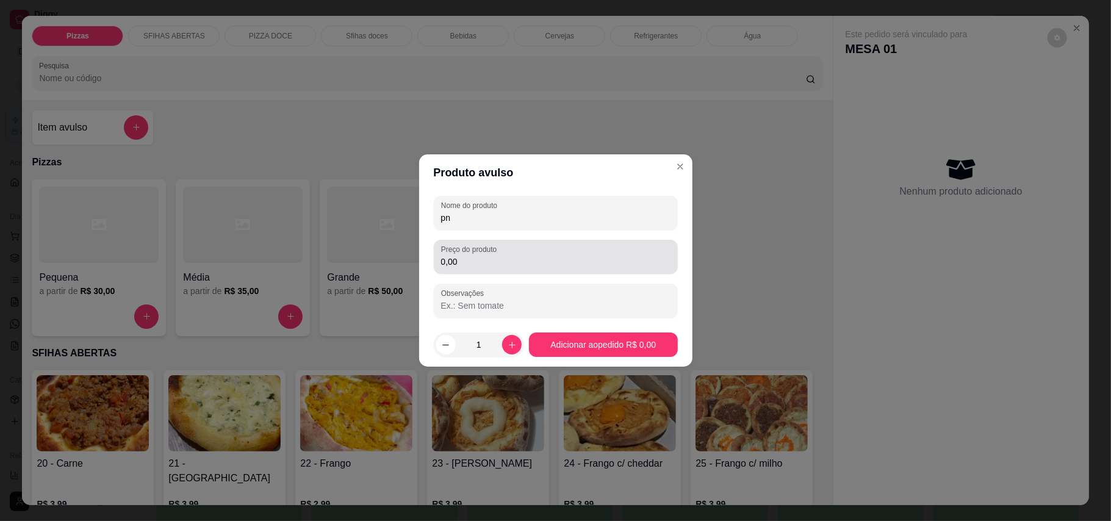
type input "p"
type input "NATY PG"
click at [521, 269] on div "Preço do produto 0,00" at bounding box center [556, 257] width 244 height 34
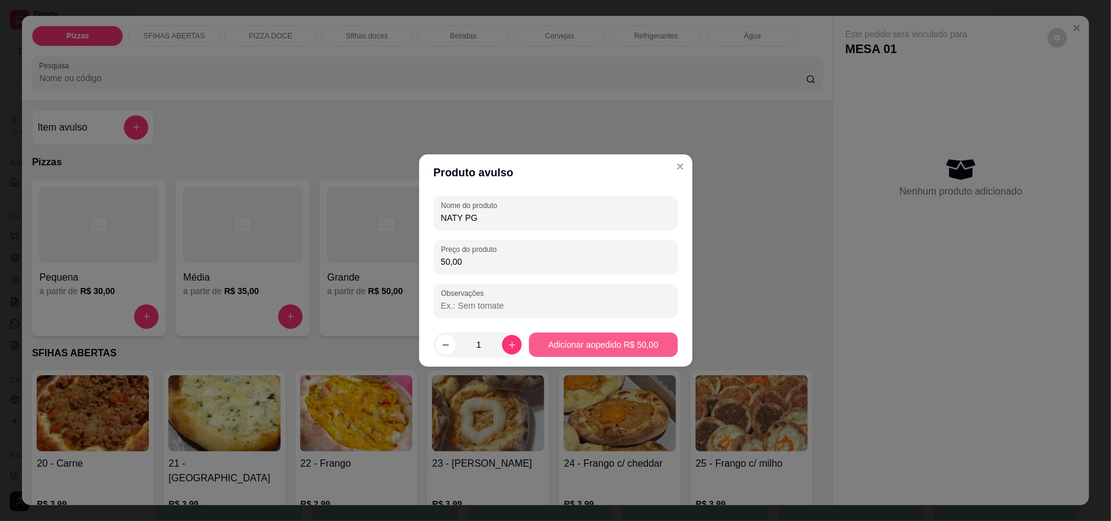
type input "50,00"
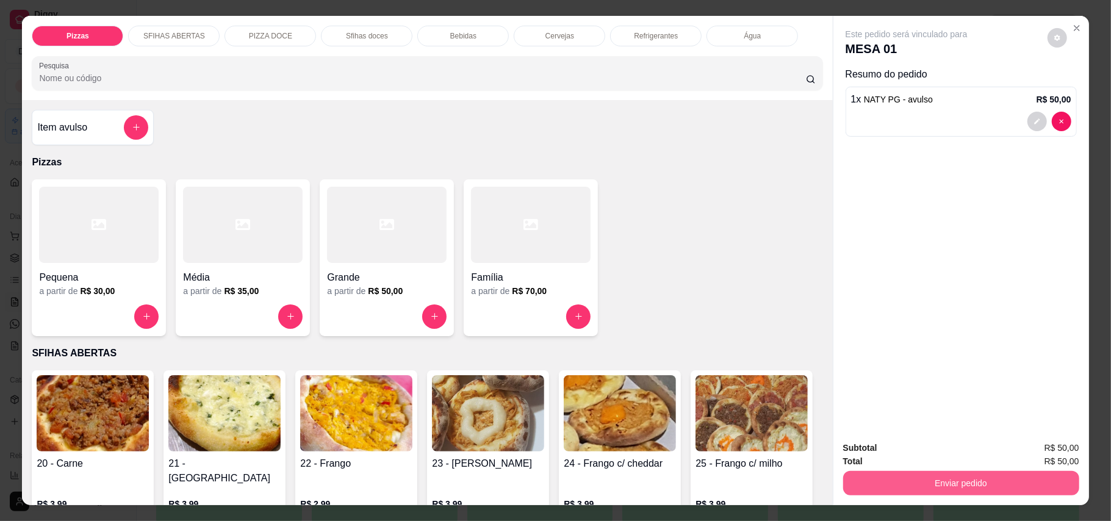
click at [967, 488] on button "Enviar pedido" at bounding box center [961, 483] width 236 height 24
click at [1041, 450] on button "Enviar pedido" at bounding box center [1046, 453] width 67 height 23
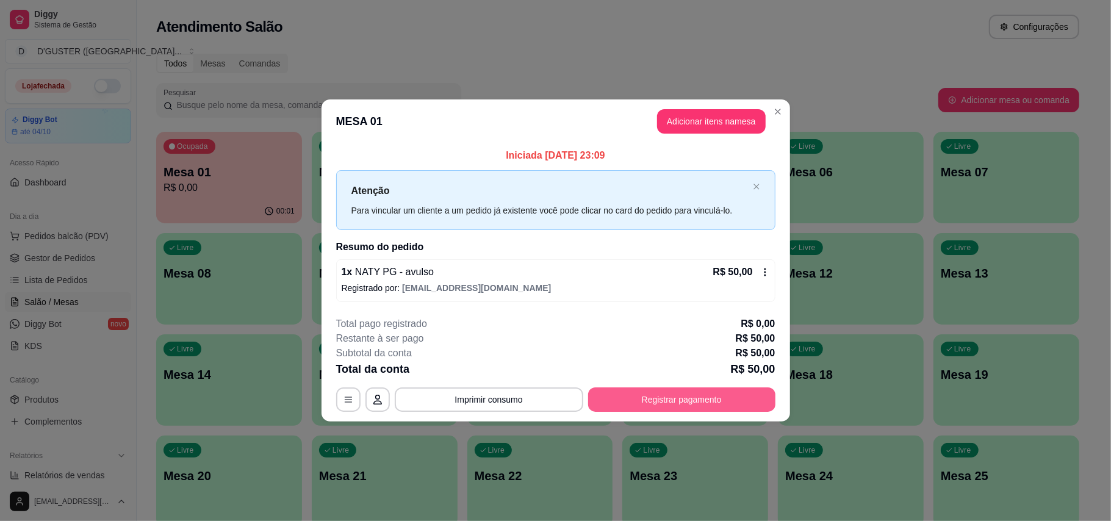
click at [691, 402] on button "Registrar pagamento" at bounding box center [681, 400] width 187 height 24
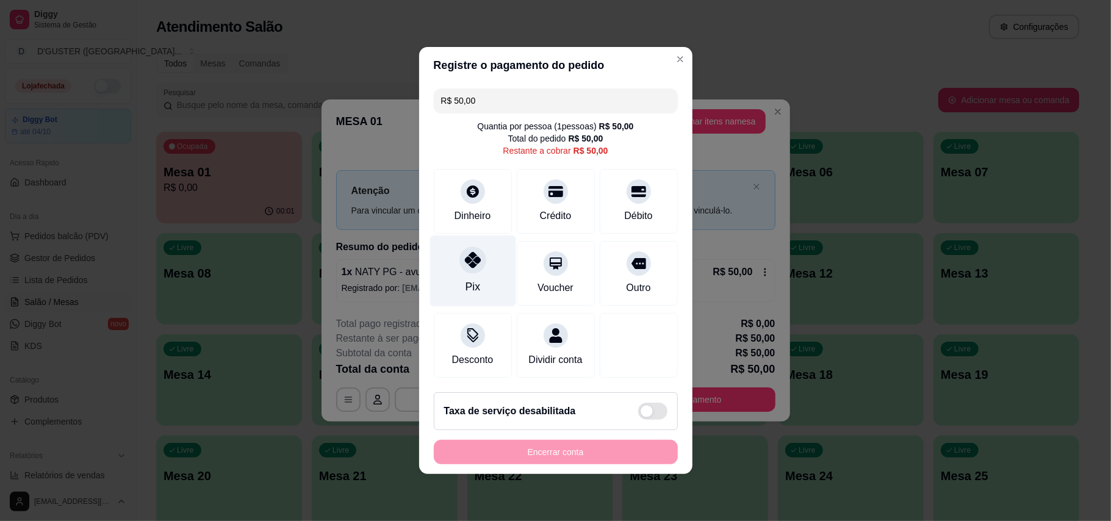
click at [457, 259] on div "Pix" at bounding box center [473, 271] width 86 height 71
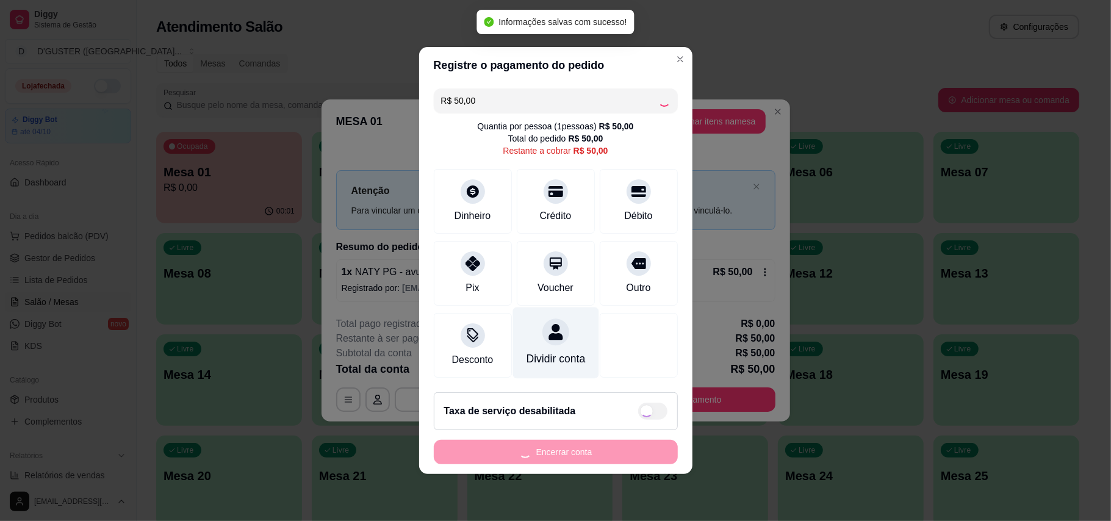
type input "R$ 0,00"
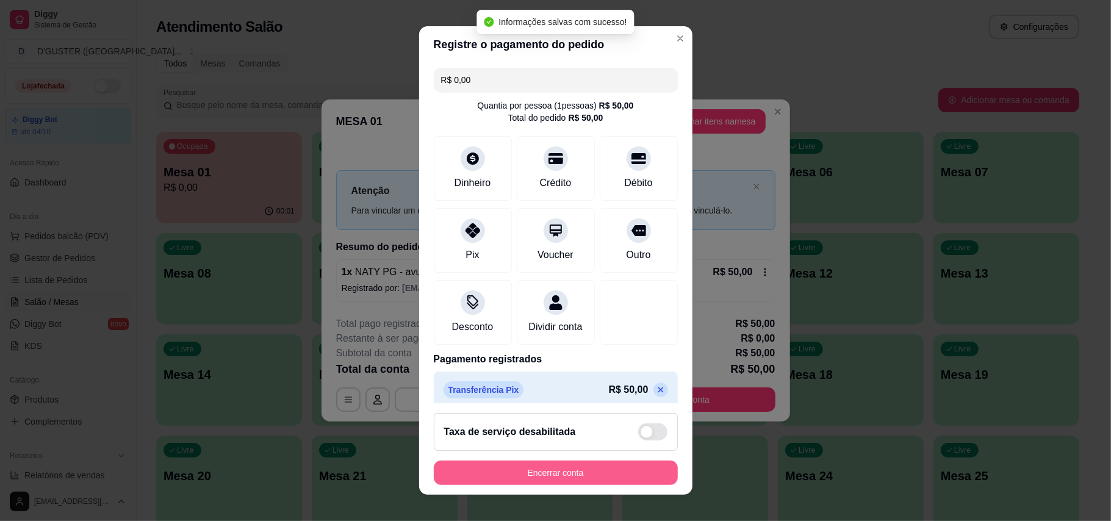
click at [583, 474] on button "Encerrar conta" at bounding box center [556, 473] width 244 height 24
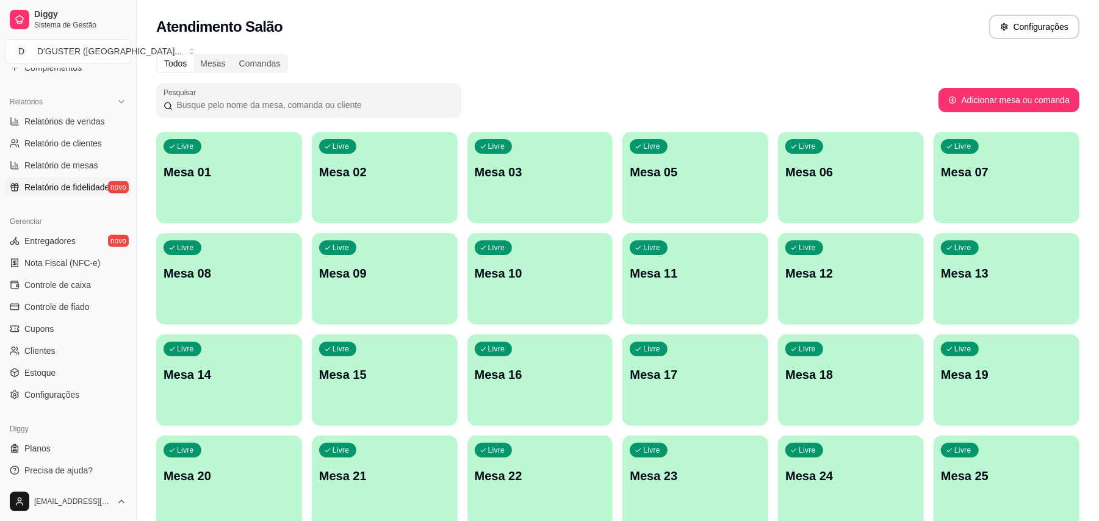
scroll to position [357, 0]
click at [57, 284] on span "Controle de caixa" at bounding box center [57, 282] width 67 height 12
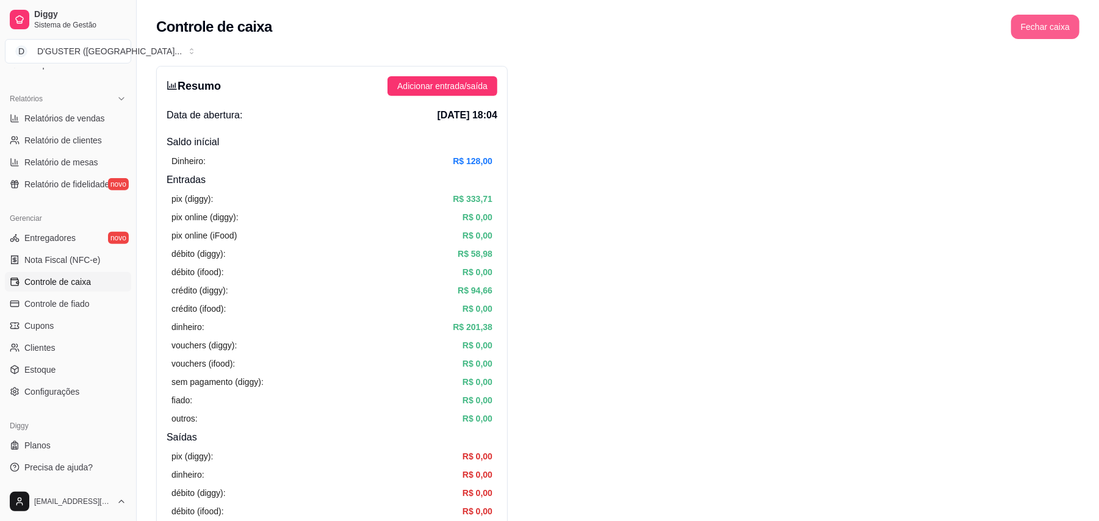
click at [1053, 26] on button "Fechar caixa" at bounding box center [1045, 27] width 68 height 24
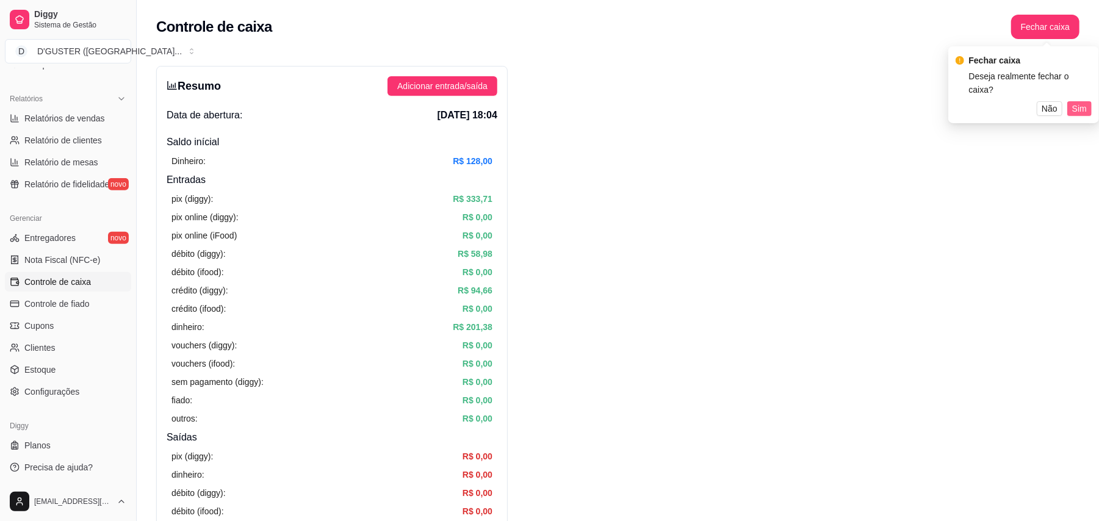
click at [1083, 102] on span "Sim" at bounding box center [1079, 108] width 15 height 13
